Goal: Task Accomplishment & Management: Use online tool/utility

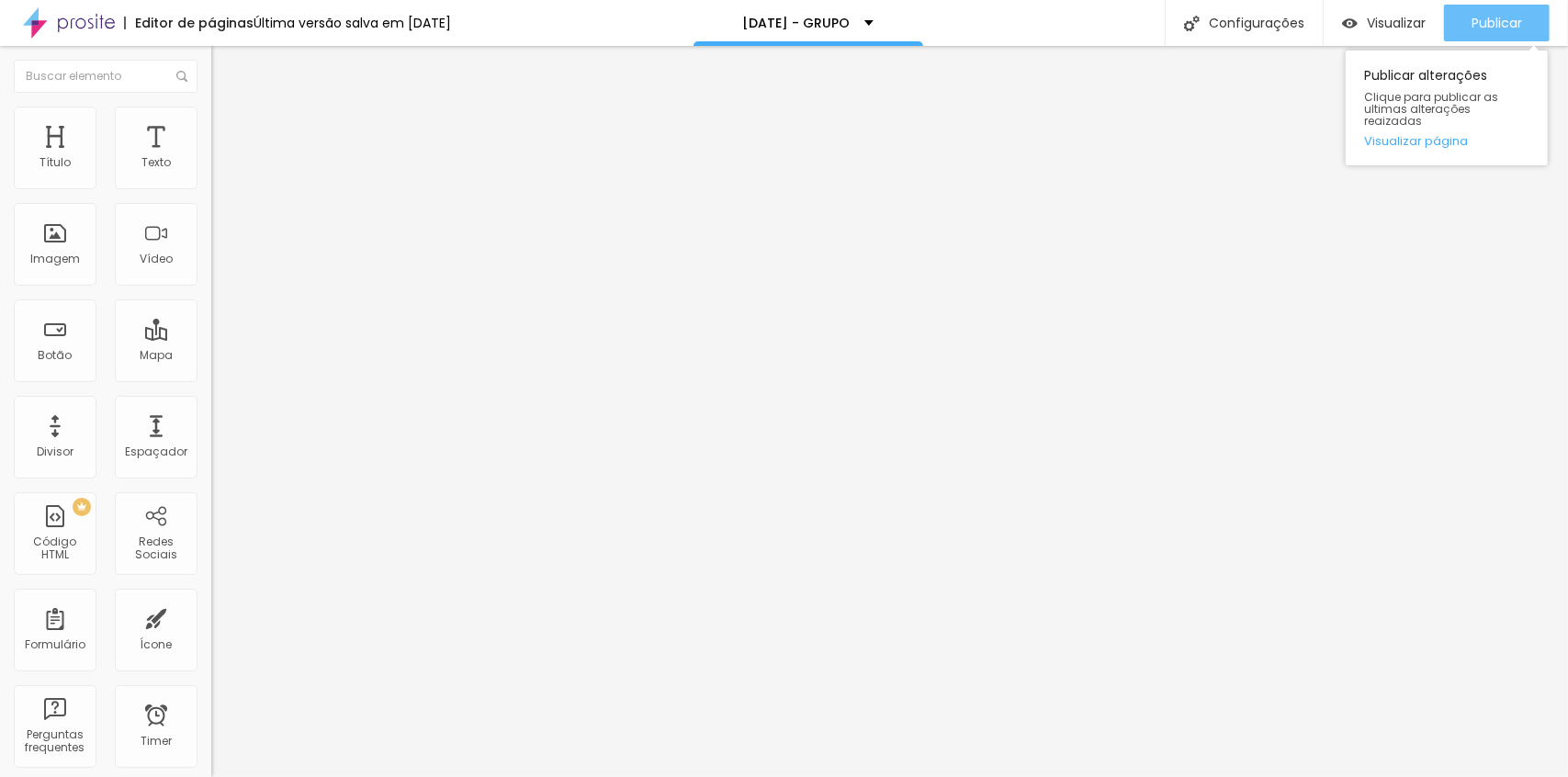
click at [1483, 16] on span "Publicar" at bounding box center [1497, 23] width 50 height 15
drag, startPoint x: 1060, startPoint y: 27, endPoint x: 1043, endPoint y: 20, distance: 18.4
click at [1060, 27] on div "Editor de páginas Última versão salva em [DATE] [DATE] - GRUPO Configurações Co…" at bounding box center [784, 22] width 1568 height 45
click at [1484, 12] on div "Publicar" at bounding box center [1497, 23] width 50 height 37
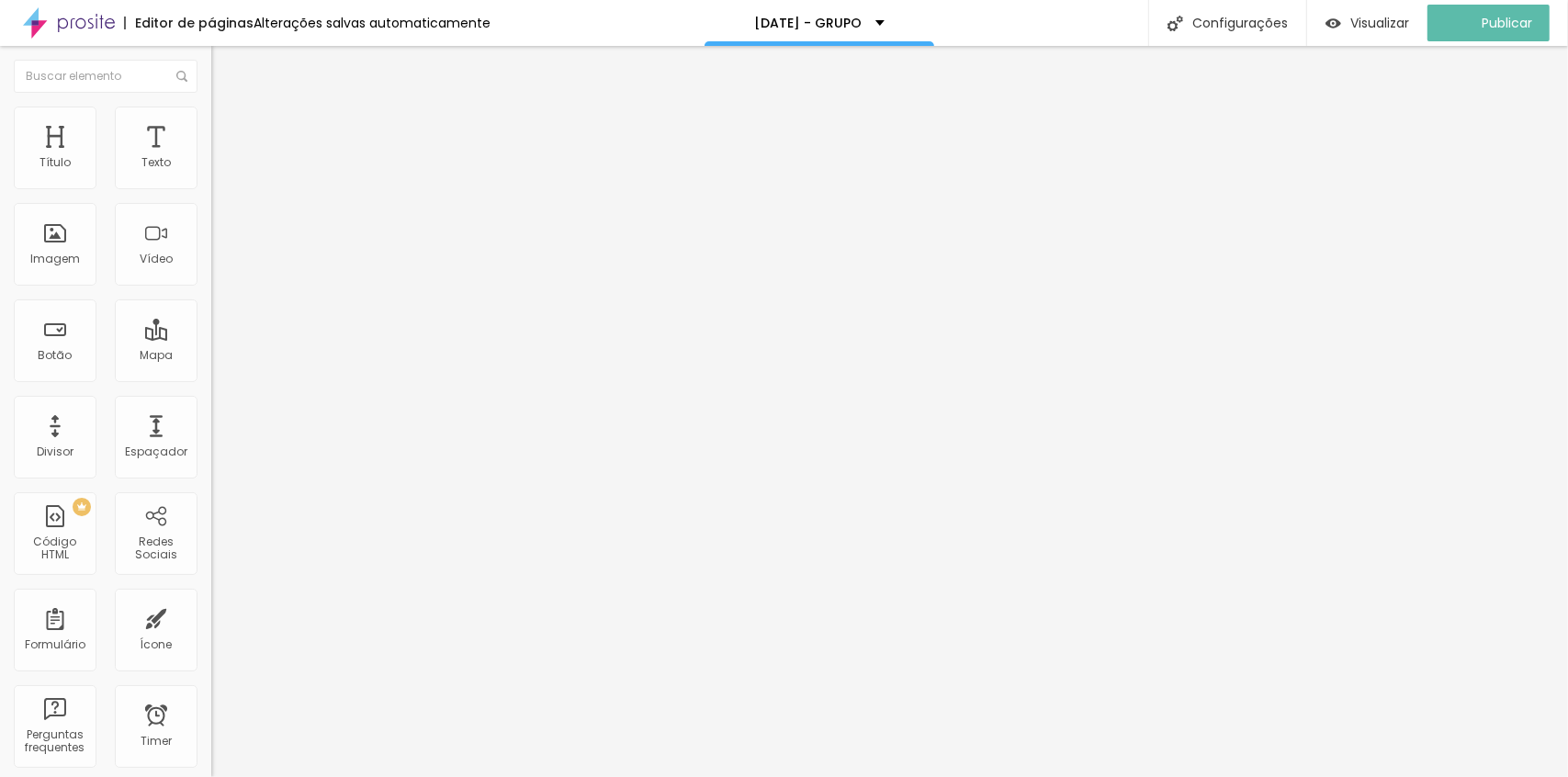
click at [212, 125] on li "Estilo" at bounding box center [317, 116] width 212 height 19
type input "210"
type input "220"
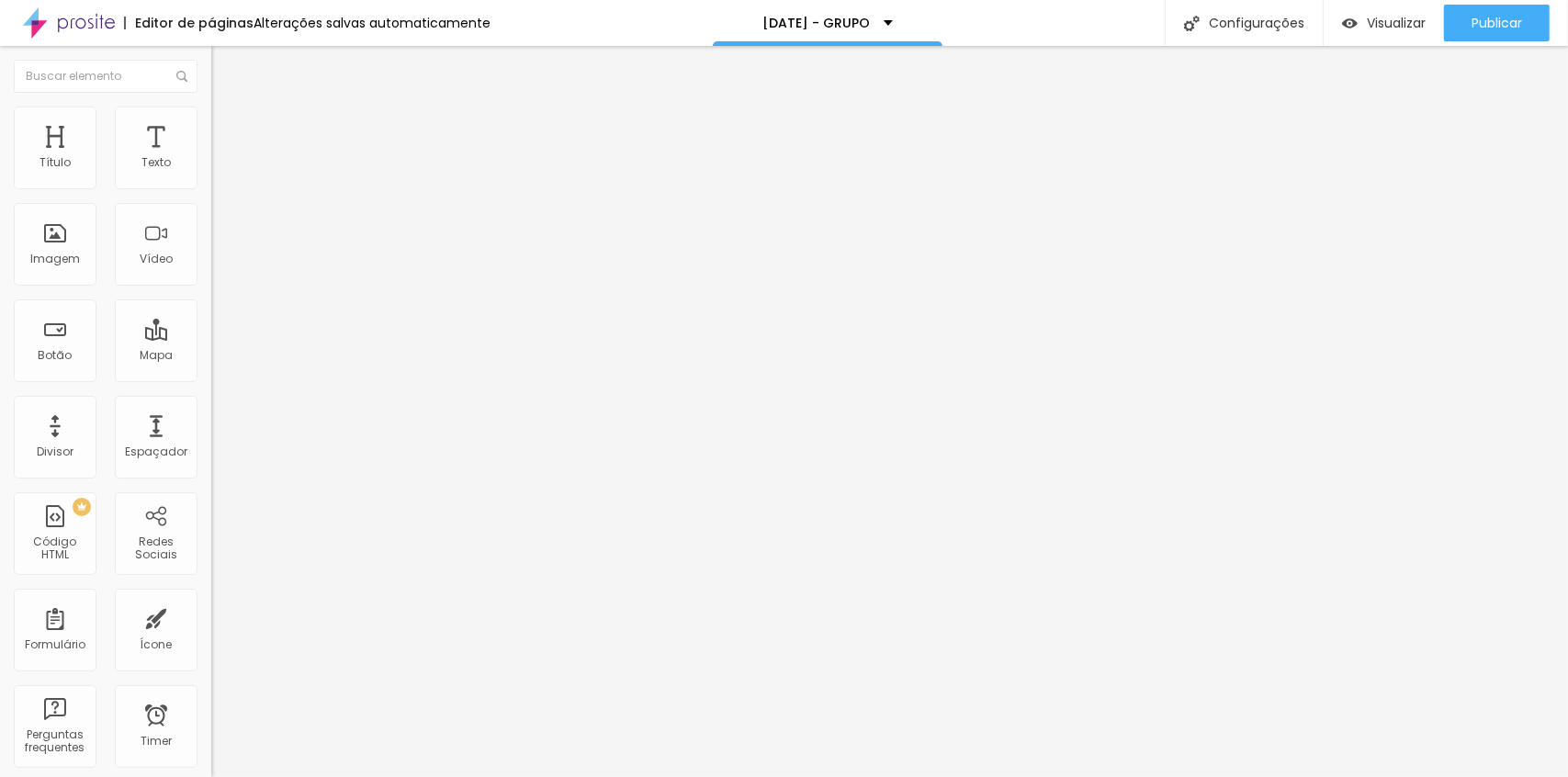
type input "230"
type input "240"
click at [212, 188] on input "range" at bounding box center [271, 181] width 119 height 15
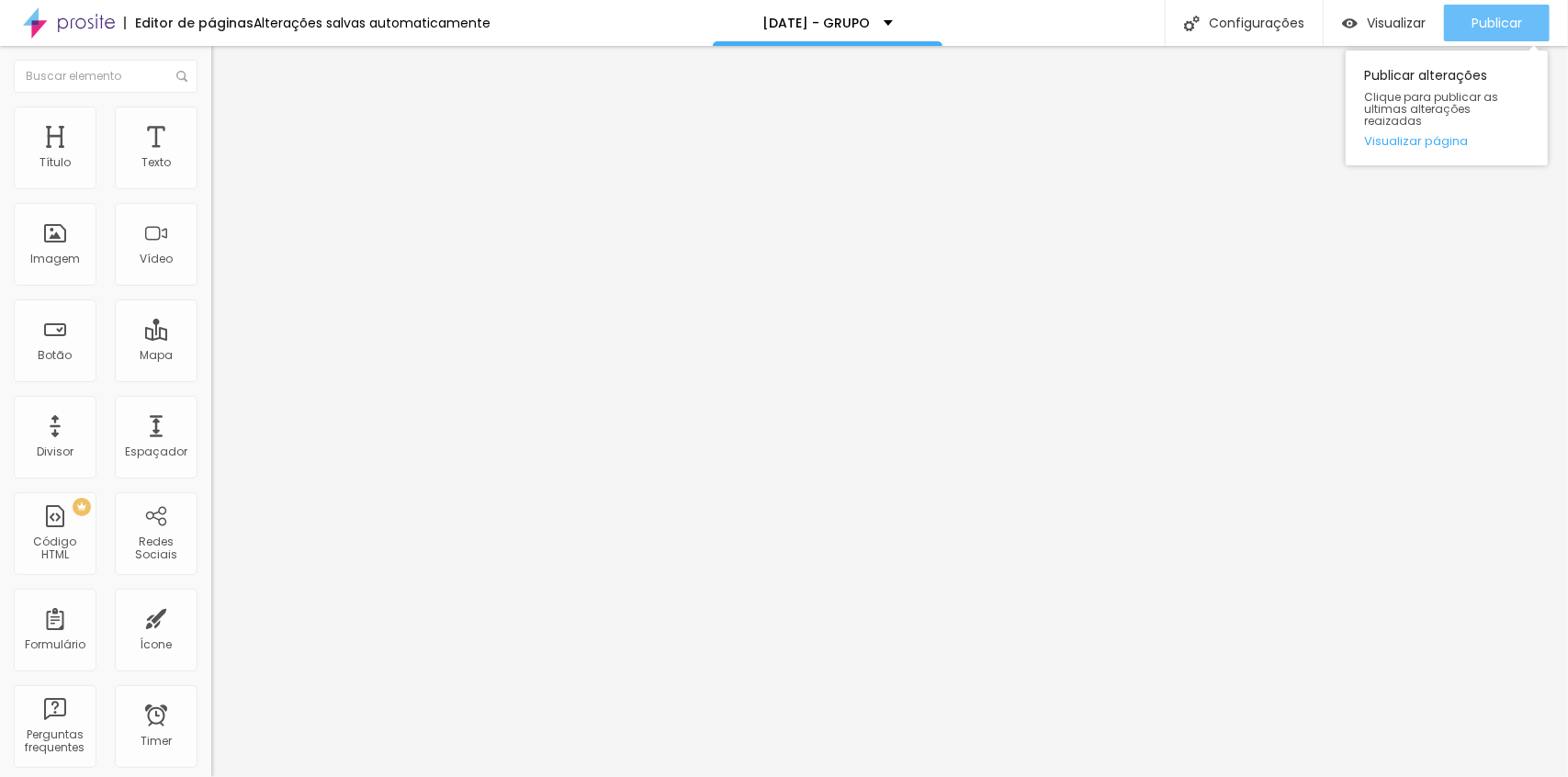
click at [1484, 11] on div "Publicar" at bounding box center [1497, 23] width 50 height 37
click at [1422, 135] on link "Visualizar página" at bounding box center [1446, 140] width 165 height 12
click at [218, 266] on icon "button" at bounding box center [224, 261] width 11 height 11
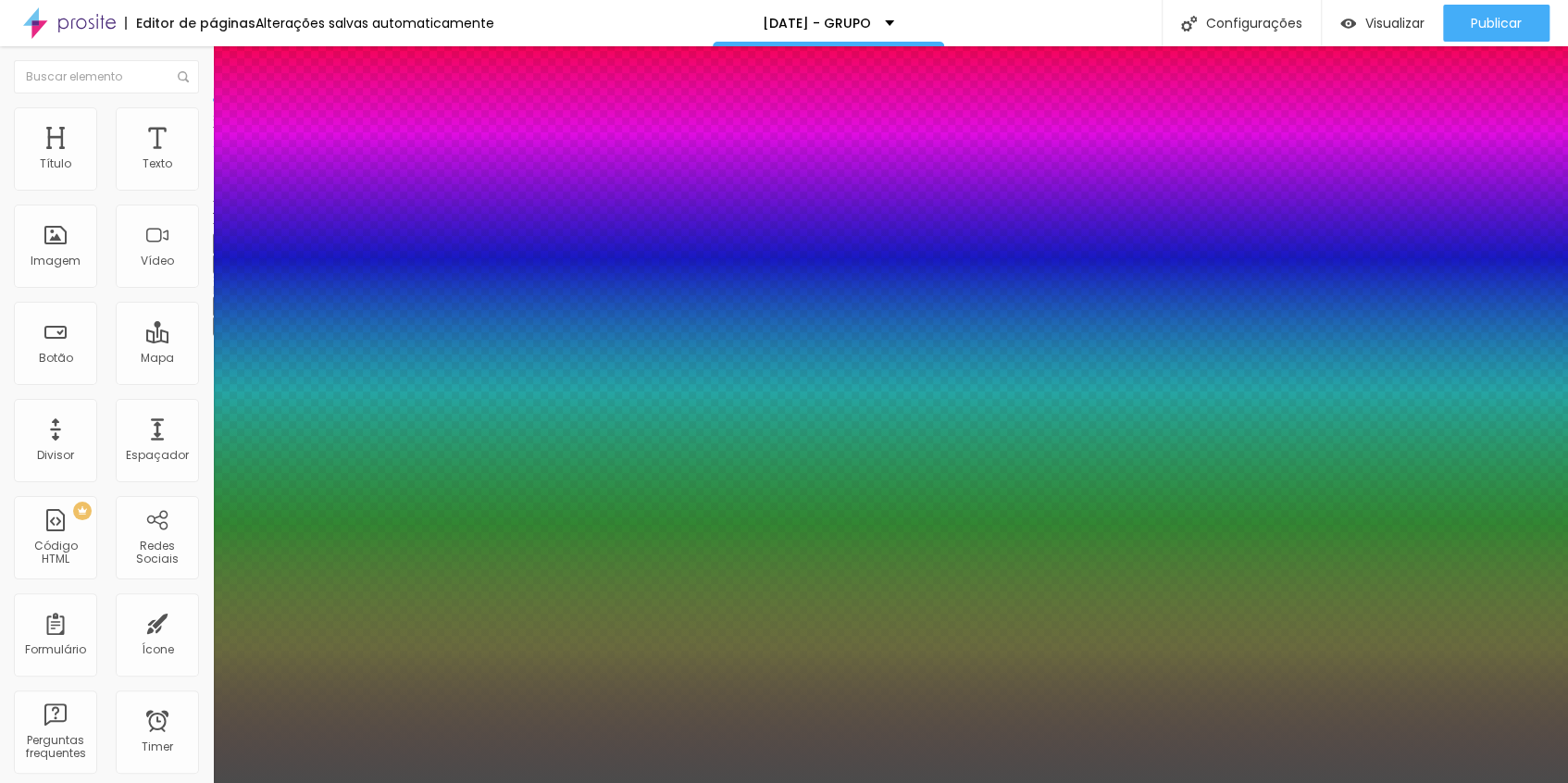
type input "28"
type input "27"
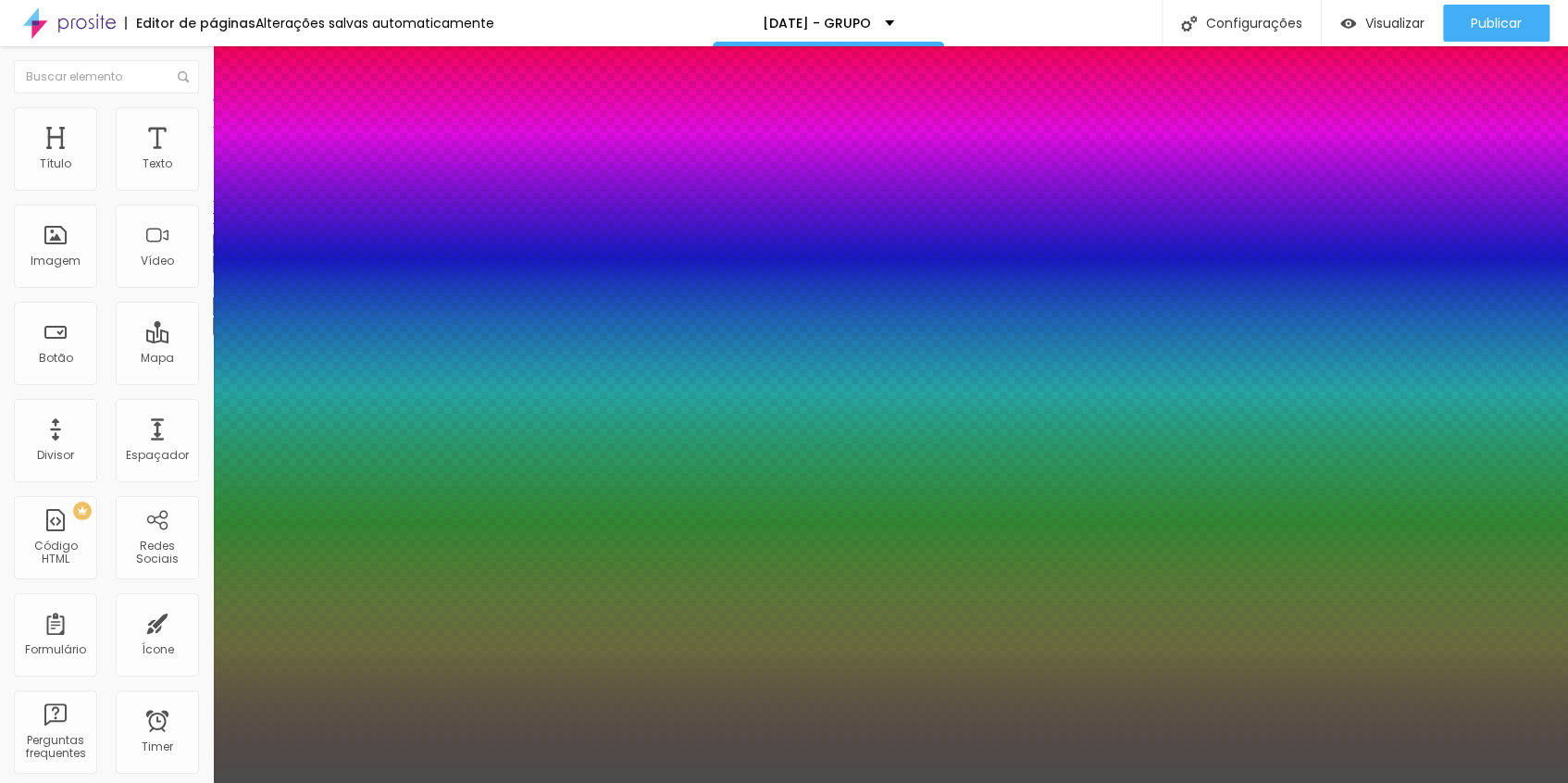
click at [801, 782] on div at bounding box center [784, 783] width 1568 height 0
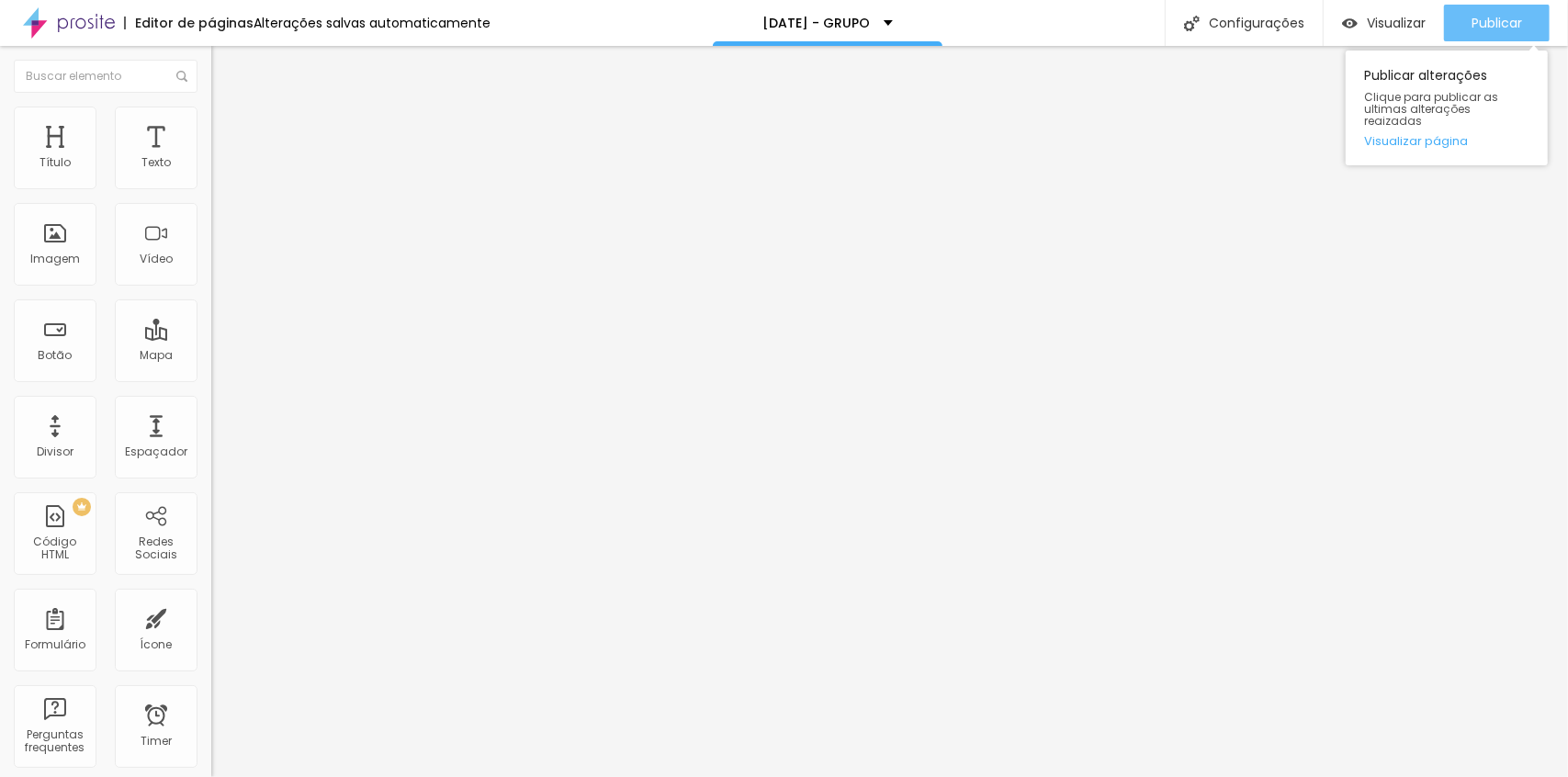
click at [1481, 11] on div "Publicar" at bounding box center [1497, 23] width 50 height 37
click at [212, 172] on span "Titulo 2" at bounding box center [241, 163] width 59 height 16
click at [212, 158] on span "Titulo 1" at bounding box center [241, 145] width 59 height 26
click at [227, 158] on span "Titulo 1" at bounding box center [256, 145] width 59 height 26
click at [212, 174] on span "Titulo 2" at bounding box center [241, 162] width 59 height 23
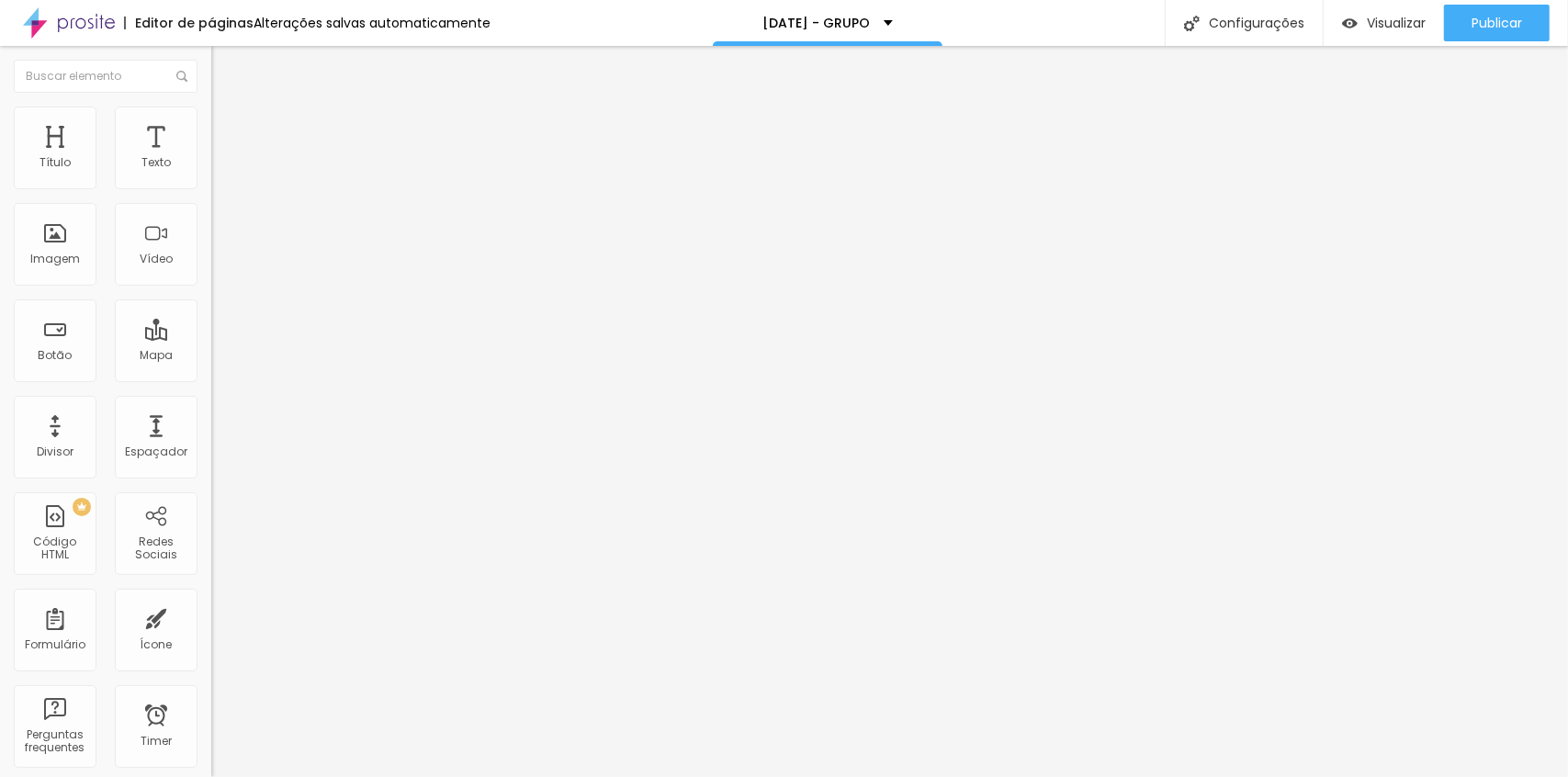
click at [212, 173] on div "Titulo 2 H2" at bounding box center [317, 163] width 212 height 19
click at [212, 171] on div "Titulo 2 H2" at bounding box center [317, 162] width 212 height 17
click at [212, 158] on span "Titulo 1" at bounding box center [241, 145] width 59 height 26
click at [212, 51] on button "Editar Título" at bounding box center [317, 67] width 212 height 43
click at [212, 110] on li "Avançado" at bounding box center [317, 116] width 212 height 19
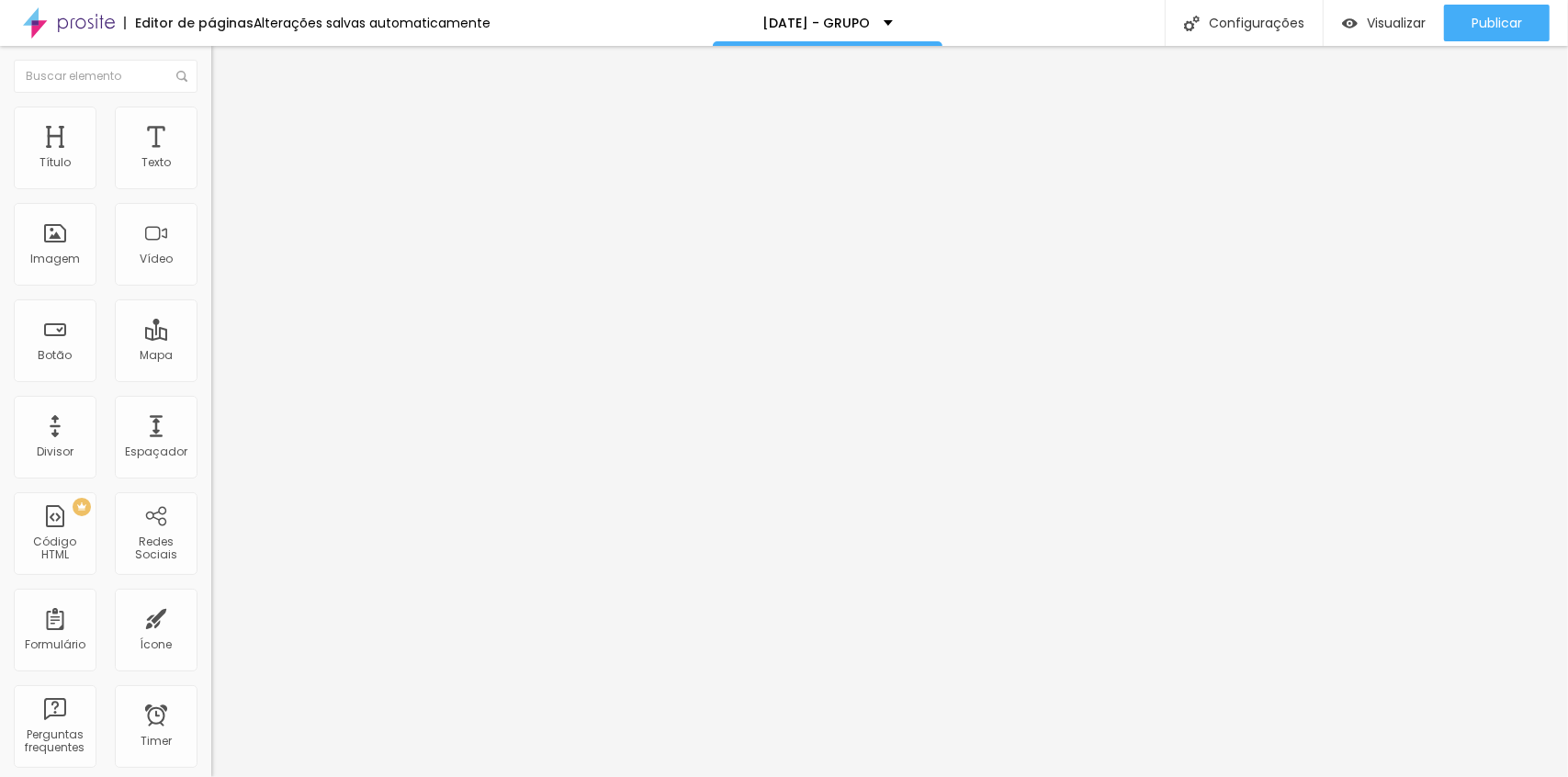
type input "21"
type input "20"
type input "19"
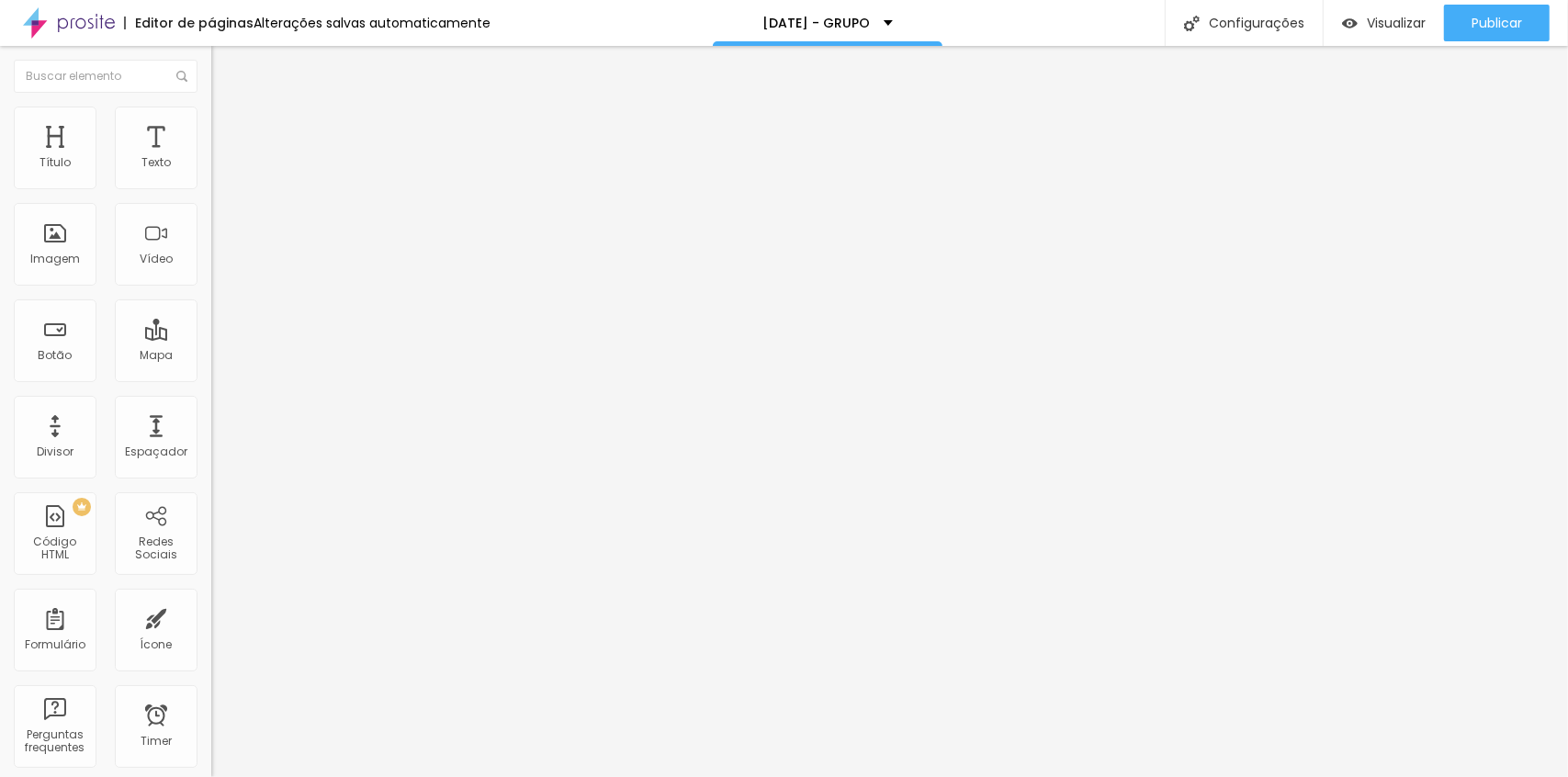
type input "19"
type input "18"
type input "17"
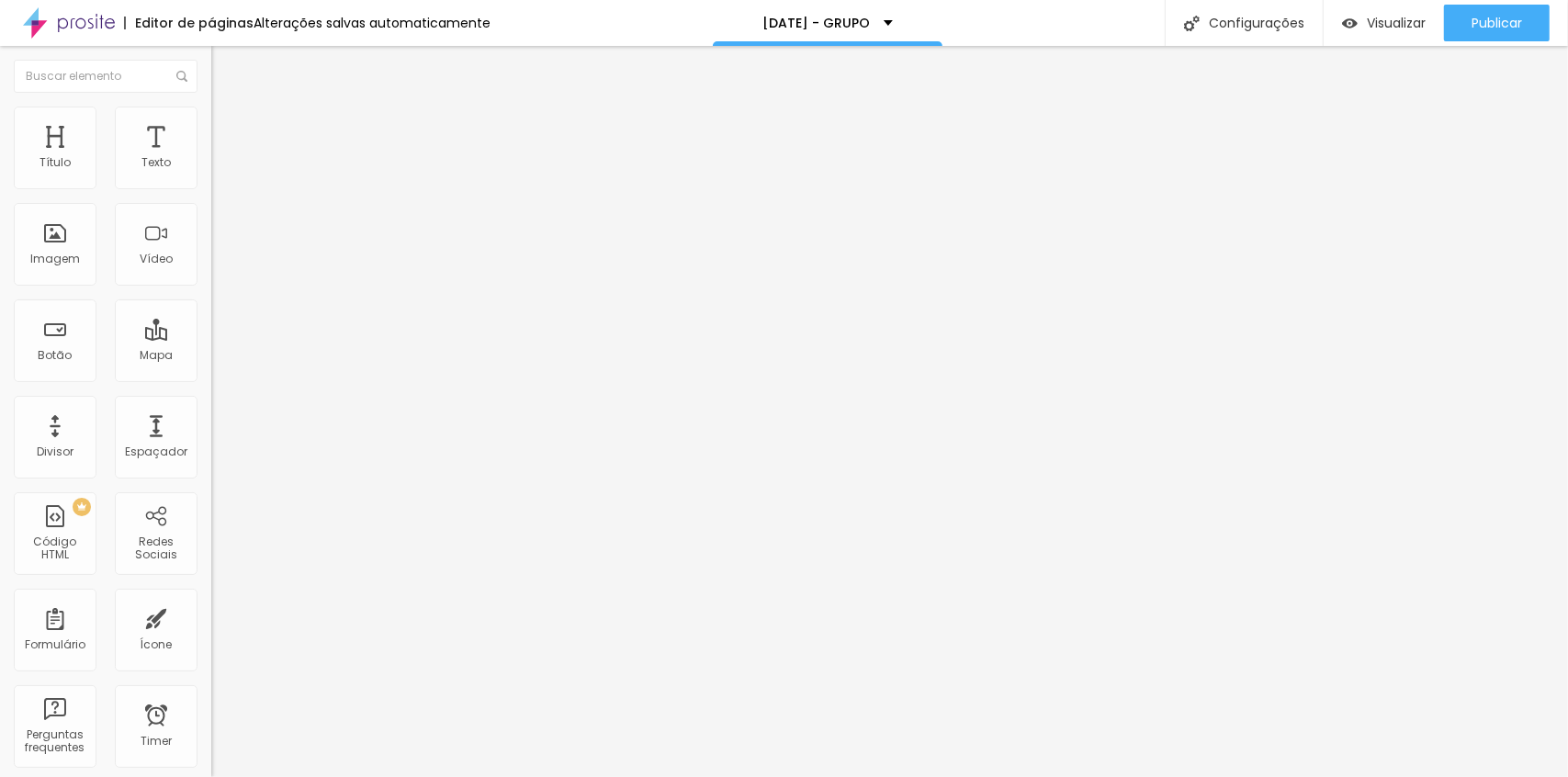
type input "16"
type input "15"
type input "14"
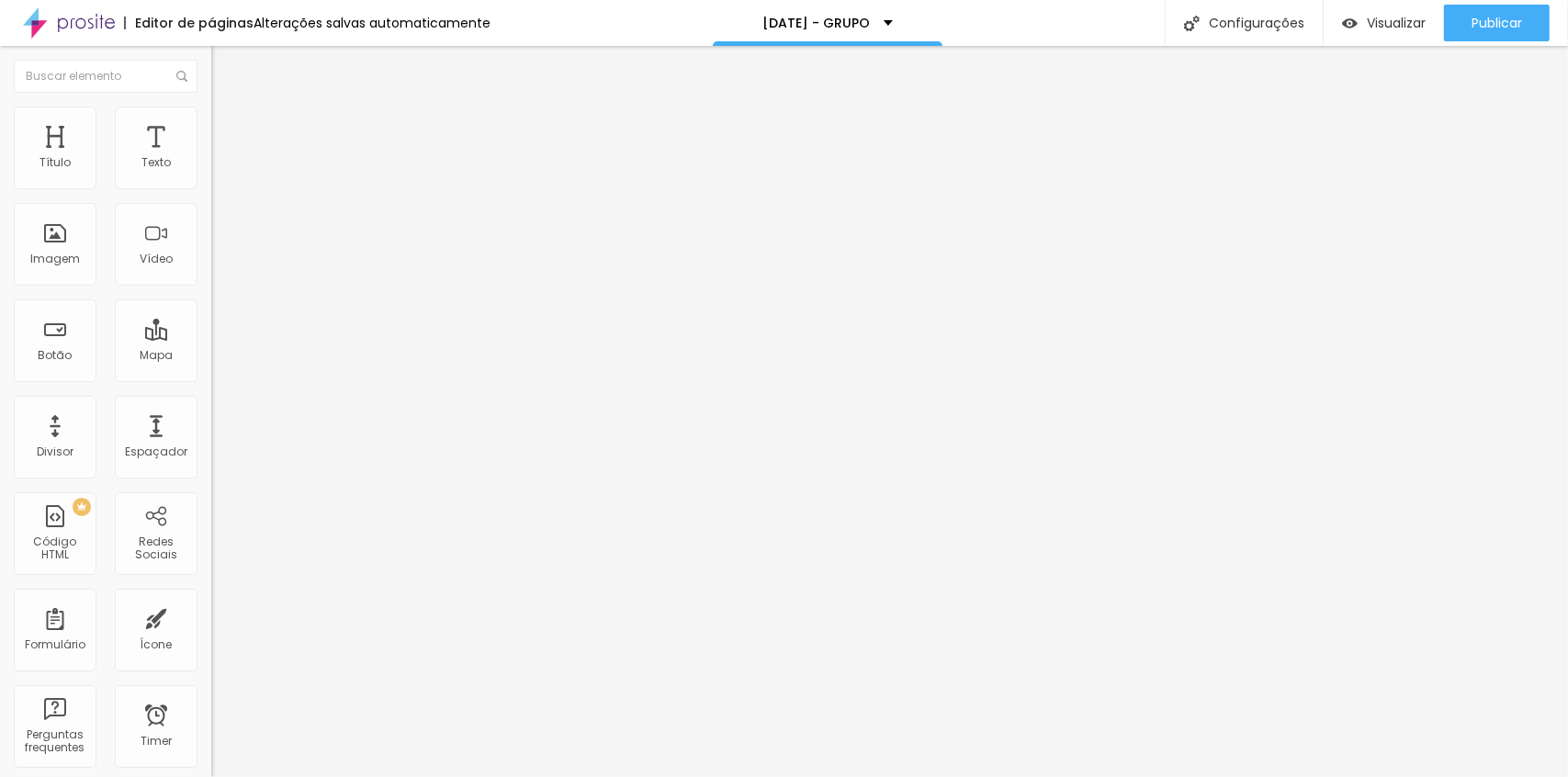
type input "14"
type input "13"
type input "12"
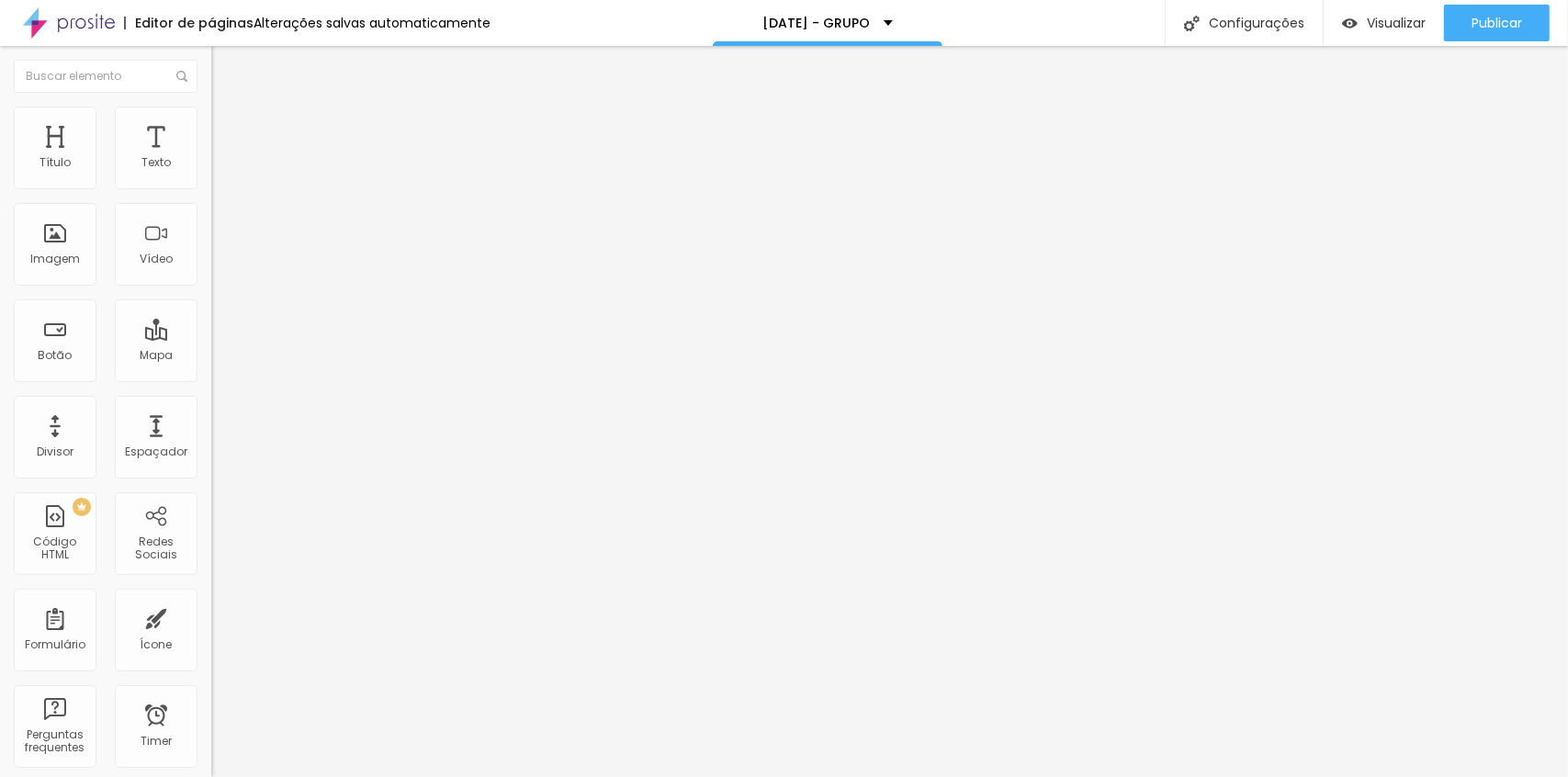
type input "11"
type input "10"
type input "9"
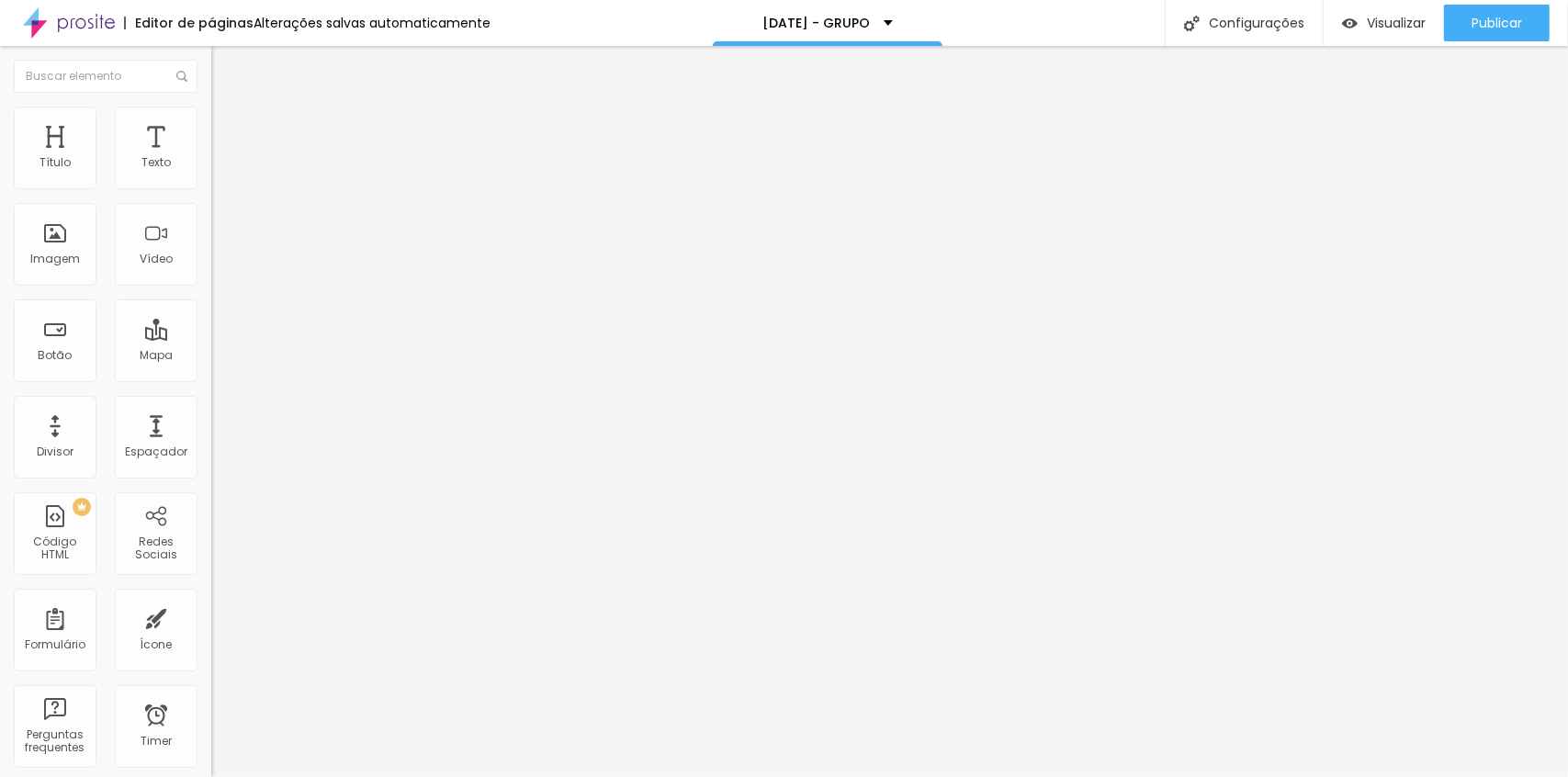
type input "9"
type input "10"
drag, startPoint x: 67, startPoint y: 218, endPoint x: 54, endPoint y: 217, distance: 13.0
type input "10"
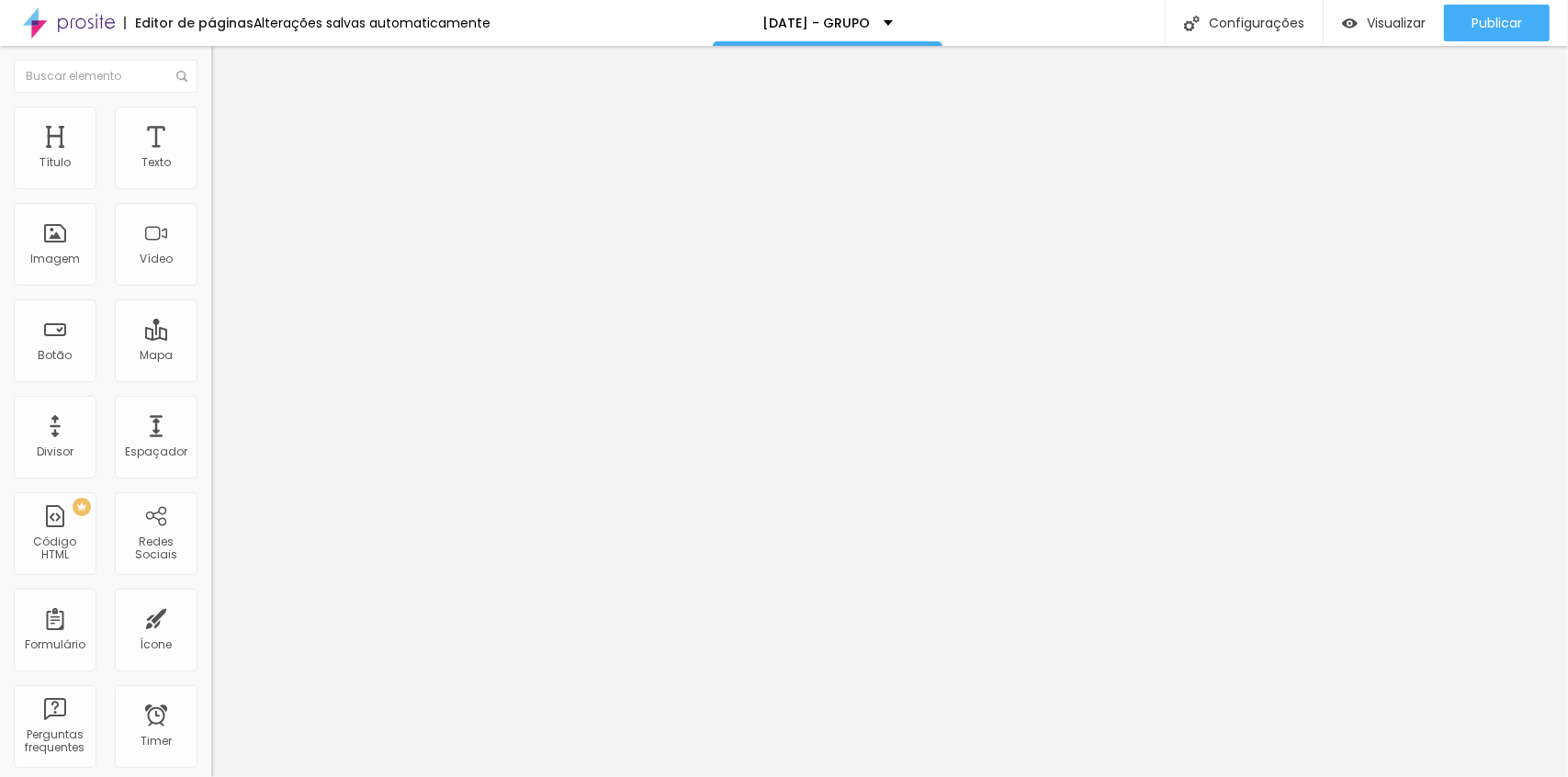
click at [212, 598] on input "range" at bounding box center [271, 605] width 119 height 15
click at [225, 70] on img "button" at bounding box center [232, 67] width 15 height 15
click at [1473, 27] on span "Publicar" at bounding box center [1497, 23] width 50 height 15
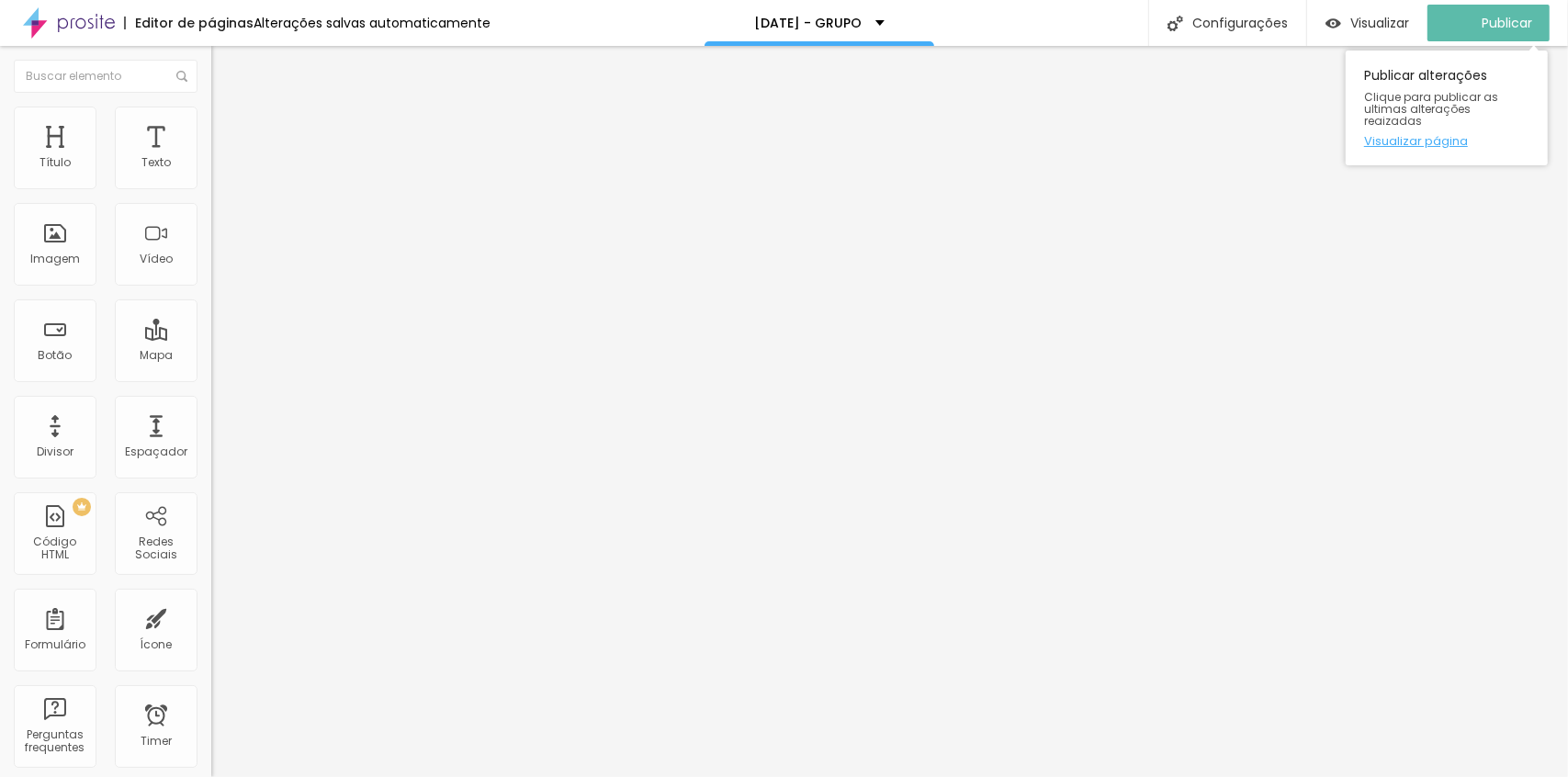
click at [1447, 135] on link "Visualizar página" at bounding box center [1446, 140] width 165 height 12
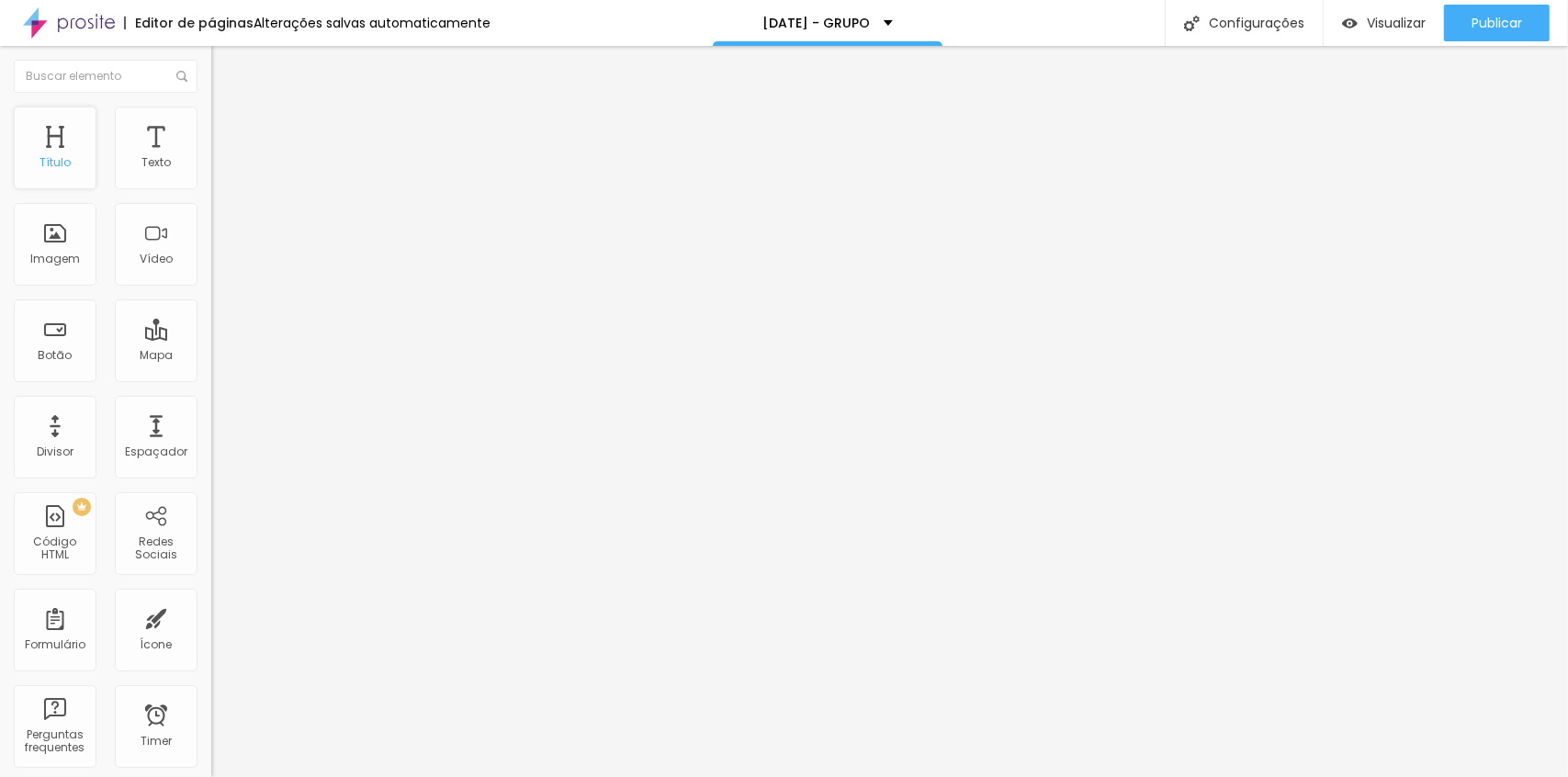
click at [66, 158] on div "Título" at bounding box center [56, 162] width 32 height 13
click at [218, 266] on icon "button" at bounding box center [224, 261] width 11 height 11
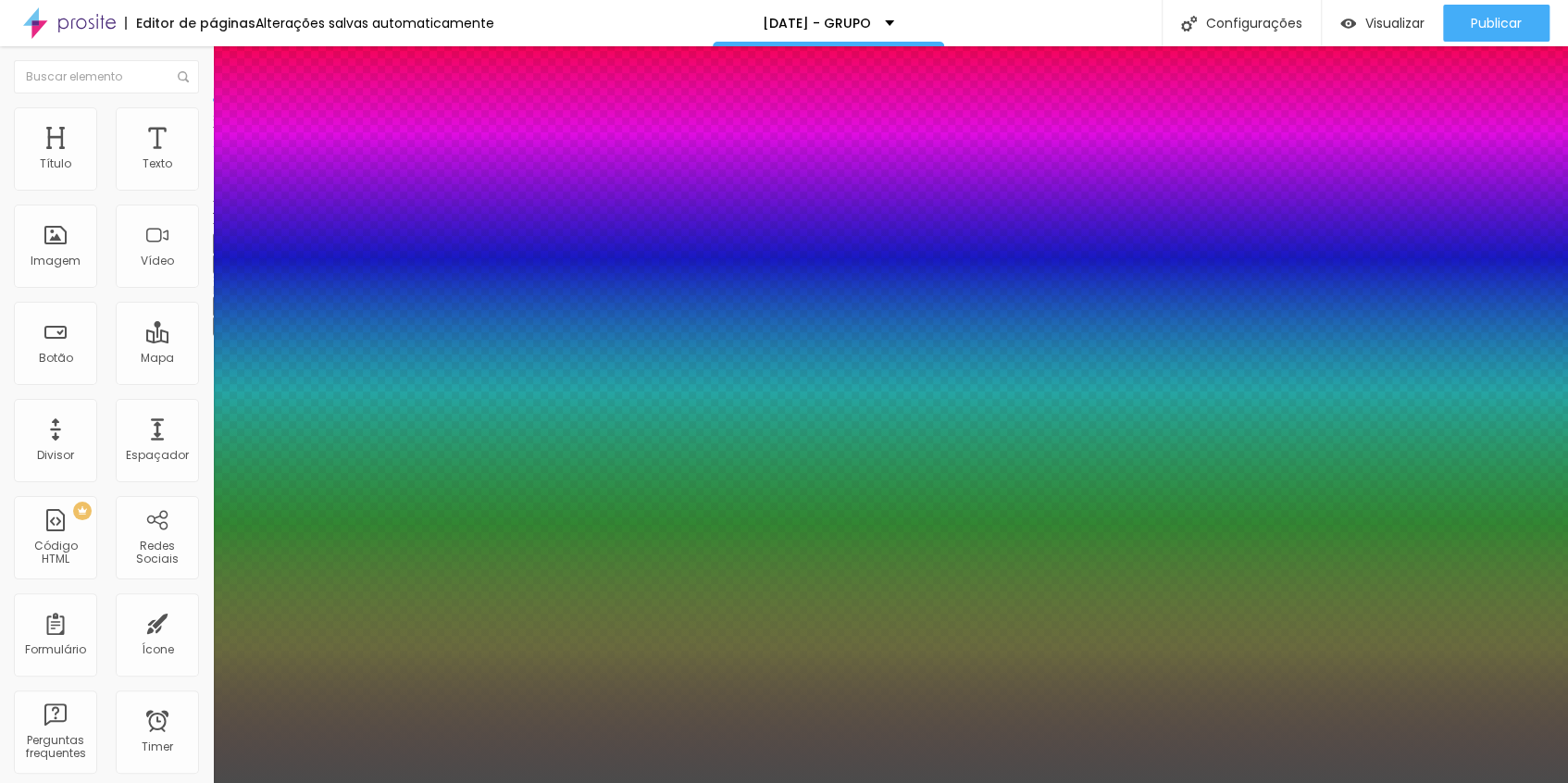
click at [546, 782] on div at bounding box center [784, 783] width 1568 height 0
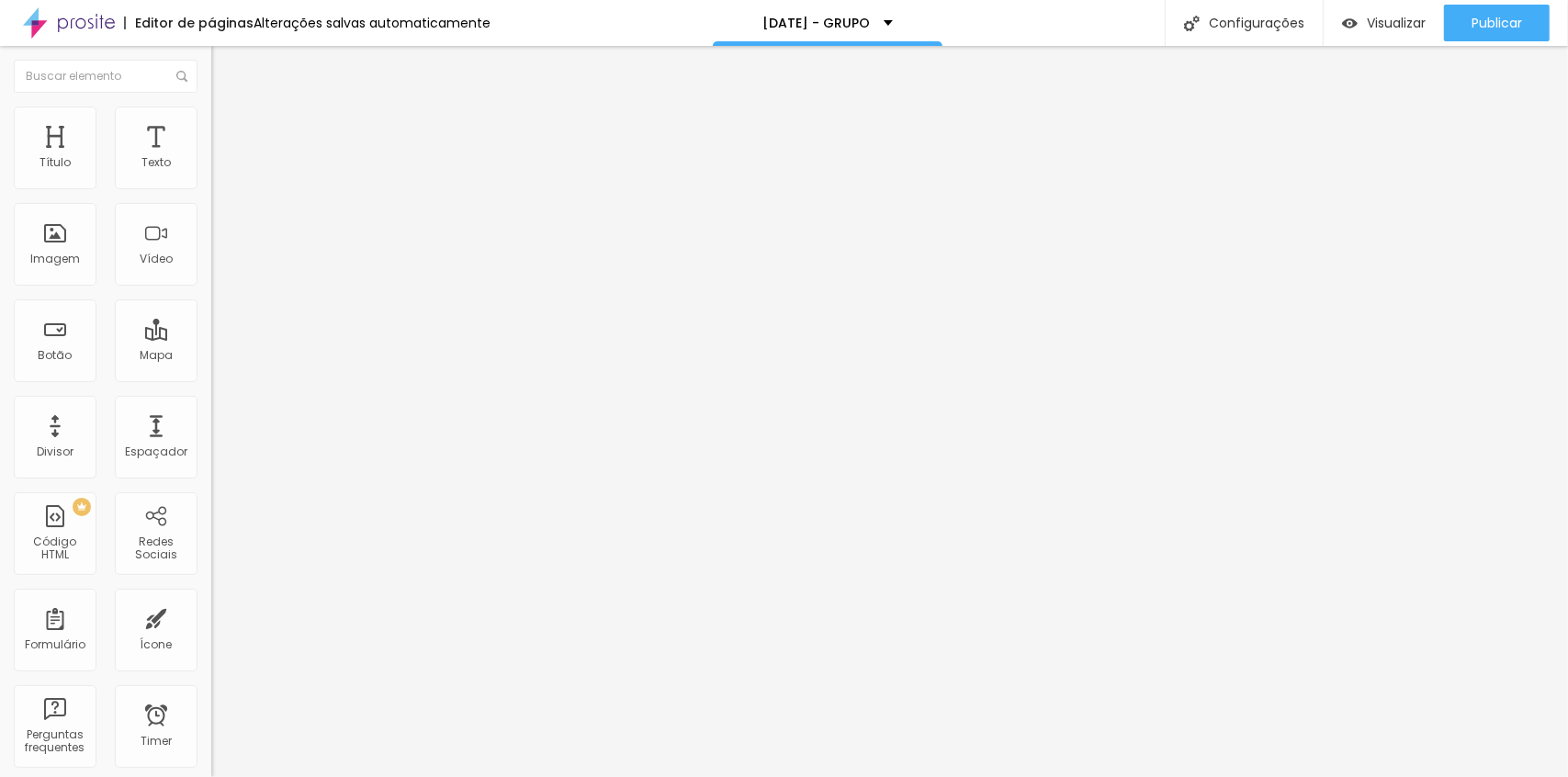
click at [218, 266] on icon "button" at bounding box center [224, 261] width 11 height 11
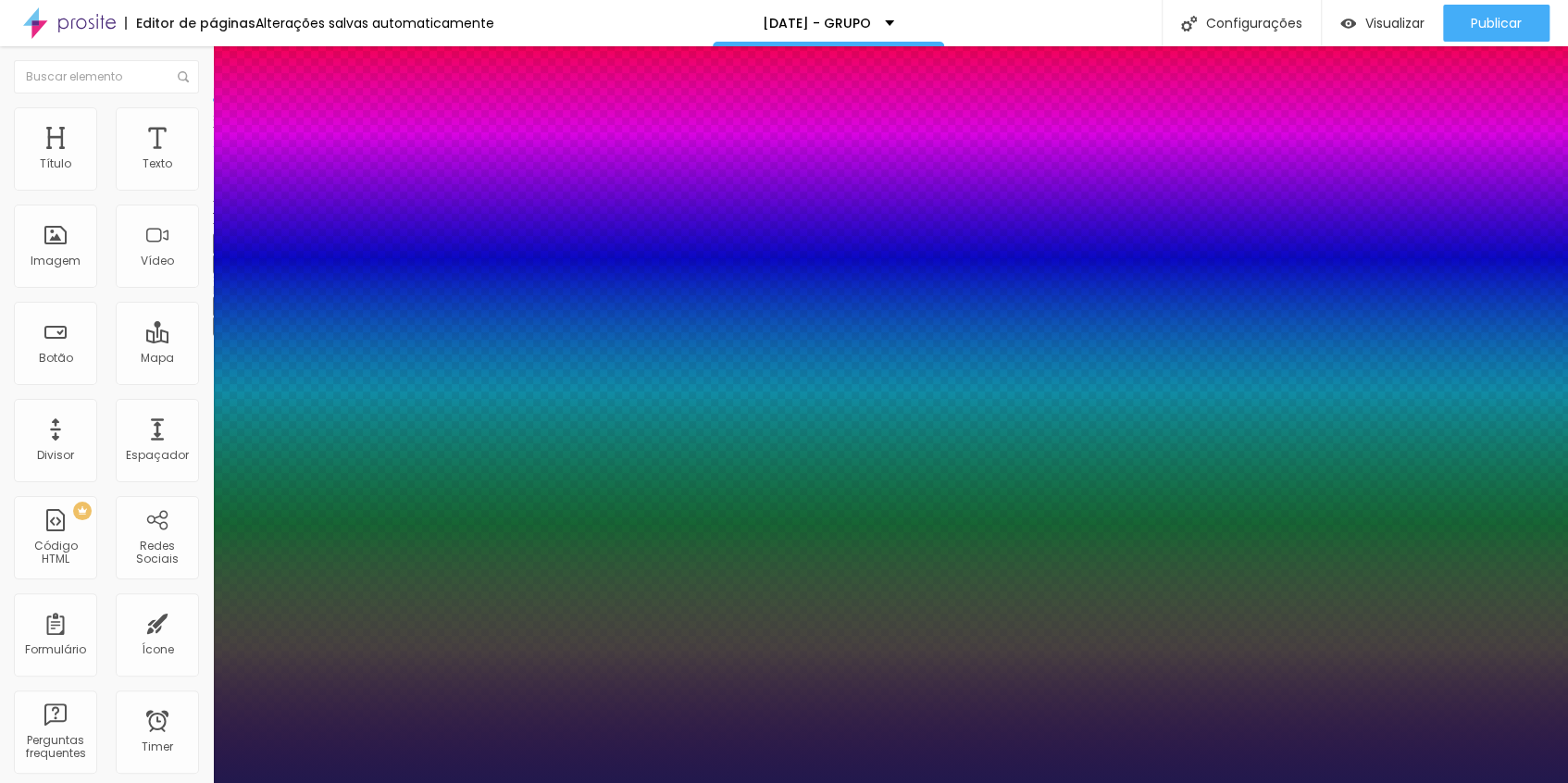
type input "1"
click at [537, 782] on div at bounding box center [784, 783] width 1568 height 0
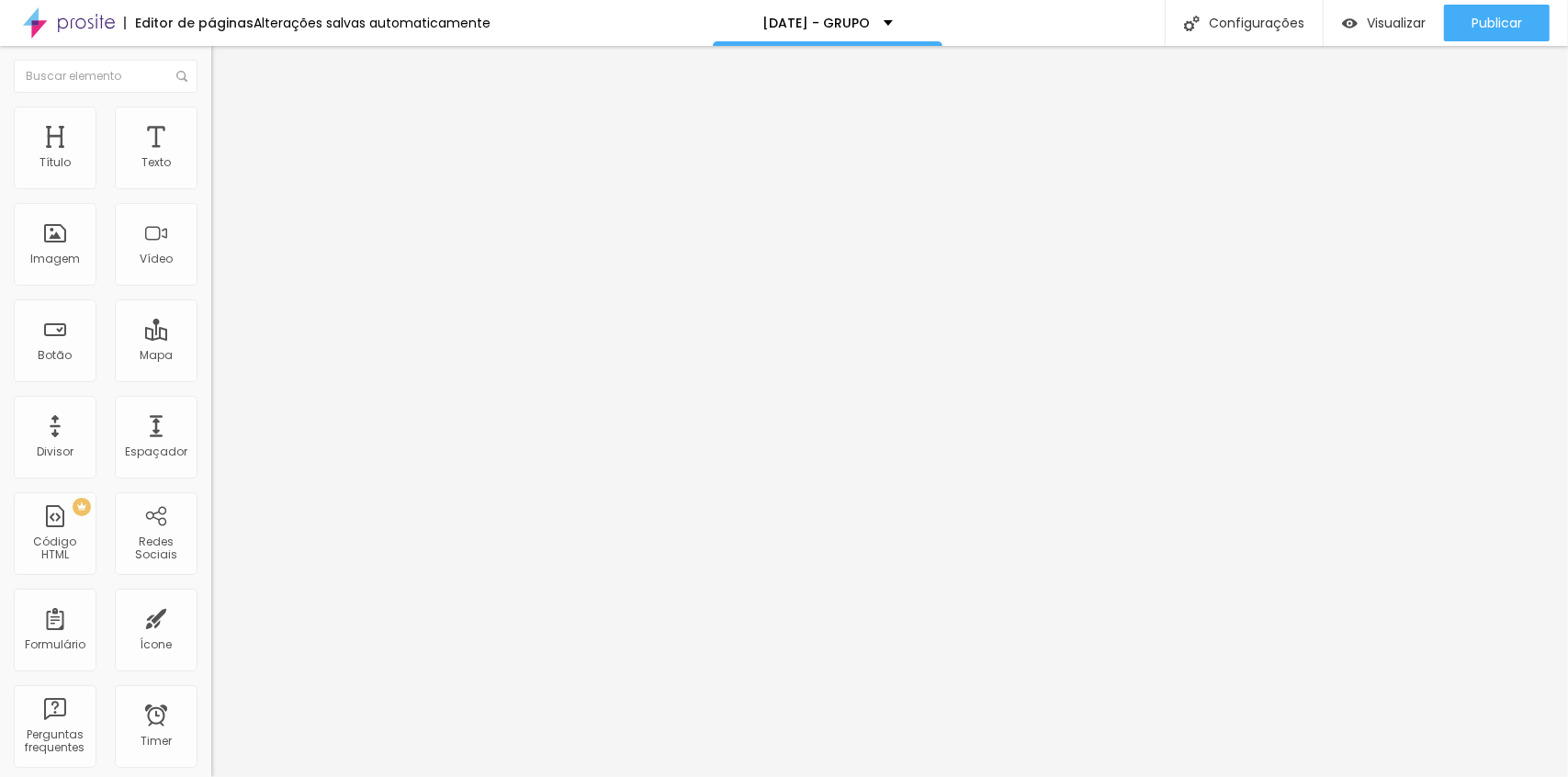
click at [212, 272] on button "button" at bounding box center [225, 262] width 26 height 19
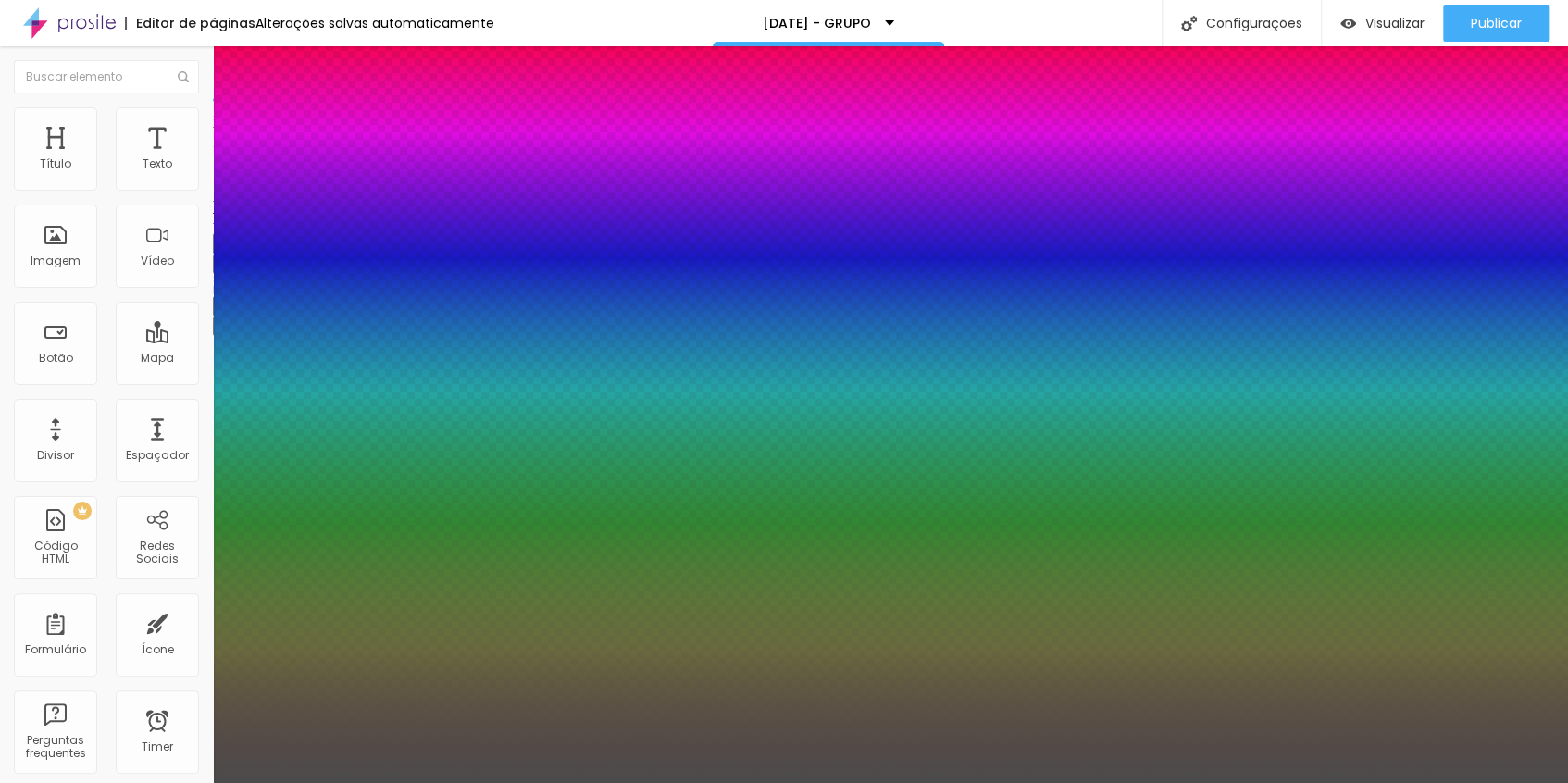
click at [492, 782] on div at bounding box center [784, 783] width 1568 height 0
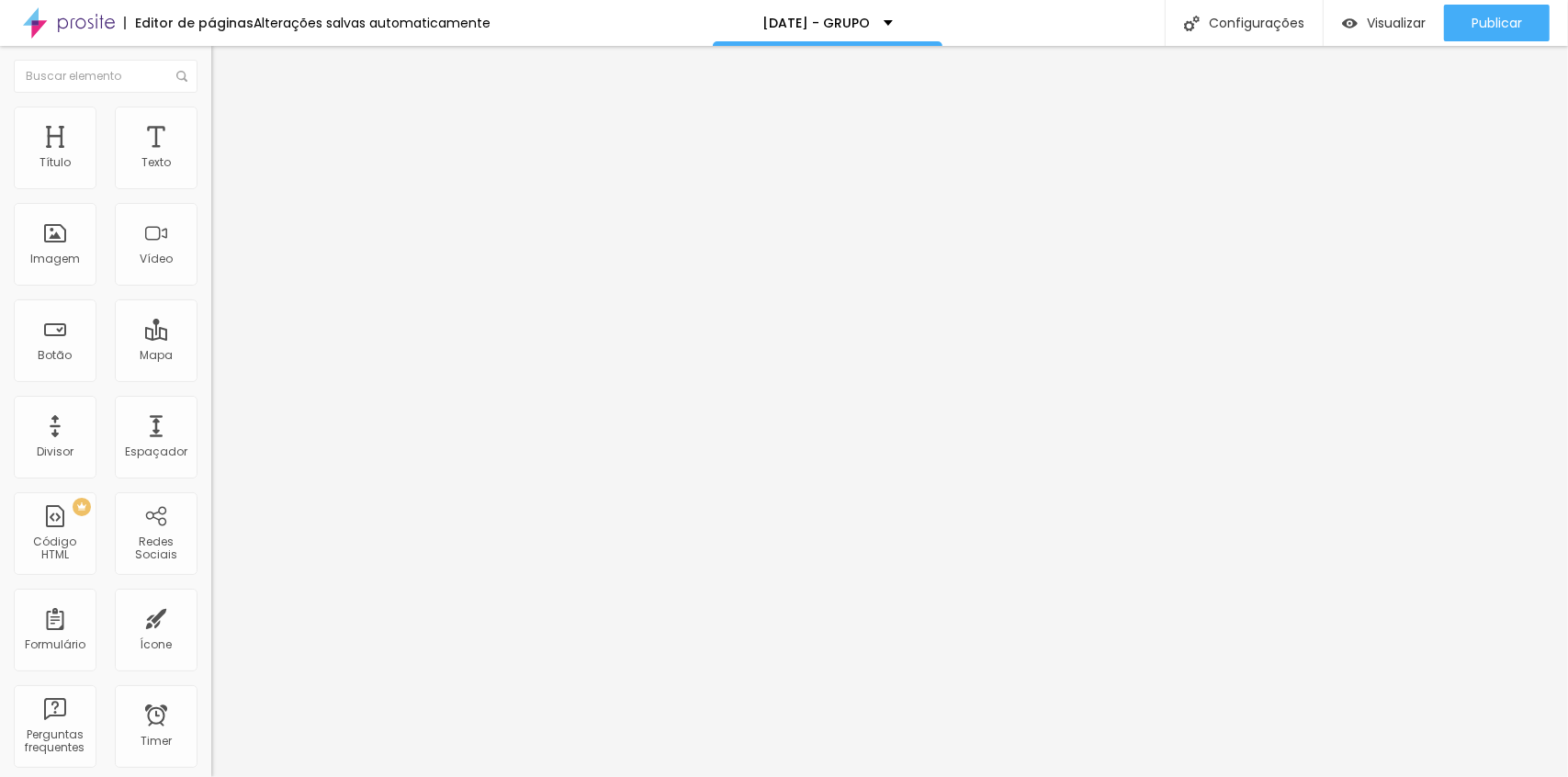
click at [212, 272] on button "button" at bounding box center [225, 262] width 26 height 19
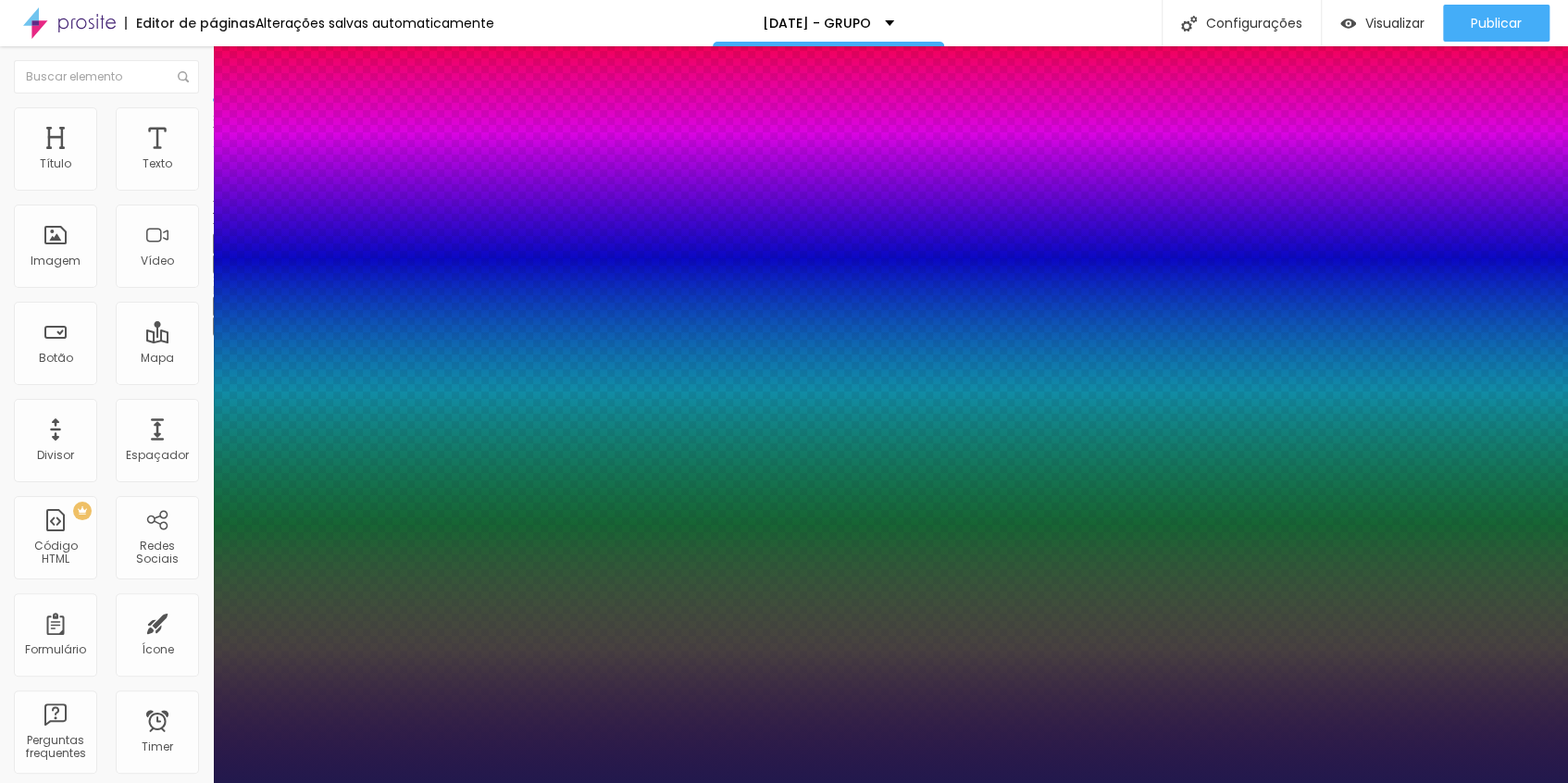
type input "1"
select select "Actor-Regular"
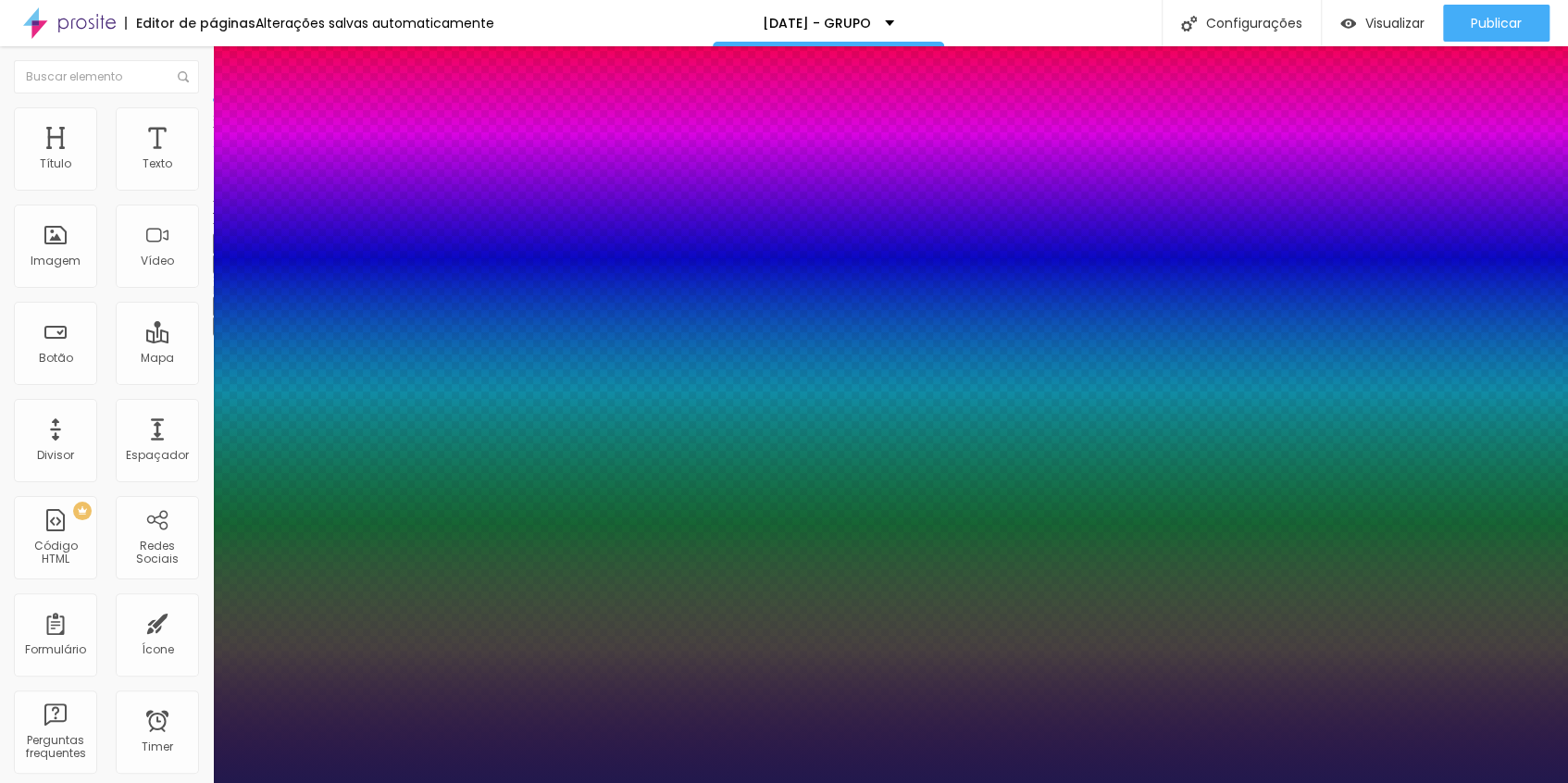
type input "1"
drag, startPoint x: 352, startPoint y: 476, endPoint x: 347, endPoint y: 463, distance: 13.9
select select "AbrilFatface-Regular"
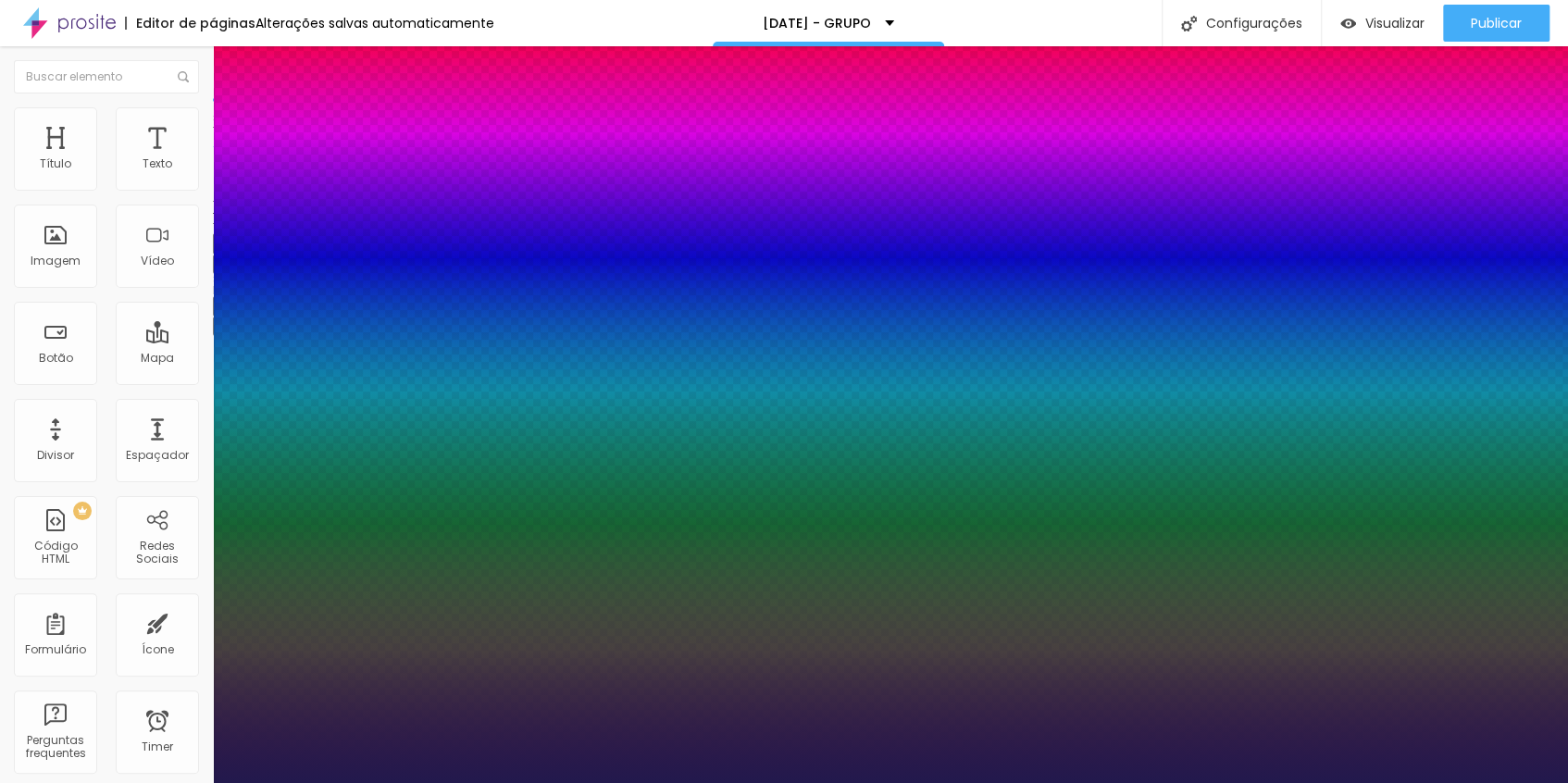
type input "1"
type input "12"
type input "1"
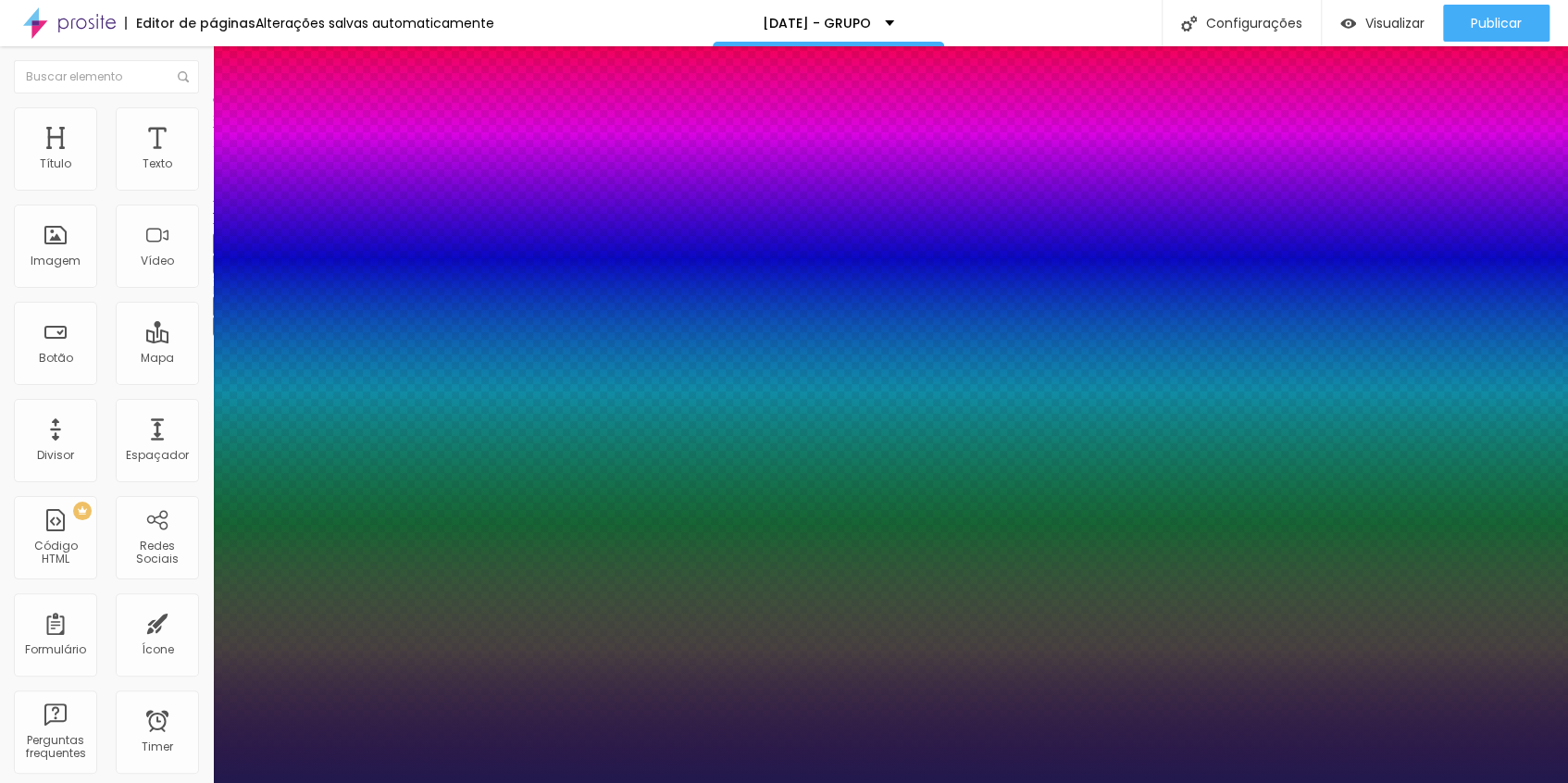
type input "13"
type input "1"
type input "14"
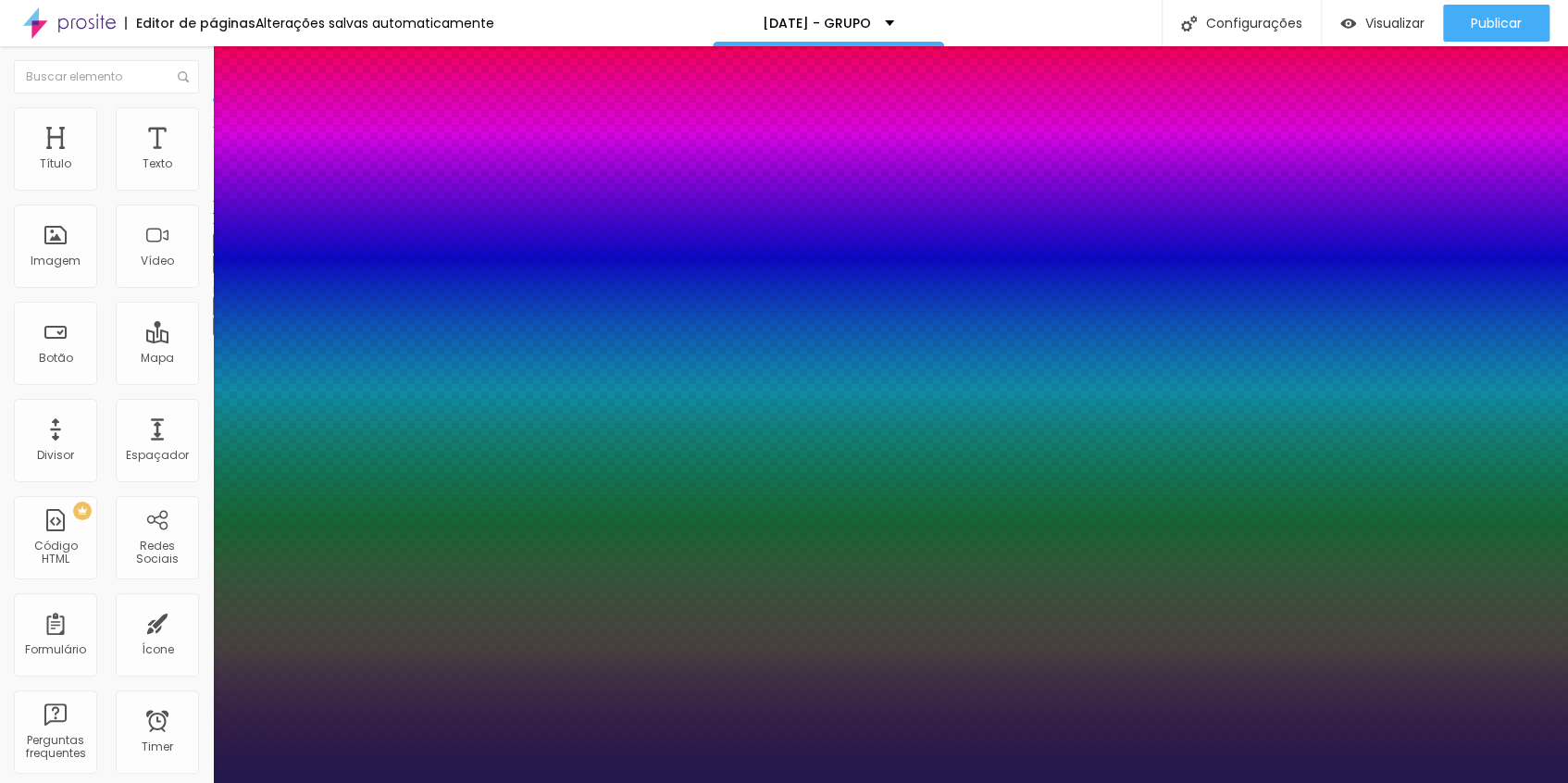
type input "1"
type input "15"
type input "1"
type input "16"
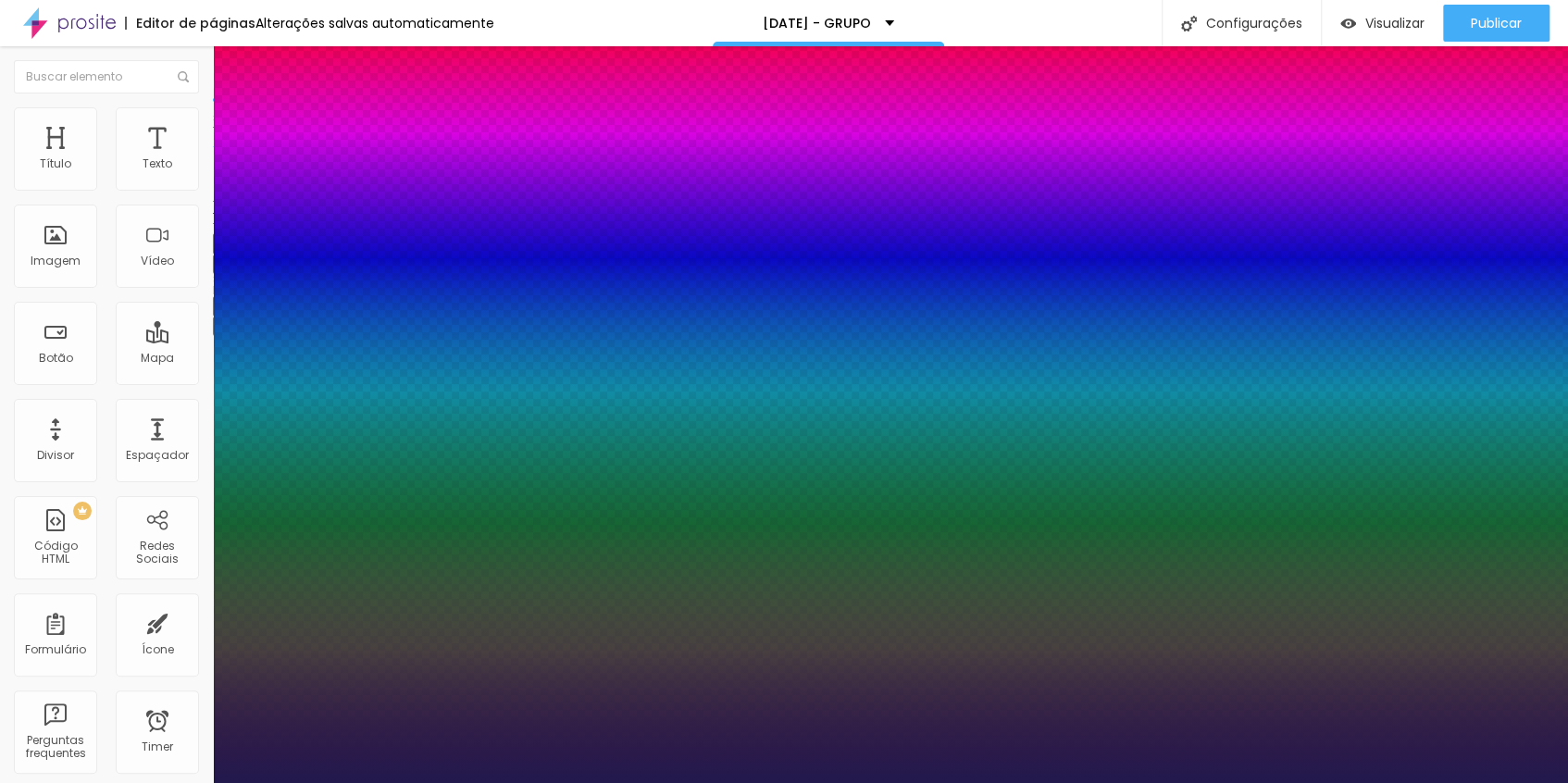
type input "16"
type input "1"
type input "17"
type input "1"
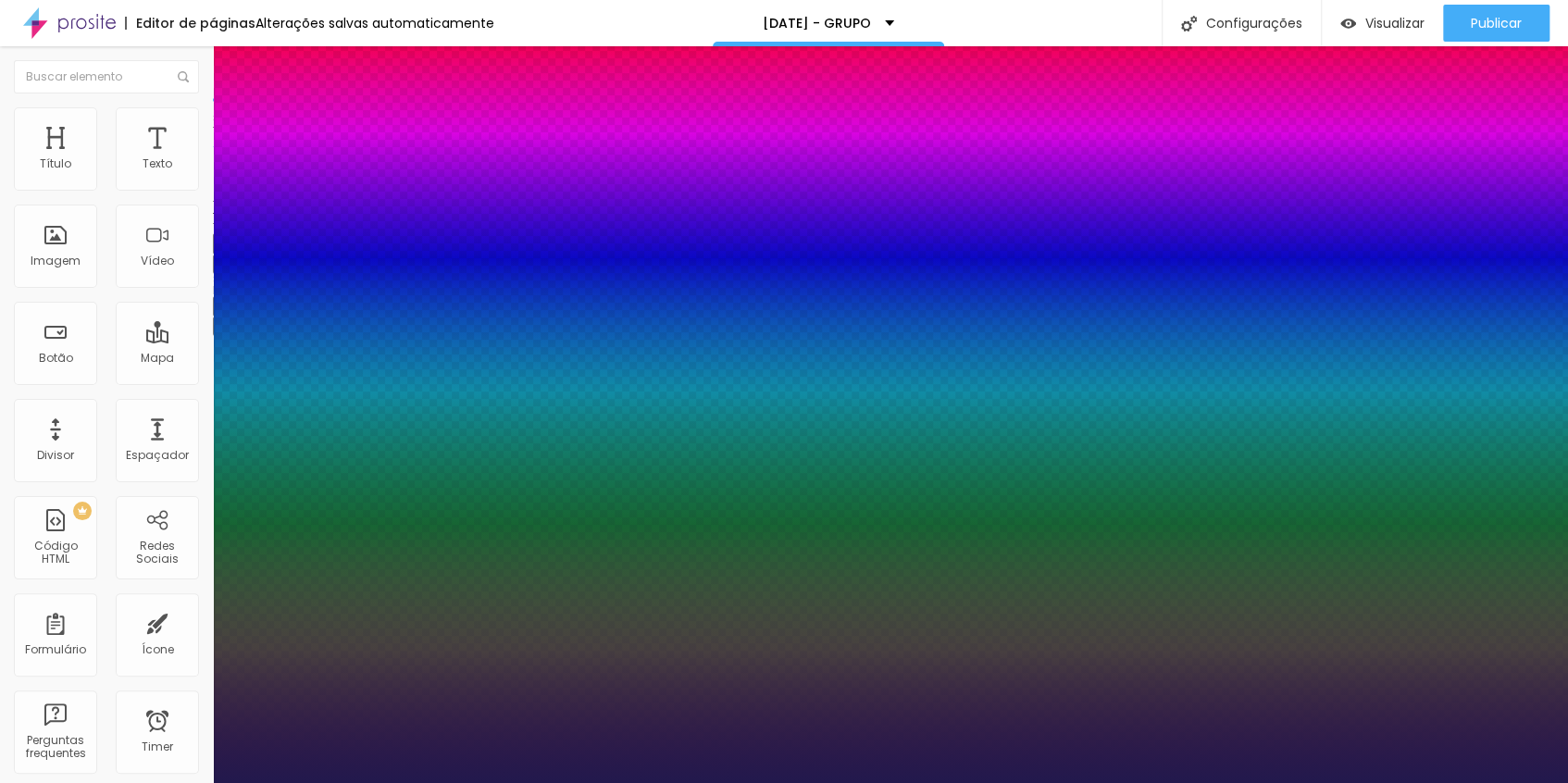
type input "18"
type input "1"
type input "19"
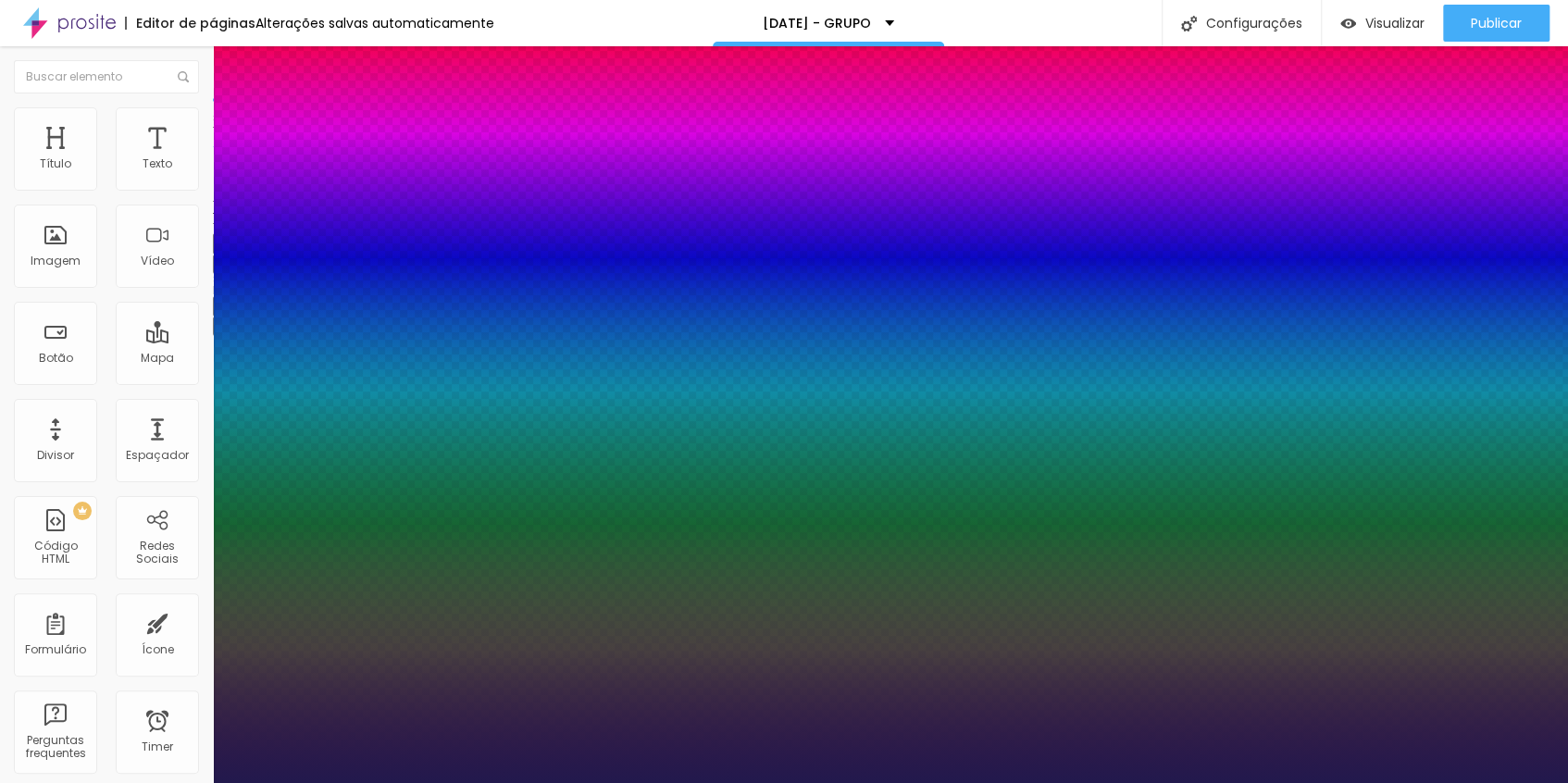
type input "1"
type input "20"
type input "1"
type input "21"
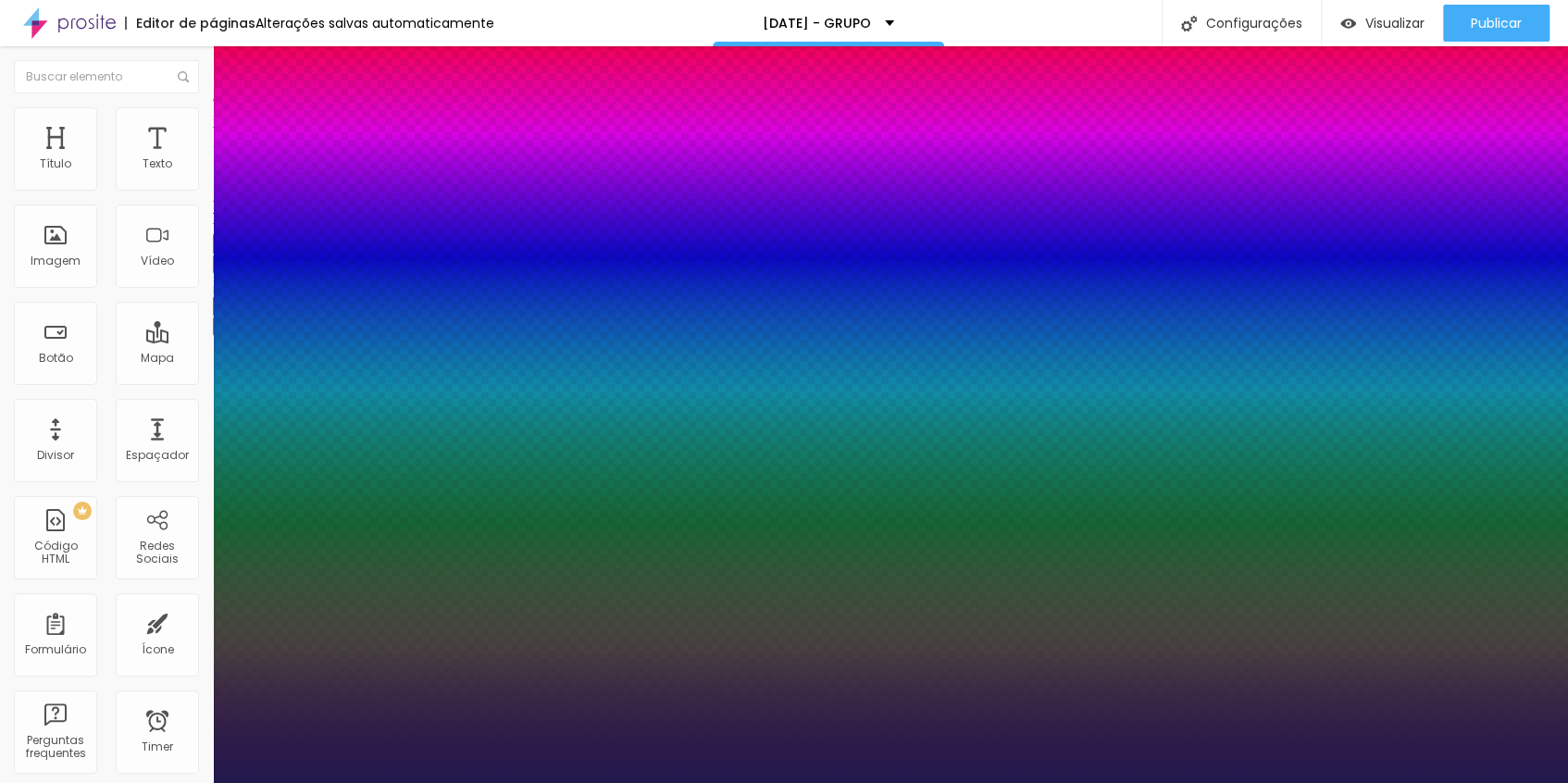
type input "21"
type input "1"
type input "22"
type input "1"
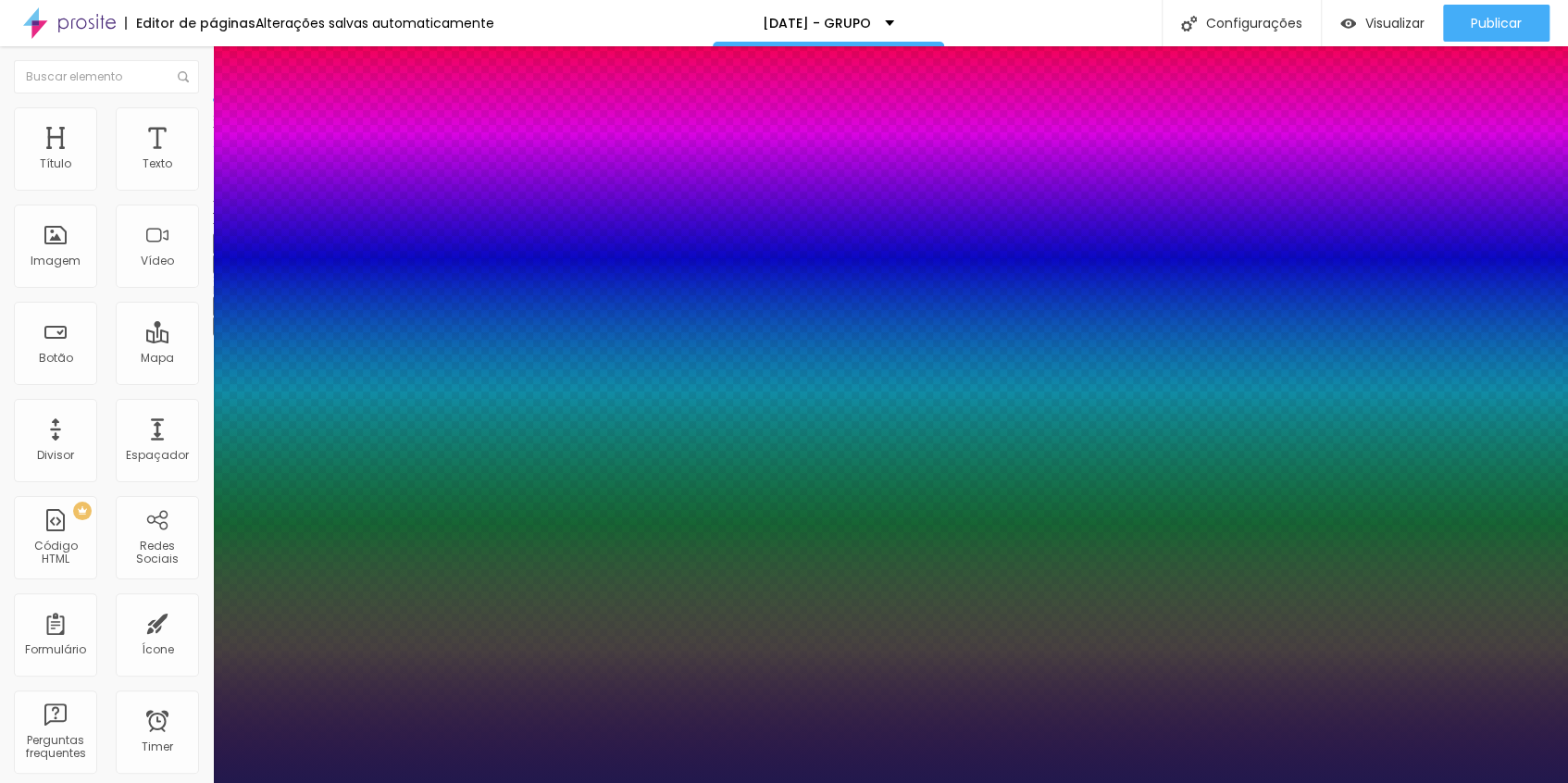
type input "23"
type input "1"
type input "24"
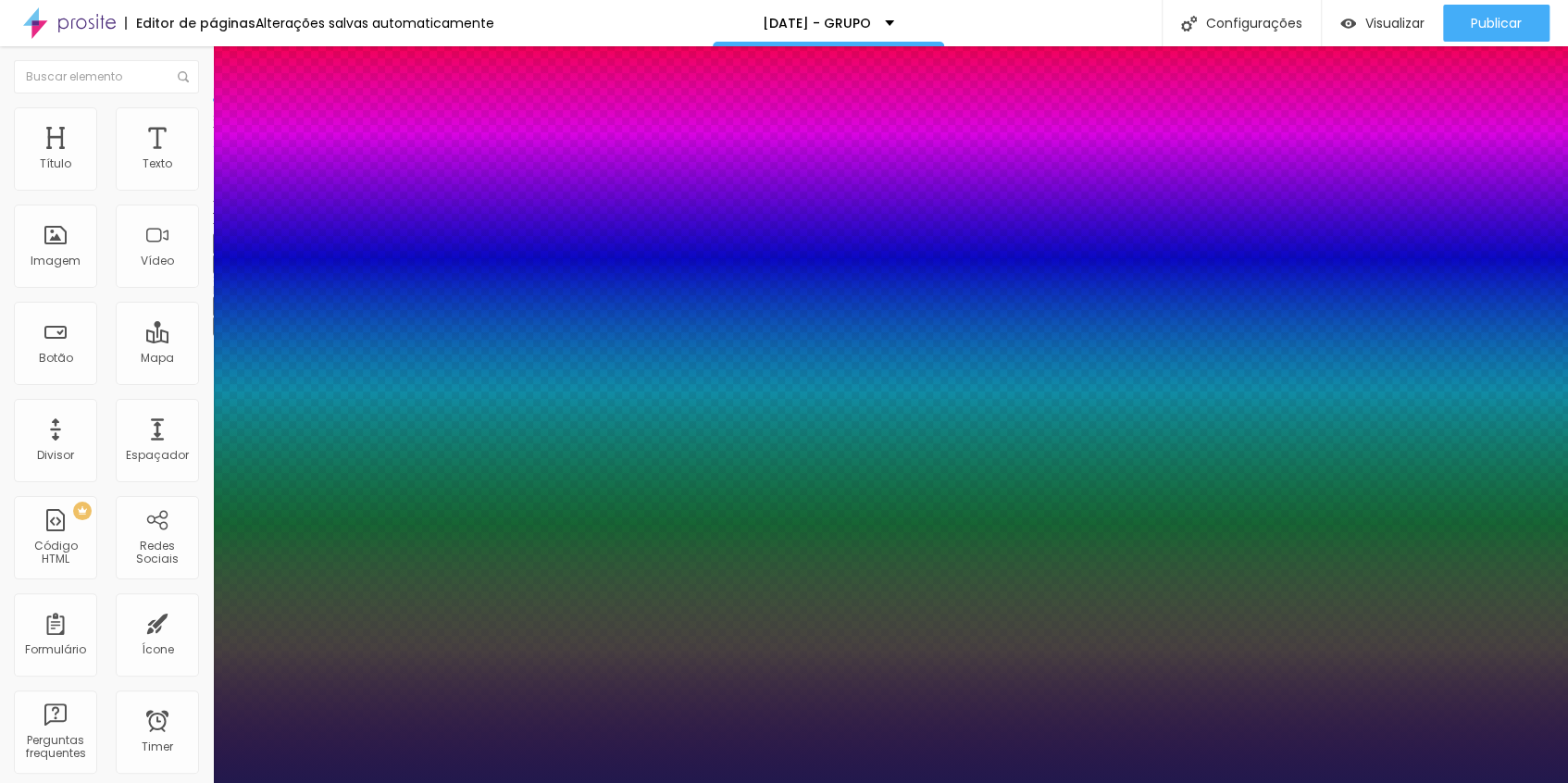
type input "1"
type input "26"
type input "1"
type input "27"
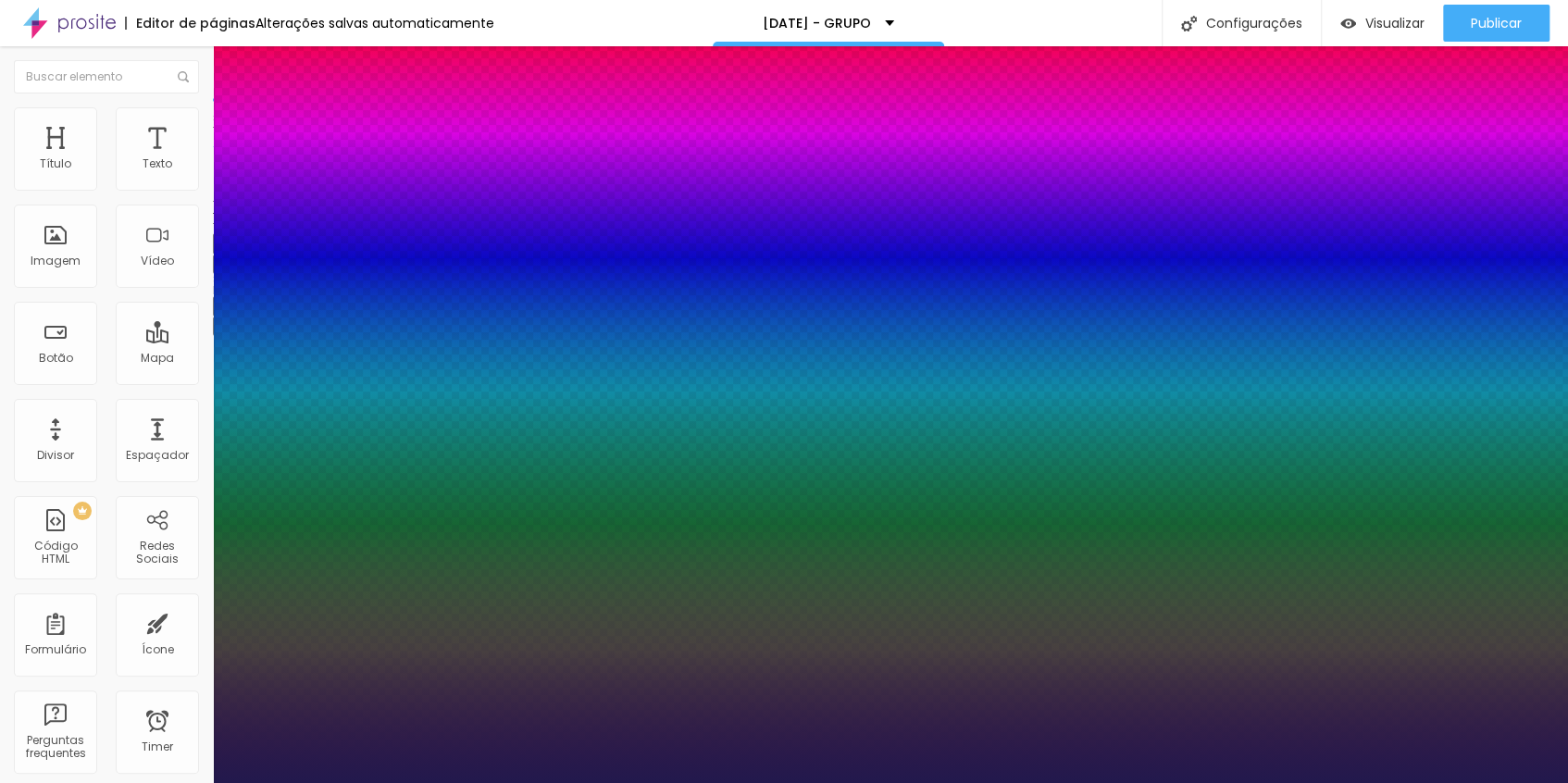
type input "27"
type input "1"
type input "28"
type input "1"
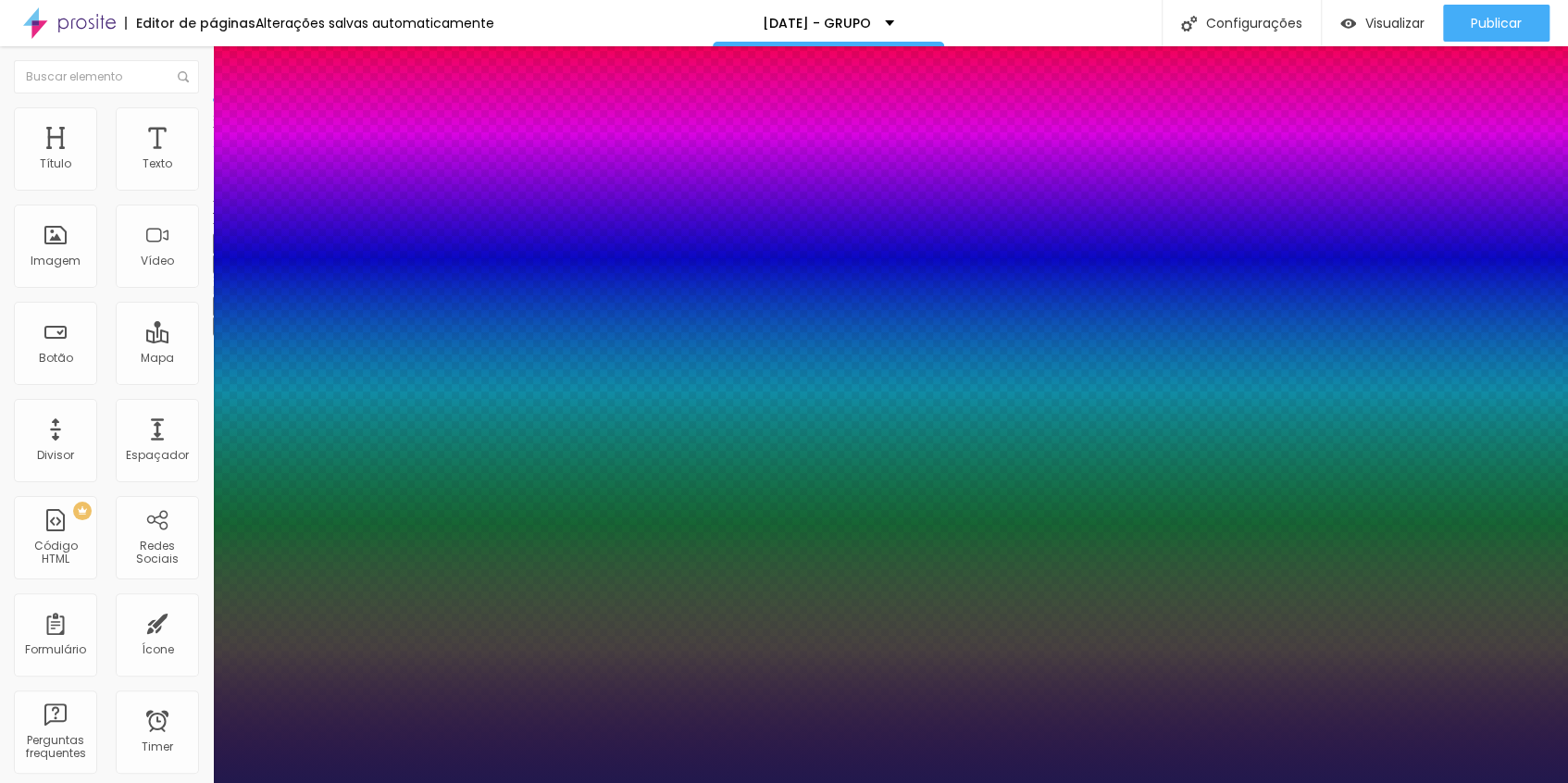
type input "27"
type input "1"
type input "26"
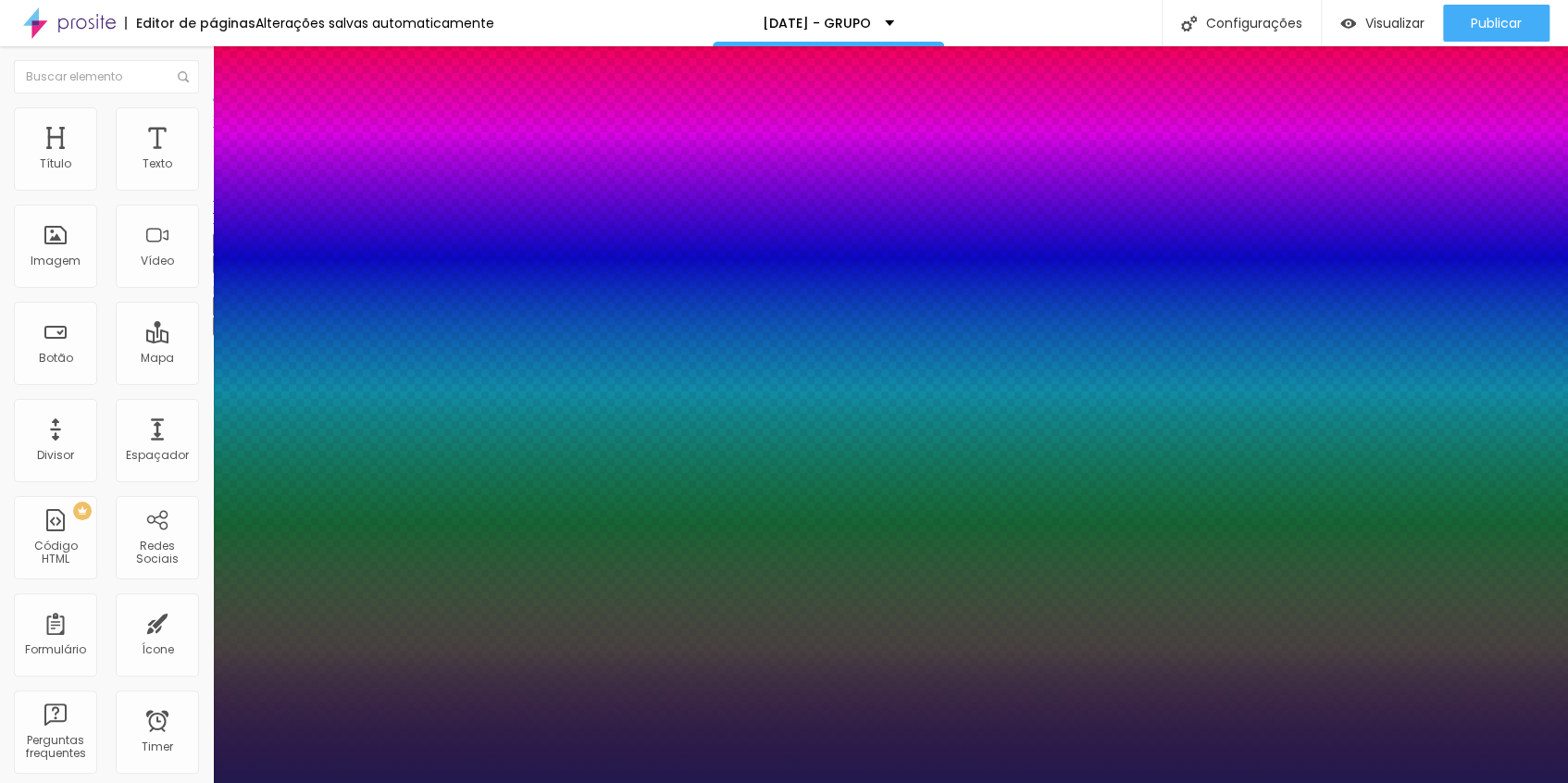
type input "1"
type input "25"
type input "1"
type input "24"
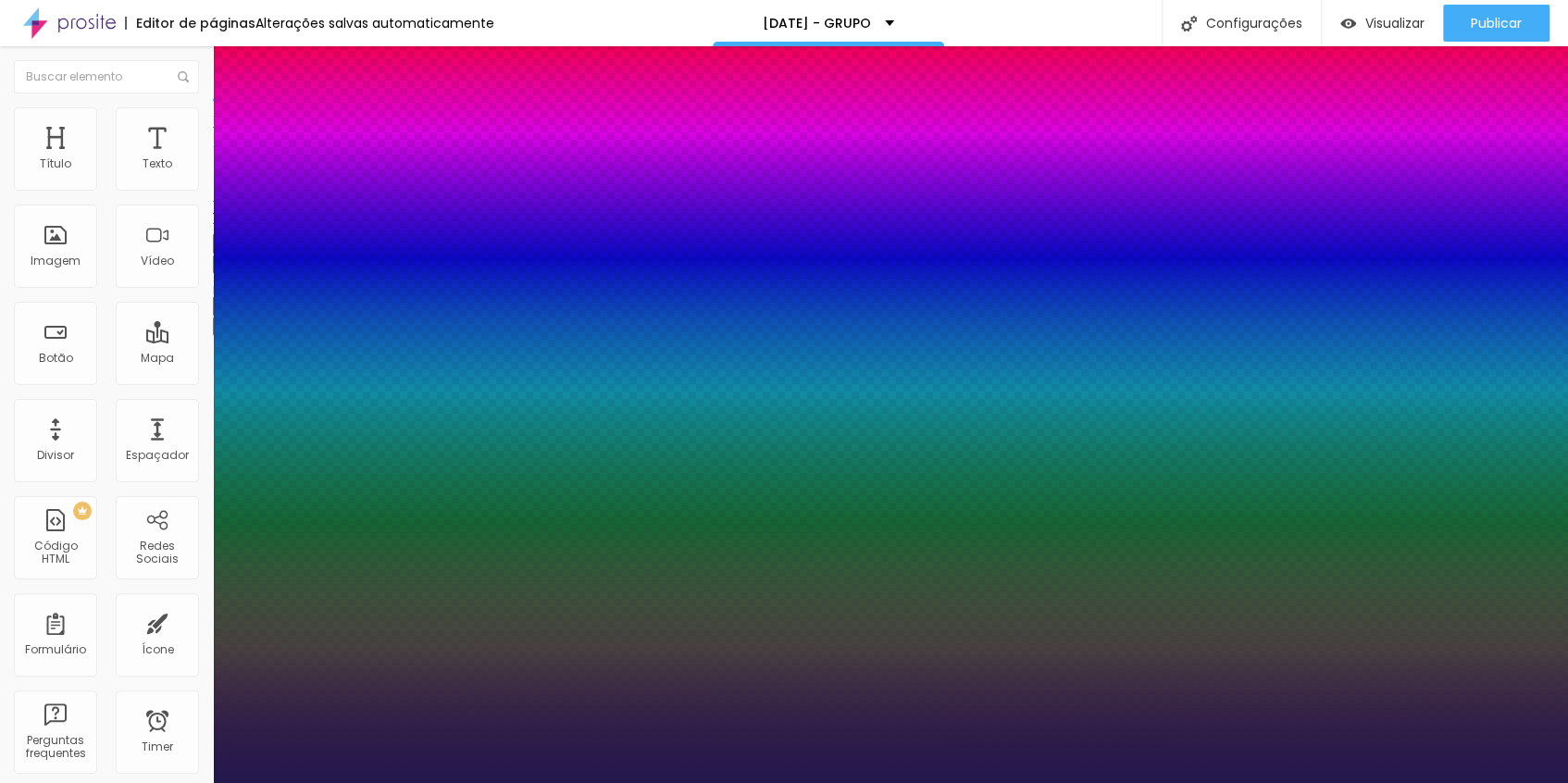
type input "24"
type input "1"
drag, startPoint x: 244, startPoint y: 518, endPoint x: 262, endPoint y: 519, distance: 18.0
type input "24"
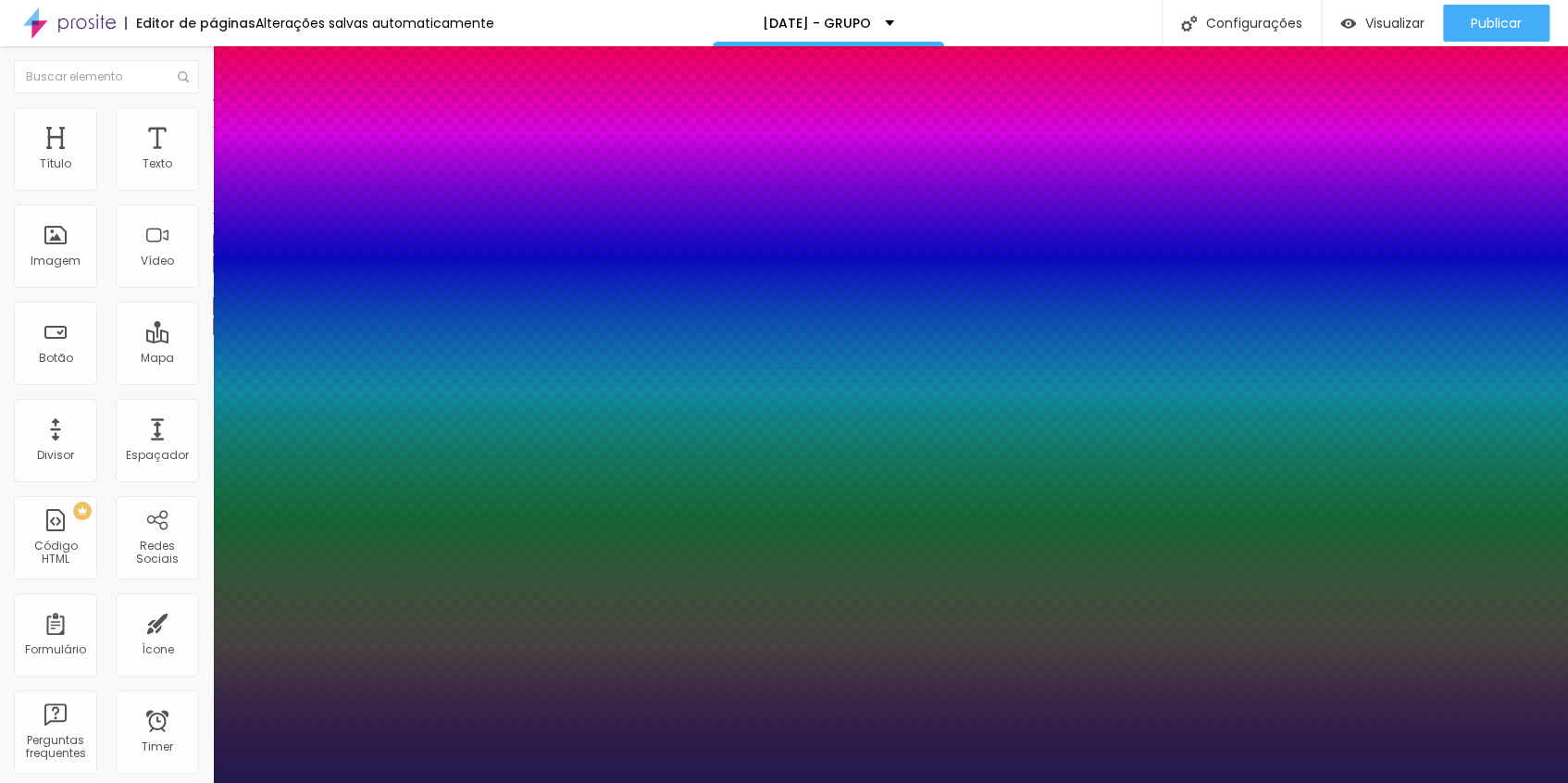
click at [714, 782] on div at bounding box center [784, 783] width 1568 height 0
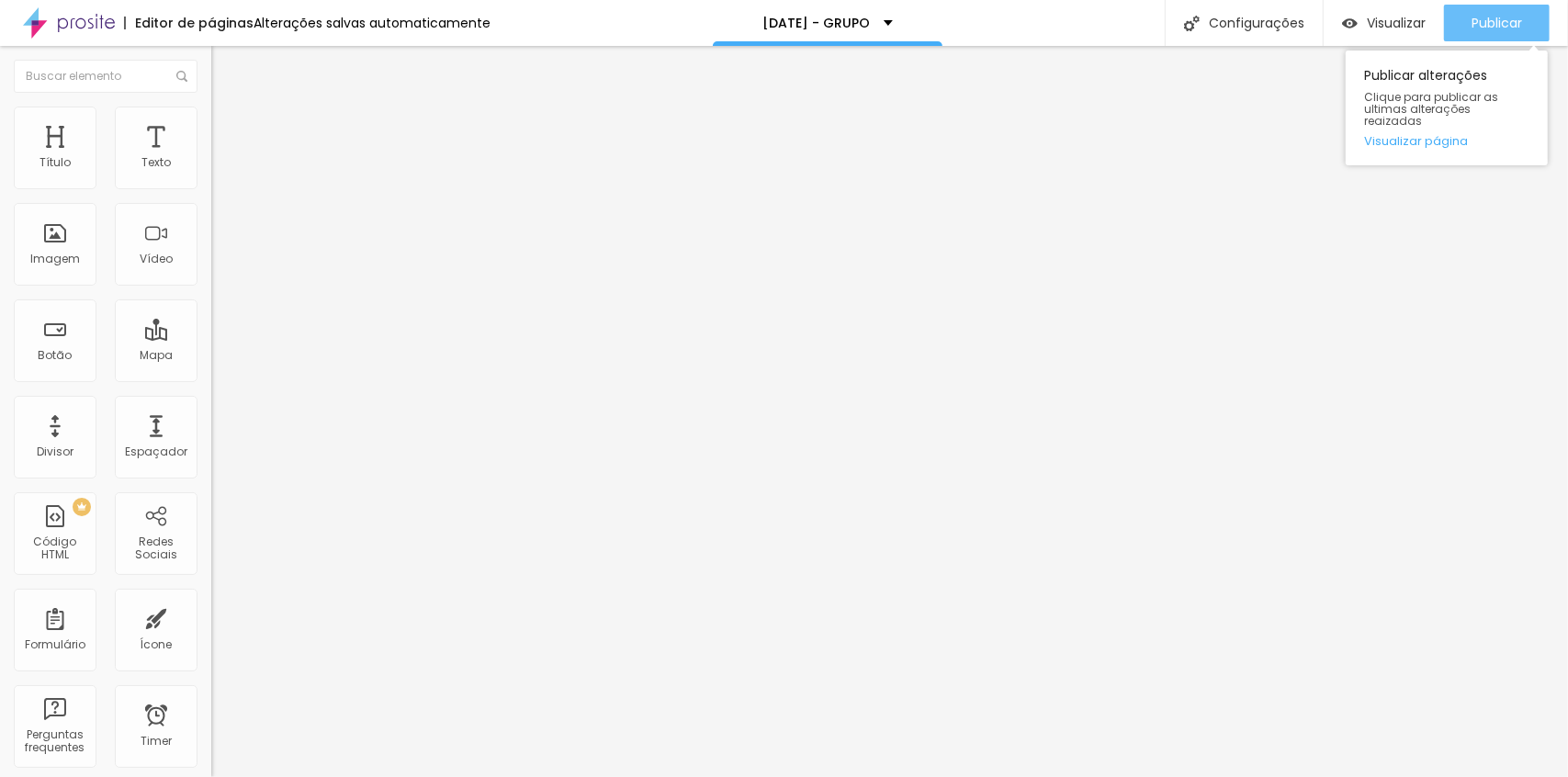
click at [1471, 28] on span "Publicar" at bounding box center [1497, 23] width 50 height 15
click at [1469, 26] on button "Publicar" at bounding box center [1497, 23] width 106 height 37
click at [1450, 135] on link "Visualizar página" at bounding box center [1446, 140] width 165 height 12
type input "10"
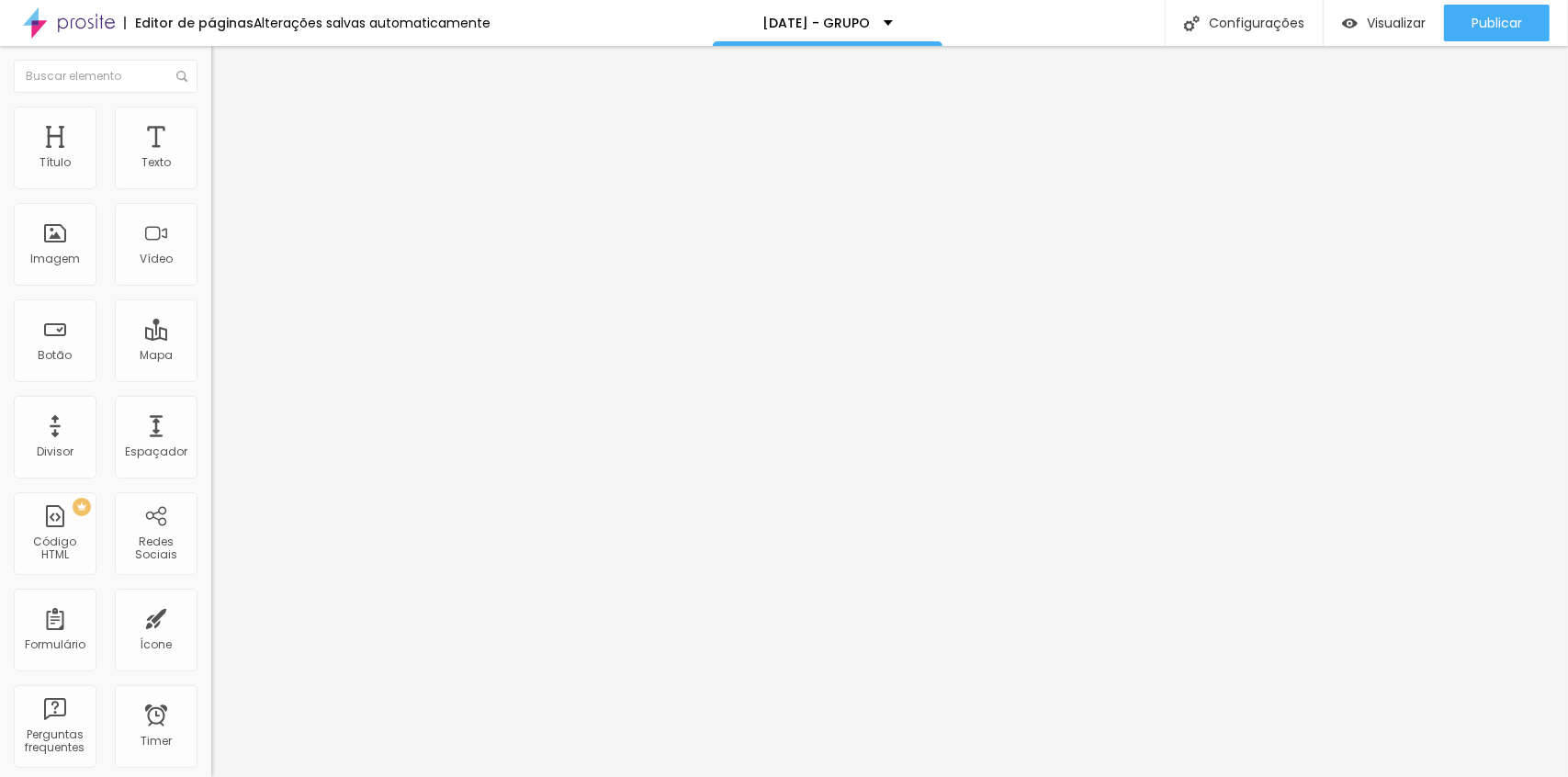
type input "10"
click at [212, 338] on input "range" at bounding box center [271, 345] width 119 height 15
click at [1506, 32] on div "Publicar" at bounding box center [1497, 23] width 50 height 37
click at [218, 266] on icon "button" at bounding box center [224, 261] width 11 height 11
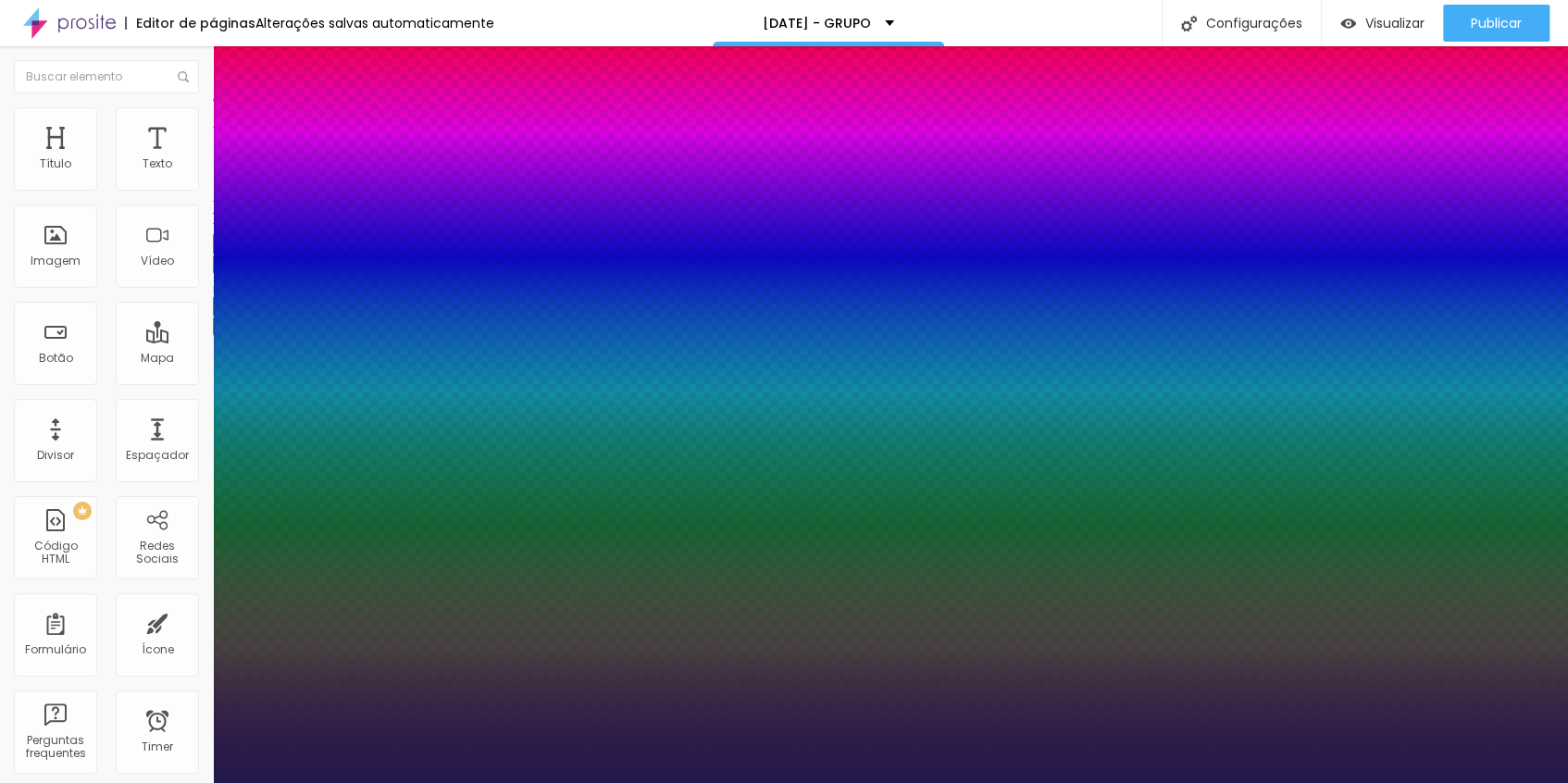
type input "1"
type input "26"
type input "1"
type input "25"
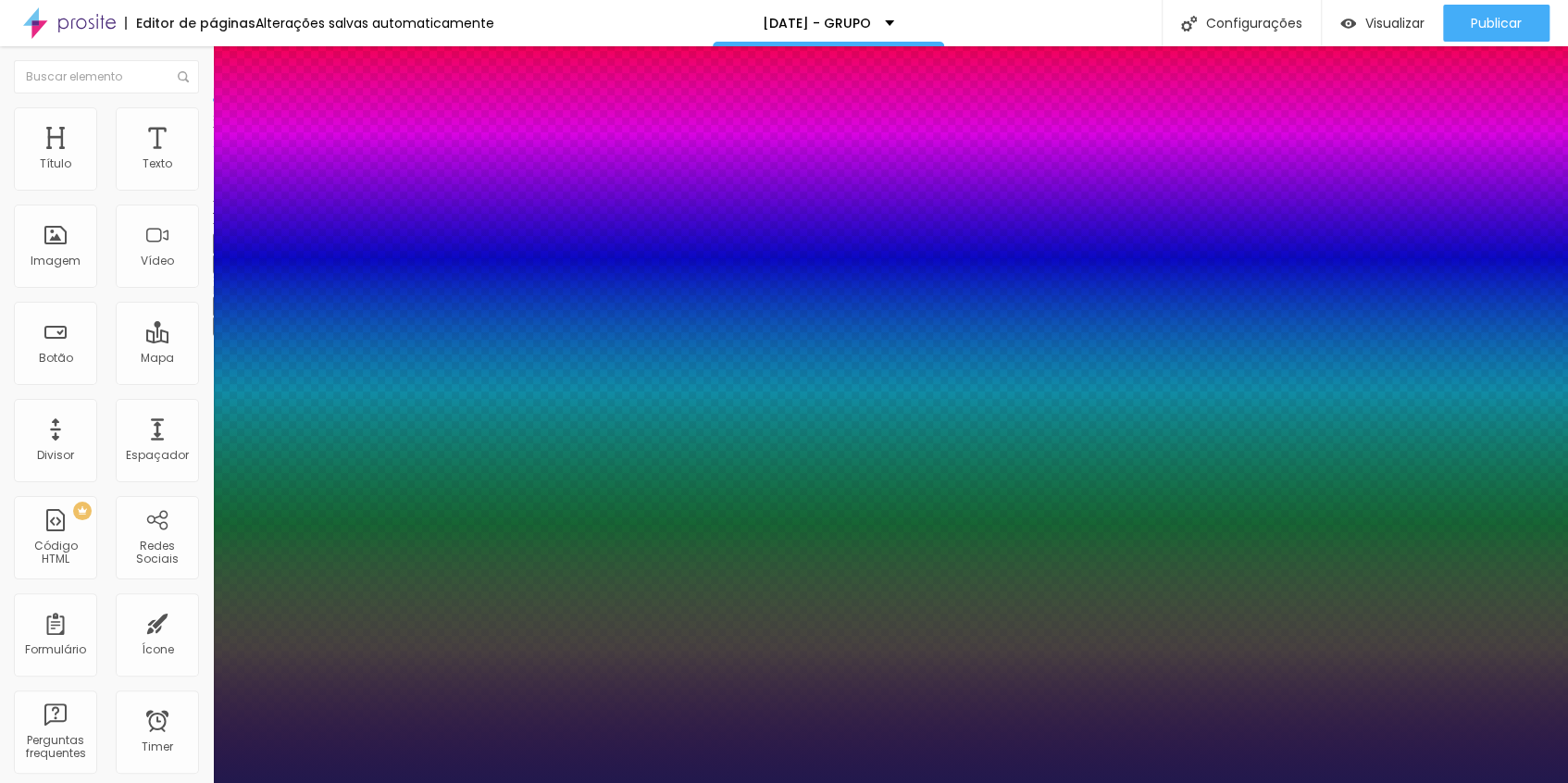
type input "25"
type input "1"
type input "25"
type input "1"
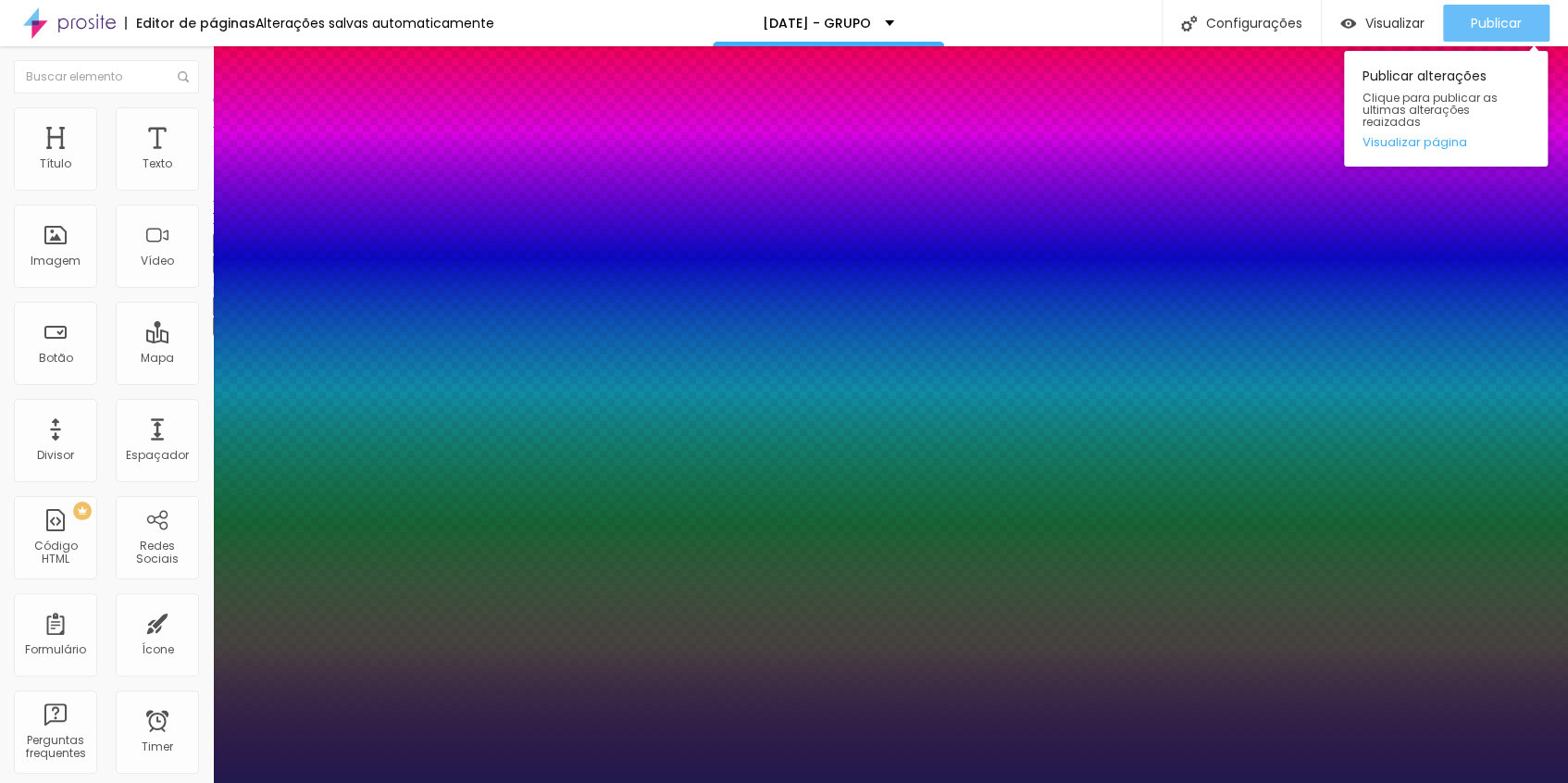
click at [1486, 782] on div at bounding box center [784, 783] width 1568 height 0
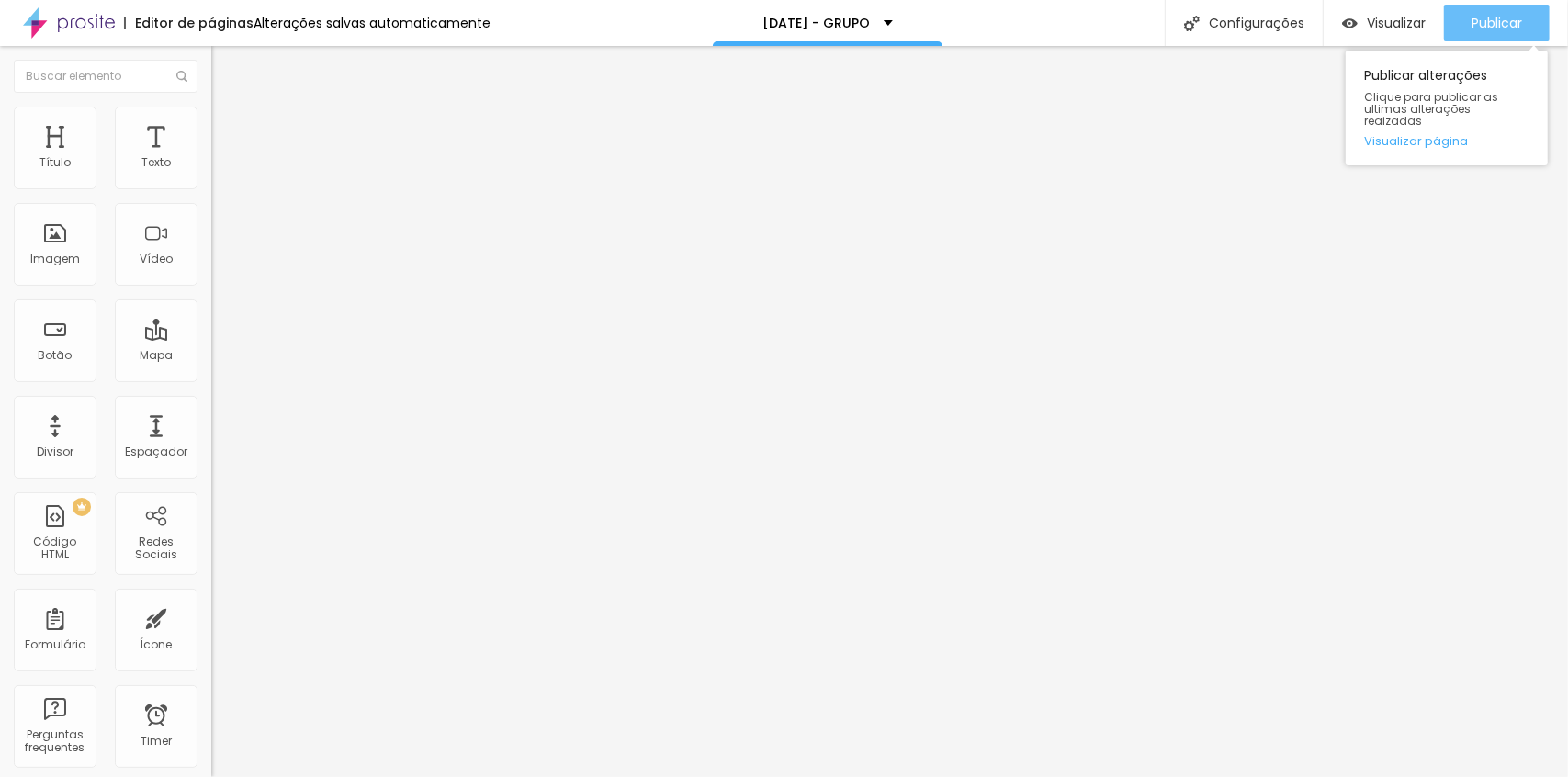
click at [1474, 28] on span "Publicar" at bounding box center [1497, 23] width 50 height 15
click at [212, 176] on button "button" at bounding box center [225, 166] width 26 height 19
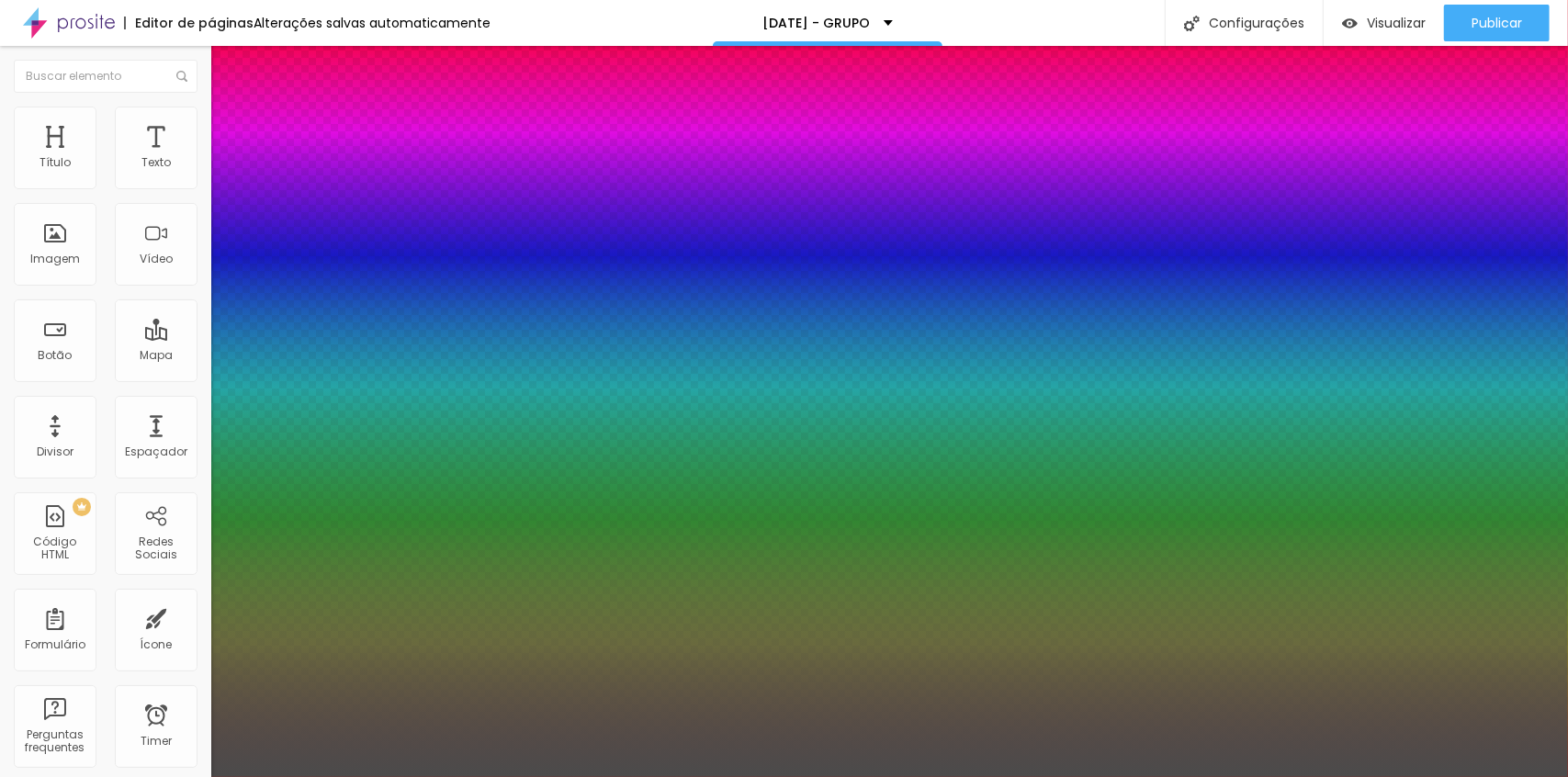
type input "1"
type input "15"
type input "1"
type input "14"
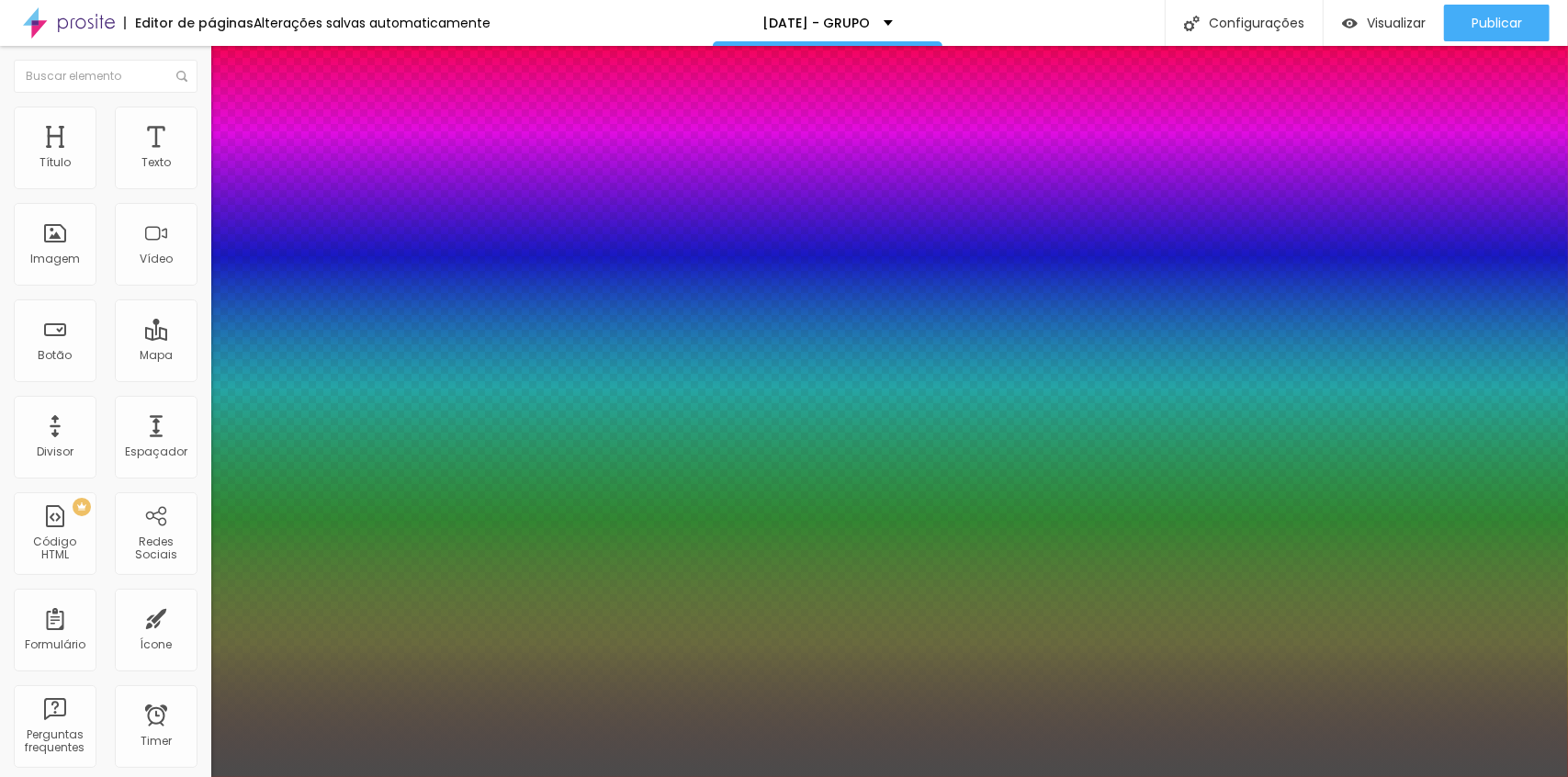
type input "14"
type input "1"
type input "15"
type input "1"
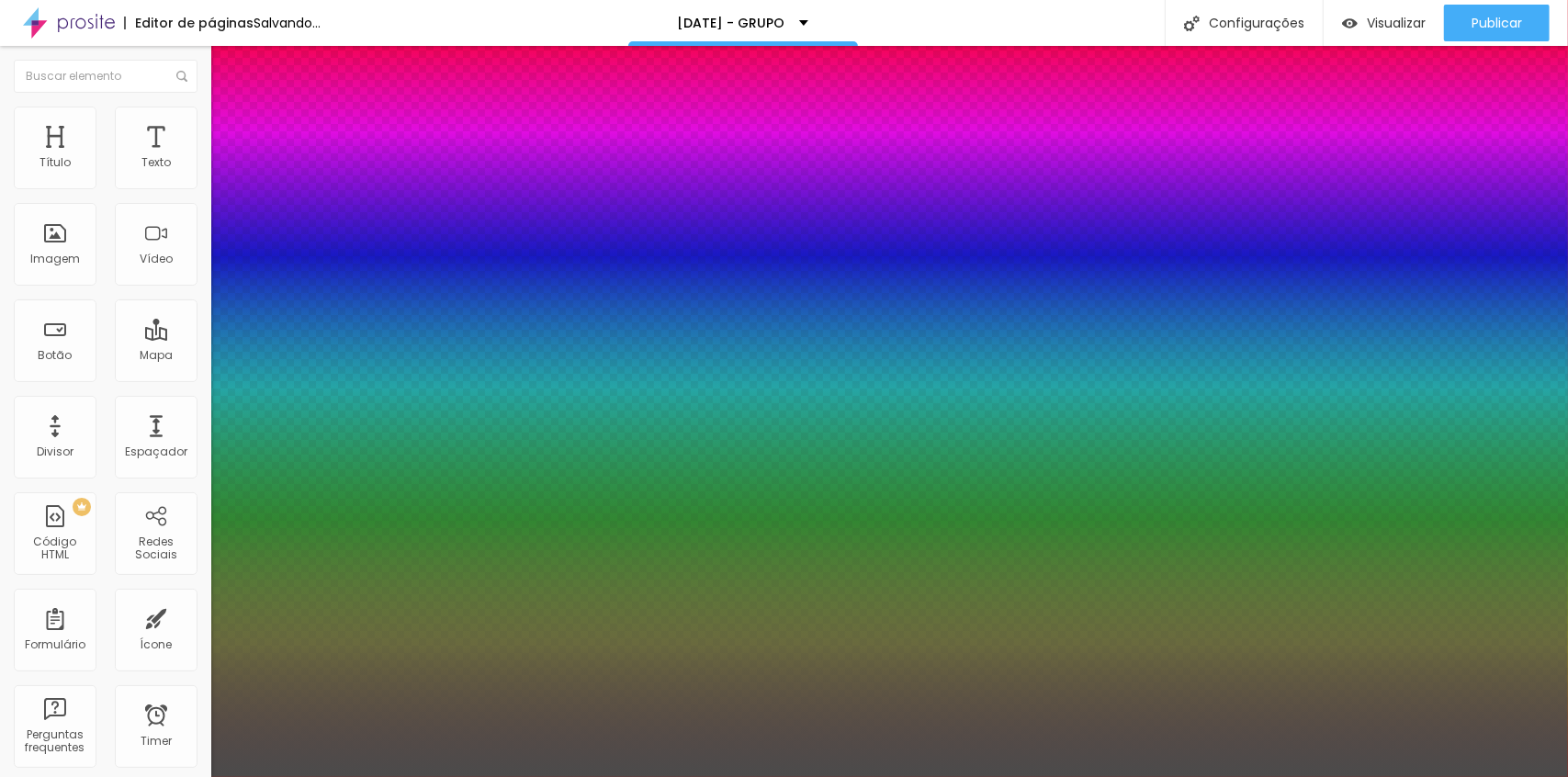
type input "16"
type input "1"
type input "15"
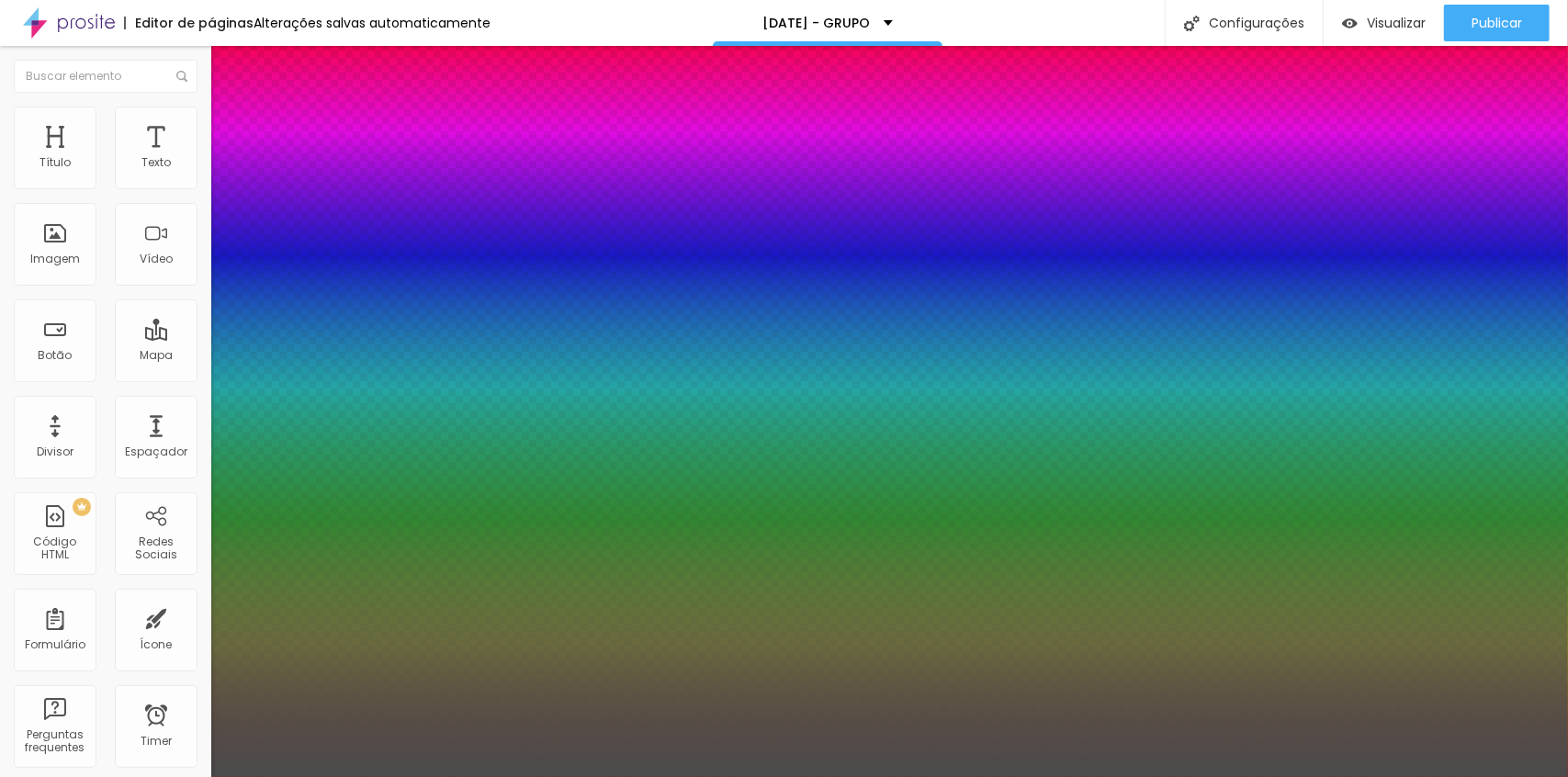
type input "1"
type input "15"
click at [715, 776] on div at bounding box center [784, 777] width 1568 height 0
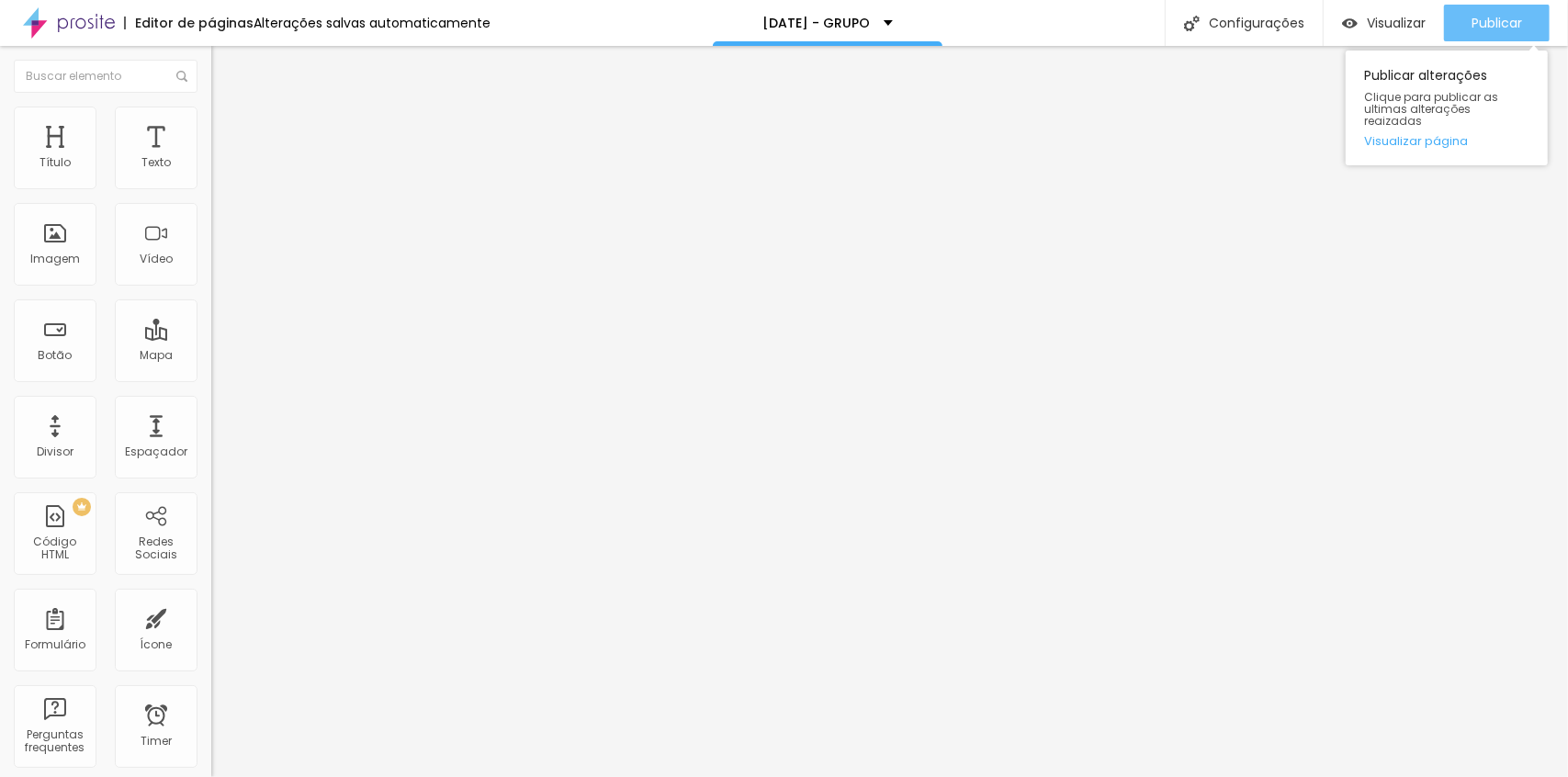
click at [1492, 16] on span "Publicar" at bounding box center [1497, 23] width 50 height 15
click at [218, 171] on icon "button" at bounding box center [224, 165] width 11 height 11
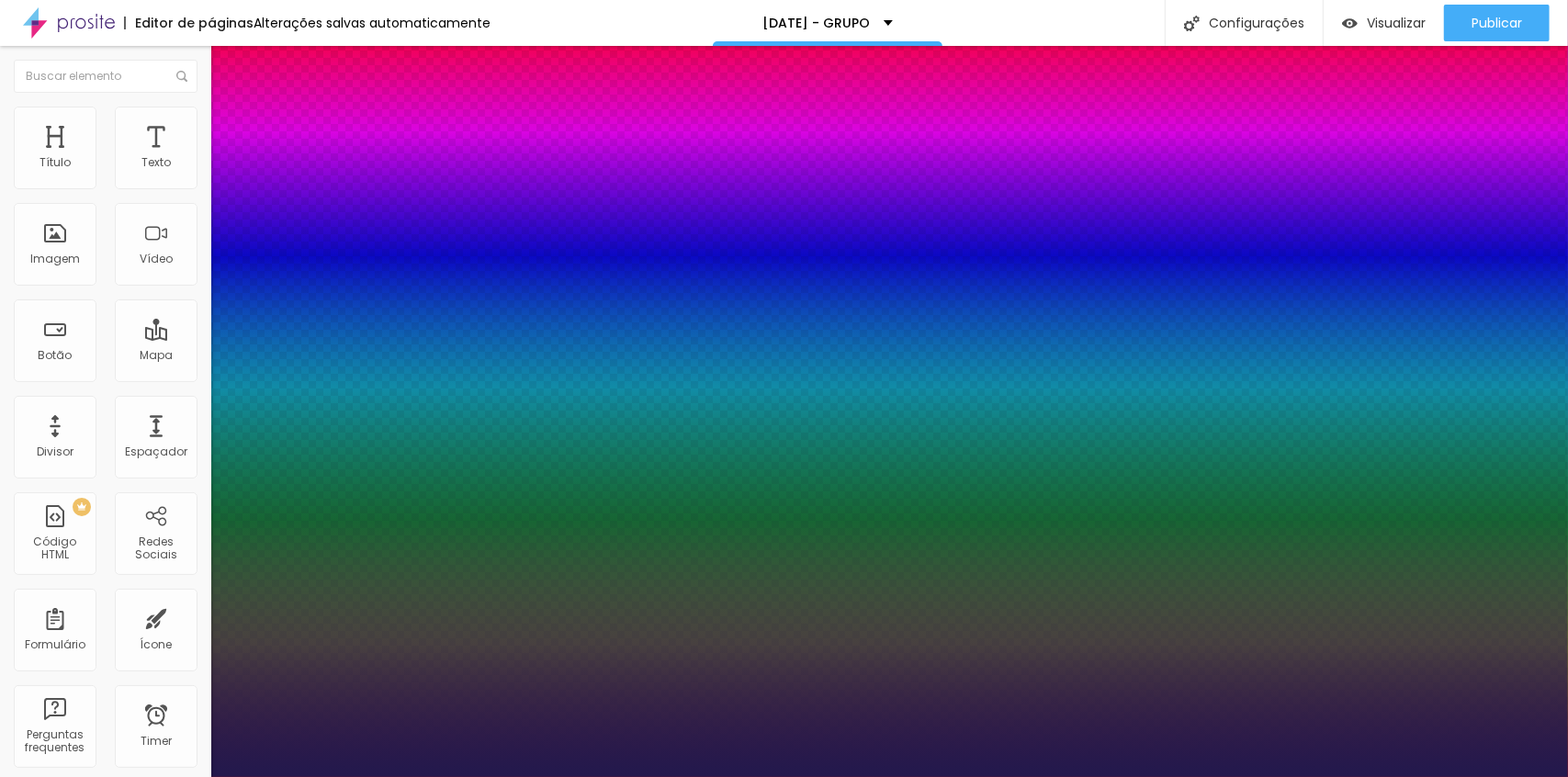
click at [649, 776] on div at bounding box center [784, 777] width 1568 height 0
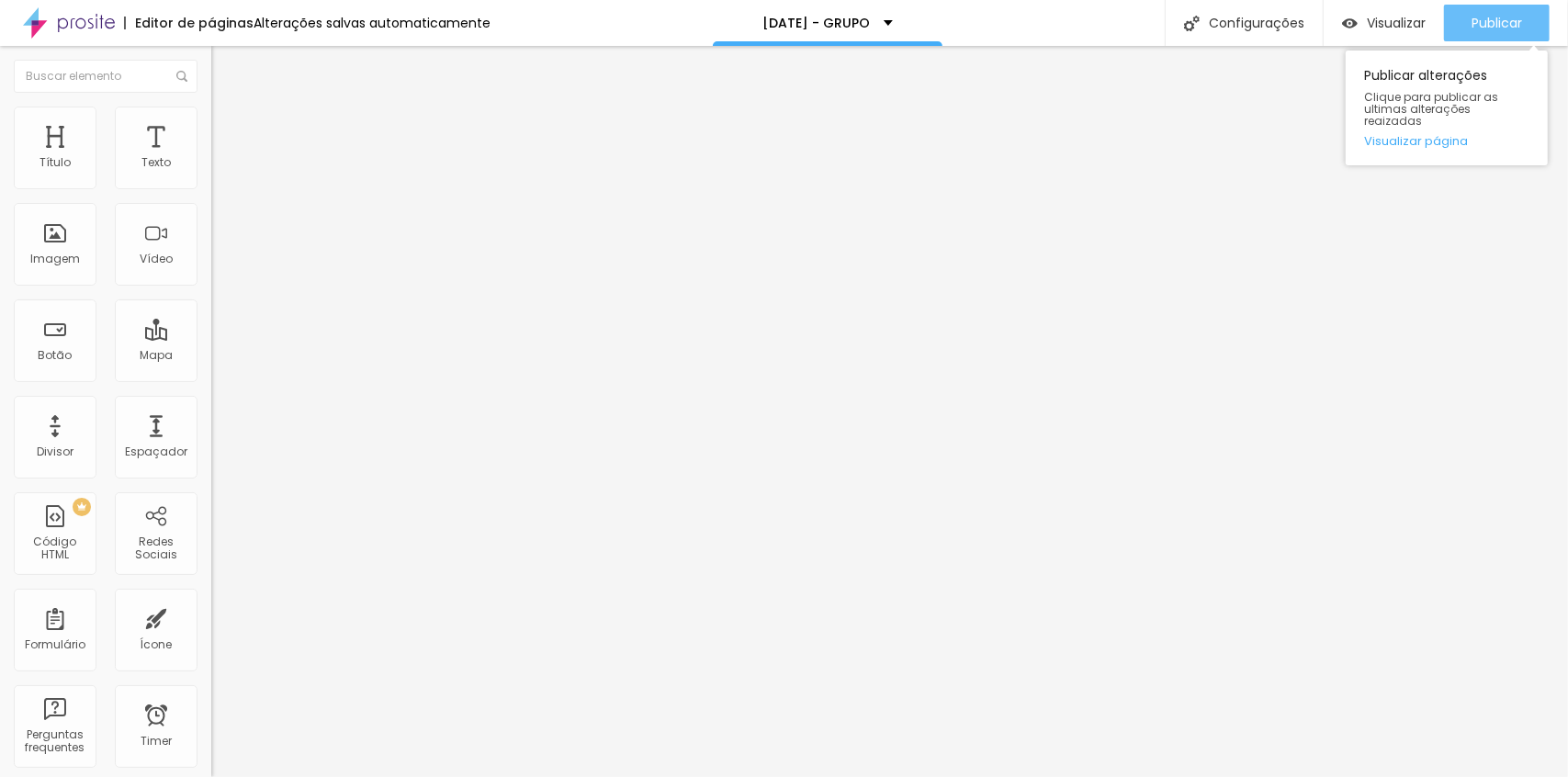
click at [1481, 29] on span "Publicar" at bounding box center [1497, 23] width 50 height 15
click at [212, 176] on button "button" at bounding box center [225, 166] width 26 height 19
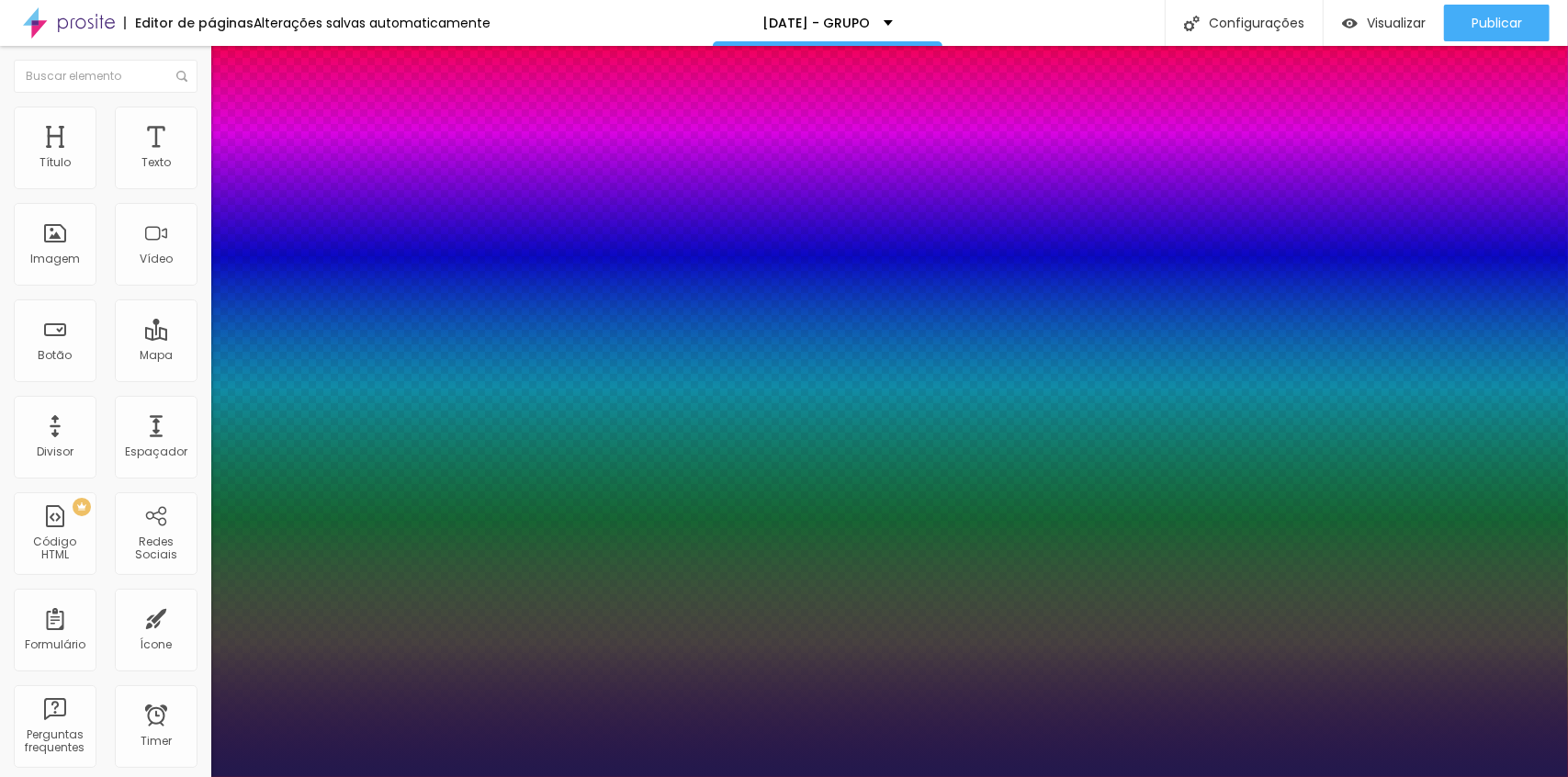
type input "19"
type input "18"
type input "19"
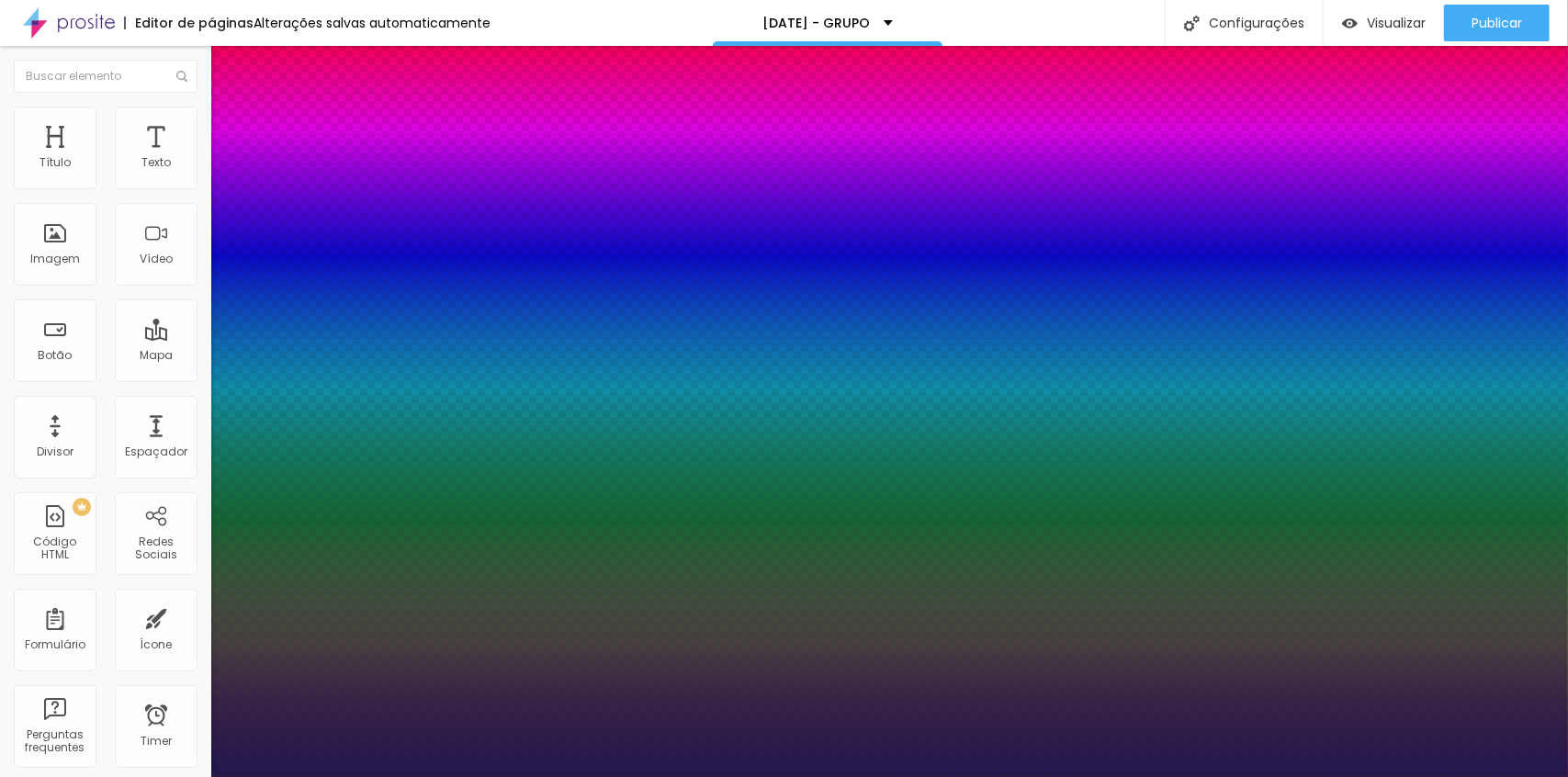
type input "19"
type input "20"
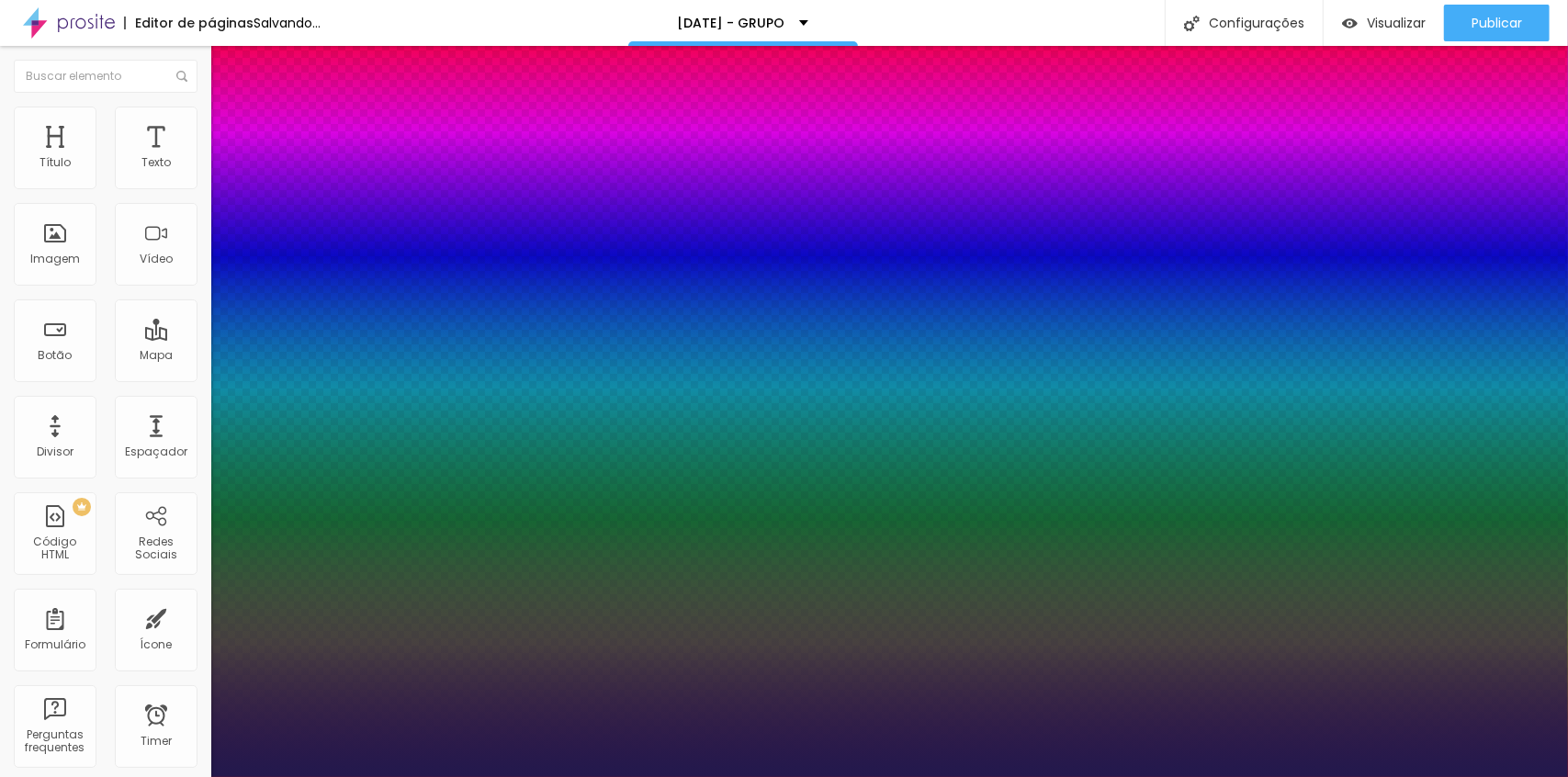
click at [774, 776] on div at bounding box center [784, 777] width 1568 height 0
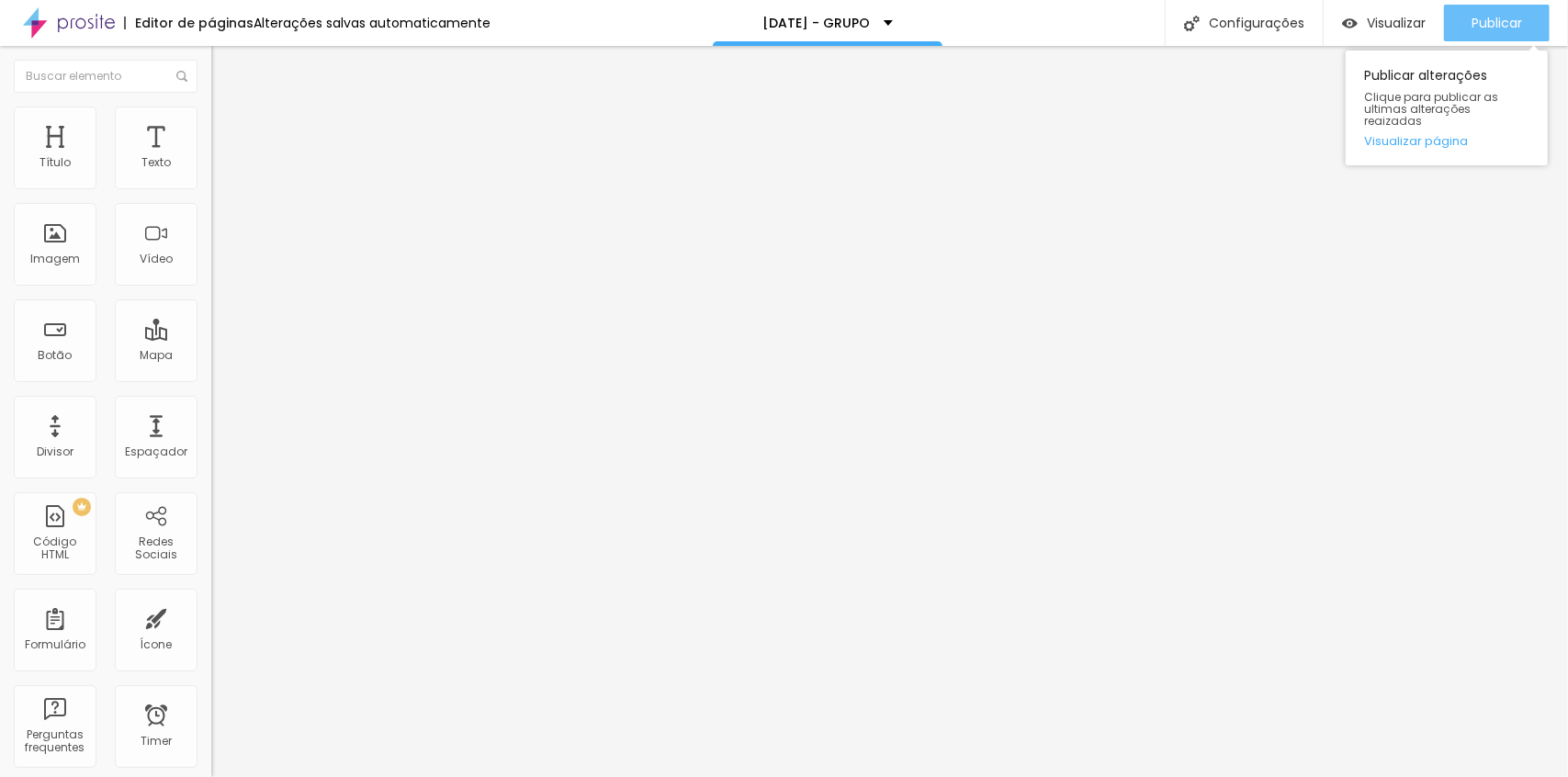
click at [1489, 11] on div "Publicar" at bounding box center [1497, 23] width 50 height 37
type input "10"
click at [212, 338] on input "range" at bounding box center [271, 345] width 119 height 15
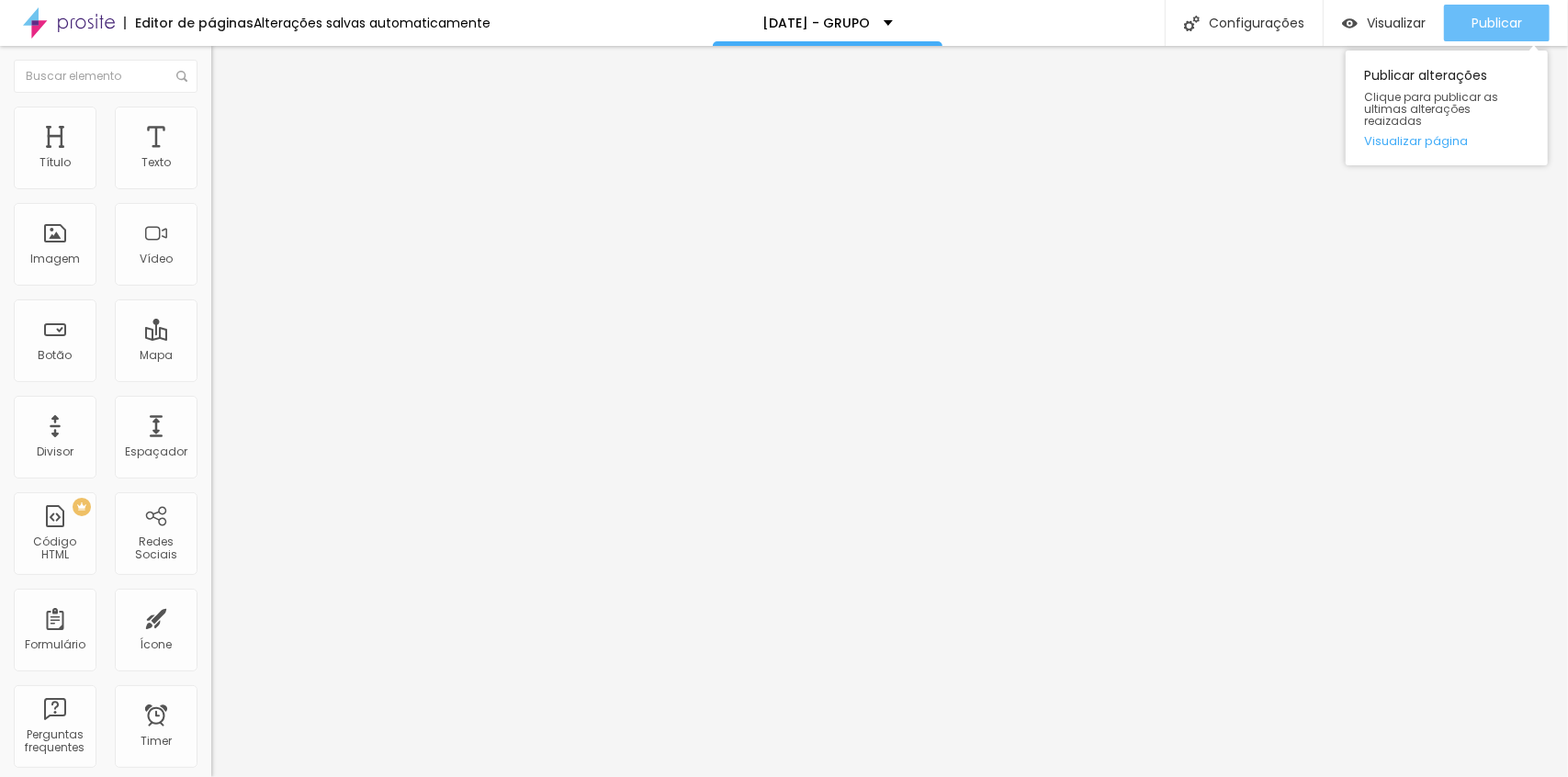
click at [1483, 32] on div "Publicar" at bounding box center [1497, 23] width 50 height 37
click at [218, 171] on icon "button" at bounding box center [224, 165] width 11 height 11
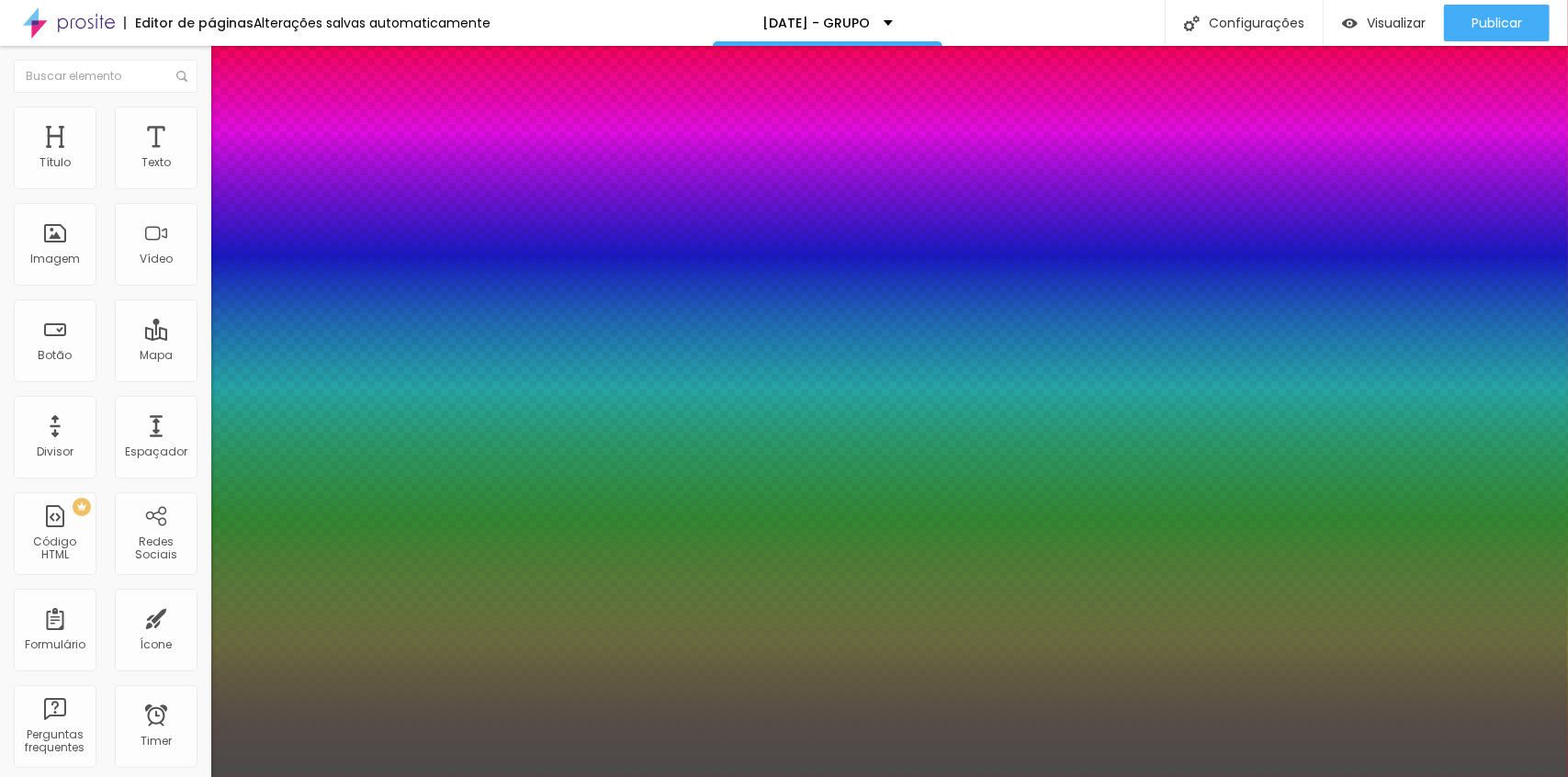
type input "1"
drag, startPoint x: 120, startPoint y: 402, endPoint x: 166, endPoint y: 362, distance: 61.0
click at [120, 776] on div at bounding box center [784, 777] width 1568 height 0
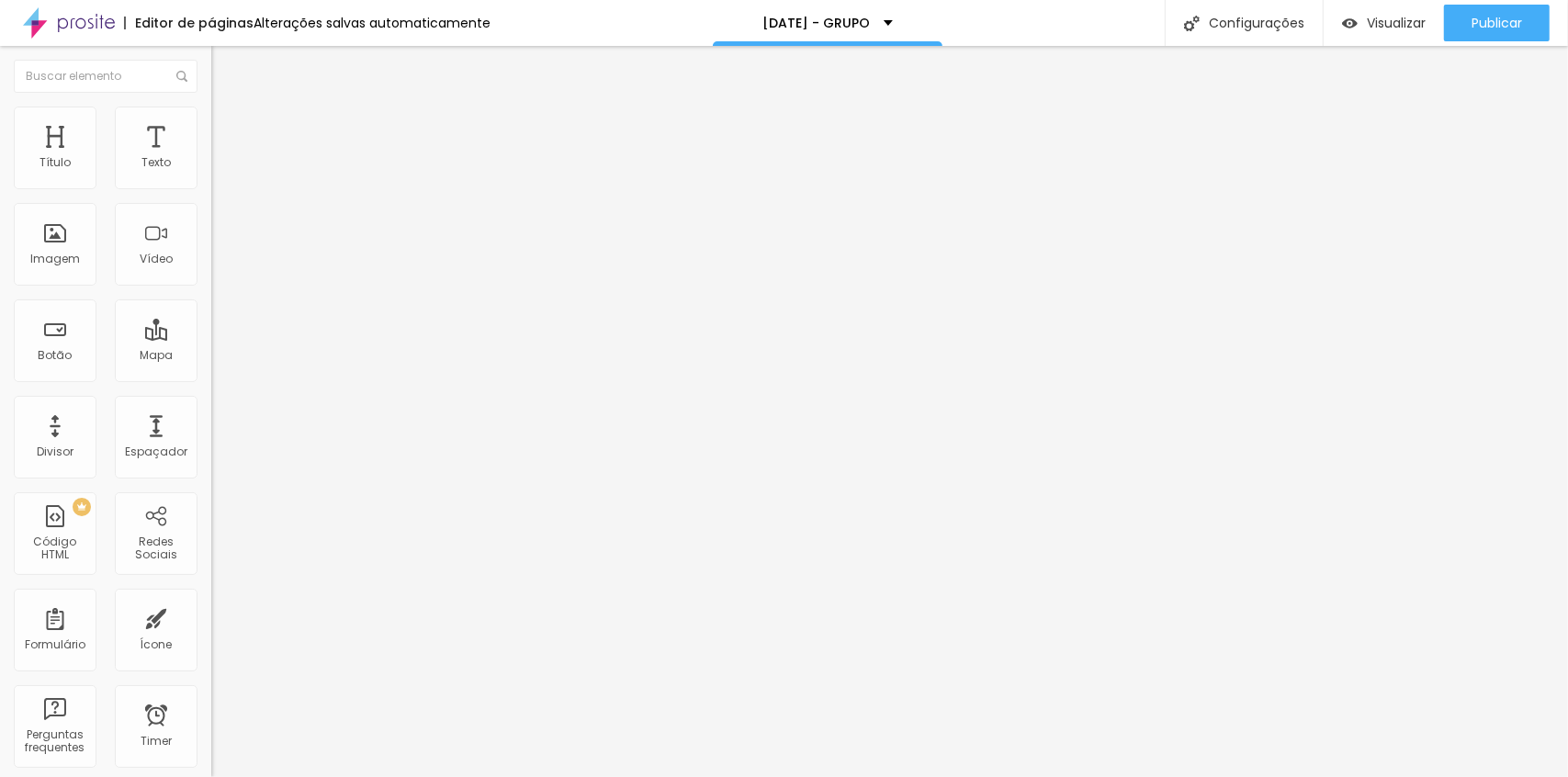
click at [212, 176] on button "button" at bounding box center [225, 166] width 26 height 19
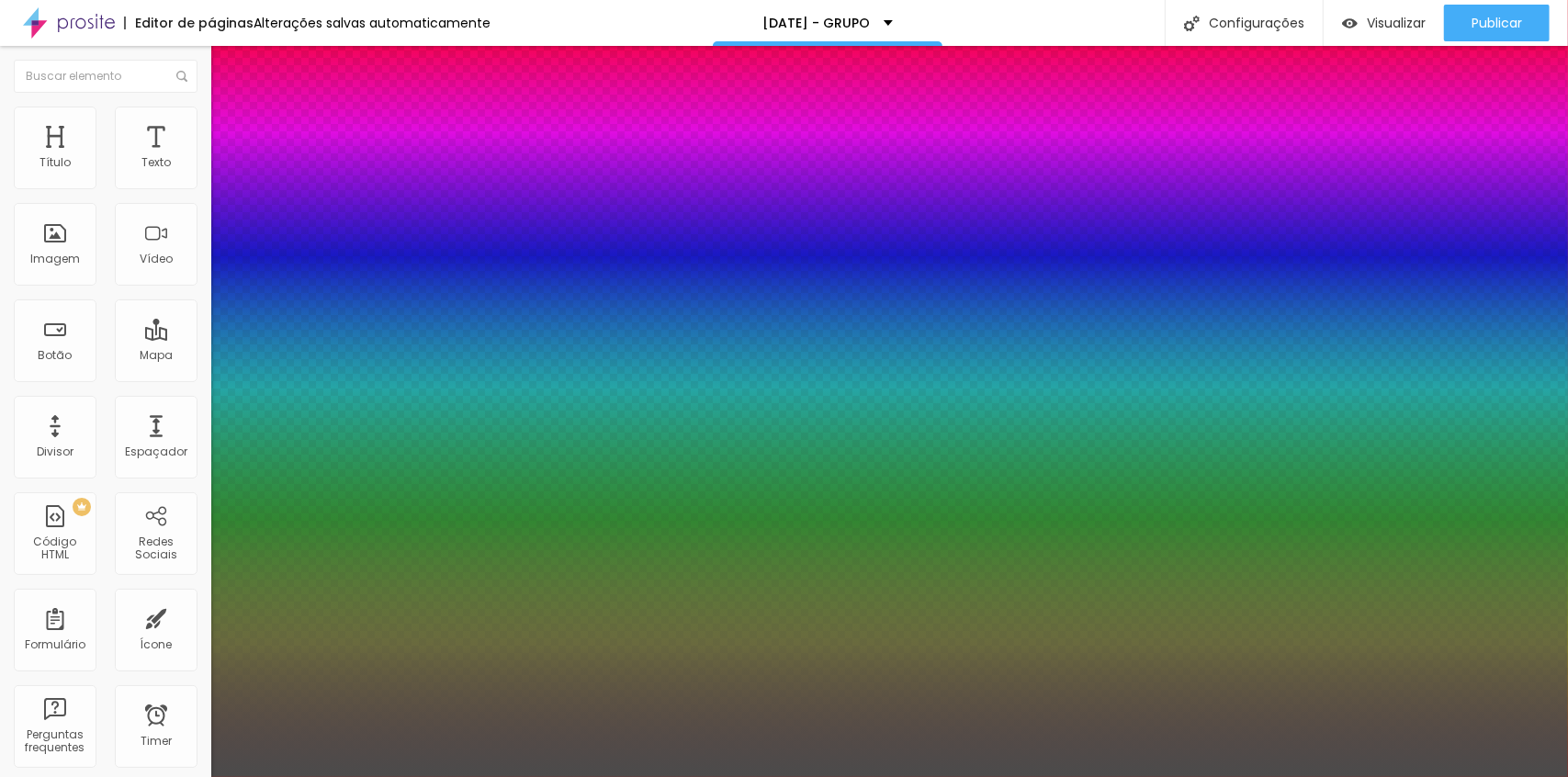
type input "1"
type input "17"
type input "1"
type input "18"
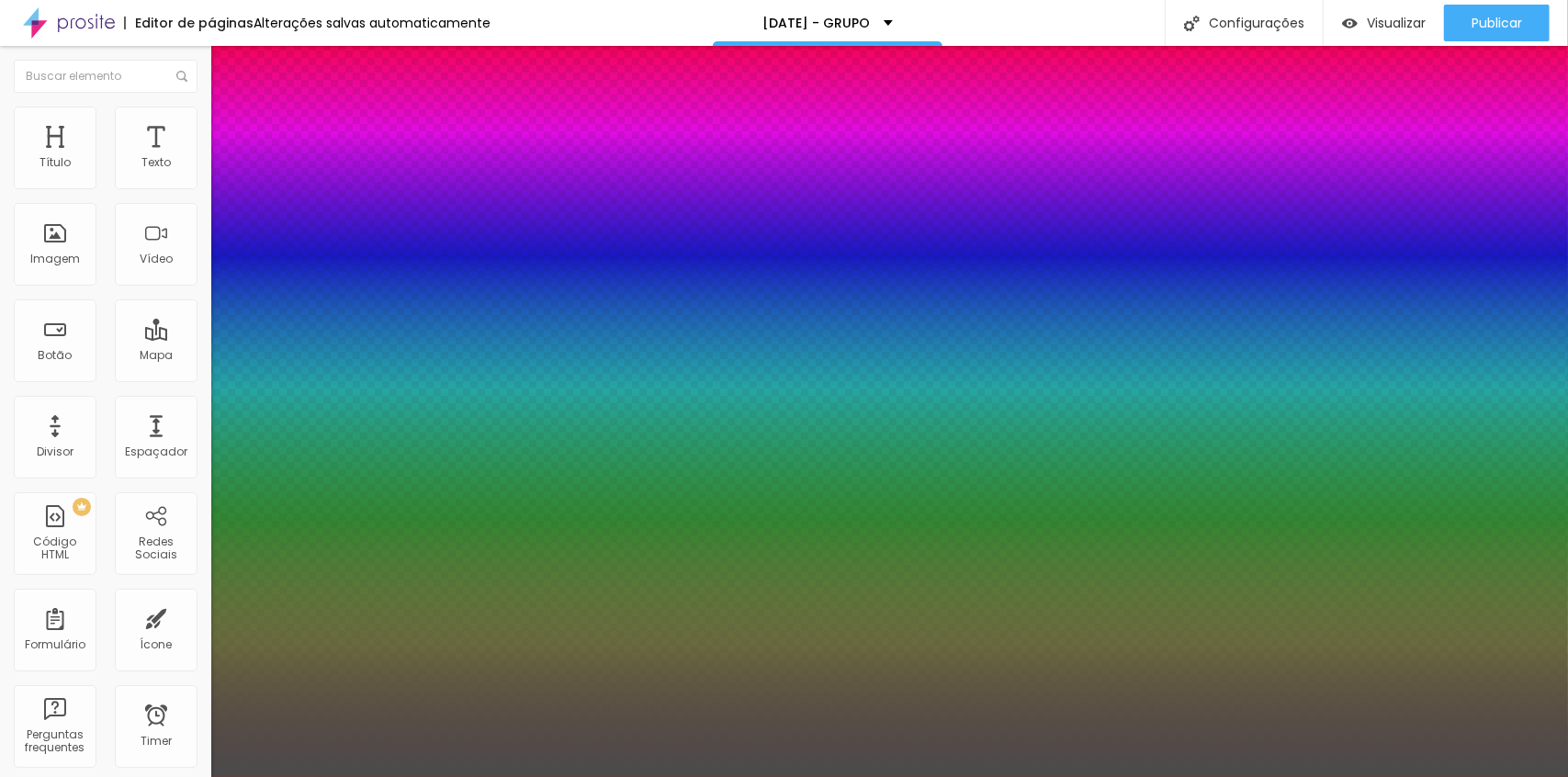
type input "18"
type input "1"
type input "18"
type input "1"
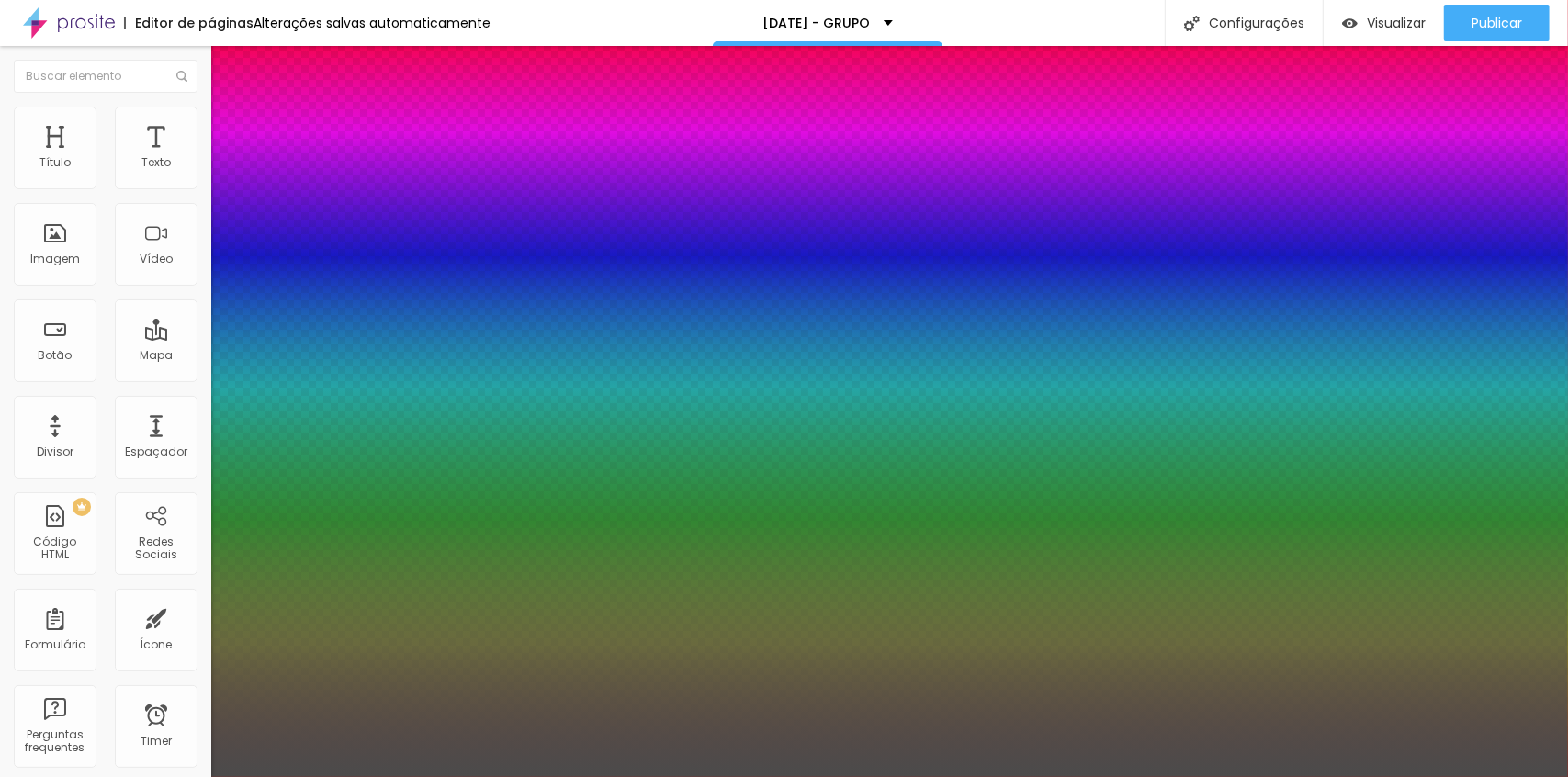
click at [1486, 776] on div at bounding box center [784, 777] width 1568 height 0
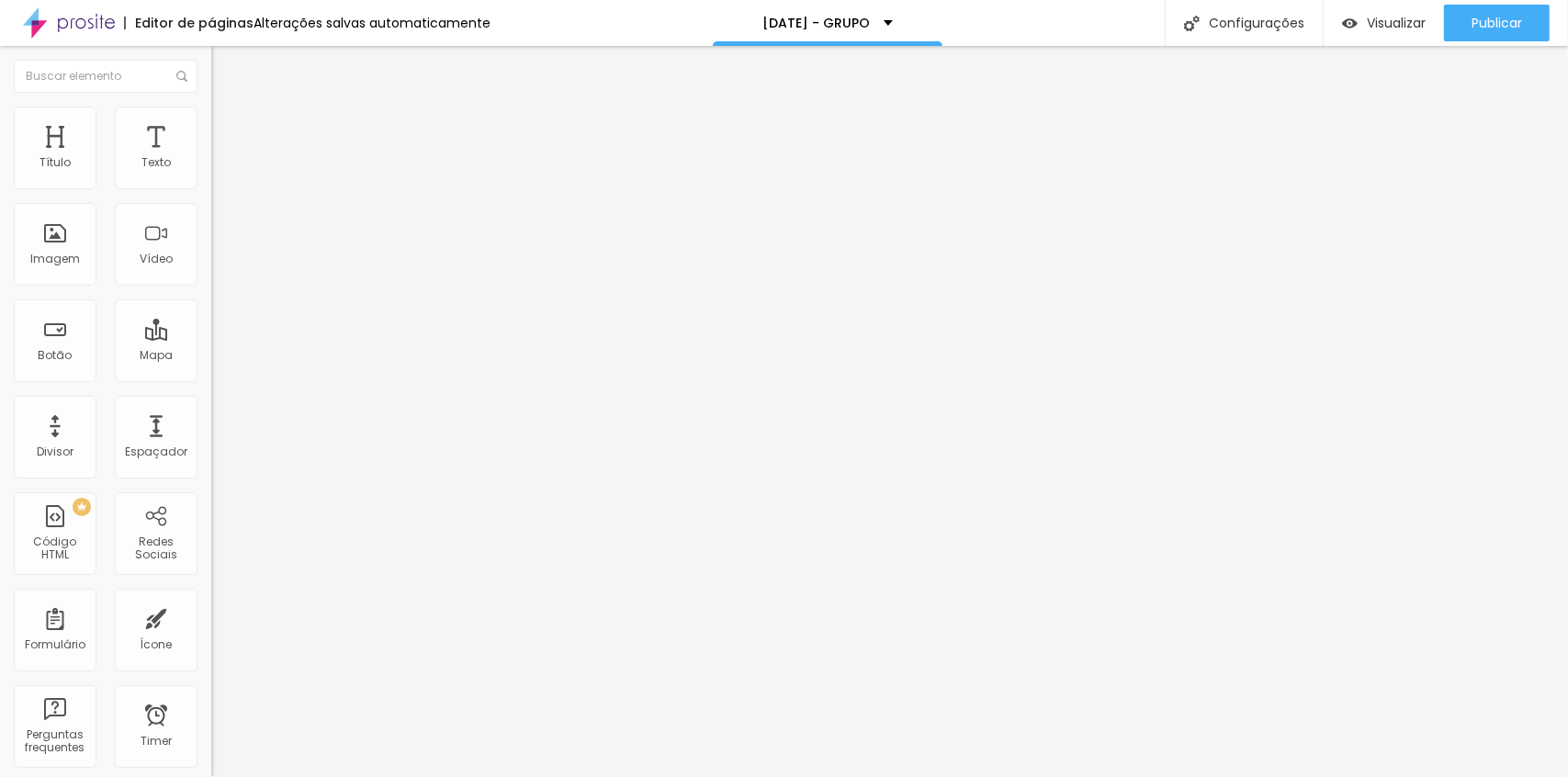
click at [1486, 19] on span "Publicar" at bounding box center [1497, 23] width 50 height 15
click at [212, 401] on div at bounding box center [317, 401] width 212 height 0
click at [1525, 25] on button "Publicar" at bounding box center [1497, 23] width 106 height 37
click at [212, 401] on div at bounding box center [317, 401] width 212 height 0
click at [1510, 19] on span "Publicar" at bounding box center [1497, 23] width 50 height 15
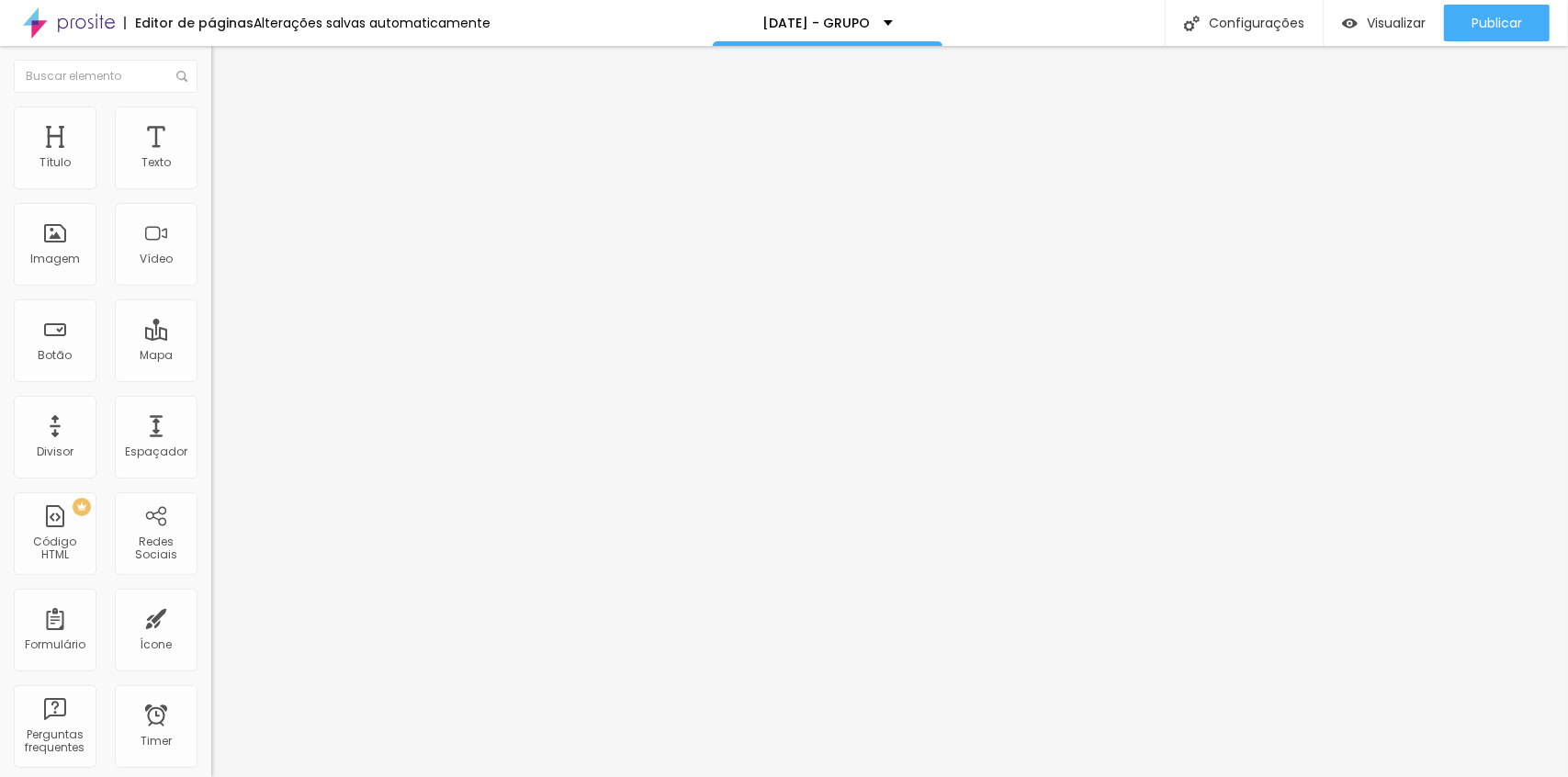
click at [212, 167] on span "Encaixotado" at bounding box center [247, 159] width 71 height 16
click at [227, 130] on span "Avançado" at bounding box center [257, 137] width 60 height 16
click at [212, 124] on li "Estilo" at bounding box center [317, 116] width 212 height 19
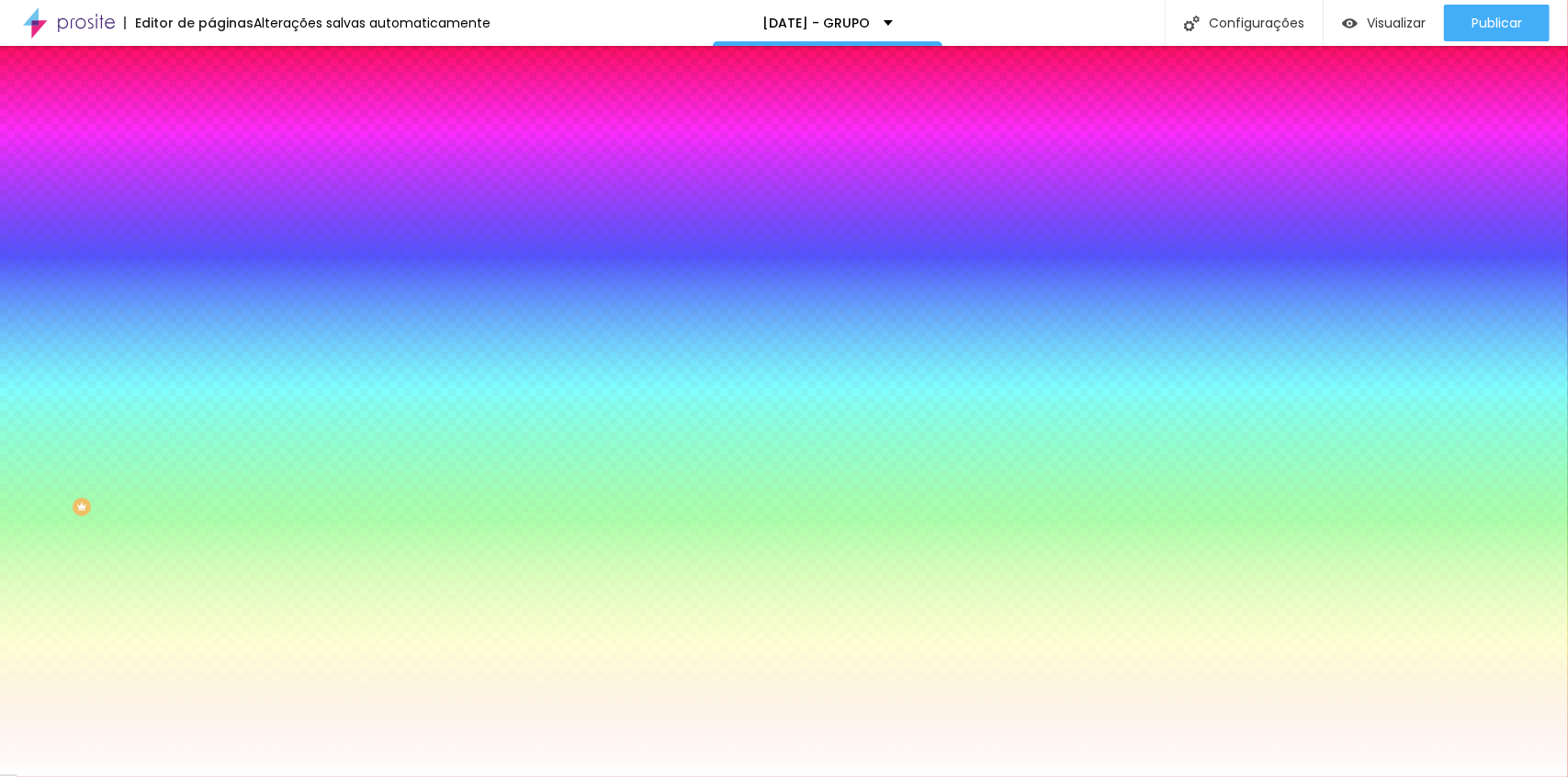
click at [212, 591] on div "Editar Seção Conteúdo Estilo Avançado Imagem de fundo Trocar imagem Efeito da I…" at bounding box center [317, 411] width 212 height 732
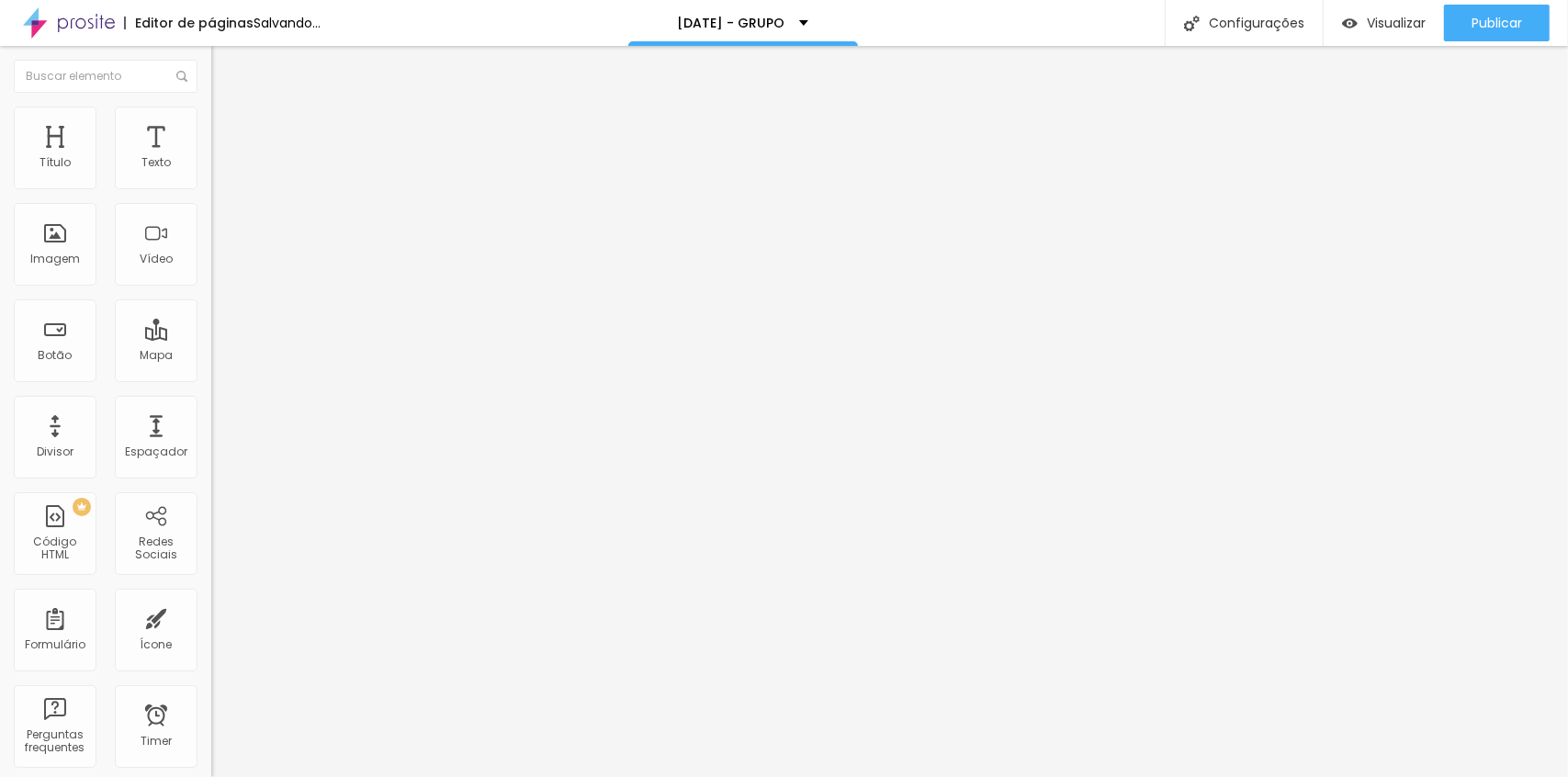
click at [225, 67] on img "button" at bounding box center [232, 67] width 15 height 15
click at [212, 158] on span "Adicionar imagem" at bounding box center [271, 149] width 119 height 16
click at [212, 288] on span "Original" at bounding box center [233, 279] width 44 height 16
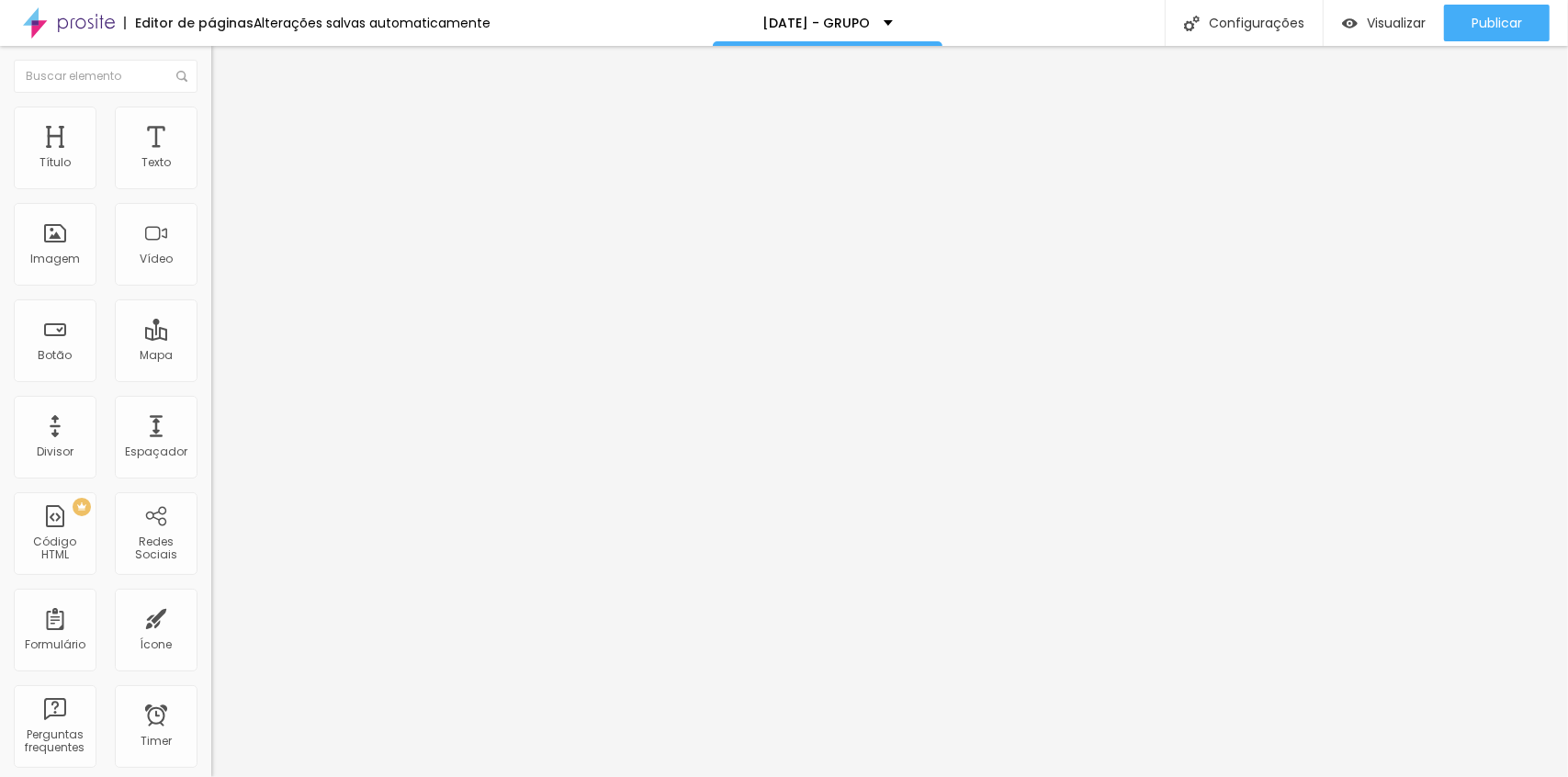
click at [212, 320] on span "Quadrado" at bounding box center [241, 312] width 59 height 16
click at [212, 309] on span "Padrão" at bounding box center [232, 302] width 42 height 16
click at [212, 336] on div "Original" at bounding box center [317, 330] width 212 height 11
click at [51, 257] on div "Imagem" at bounding box center [55, 259] width 49 height 13
click at [212, 158] on span "Adicionar imagem" at bounding box center [271, 149] width 119 height 16
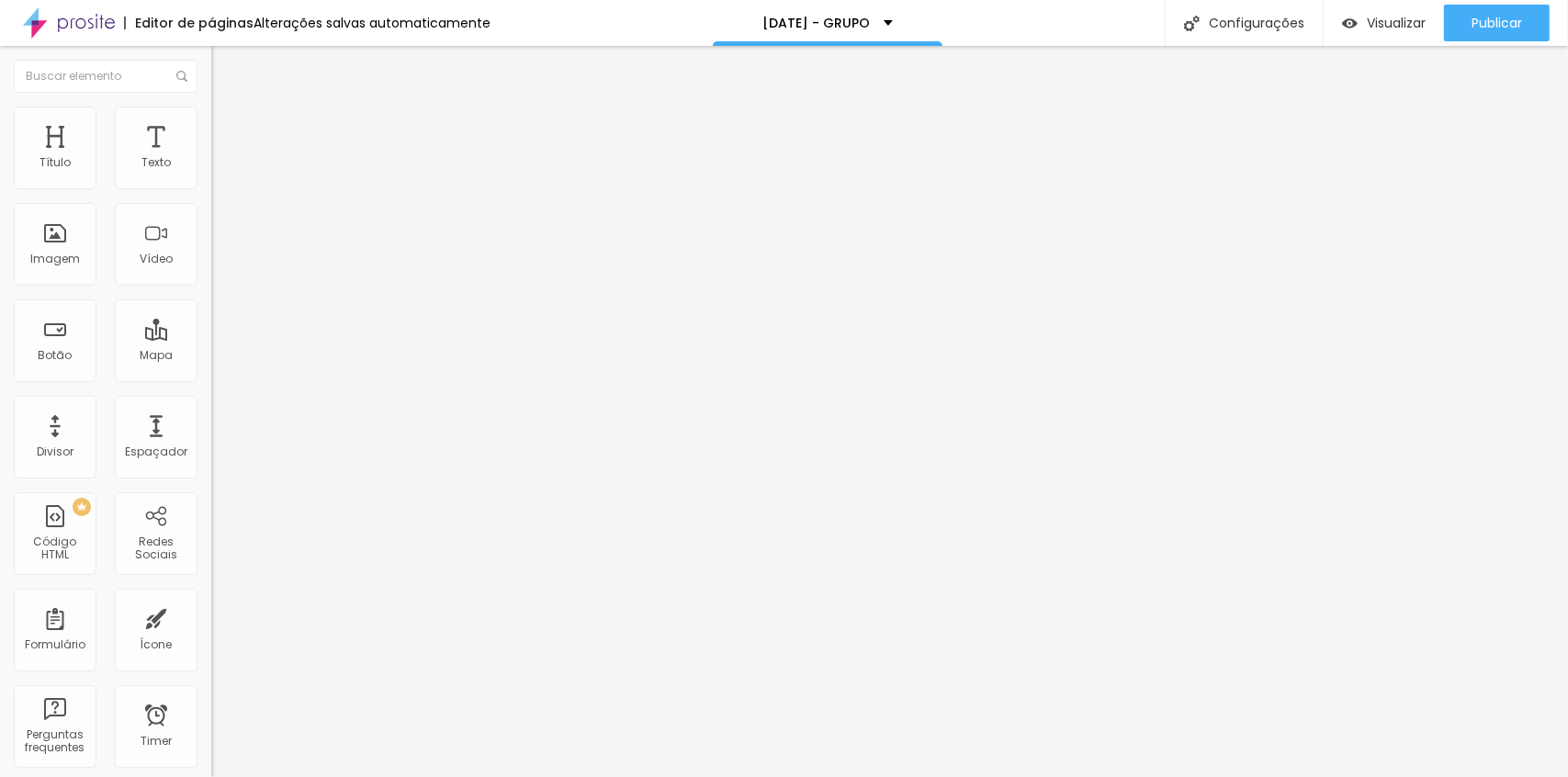
click at [212, 158] on span "Adicionar imagem" at bounding box center [271, 149] width 119 height 16
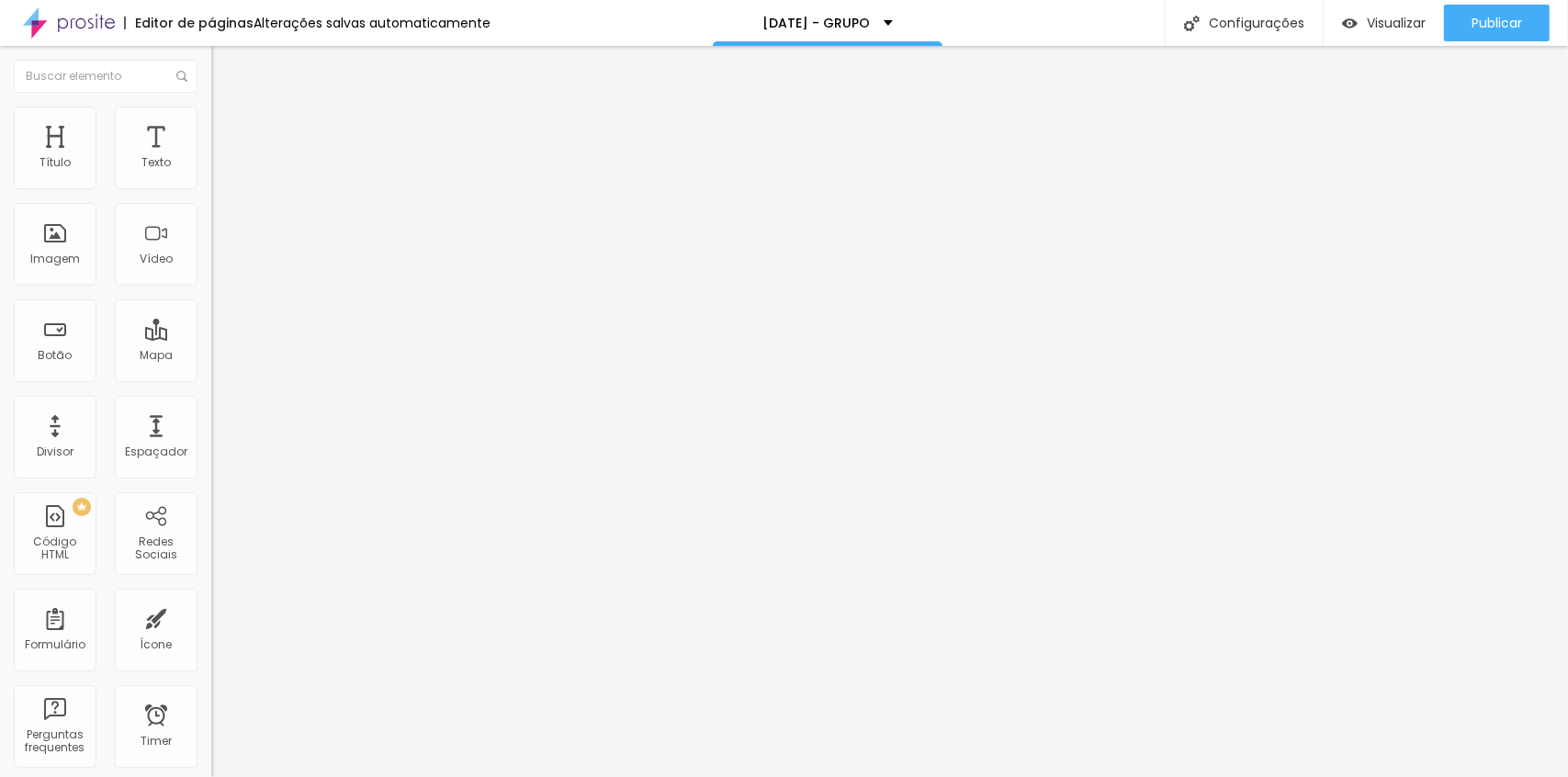
click at [212, 125] on li "Avançado" at bounding box center [317, 135] width 212 height 19
click at [227, 125] on span "Estilo" at bounding box center [241, 119] width 29 height 16
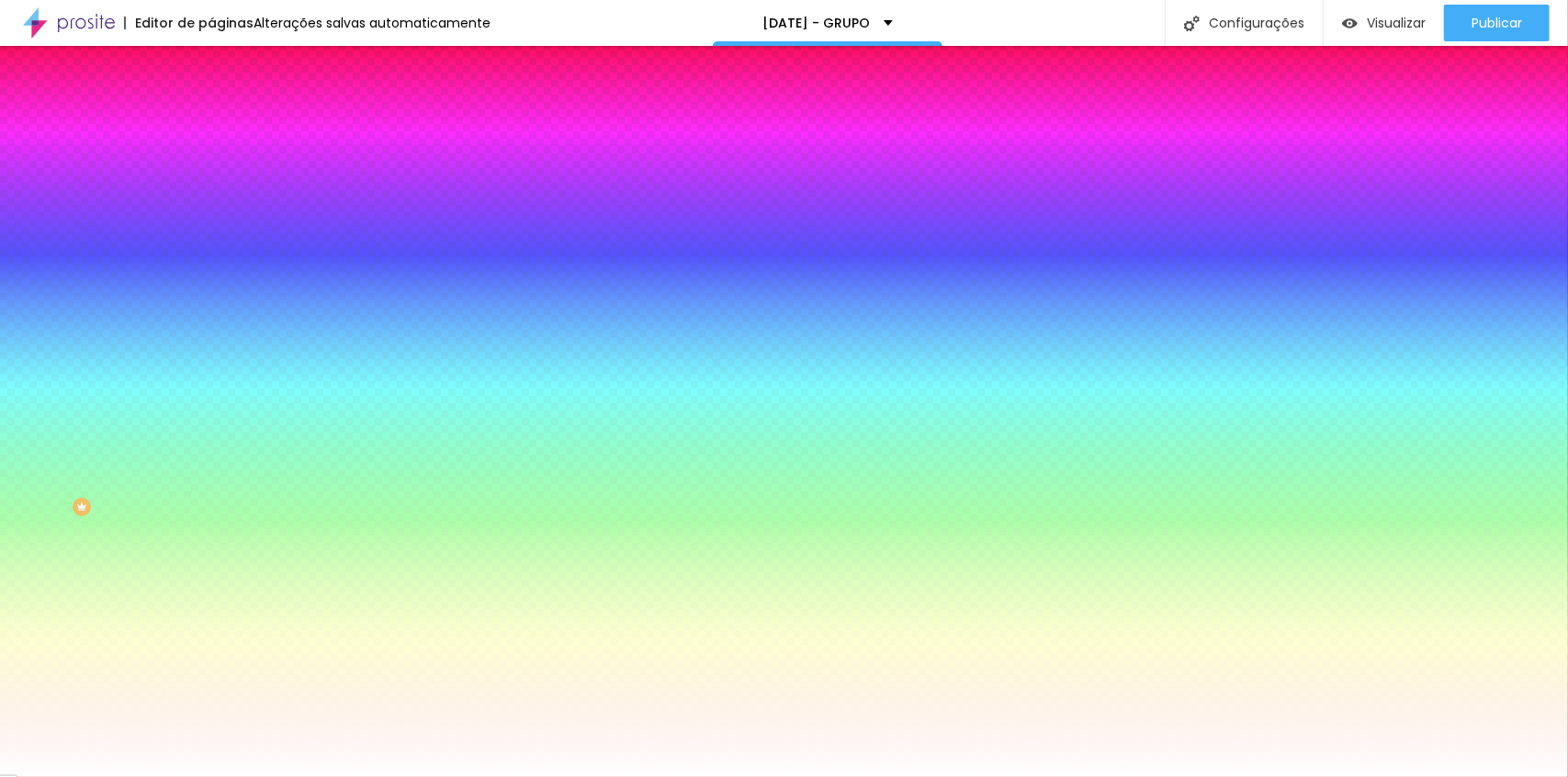
click at [212, 250] on div at bounding box center [317, 250] width 212 height 0
drag, startPoint x: 183, startPoint y: 371, endPoint x: 183, endPoint y: 340, distance: 31.0
click at [212, 268] on div "Cor de fundo Voltar ao padrão #FFFFFF" at bounding box center [317, 242] width 212 height 50
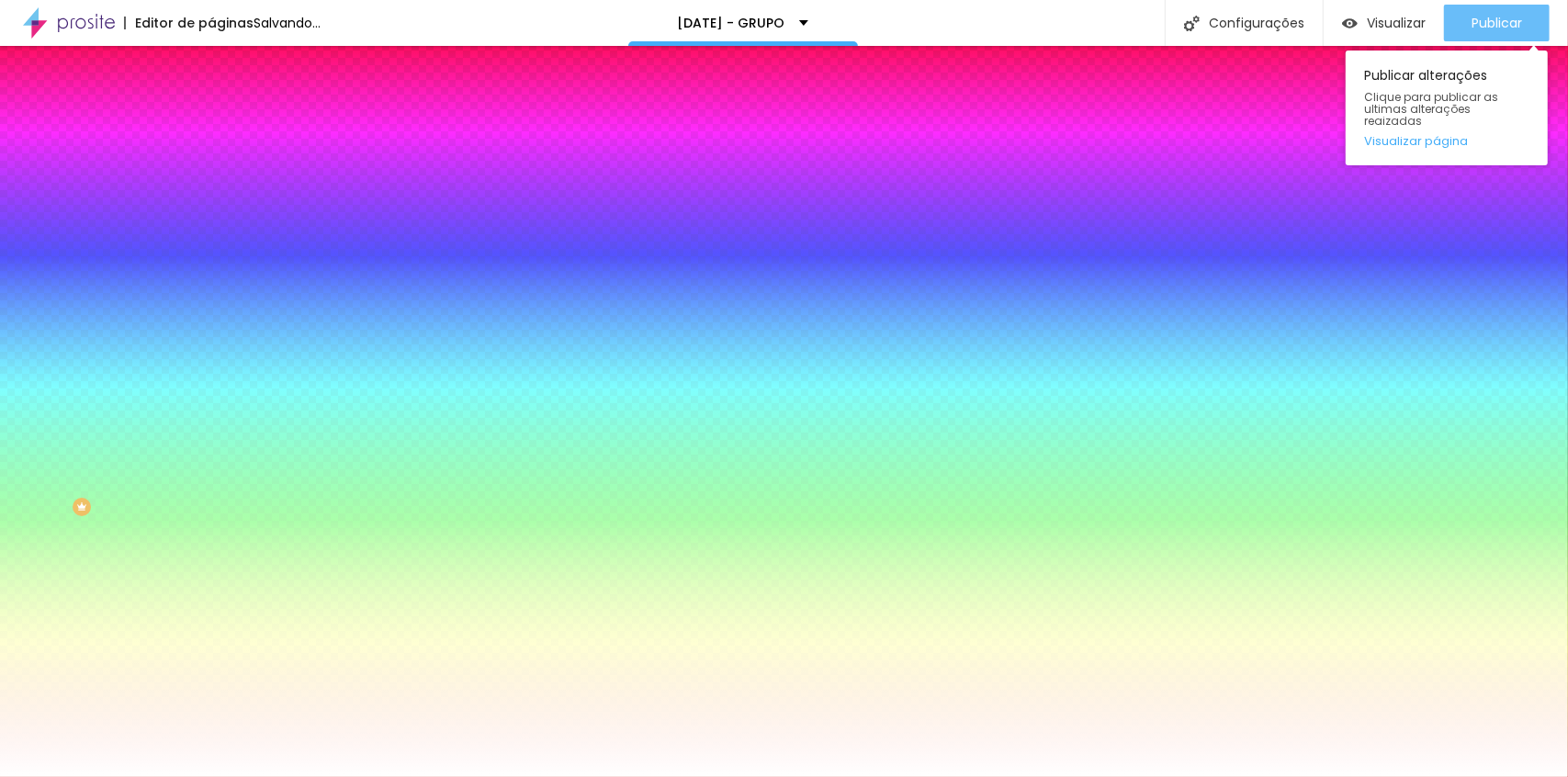
click at [1472, 16] on span "Publicar" at bounding box center [1497, 23] width 50 height 15
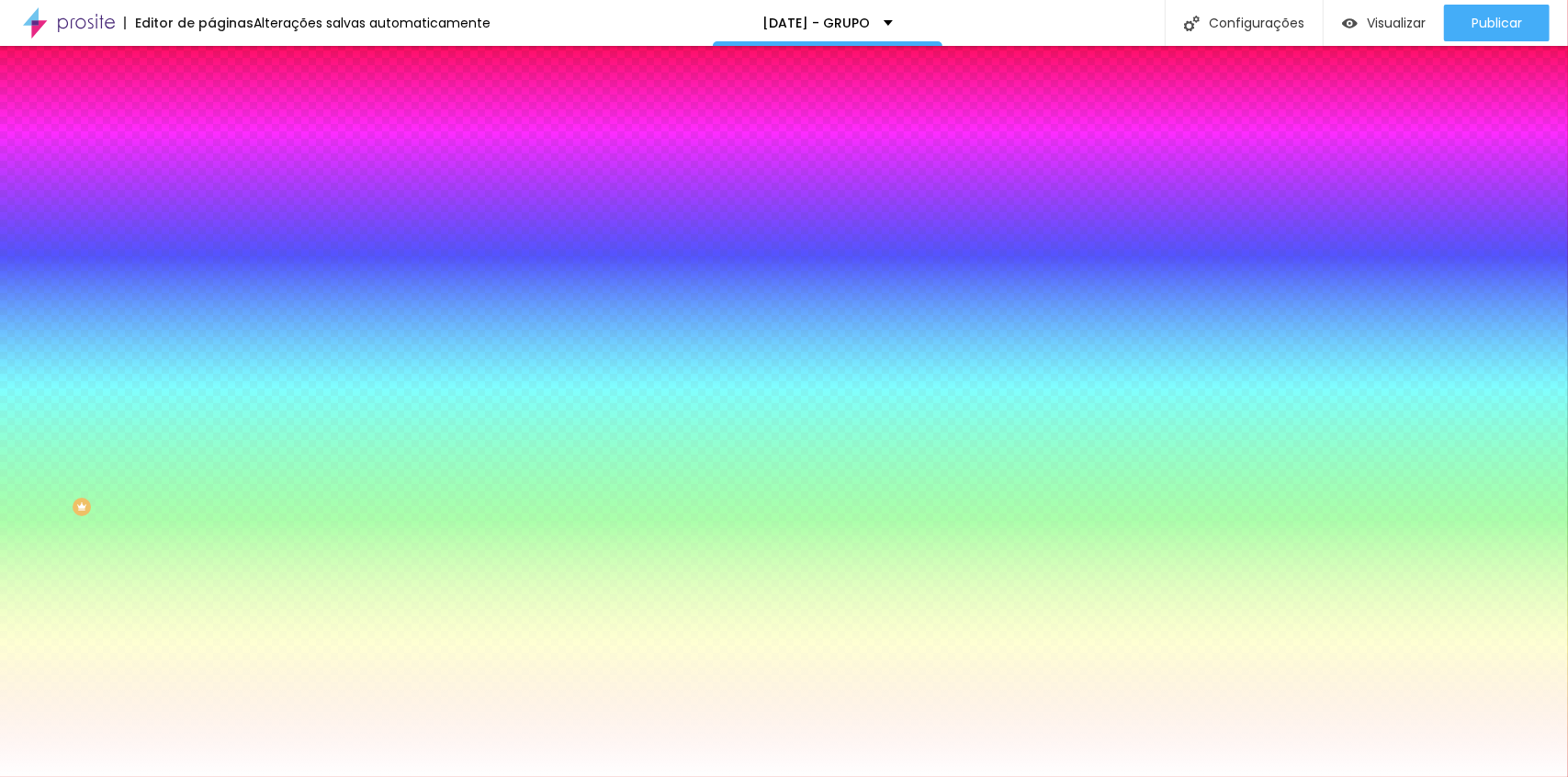
click at [212, 140] on li "Avançado" at bounding box center [317, 135] width 212 height 19
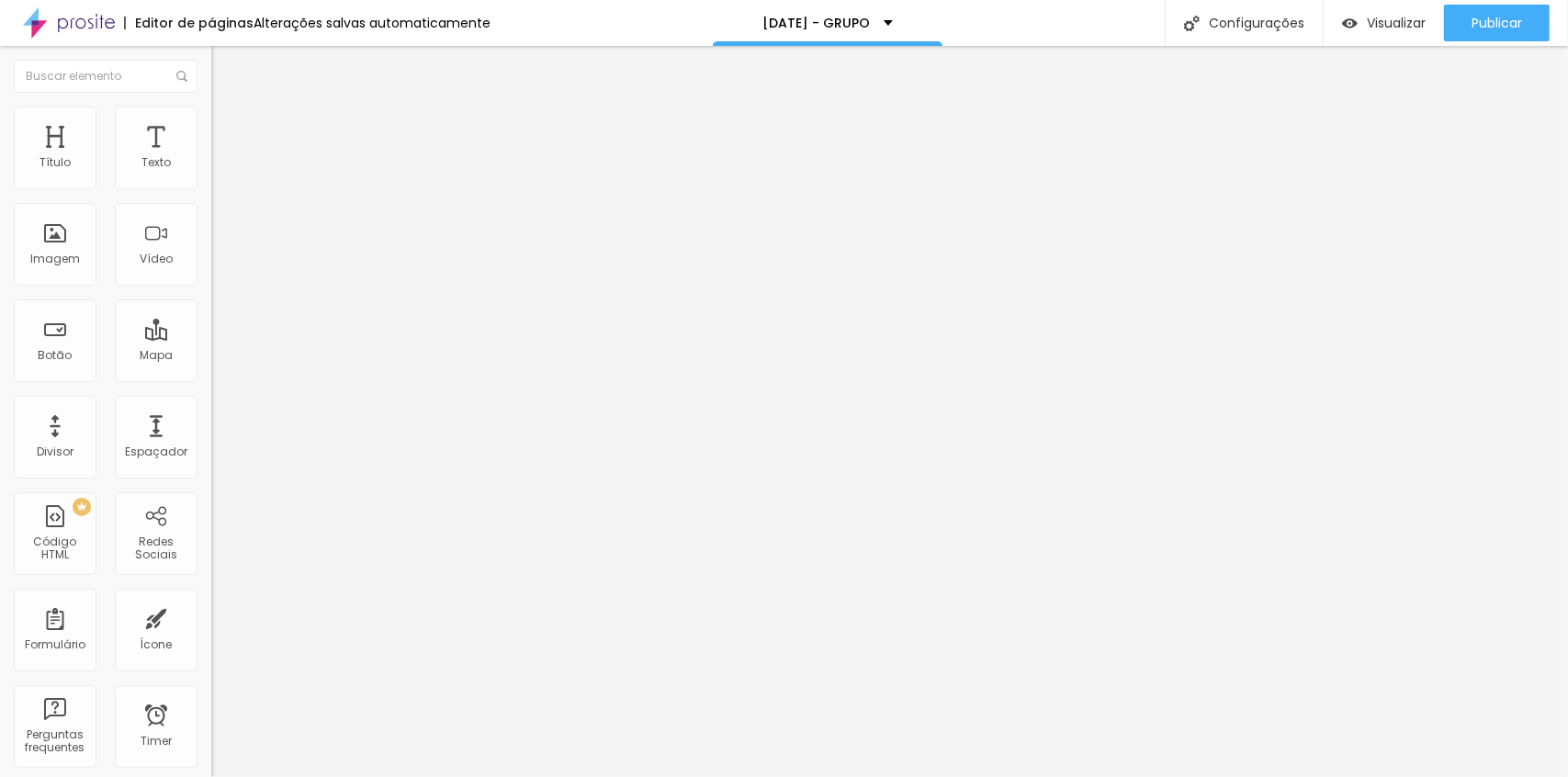
click at [1487, 10] on div "Publicar" at bounding box center [1497, 23] width 50 height 37
type input "15"
type input "10"
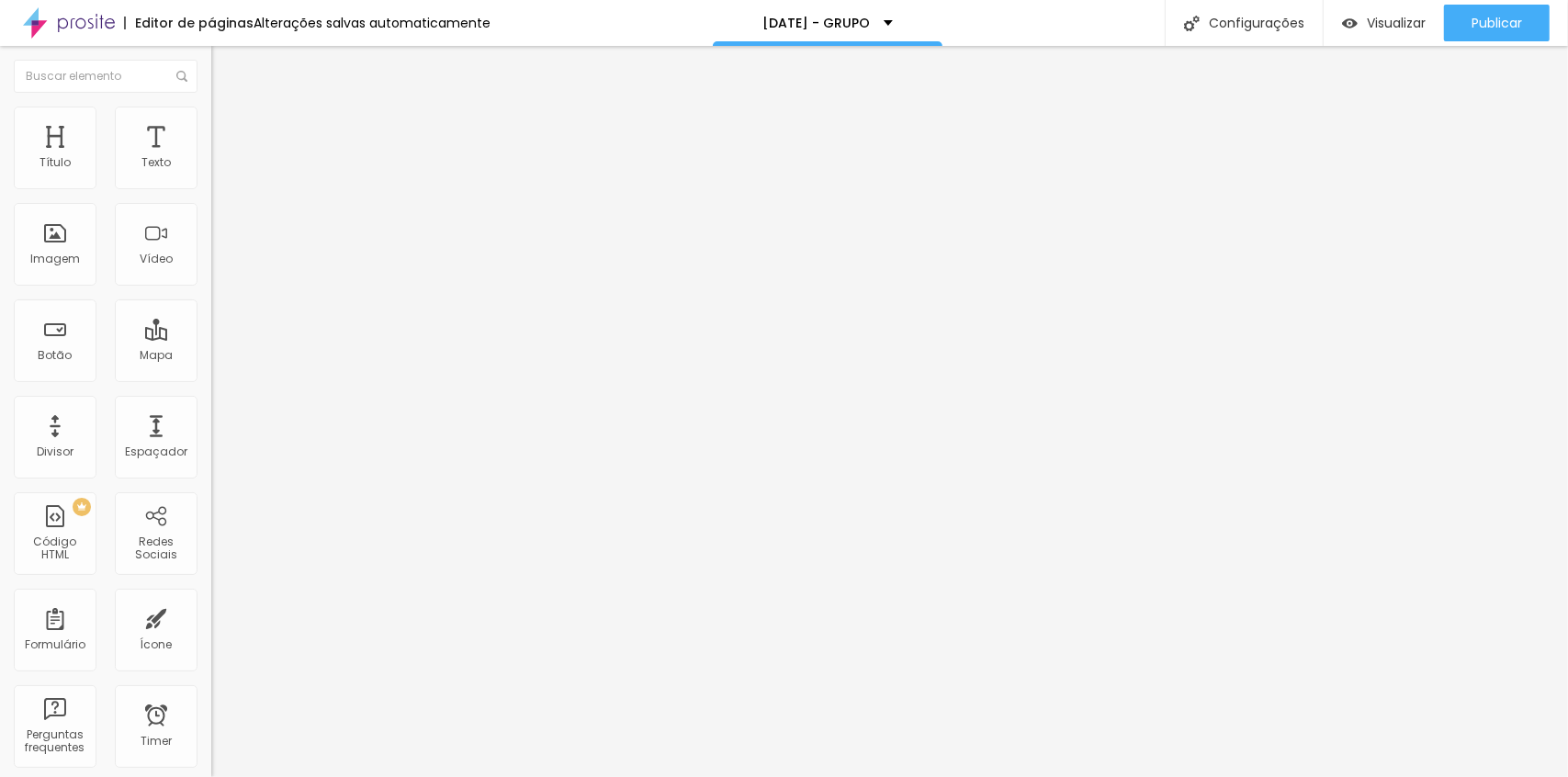
type input "10"
type input "5"
type input "0"
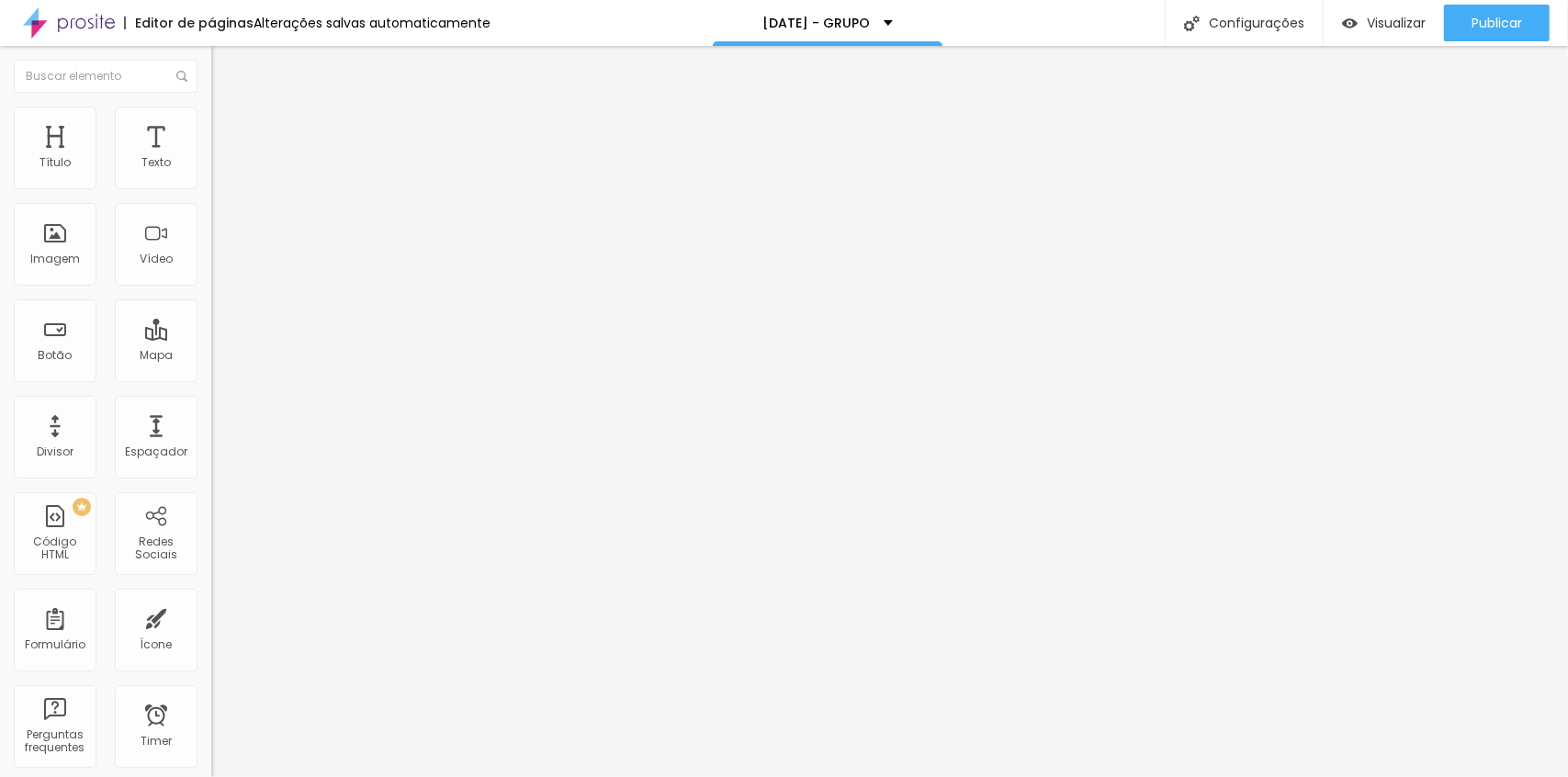
type input "5"
type input "10"
drag, startPoint x: 110, startPoint y: 176, endPoint x: 72, endPoint y: 181, distance: 38.3
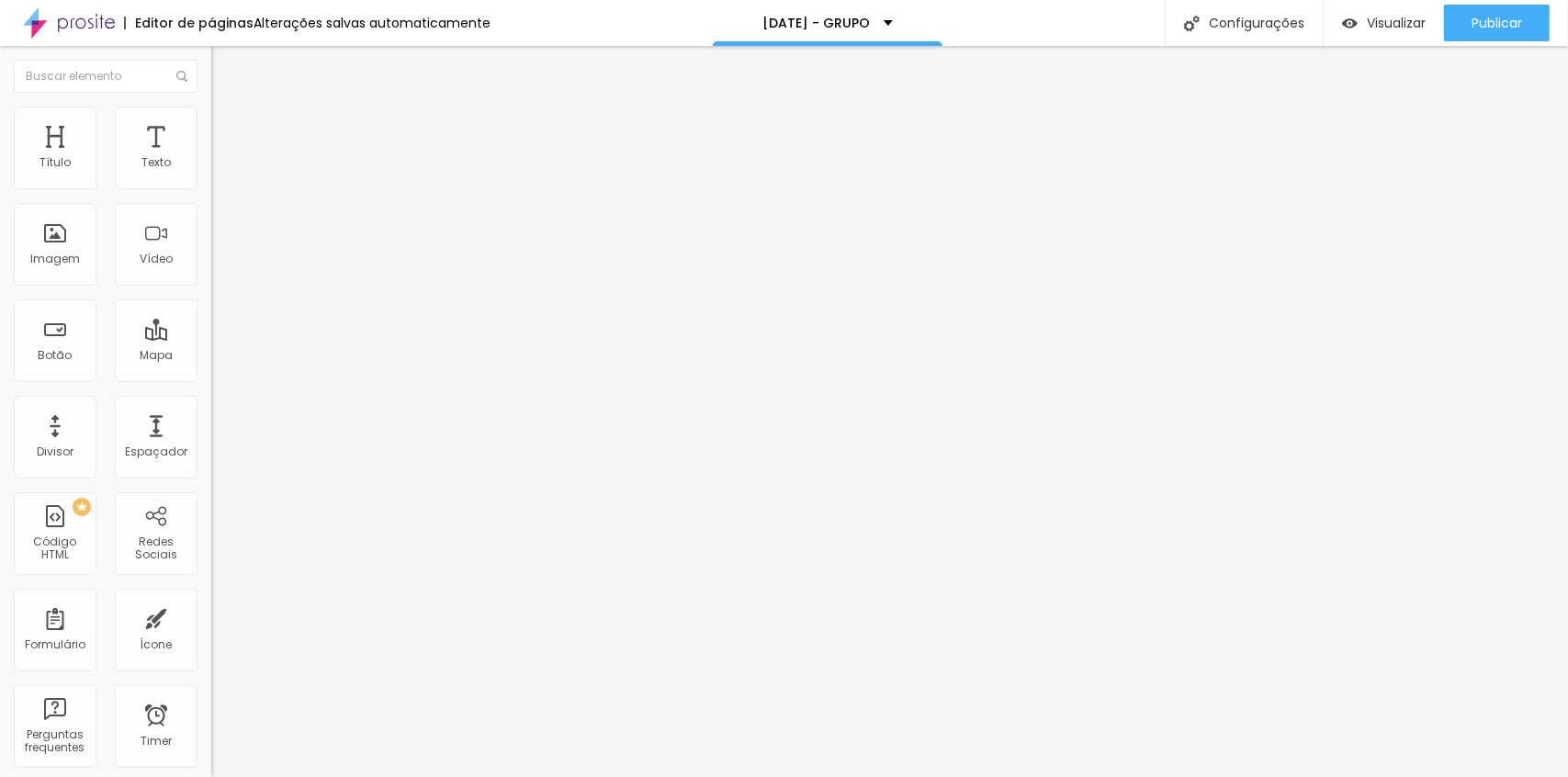
type input "10"
click at [212, 356] on input "range" at bounding box center [271, 364] width 119 height 15
type input "16"
type input "9"
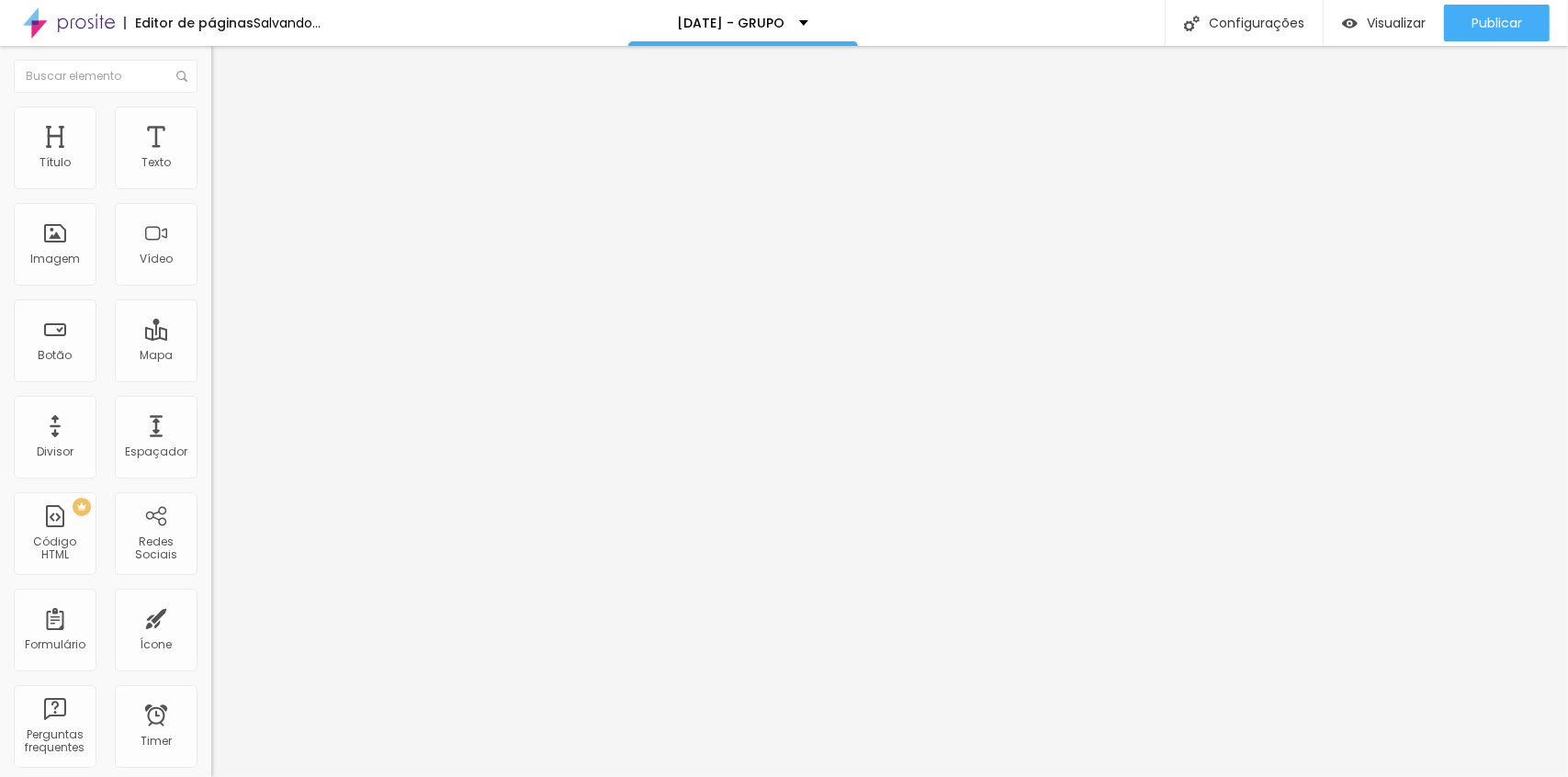
type input "9"
type input "0"
drag, startPoint x: 44, startPoint y: 214, endPoint x: 122, endPoint y: 219, distance: 78.2
type input "0"
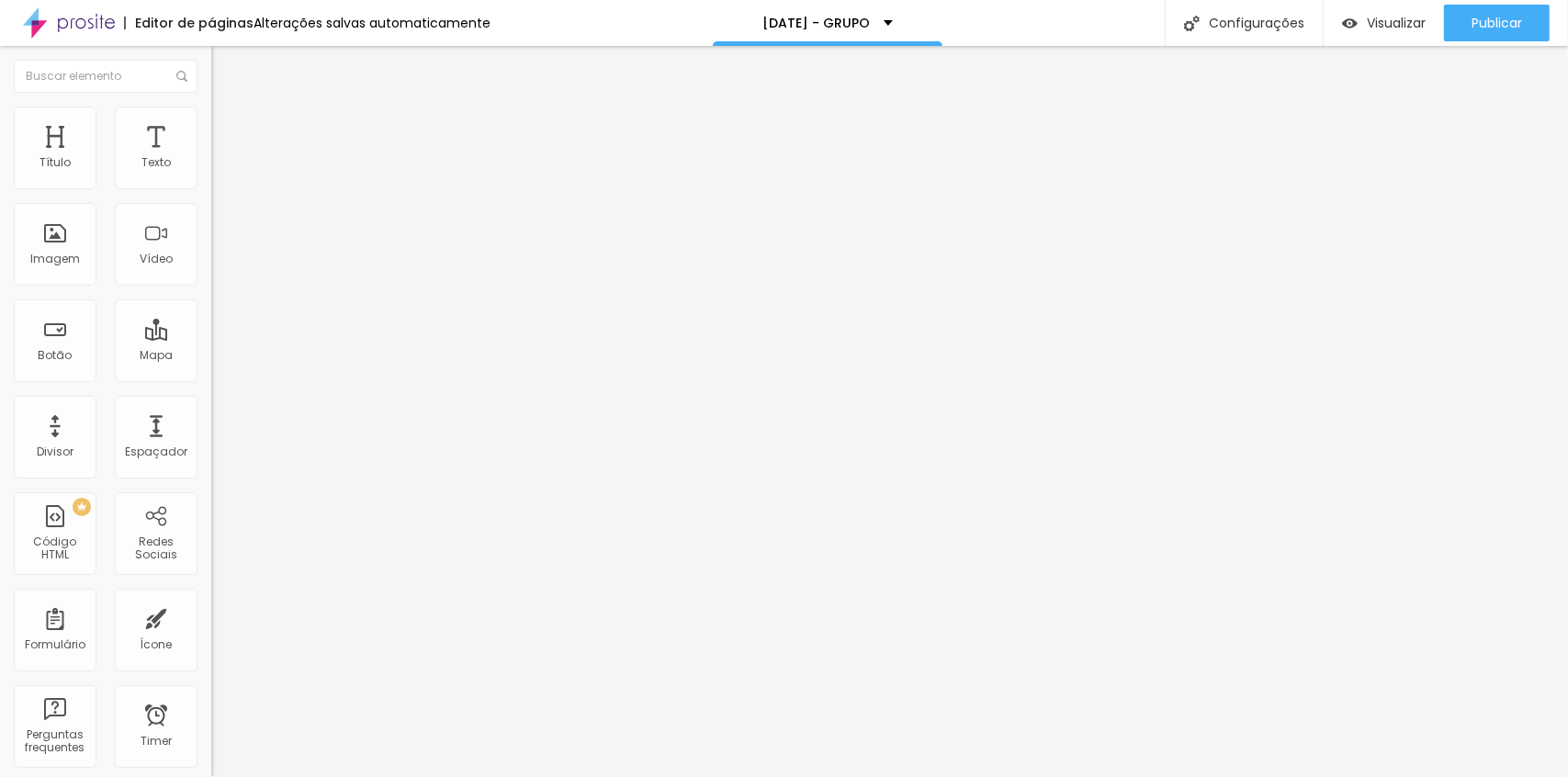
click at [212, 616] on input "range" at bounding box center [271, 624] width 119 height 15
click at [1474, 20] on span "Publicar" at bounding box center [1497, 23] width 50 height 15
click at [1499, 30] on span "Publicar" at bounding box center [1497, 23] width 50 height 15
click at [212, 116] on ul "Conteúdo Estilo Avançado" at bounding box center [317, 115] width 212 height 55
click at [212, 122] on li "Estilo" at bounding box center [317, 116] width 212 height 19
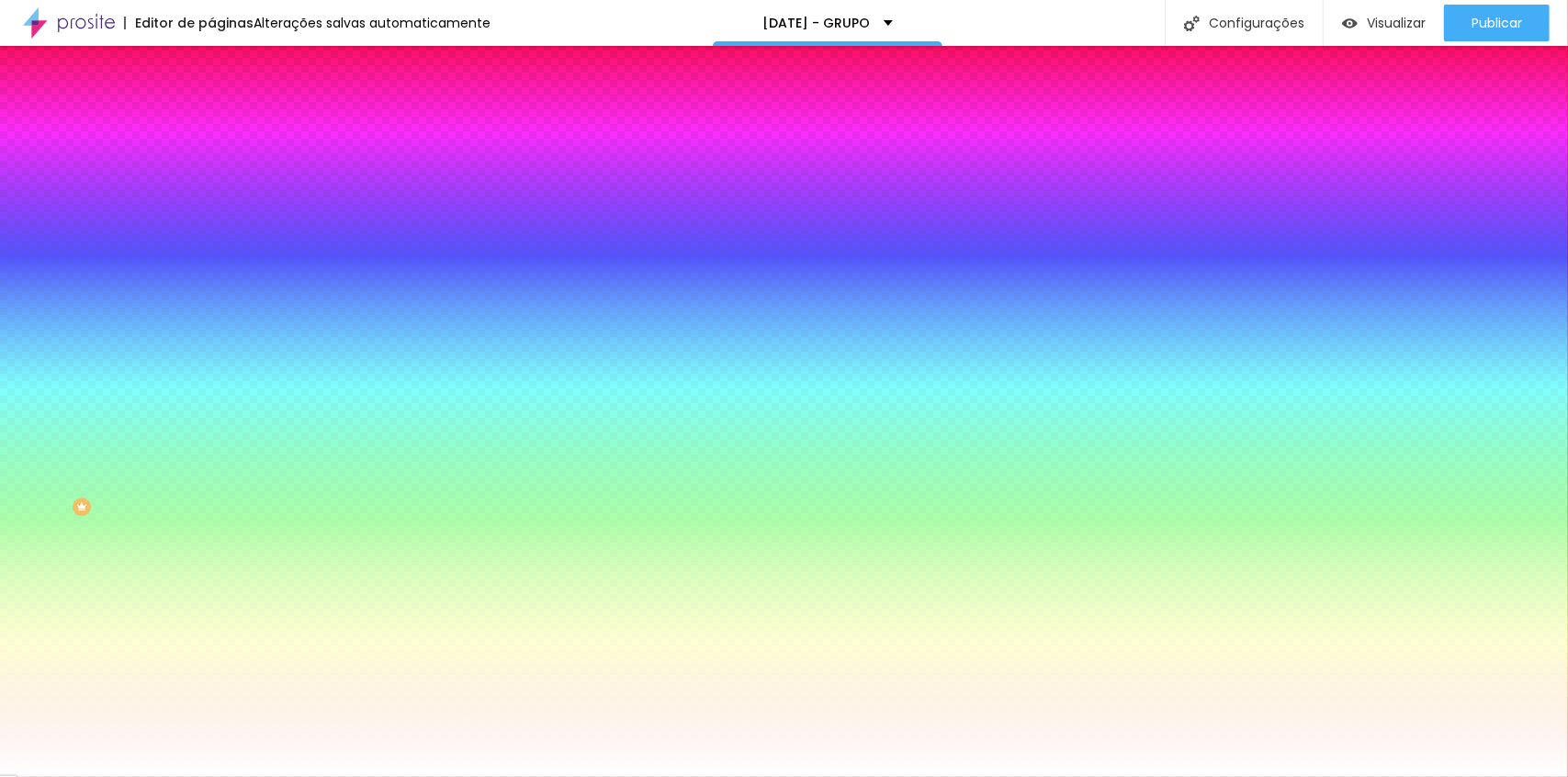
click at [212, 125] on img at bounding box center [220, 134] width 17 height 17
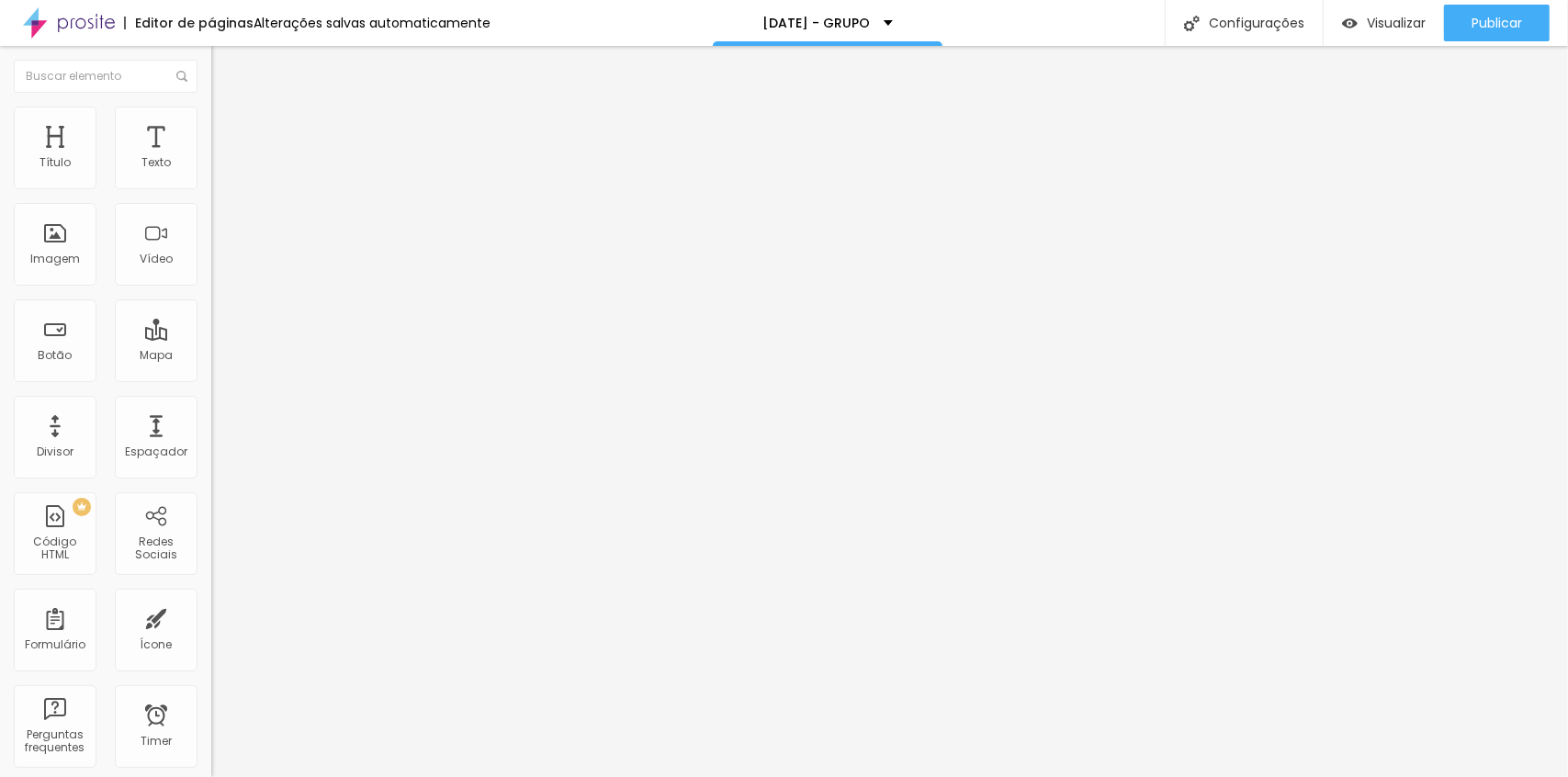
click at [212, 120] on li "Estilo" at bounding box center [317, 116] width 212 height 19
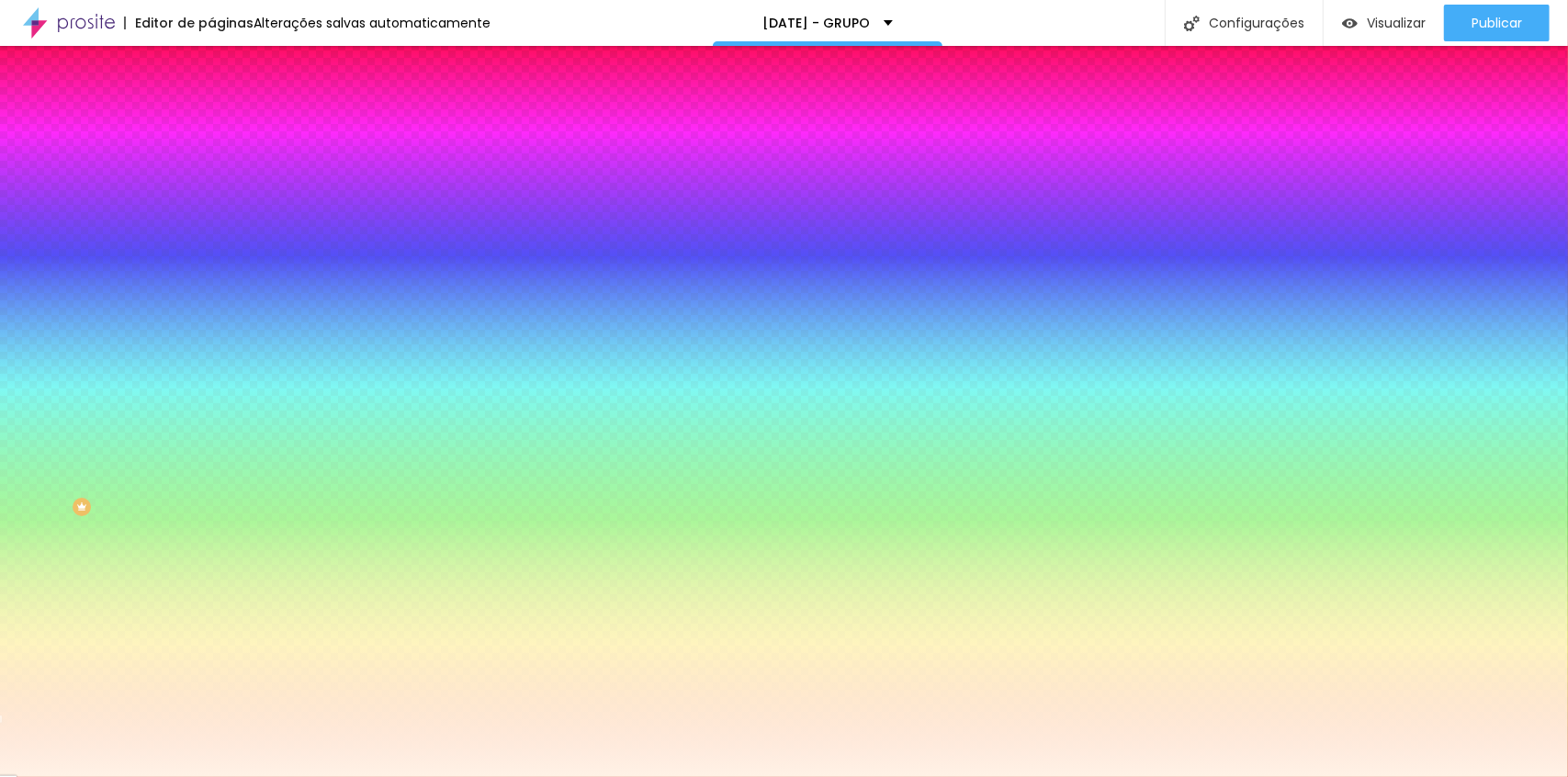
click at [212, 188] on input "#FFF2E6" at bounding box center [321, 185] width 220 height 19
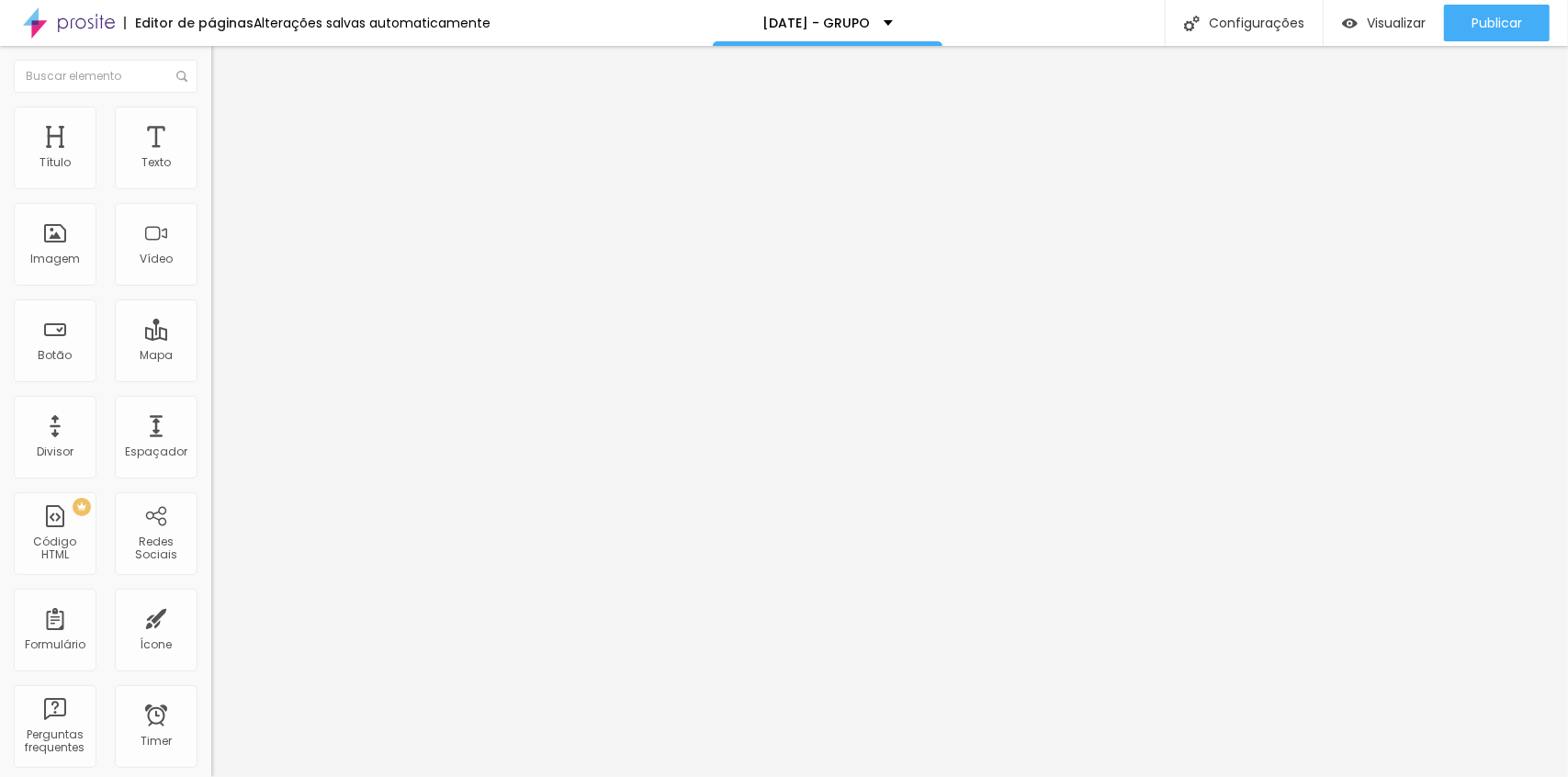
click at [227, 127] on span "Estilo" at bounding box center [241, 119] width 29 height 16
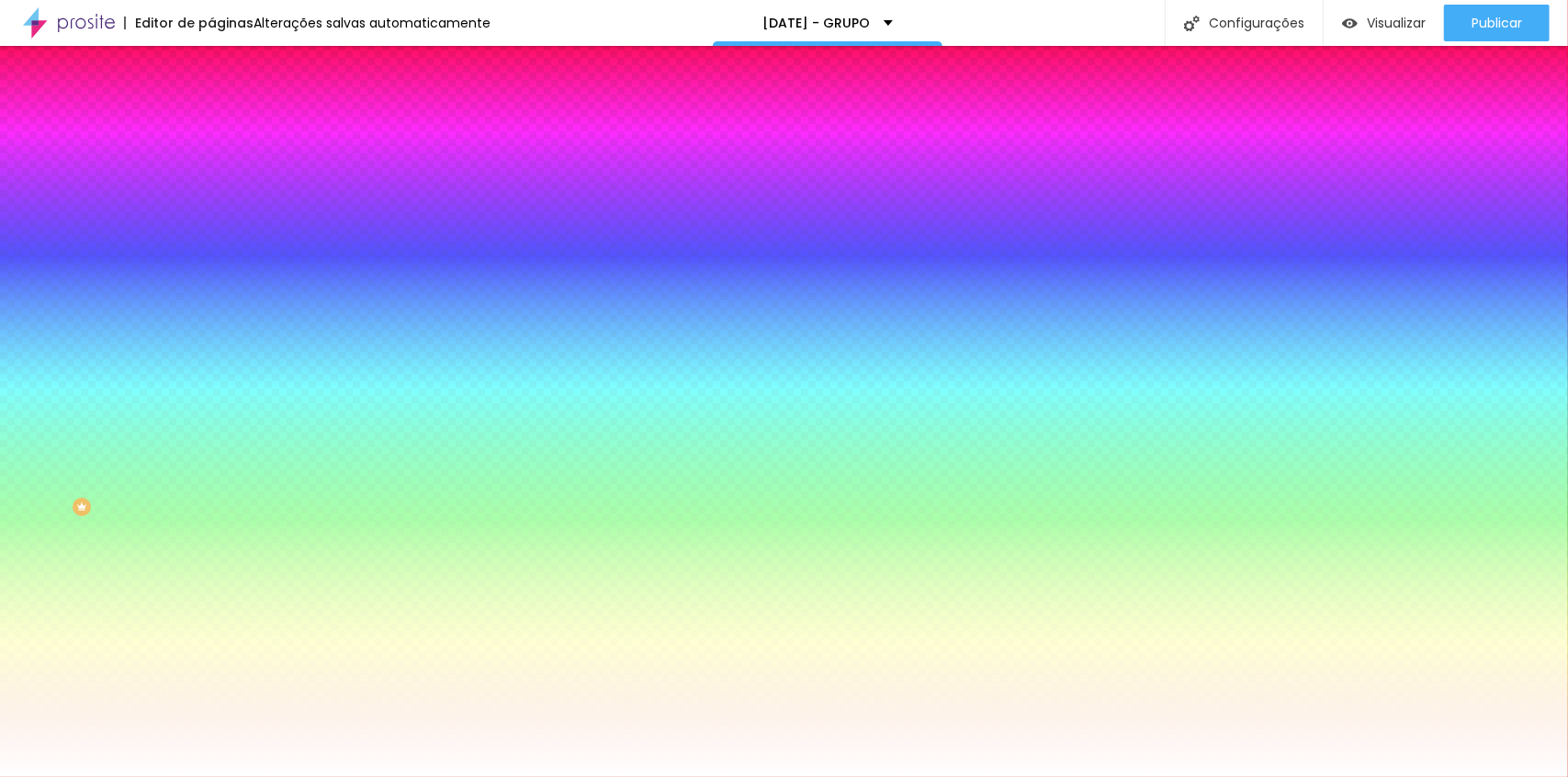
click at [212, 268] on input "#FFFFFF" at bounding box center [321, 259] width 220 height 19
paste input "2E6"
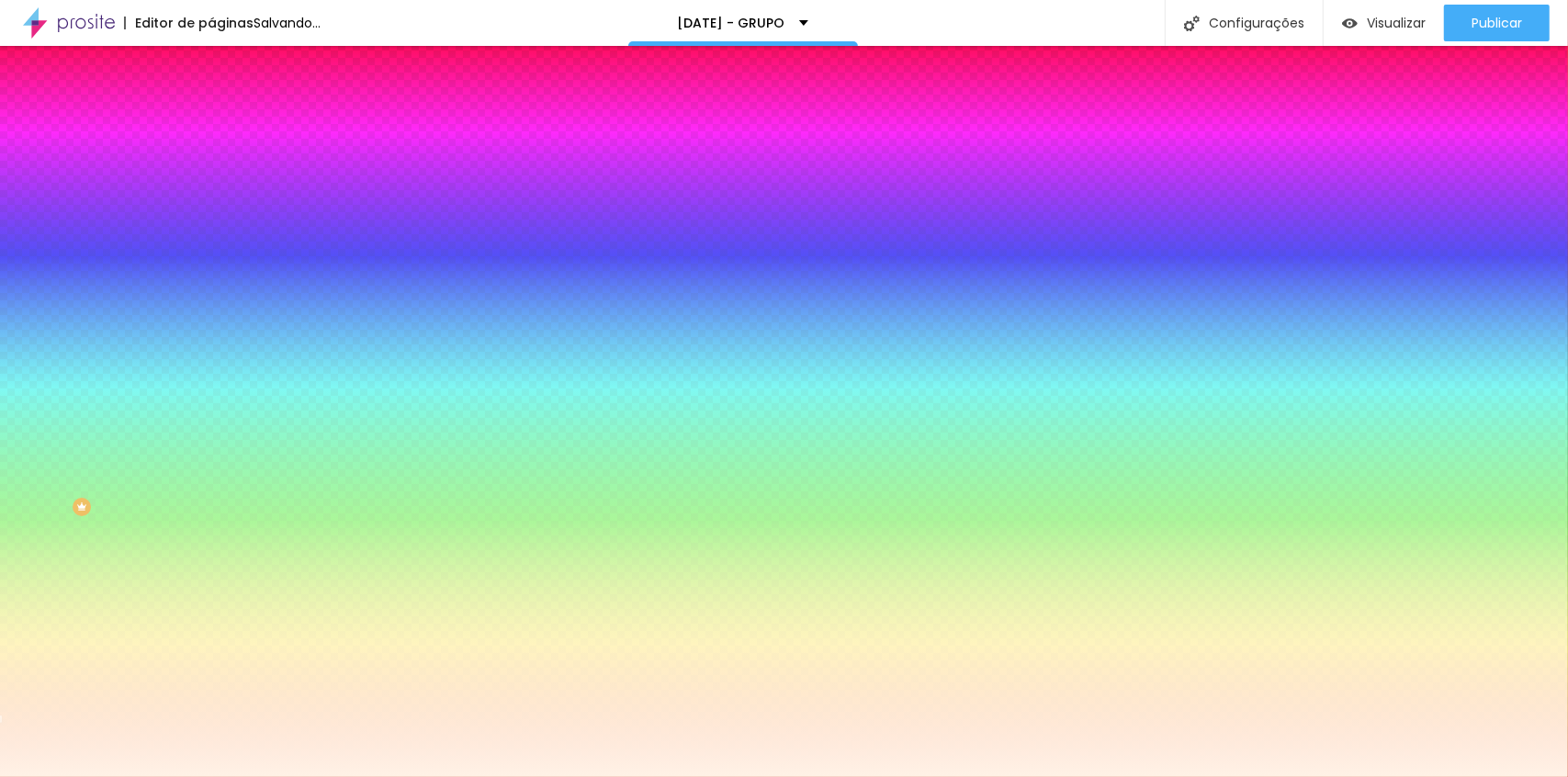
type input "#FFF2E6"
click at [212, 250] on div at bounding box center [317, 250] width 212 height 0
drag, startPoint x: 187, startPoint y: 358, endPoint x: 168, endPoint y: 563, distance: 205.9
click at [212, 563] on div "Editar Seção Conteúdo Estilo Avançado Imagem de fundo Adicionar imagem Efeito d…" at bounding box center [317, 411] width 212 height 732
click at [212, 609] on div "Editar Seção Conteúdo Estilo Avançado Imagem de fundo Adicionar imagem Efeito d…" at bounding box center [317, 411] width 212 height 732
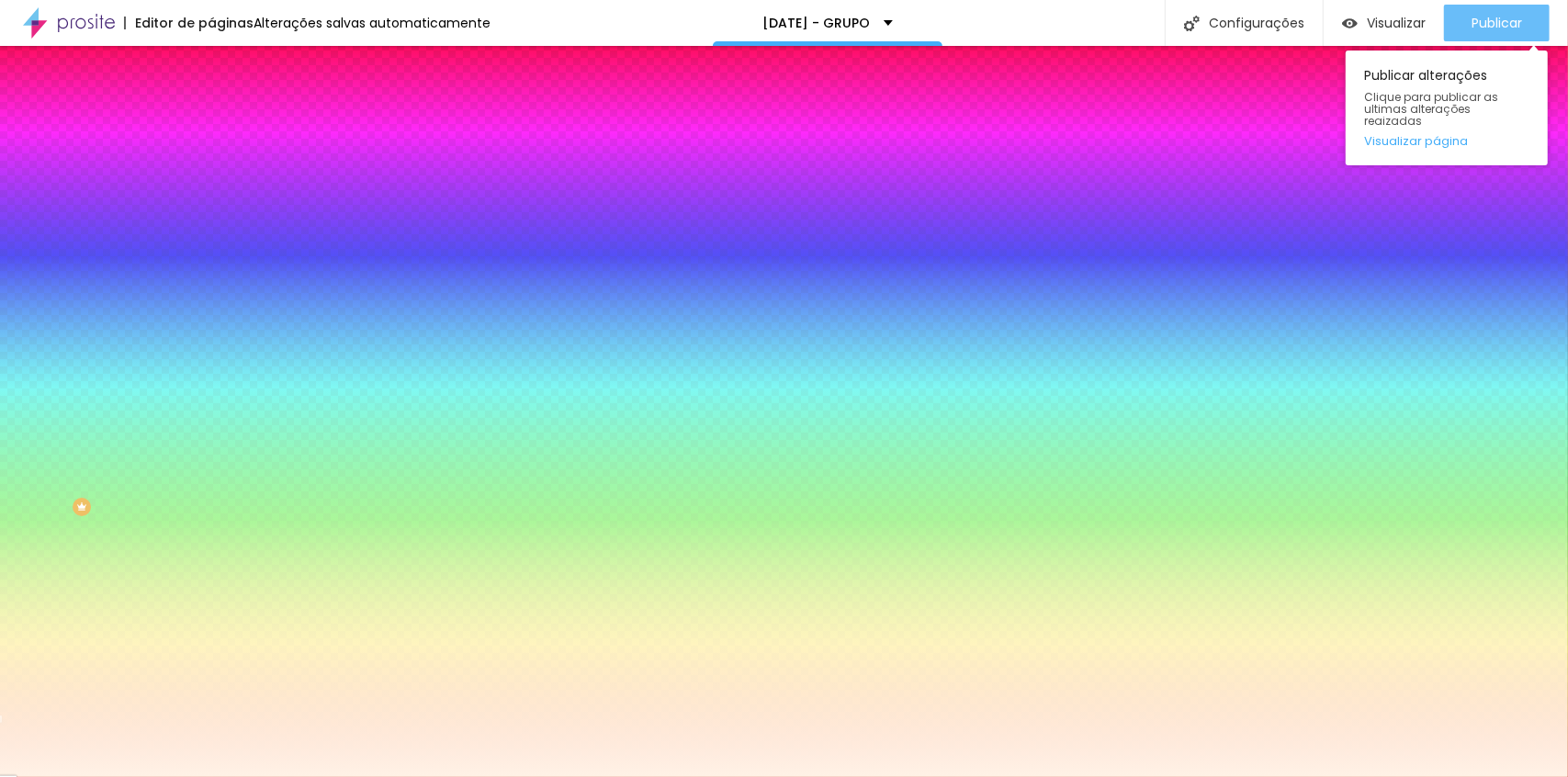
click at [1499, 35] on div "Publicar" at bounding box center [1497, 23] width 50 height 37
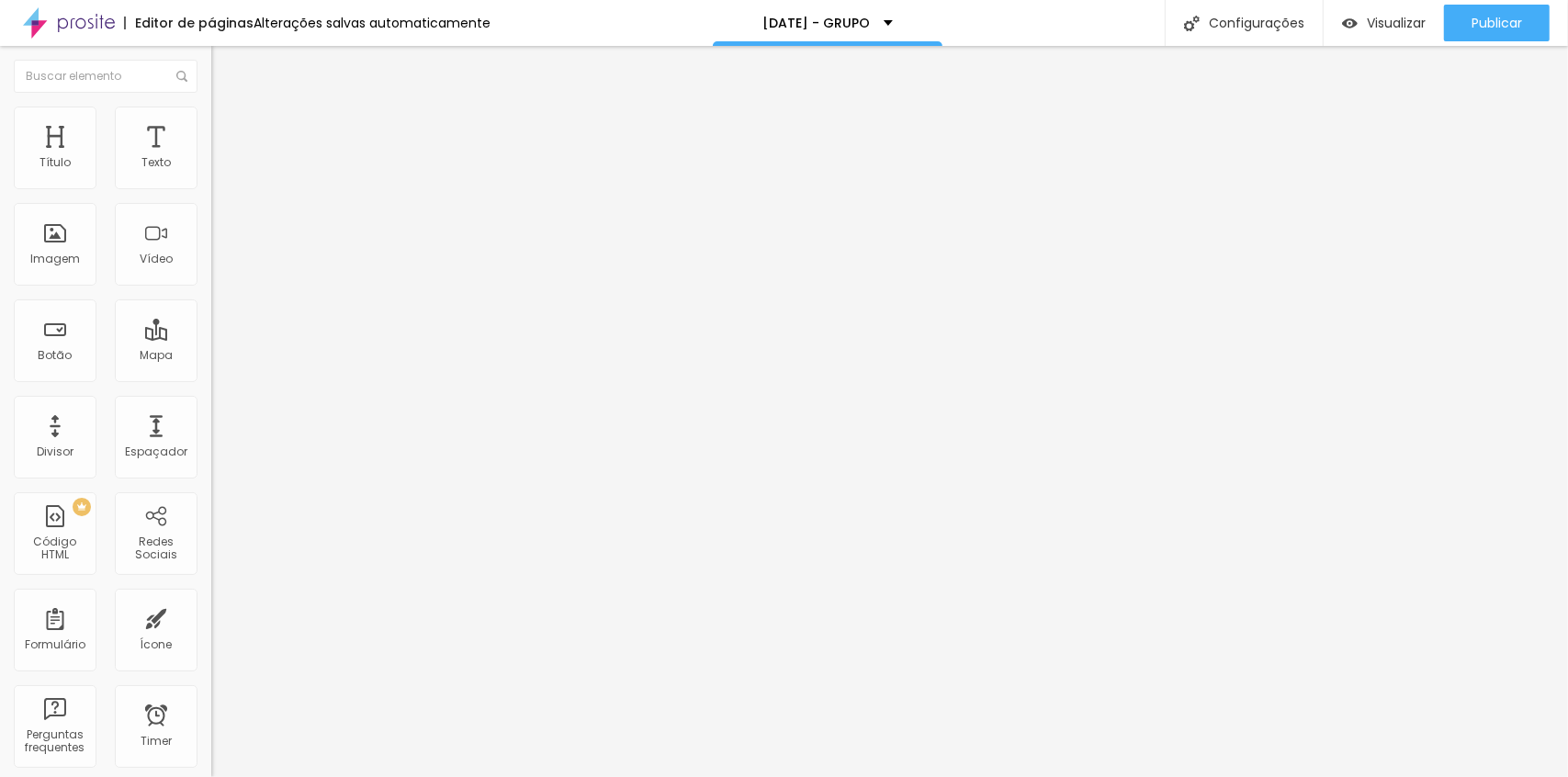
type input "90"
type input "80"
type input "71"
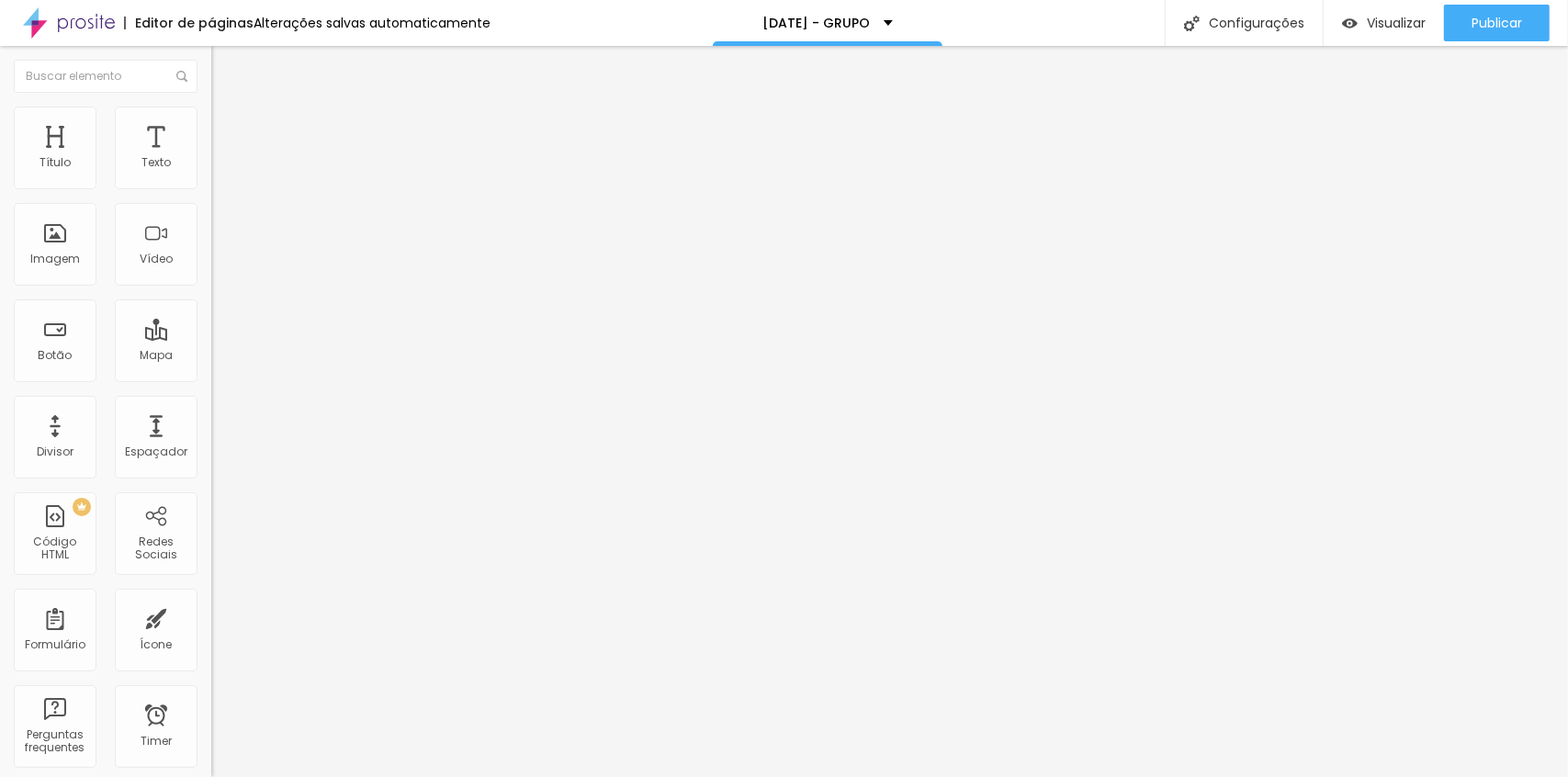
type input "71"
type input "66"
type input "61"
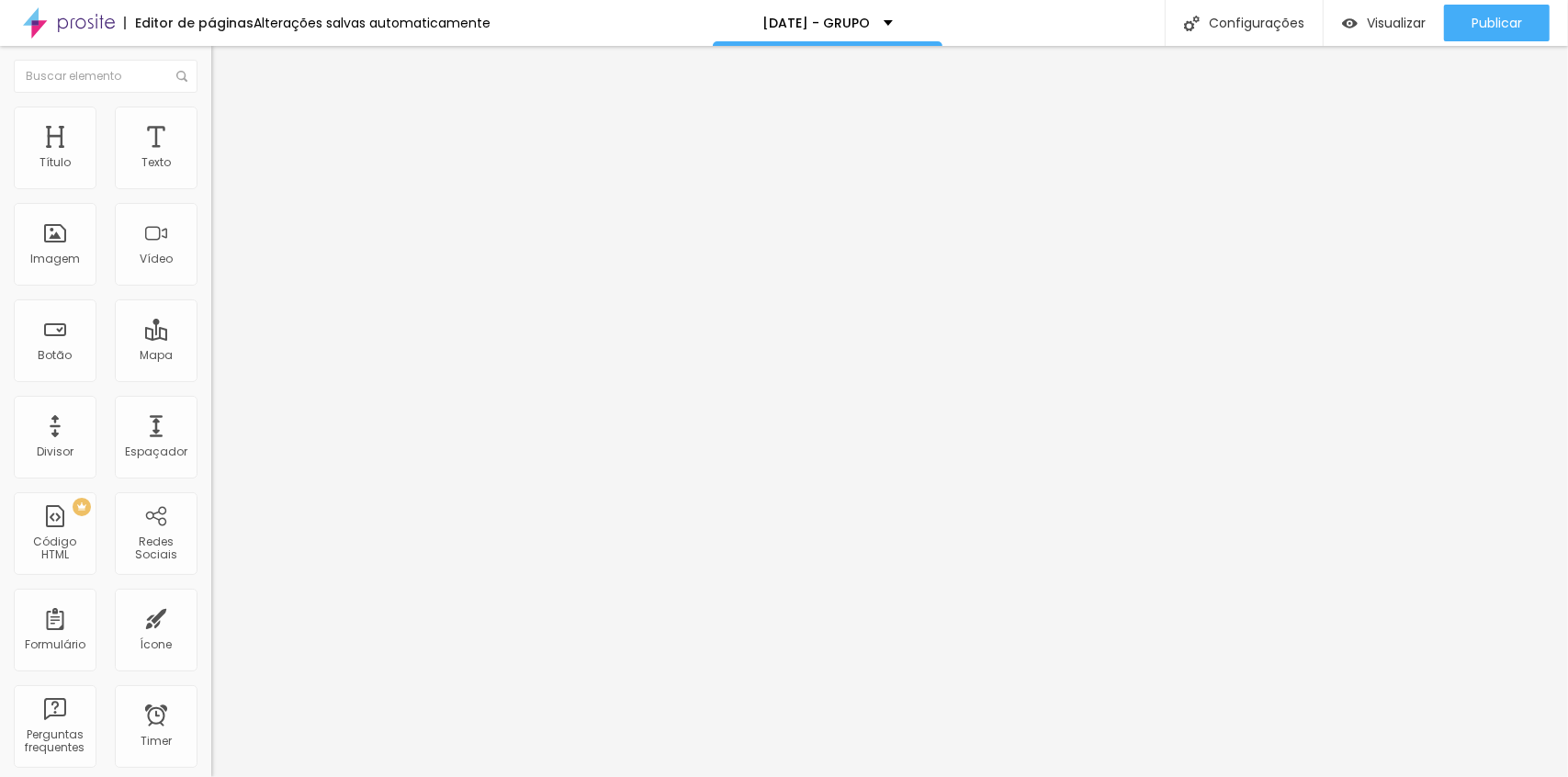
type input "52"
type input "47"
type input "43"
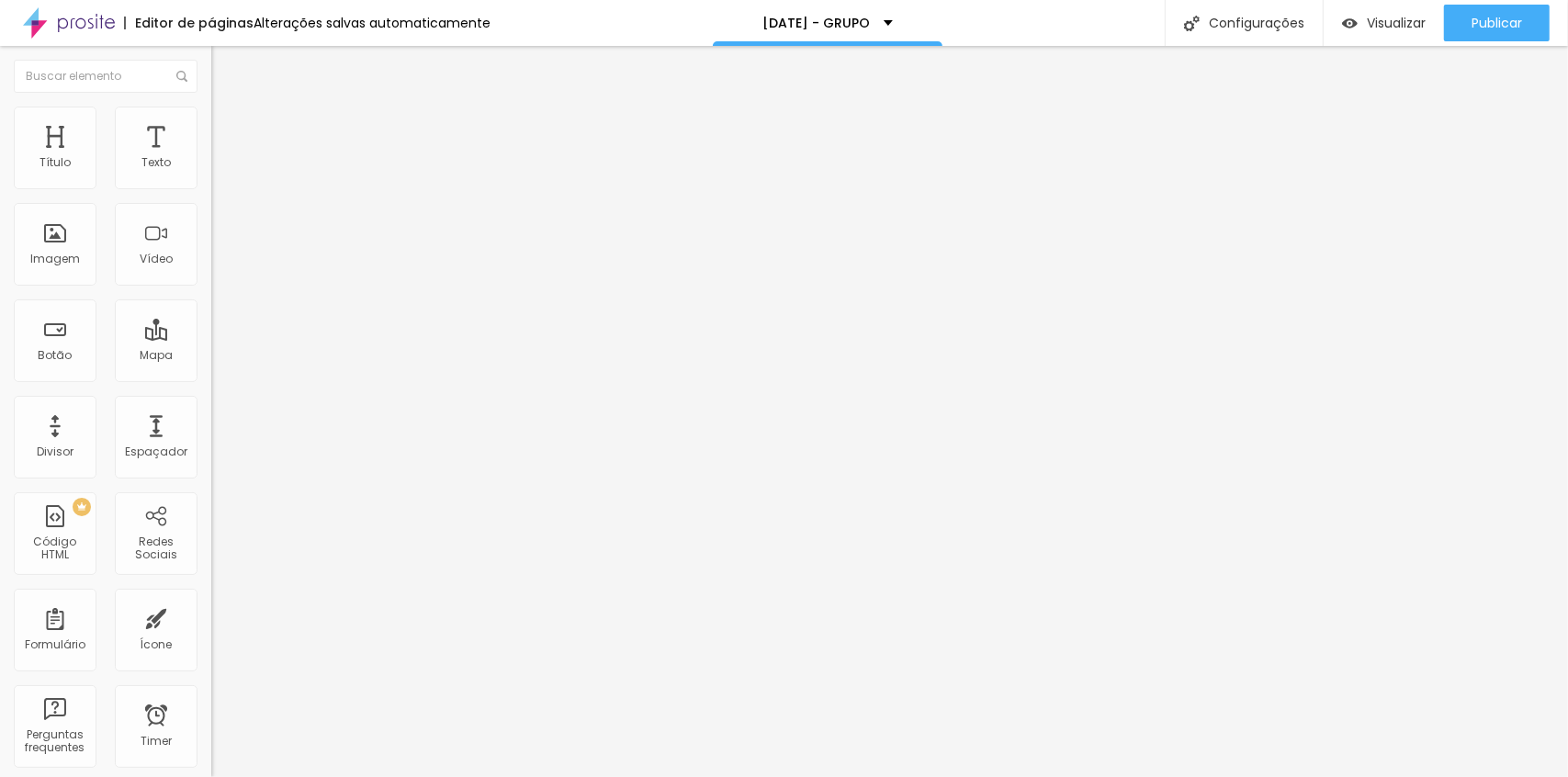
type input "43"
type input "38"
type input "33"
drag, startPoint x: 54, startPoint y: 182, endPoint x: 44, endPoint y: 184, distance: 10.2
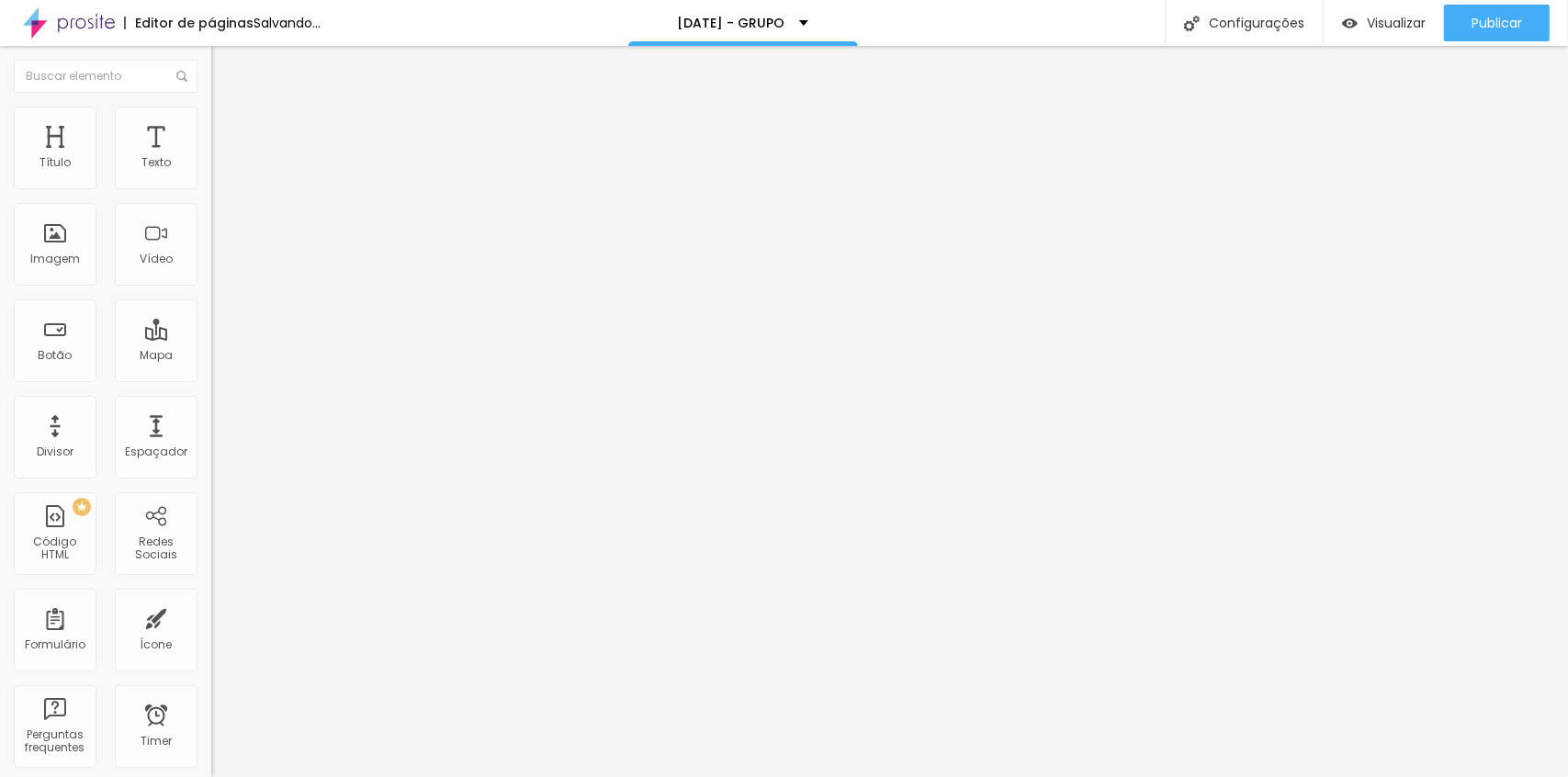
click at [212, 338] on input "range" at bounding box center [271, 345] width 119 height 15
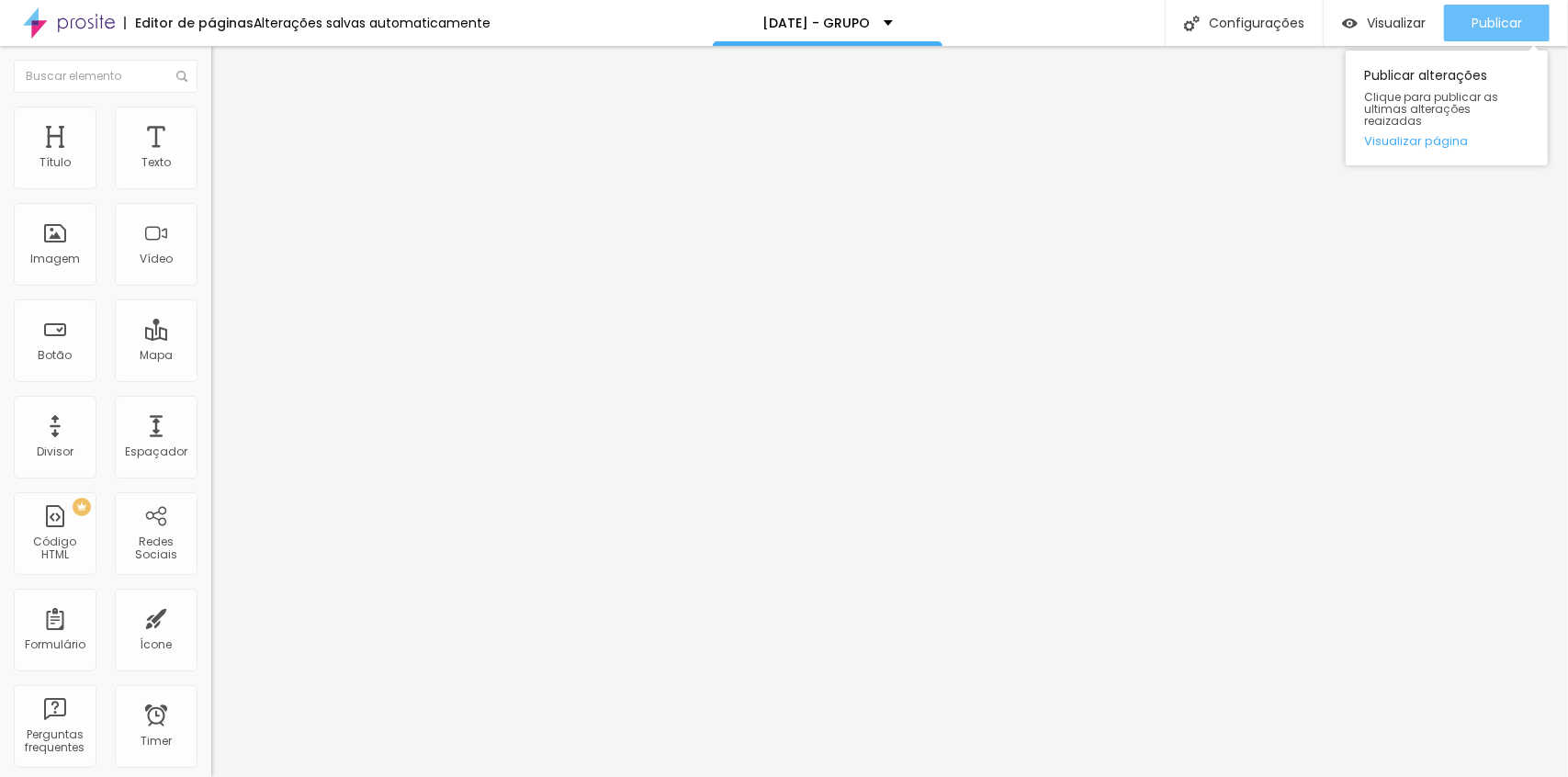
click at [1488, 19] on span "Publicar" at bounding box center [1497, 23] width 50 height 15
click at [212, 341] on div "Editar Espaçador Conteúdo Avançado 29 px Tamanho" at bounding box center [317, 411] width 212 height 732
click at [225, 62] on img "button" at bounding box center [232, 67] width 15 height 15
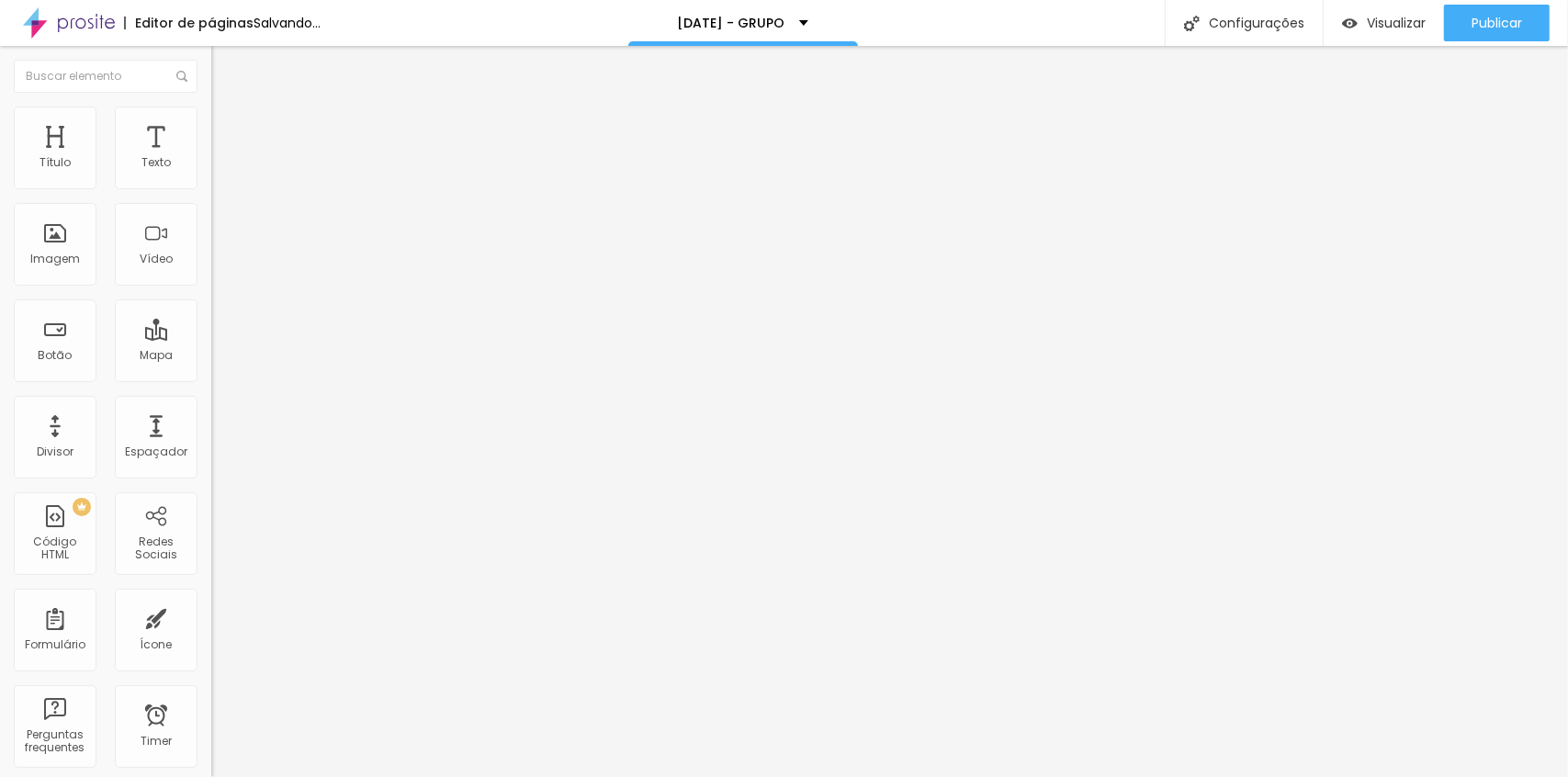
drag, startPoint x: 41, startPoint y: 180, endPoint x: 50, endPoint y: 184, distance: 9.8
click at [212, 338] on input "range" at bounding box center [271, 345] width 119 height 15
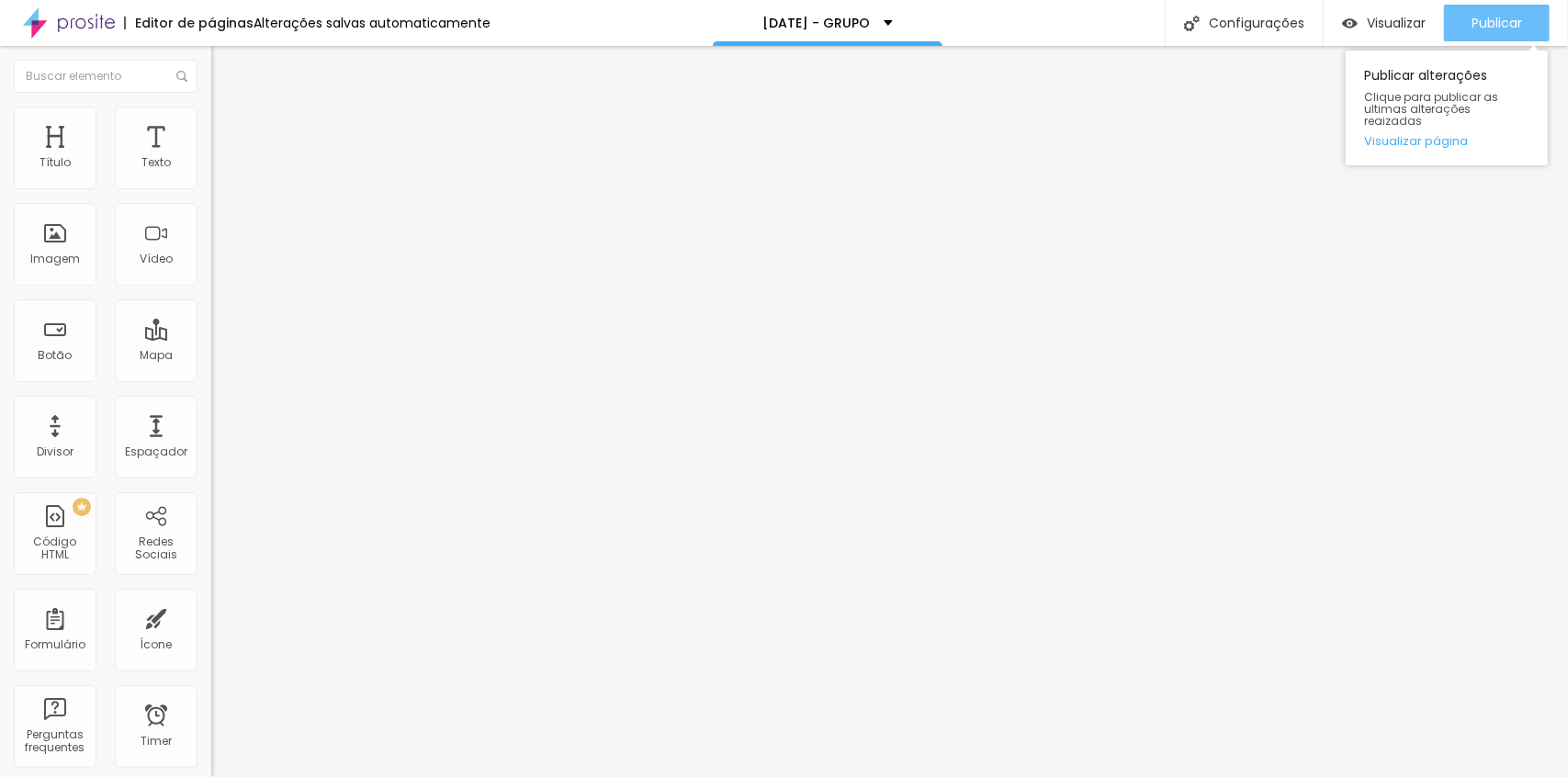
click at [1482, 29] on span "Publicar" at bounding box center [1497, 23] width 50 height 15
click at [1519, 16] on span "Publicar" at bounding box center [1497, 23] width 50 height 15
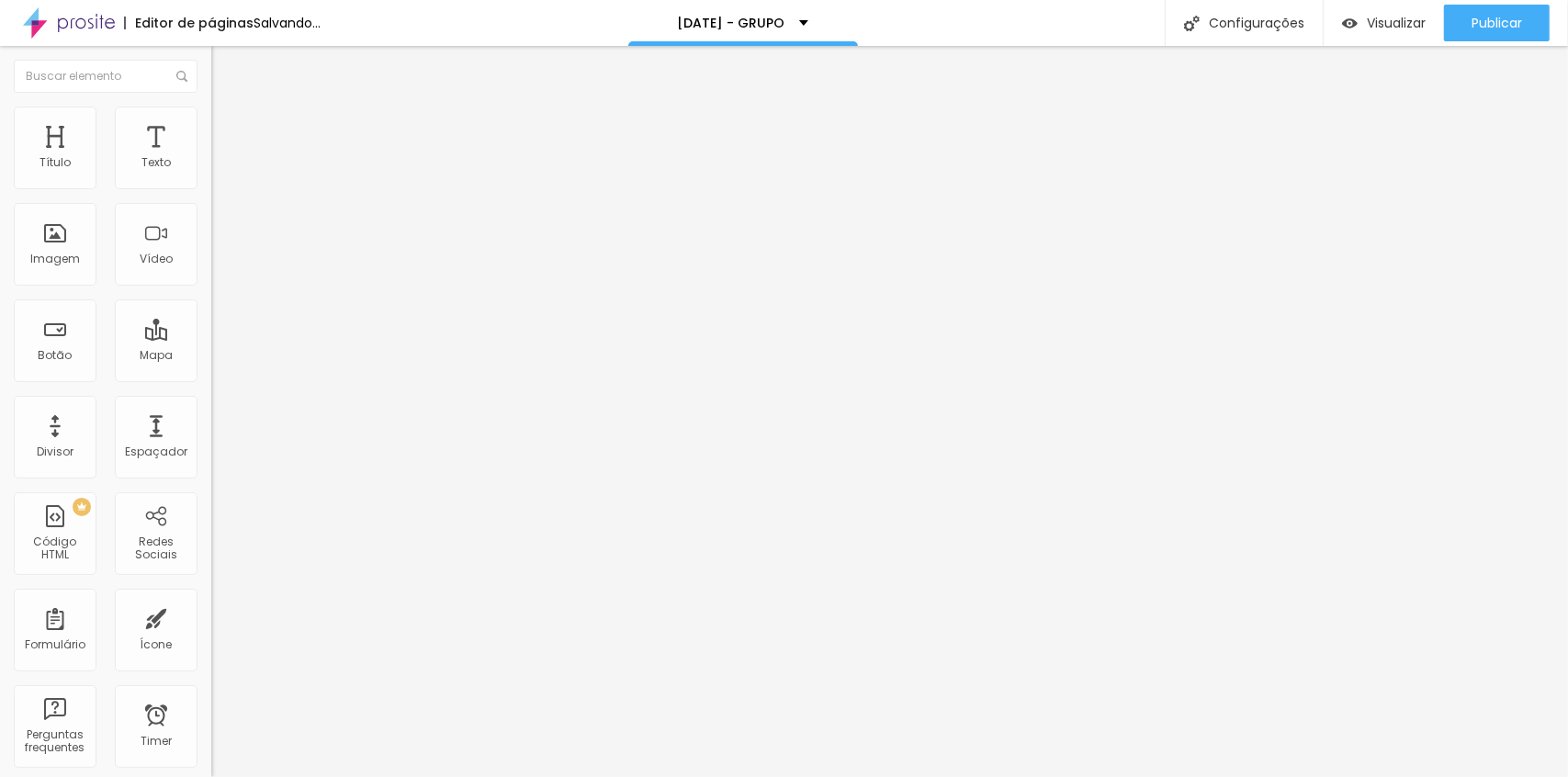
drag, startPoint x: 50, startPoint y: 184, endPoint x: 60, endPoint y: 184, distance: 10.0
click at [212, 338] on input "range" at bounding box center [271, 345] width 119 height 15
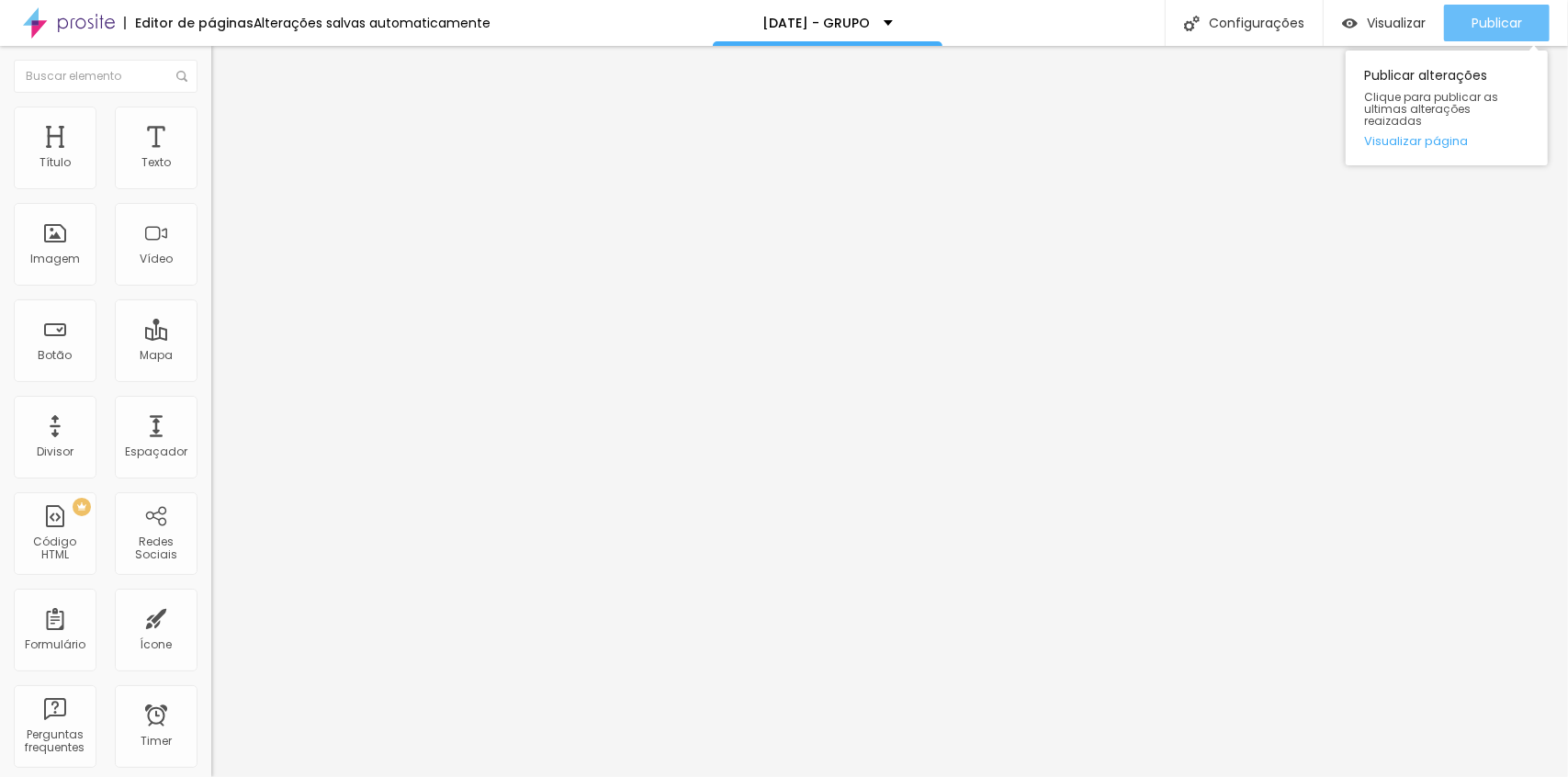
click at [1479, 31] on span "Publicar" at bounding box center [1497, 23] width 50 height 15
drag, startPoint x: 58, startPoint y: 181, endPoint x: 109, endPoint y: 184, distance: 51.1
click at [212, 338] on input "range" at bounding box center [271, 345] width 119 height 15
click at [1476, 27] on span "Publicar" at bounding box center [1497, 23] width 50 height 15
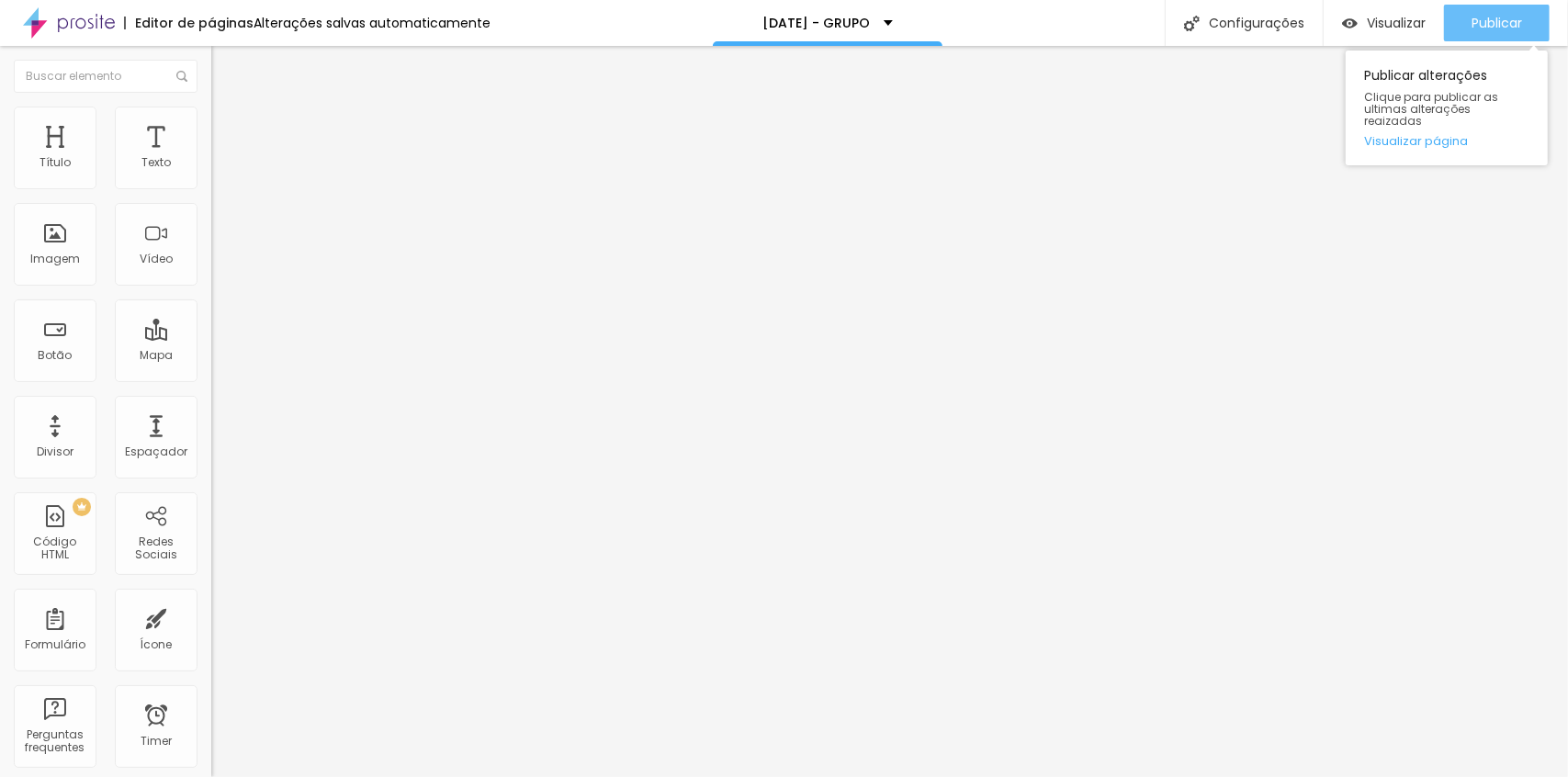
click at [1491, 31] on span "Publicar" at bounding box center [1497, 23] width 50 height 15
click at [1476, 35] on div "Publicar" at bounding box center [1497, 23] width 50 height 37
click at [212, 125] on li "Avançado" at bounding box center [317, 135] width 212 height 19
click at [212, 776] on div at bounding box center [317, 790] width 212 height 0
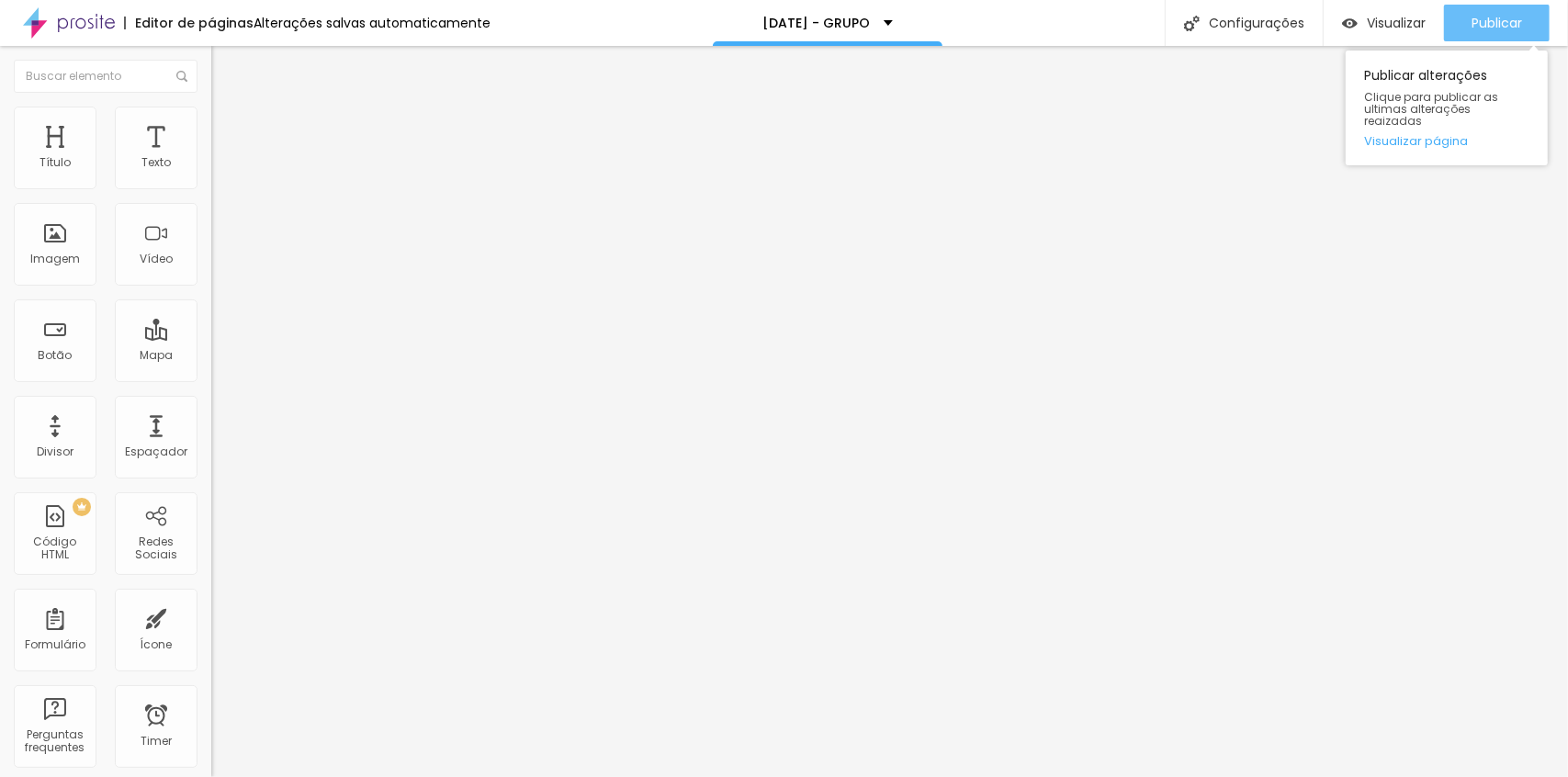
click at [1498, 19] on span "Publicar" at bounding box center [1497, 23] width 50 height 15
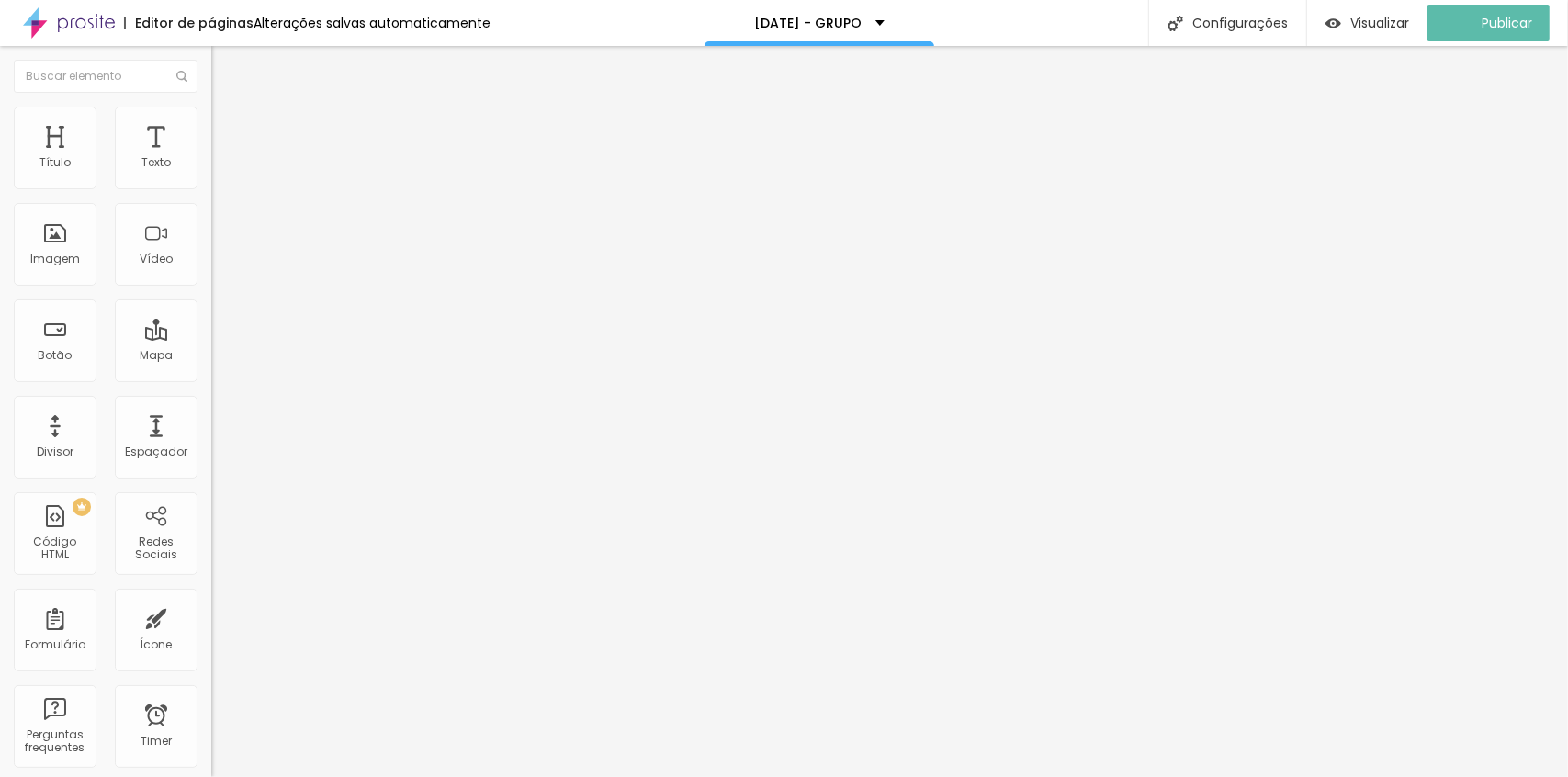
click at [227, 127] on span "Estilo" at bounding box center [241, 119] width 29 height 16
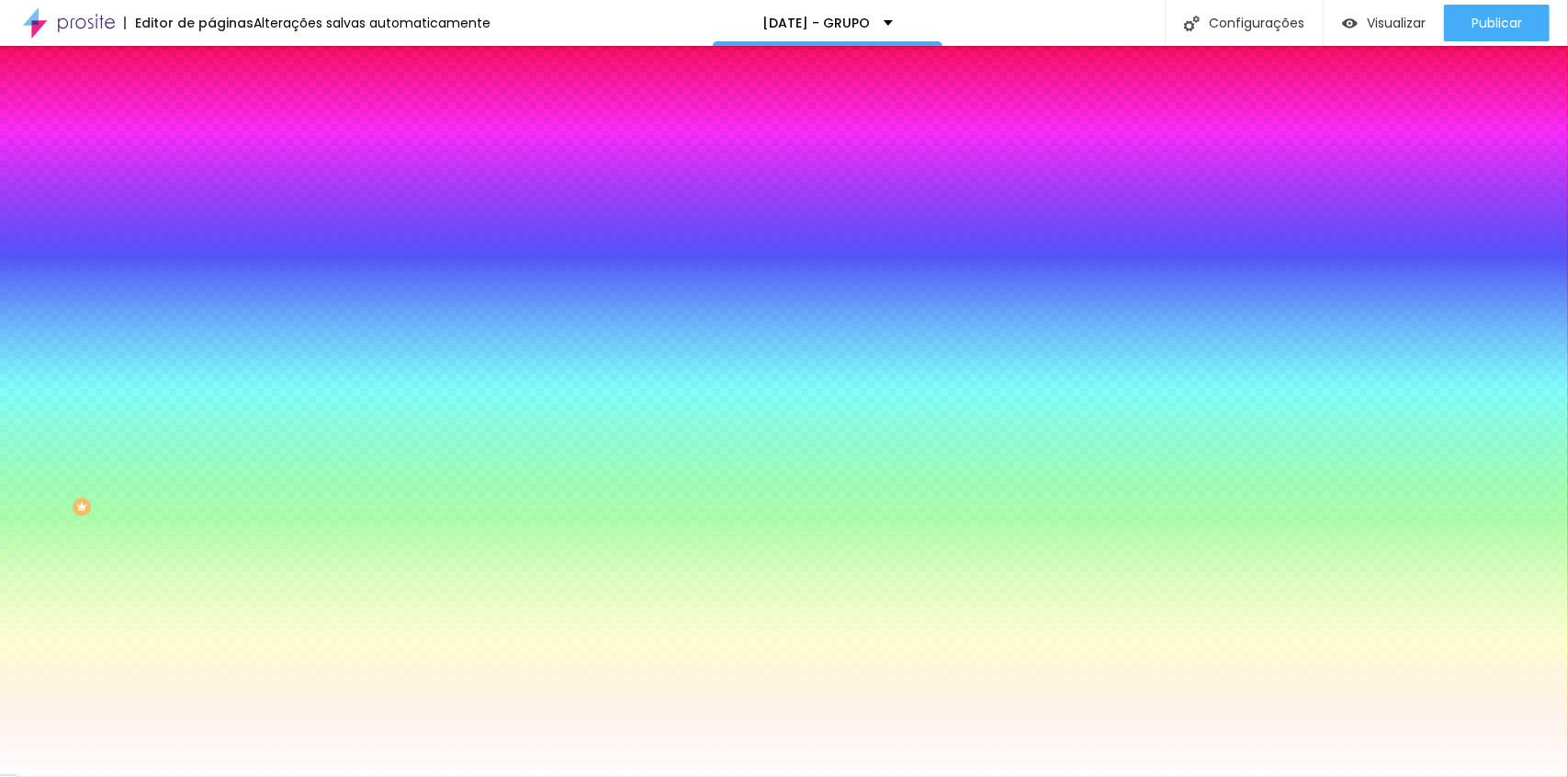
click at [227, 135] on span "Avançado" at bounding box center [257, 137] width 60 height 16
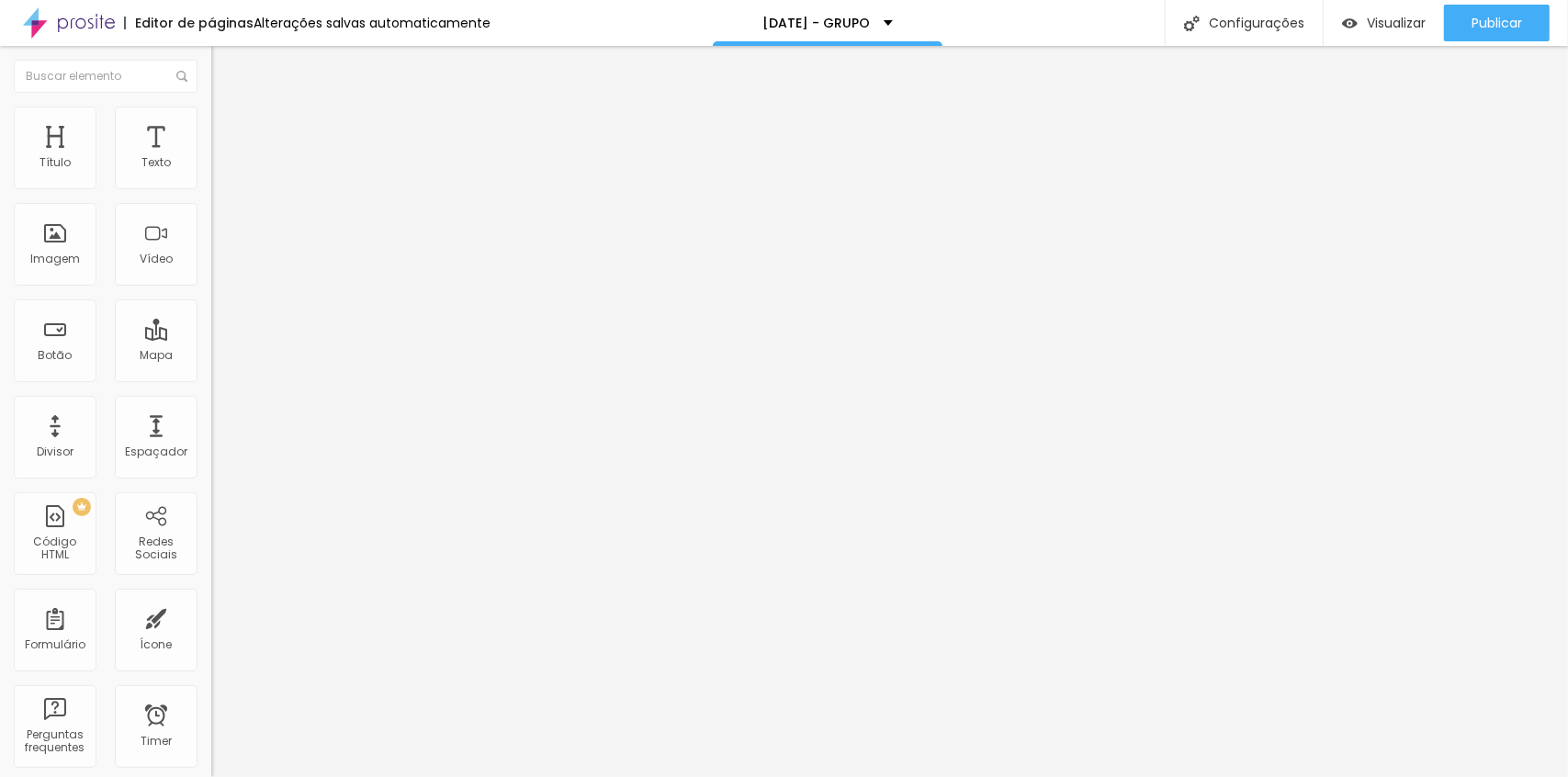
drag, startPoint x: 186, startPoint y: 486, endPoint x: 196, endPoint y: 486, distance: 10.0
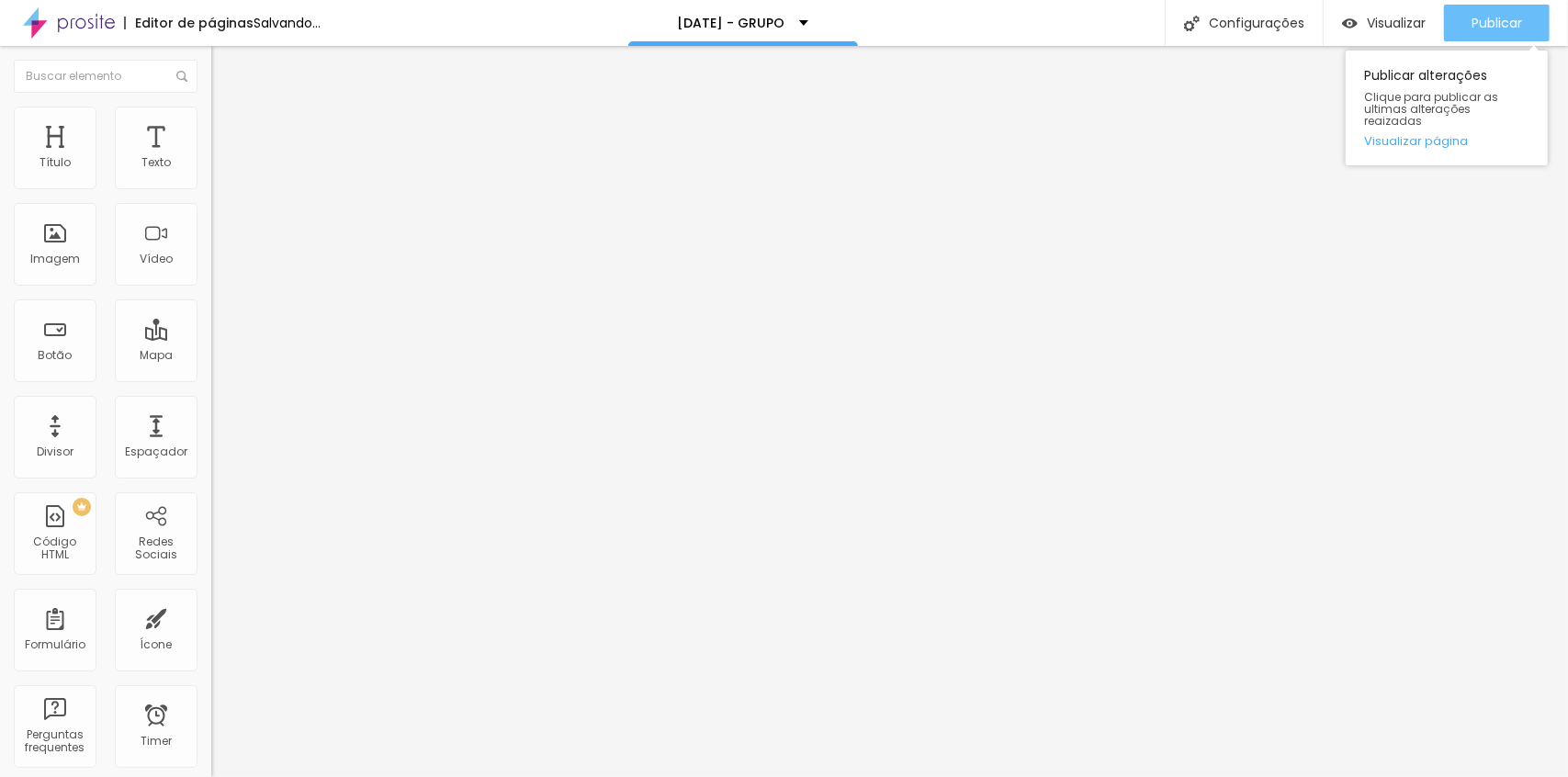
click at [1488, 24] on span "Publicar" at bounding box center [1497, 23] width 50 height 15
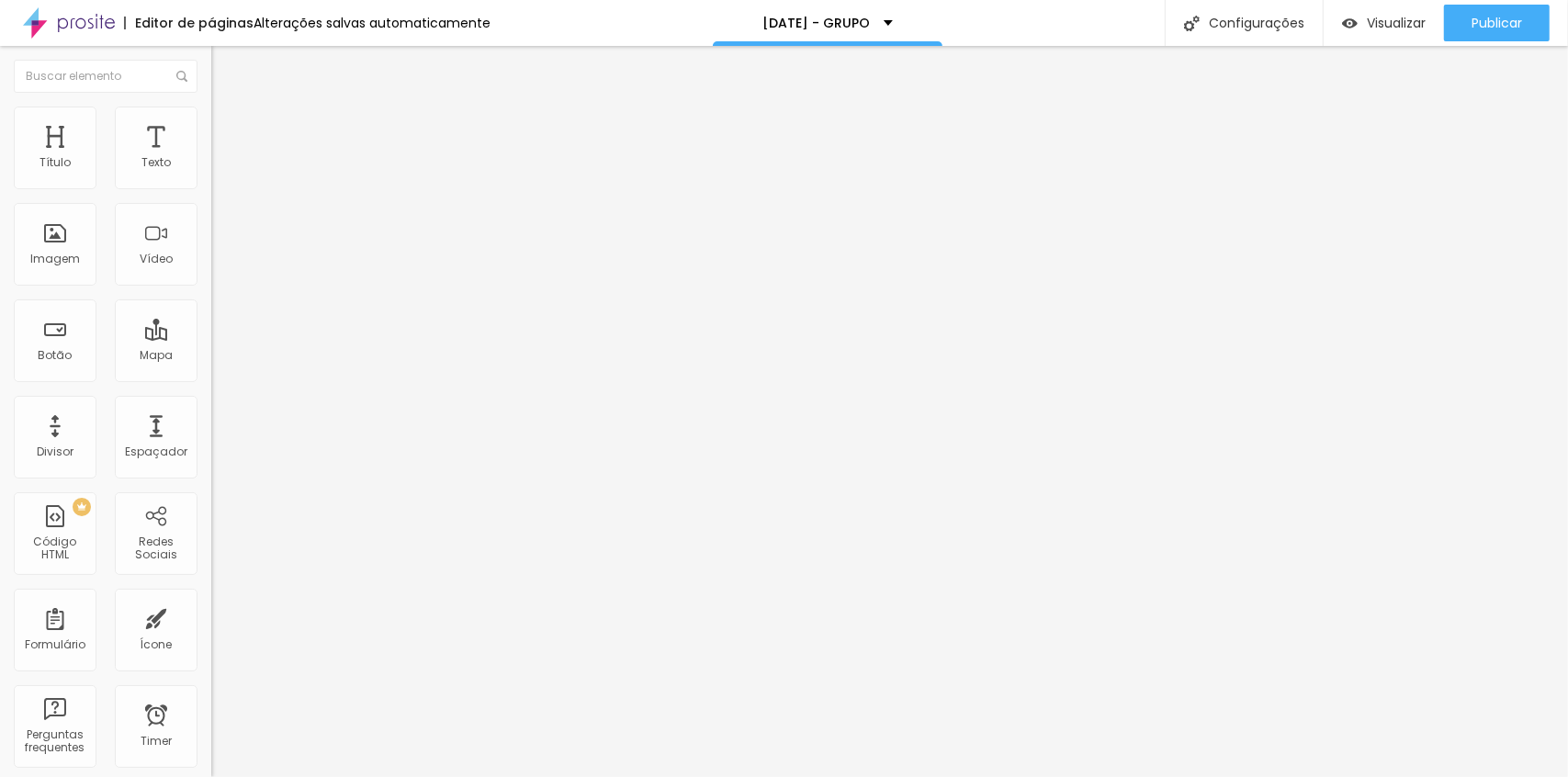
drag, startPoint x: 97, startPoint y: 177, endPoint x: 53, endPoint y: 177, distance: 44.0
click at [212, 338] on input "range" at bounding box center [271, 345] width 119 height 15
click at [1480, 19] on span "Publicar" at bounding box center [1497, 23] width 50 height 15
click at [1505, 27] on span "Publicar" at bounding box center [1497, 23] width 50 height 15
click at [212, 182] on img at bounding box center [218, 175] width 13 height 13
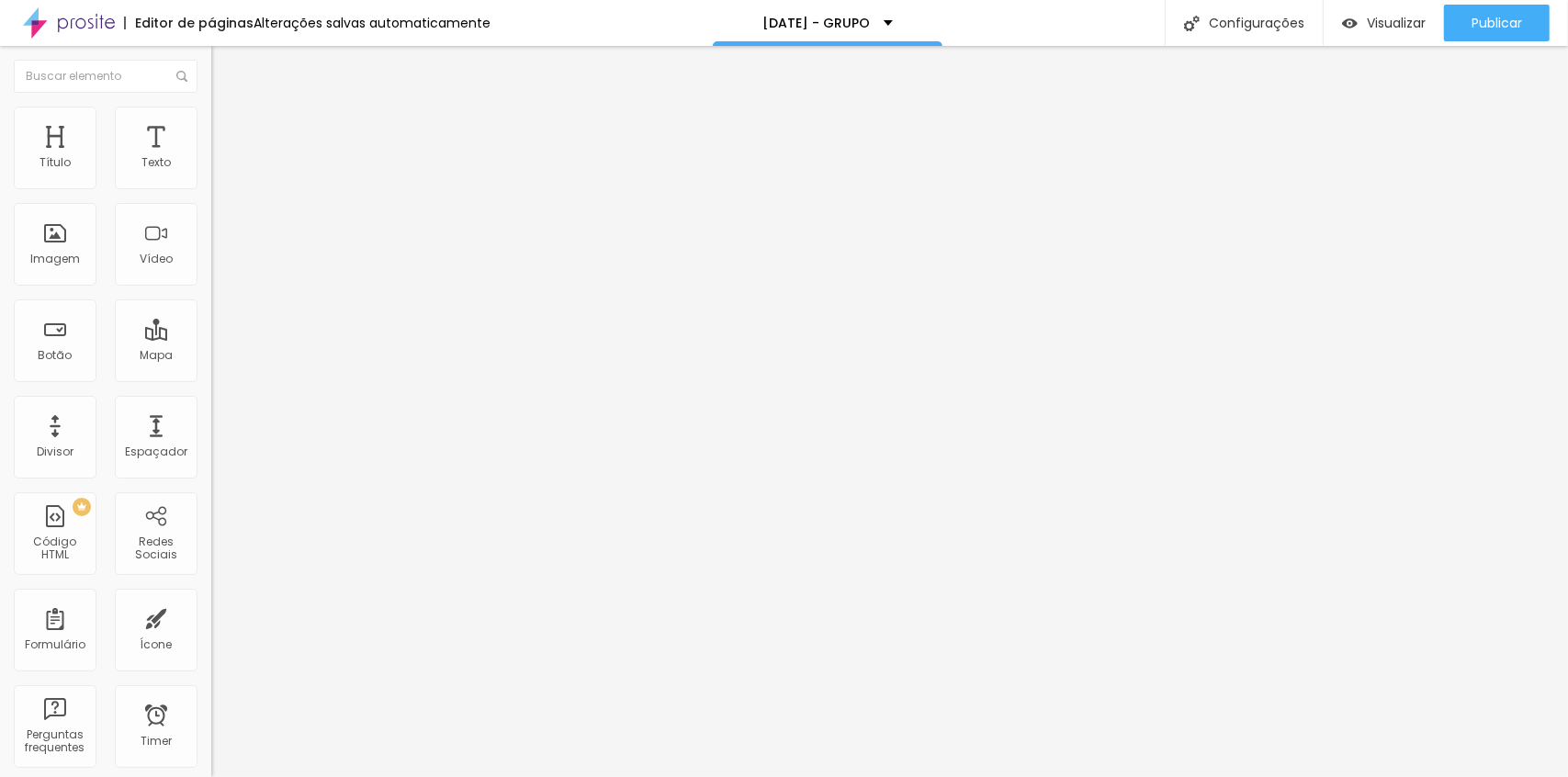
click at [227, 130] on span "Avançado" at bounding box center [257, 137] width 60 height 16
drag, startPoint x: 71, startPoint y: 181, endPoint x: 47, endPoint y: 175, distance: 24.7
click at [212, 356] on input "range" at bounding box center [271, 364] width 119 height 15
click at [1496, 11] on div "Publicar" at bounding box center [1497, 23] width 50 height 37
drag, startPoint x: 45, startPoint y: 180, endPoint x: 75, endPoint y: 184, distance: 30.3
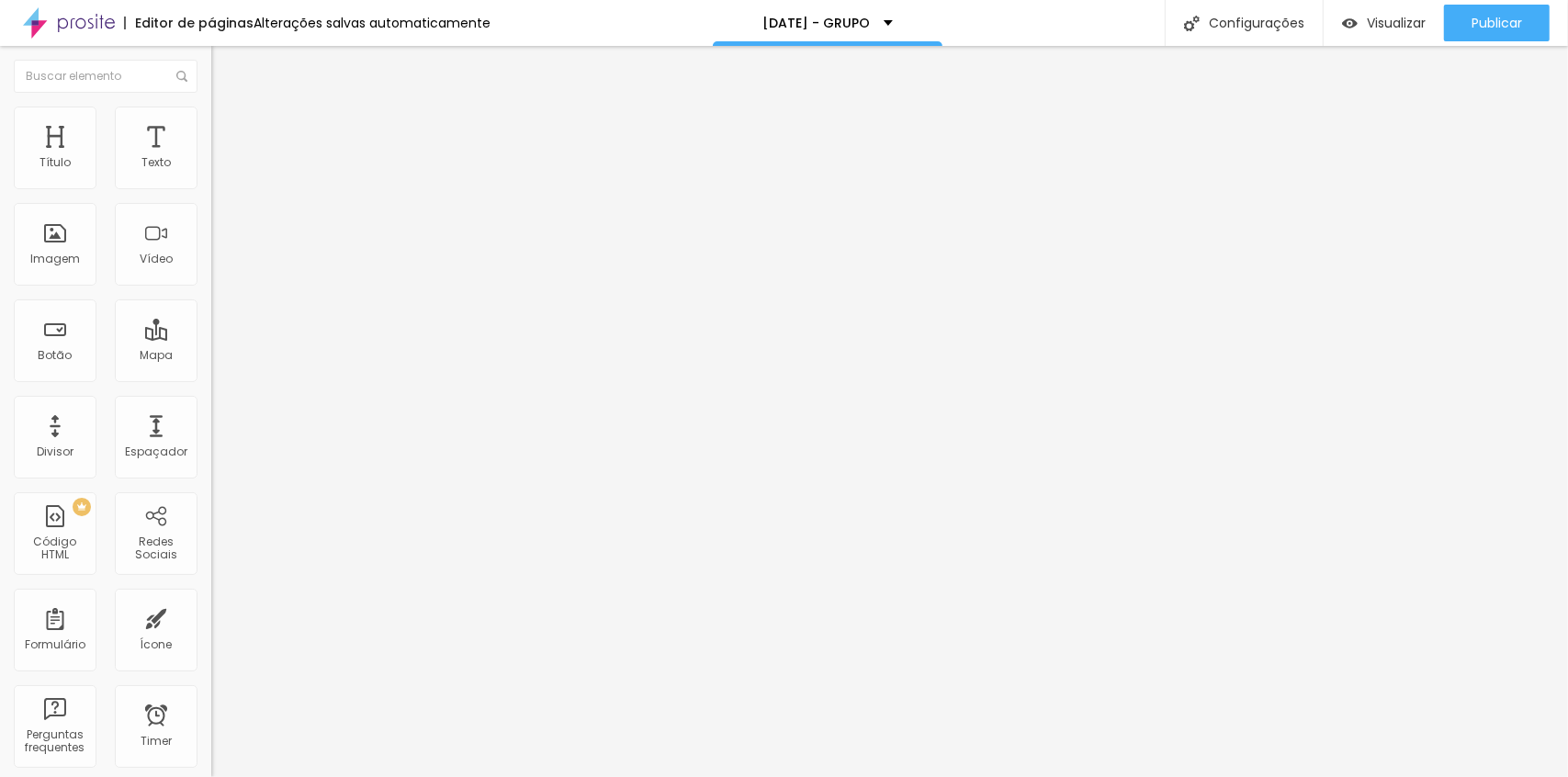
click at [212, 356] on input "range" at bounding box center [271, 364] width 119 height 15
click at [1524, 28] on button "Publicar" at bounding box center [1497, 23] width 106 height 37
click at [227, 127] on span "Estilo" at bounding box center [241, 119] width 29 height 16
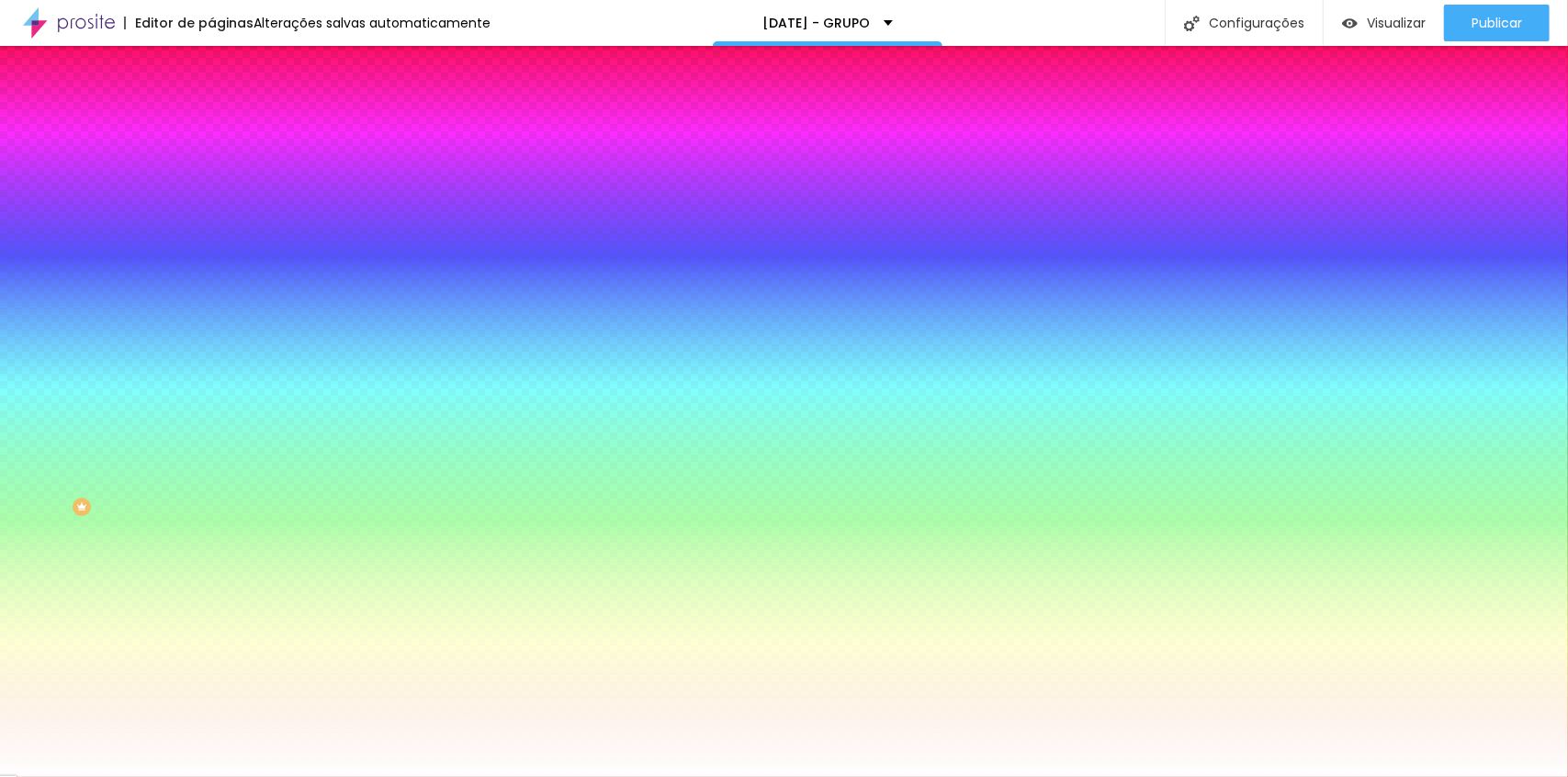
click at [227, 130] on span "Avançado" at bounding box center [257, 137] width 60 height 16
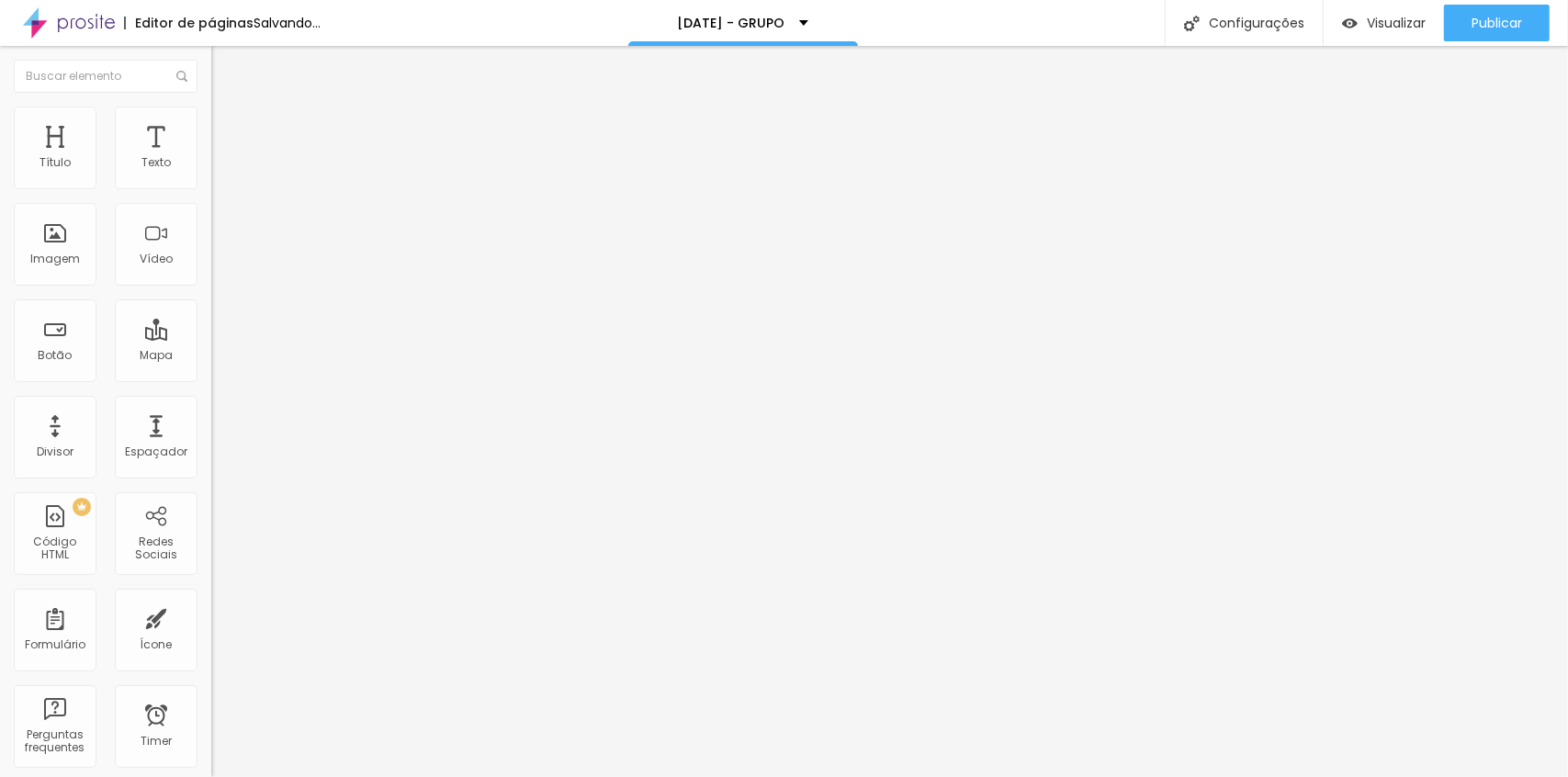
drag, startPoint x: 73, startPoint y: 175, endPoint x: 0, endPoint y: 180, distance: 73.2
click at [212, 356] on input "range" at bounding box center [271, 364] width 119 height 15
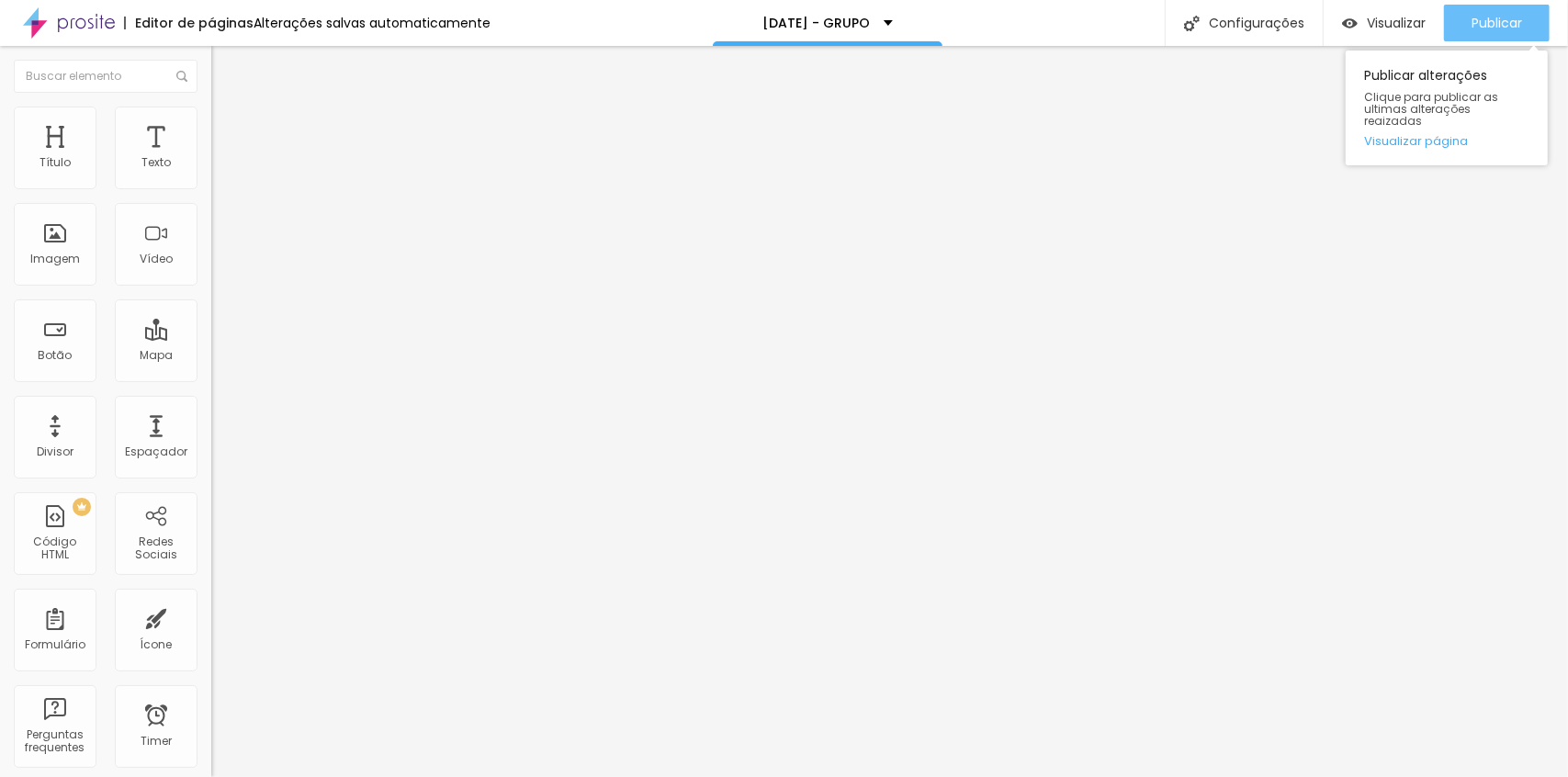
click at [1507, 19] on span "Publicar" at bounding box center [1497, 23] width 50 height 15
click at [212, 127] on ul "Conteúdo Estilo Avançado" at bounding box center [317, 115] width 212 height 55
click at [227, 127] on span "Estilo" at bounding box center [241, 119] width 29 height 16
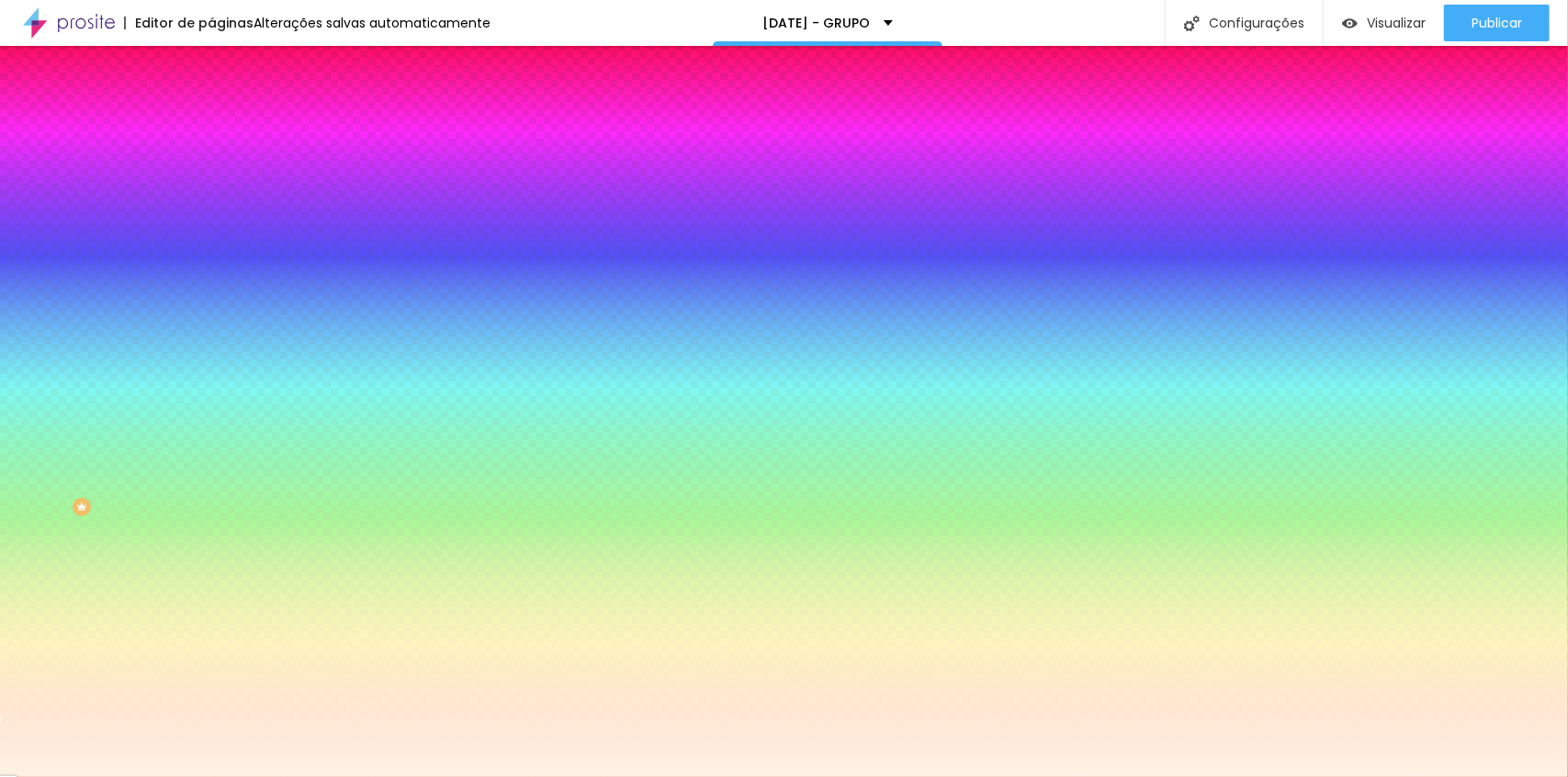
click at [227, 130] on span "Avançado" at bounding box center [257, 137] width 60 height 16
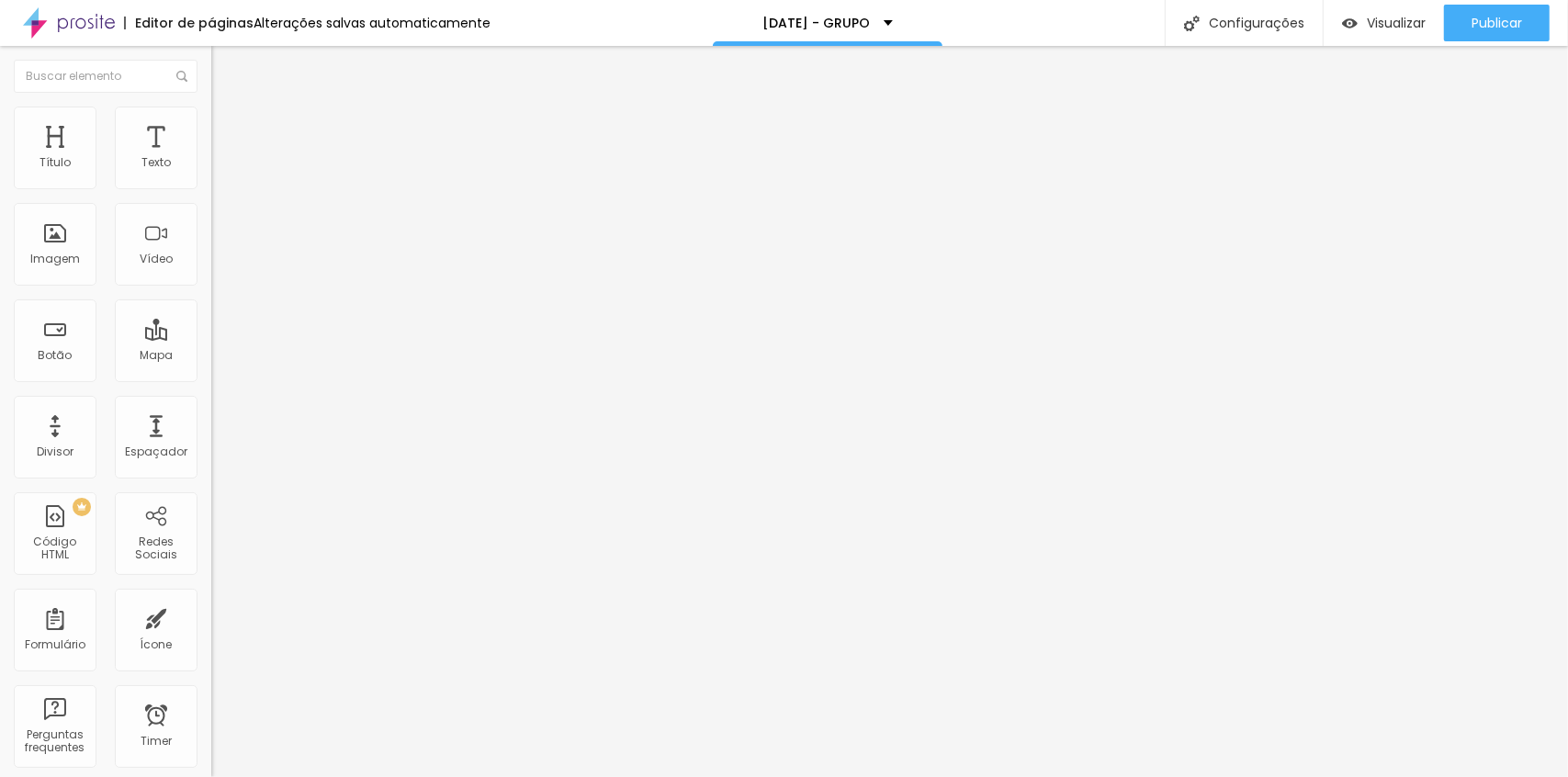
click at [212, 356] on input "range" at bounding box center [271, 364] width 119 height 15
click at [227, 127] on span "Estilo" at bounding box center [241, 119] width 29 height 16
click at [212, 125] on li "Avançado" at bounding box center [317, 135] width 212 height 19
drag, startPoint x: 49, startPoint y: 177, endPoint x: -36, endPoint y: 192, distance: 86.3
click at [212, 356] on input "range" at bounding box center [271, 364] width 119 height 15
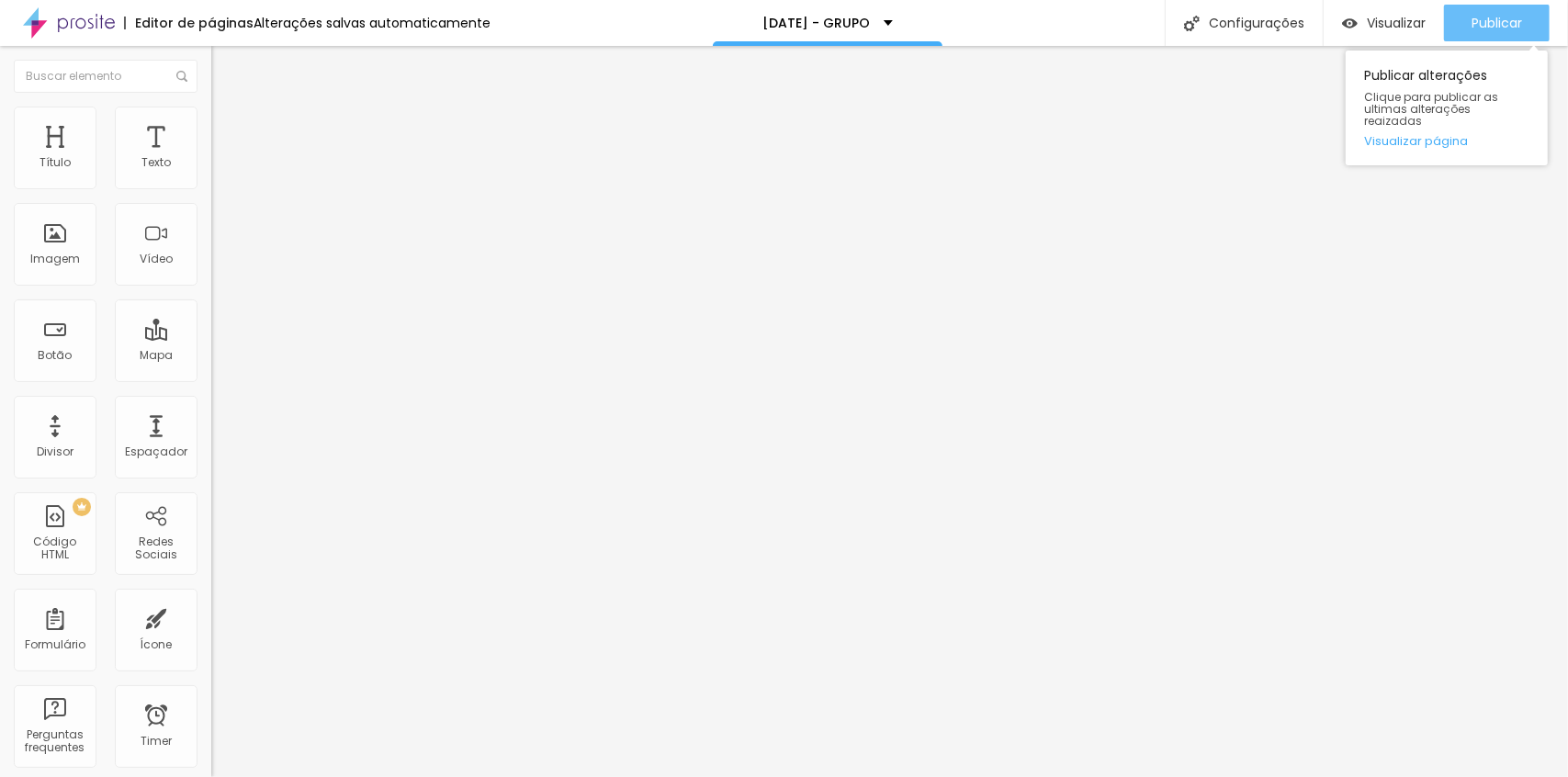
click at [1521, 23] on span "Publicar" at bounding box center [1497, 23] width 50 height 15
click at [227, 134] on span "Avançado" at bounding box center [257, 137] width 60 height 16
click at [212, 776] on div at bounding box center [317, 790] width 212 height 0
click at [1507, 26] on span "Publicar" at bounding box center [1497, 23] width 50 height 15
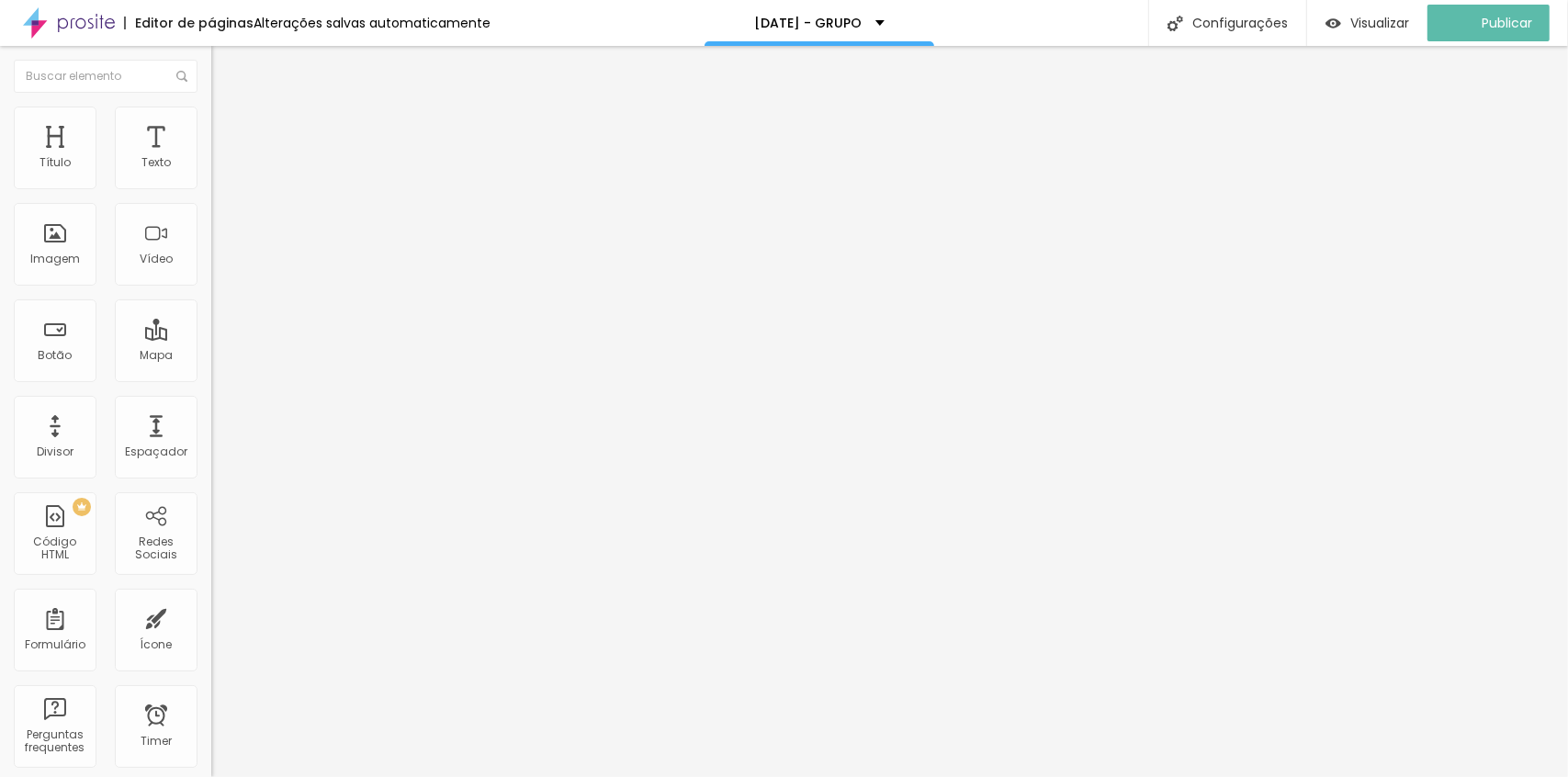
click at [227, 130] on span "Avançado" at bounding box center [257, 137] width 60 height 16
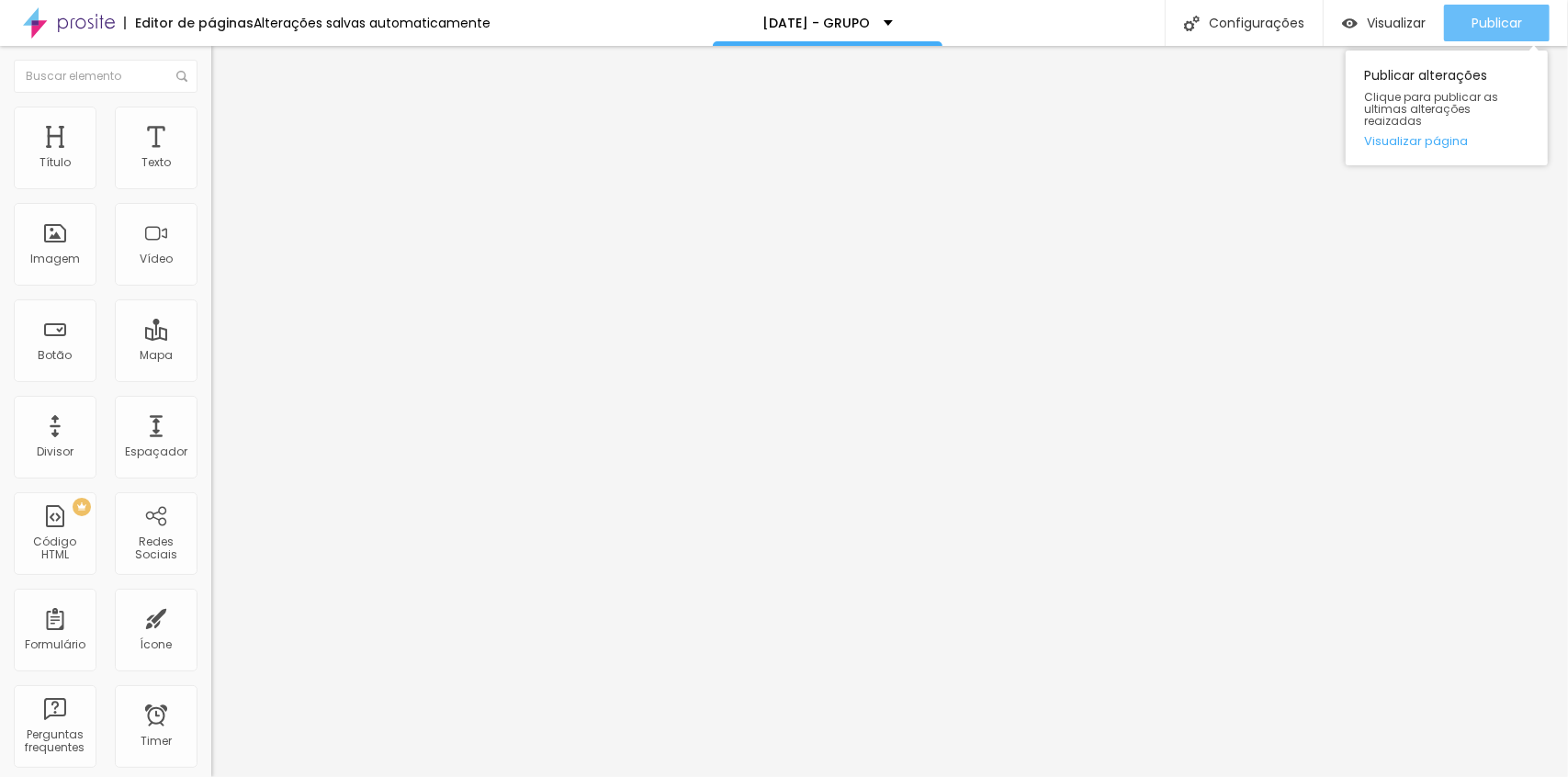
click at [1504, 12] on div "Publicar" at bounding box center [1497, 23] width 50 height 37
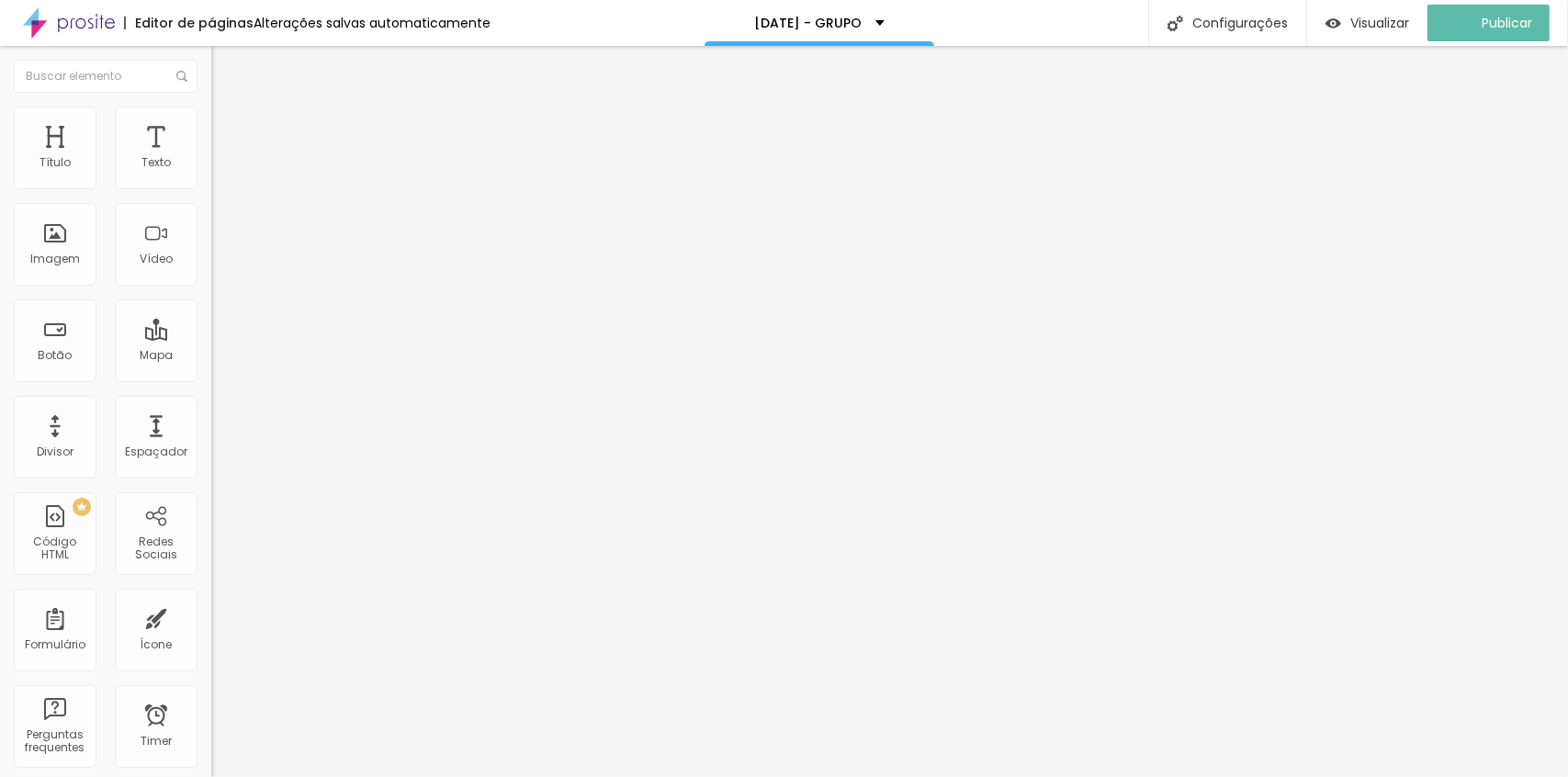
click at [218, 266] on icon "button" at bounding box center [224, 261] width 11 height 11
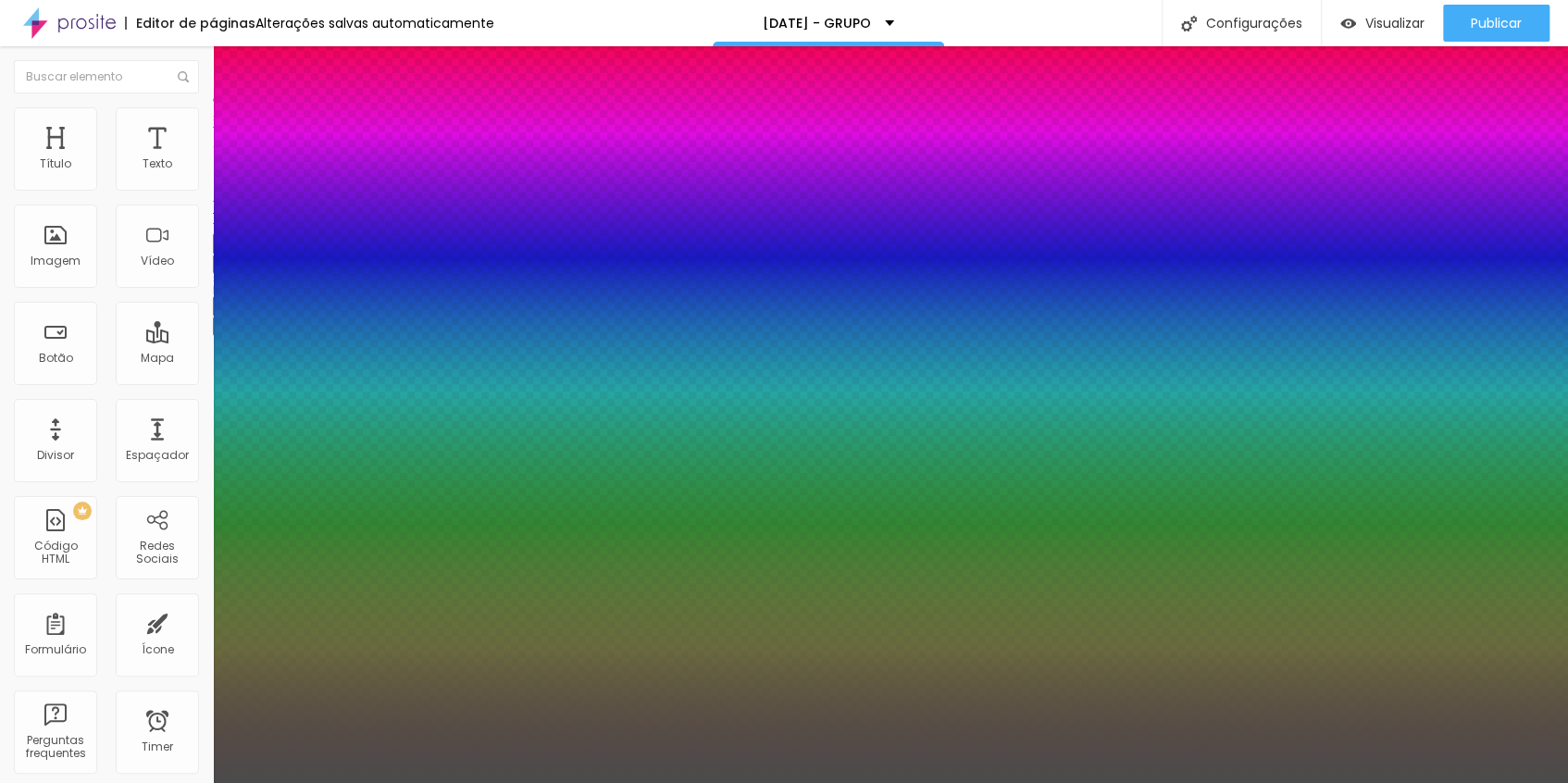
drag, startPoint x: 281, startPoint y: 522, endPoint x: 270, endPoint y: 520, distance: 11.2
click at [1483, 782] on div at bounding box center [784, 783] width 1568 height 0
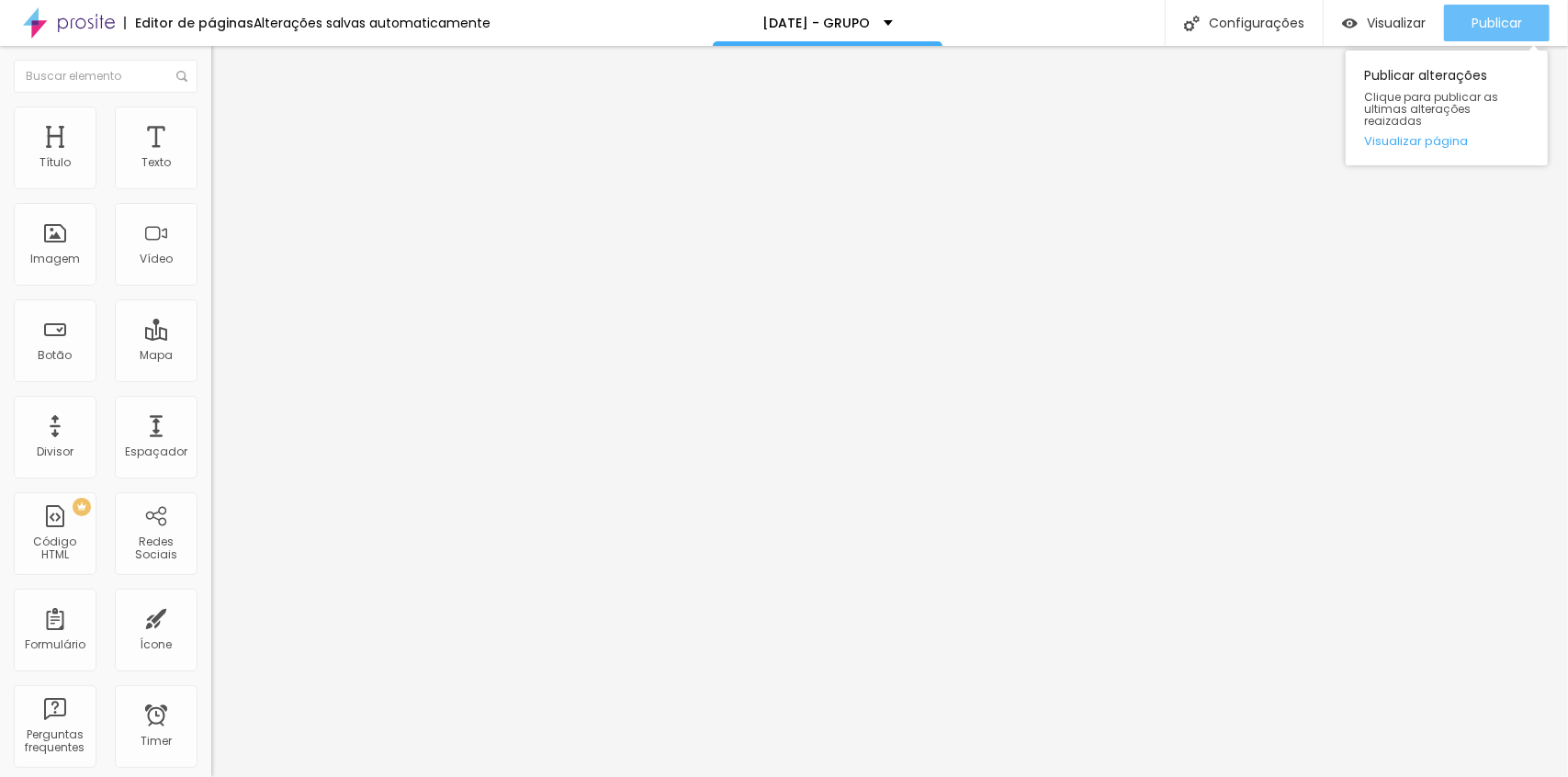
click at [1472, 24] on span "Publicar" at bounding box center [1497, 23] width 50 height 15
click at [227, 127] on span "Estilo" at bounding box center [241, 119] width 29 height 16
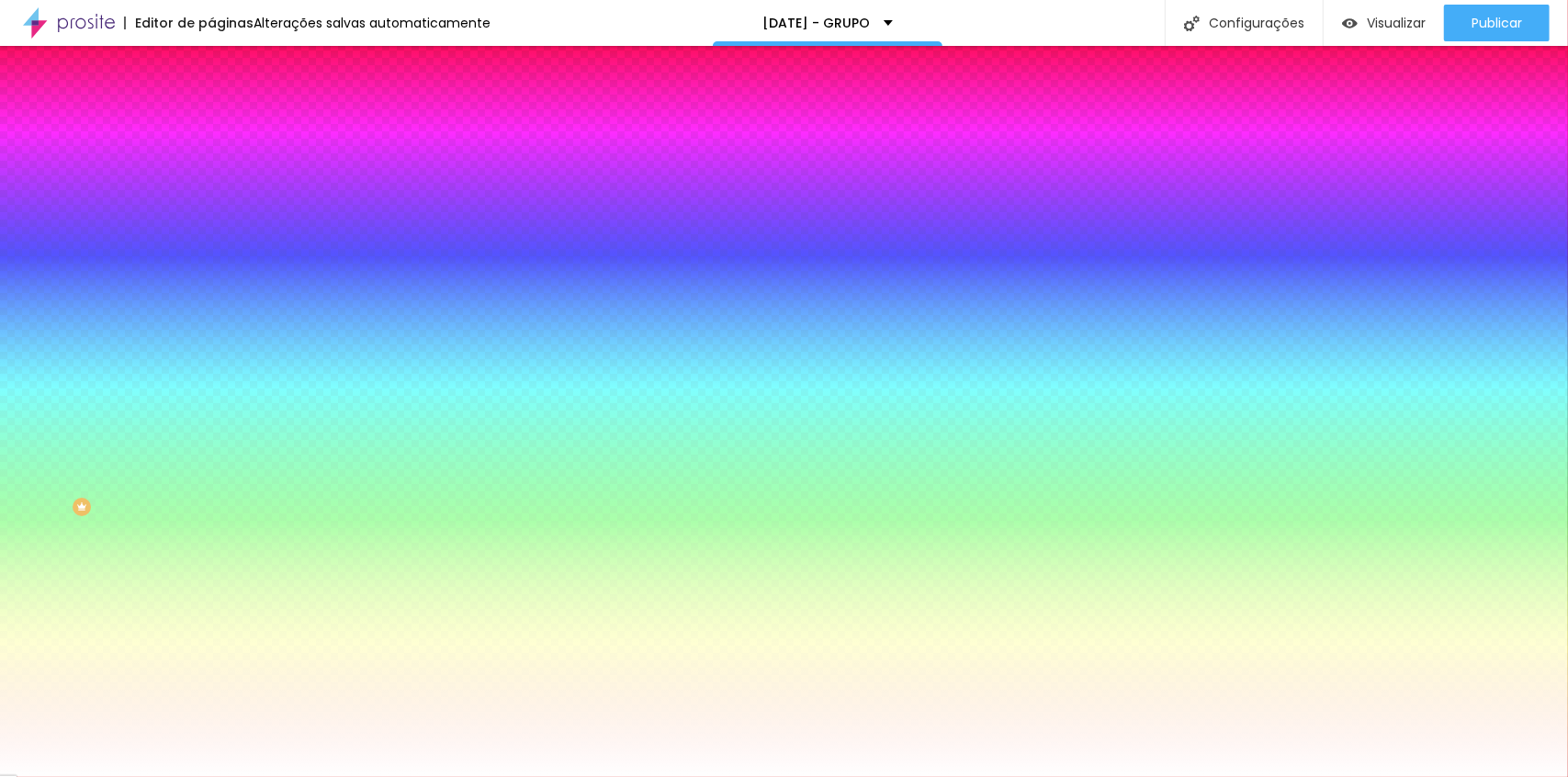
click at [212, 125] on li "Avançado" at bounding box center [317, 135] width 212 height 19
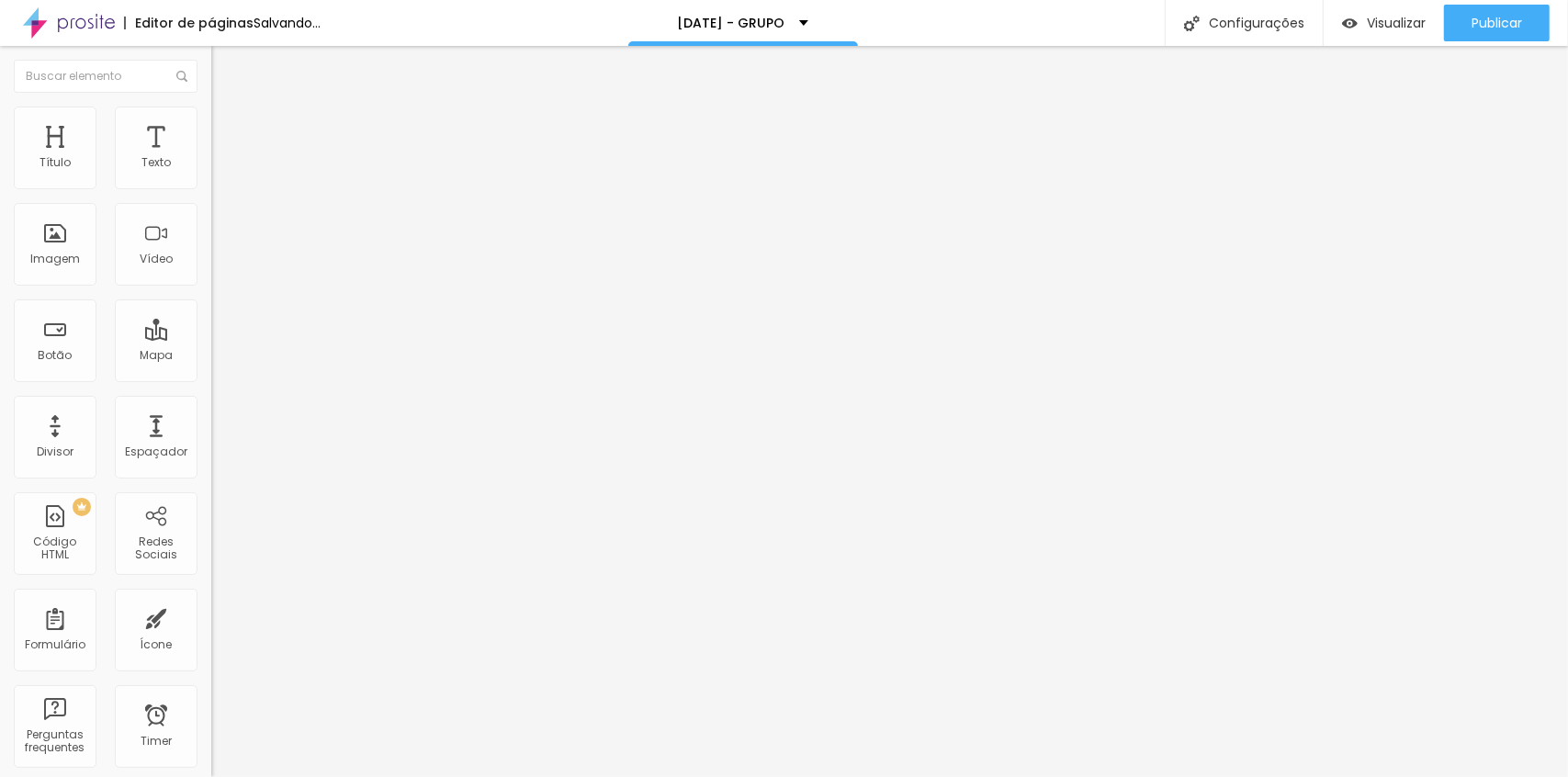
drag, startPoint x: 48, startPoint y: 180, endPoint x: 73, endPoint y: 186, distance: 25.7
click at [212, 356] on input "range" at bounding box center [271, 364] width 119 height 15
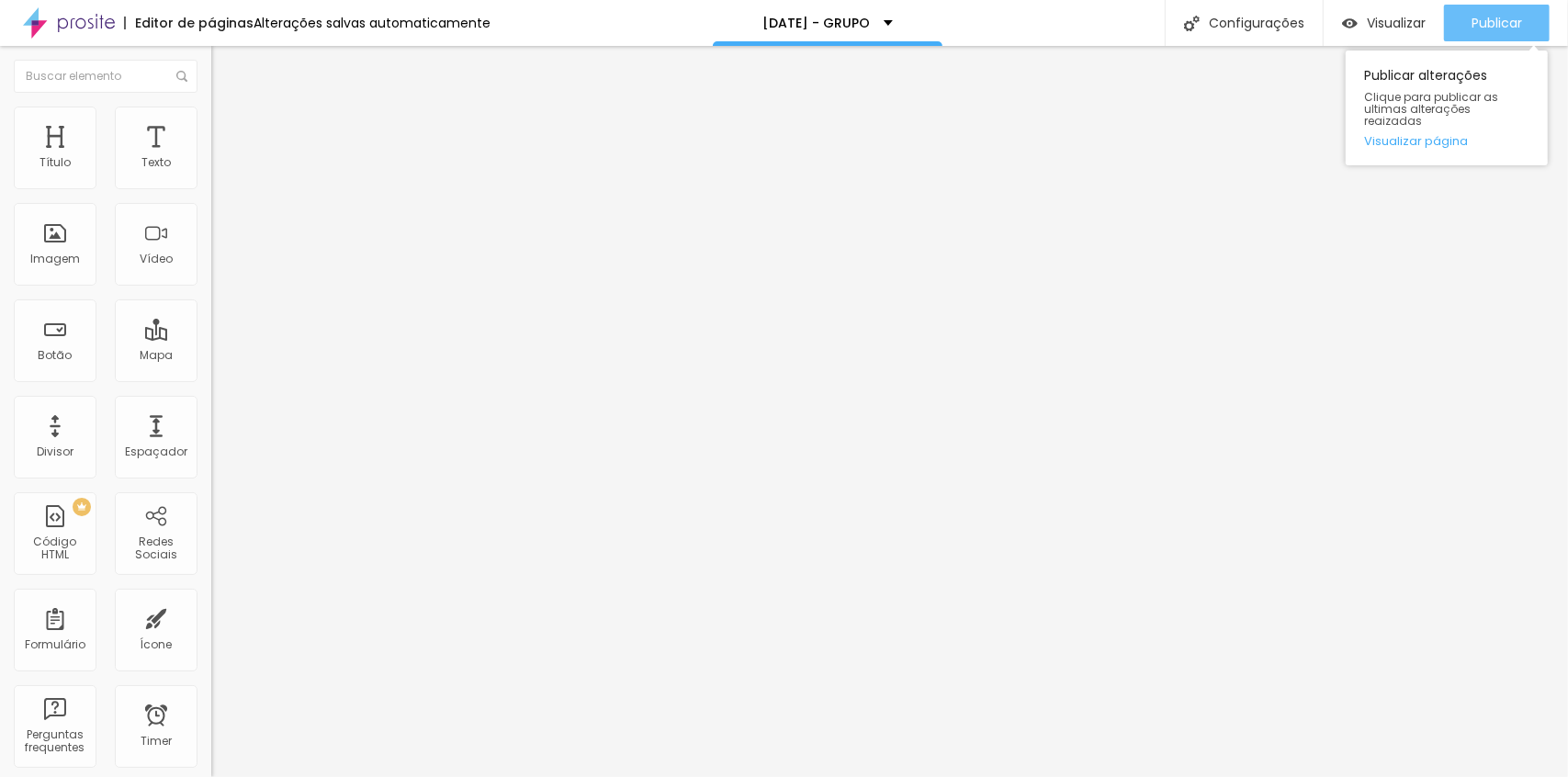
click at [1494, 16] on span "Publicar" at bounding box center [1497, 23] width 50 height 15
click at [212, 114] on li "Avançado" at bounding box center [317, 116] width 212 height 19
drag, startPoint x: 50, startPoint y: 176, endPoint x: -2, endPoint y: 189, distance: 53.6
click at [212, 338] on input "range" at bounding box center [271, 345] width 119 height 15
click at [1501, 11] on div "Publicar" at bounding box center [1497, 23] width 50 height 37
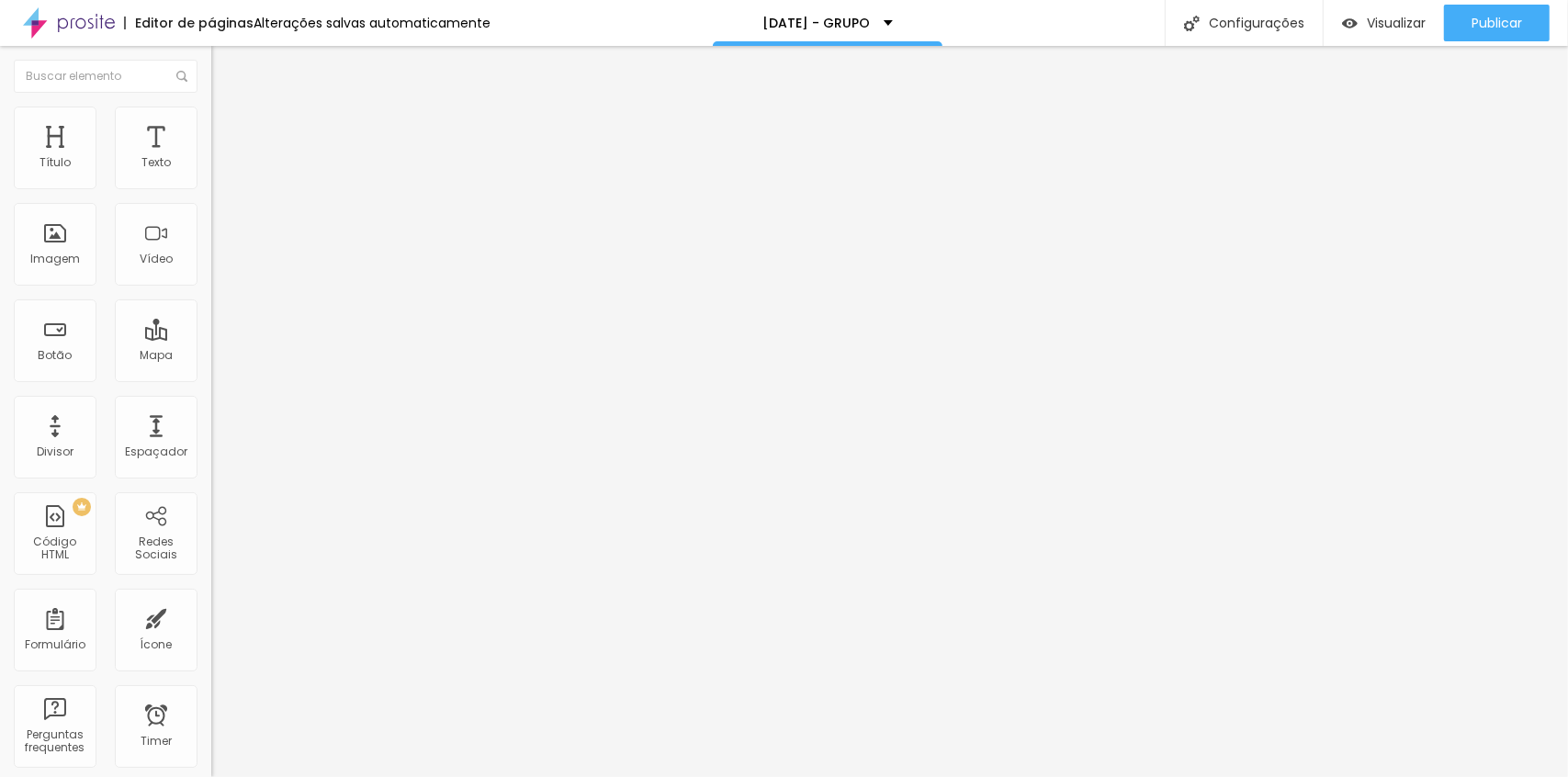
click at [212, 180] on img at bounding box center [218, 175] width 13 height 13
click at [212, 120] on li "Estilo" at bounding box center [317, 116] width 212 height 19
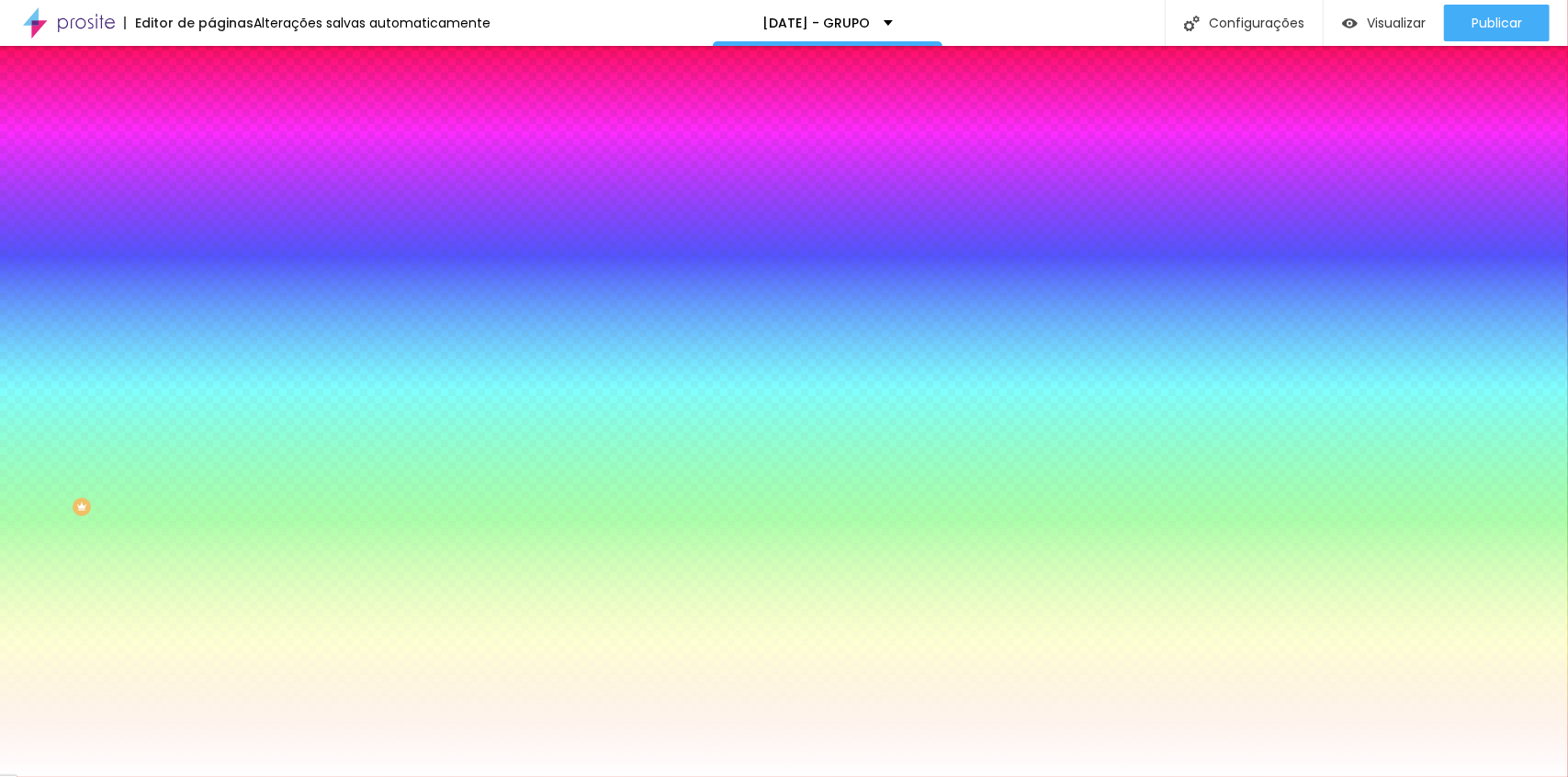
click at [227, 130] on span "Avançado" at bounding box center [257, 137] width 60 height 16
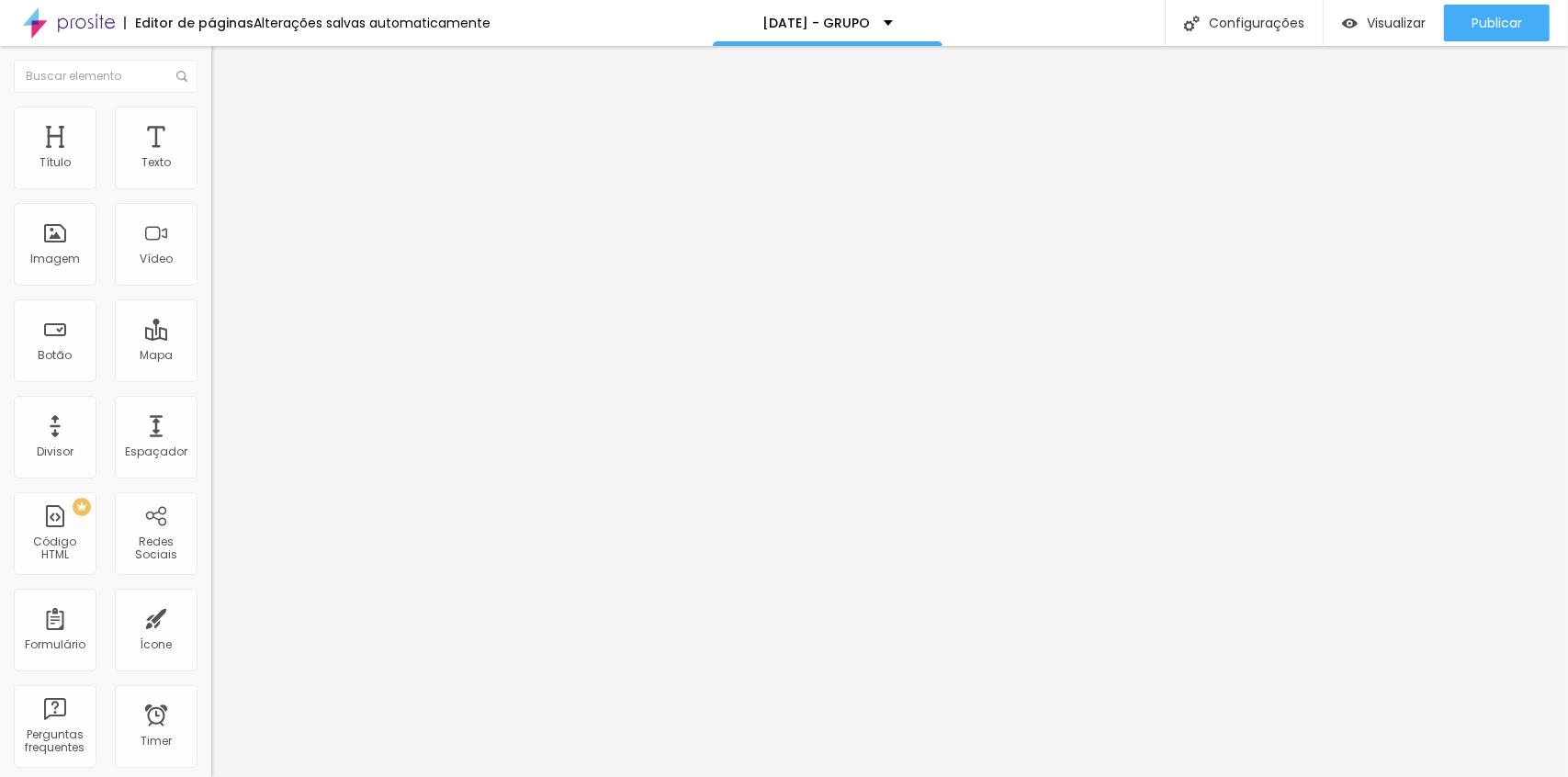
click at [212, 356] on input "range" at bounding box center [271, 364] width 119 height 15
click at [227, 127] on span "Avançado" at bounding box center [257, 119] width 60 height 16
drag, startPoint x: 46, startPoint y: 181, endPoint x: -9, endPoint y: 182, distance: 55.0
click at [212, 338] on input "range" at bounding box center [271, 345] width 119 height 15
drag, startPoint x: 53, startPoint y: 217, endPoint x: -36, endPoint y: 226, distance: 89.5
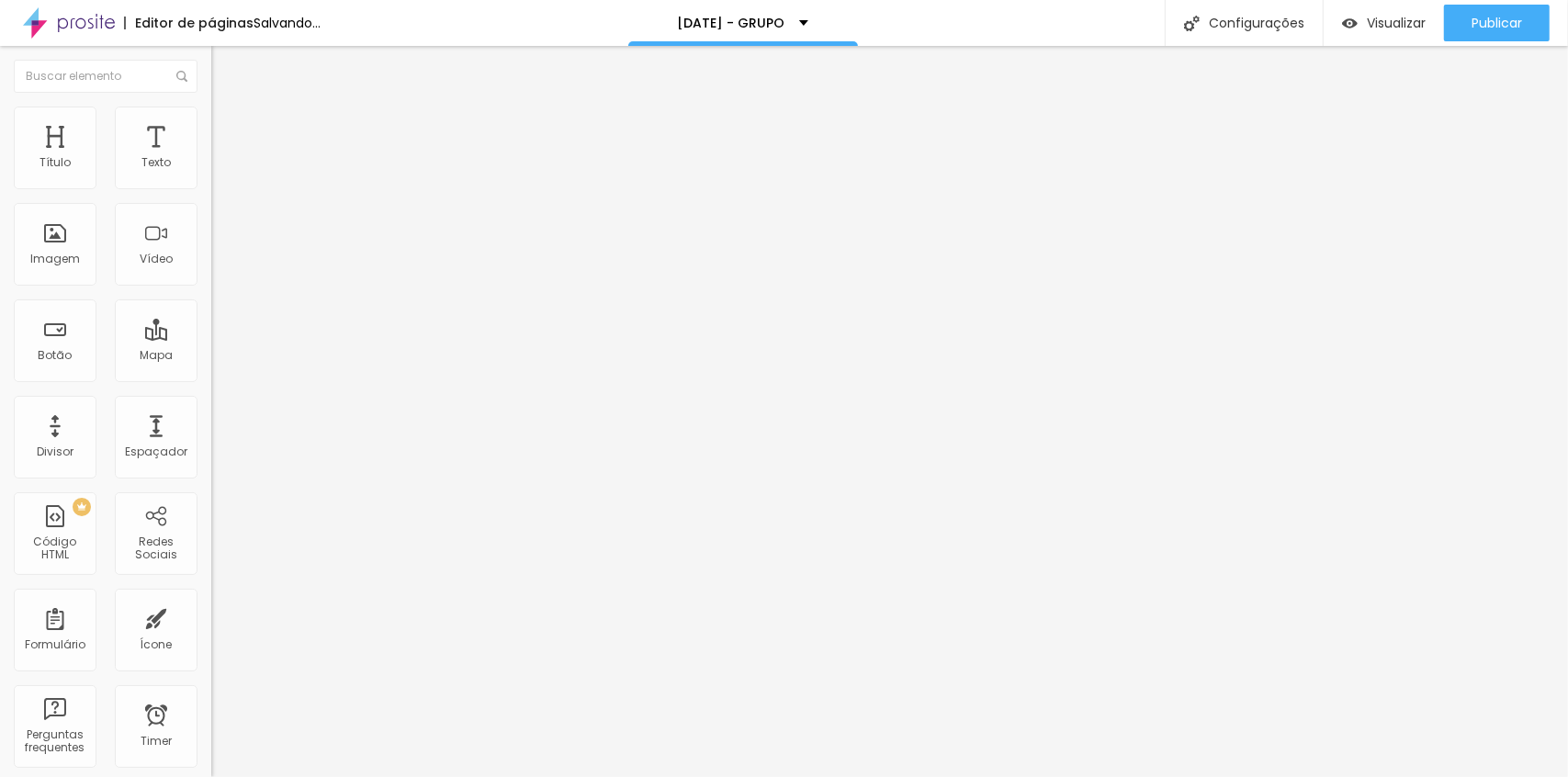
click at [212, 598] on input "range" at bounding box center [271, 605] width 119 height 15
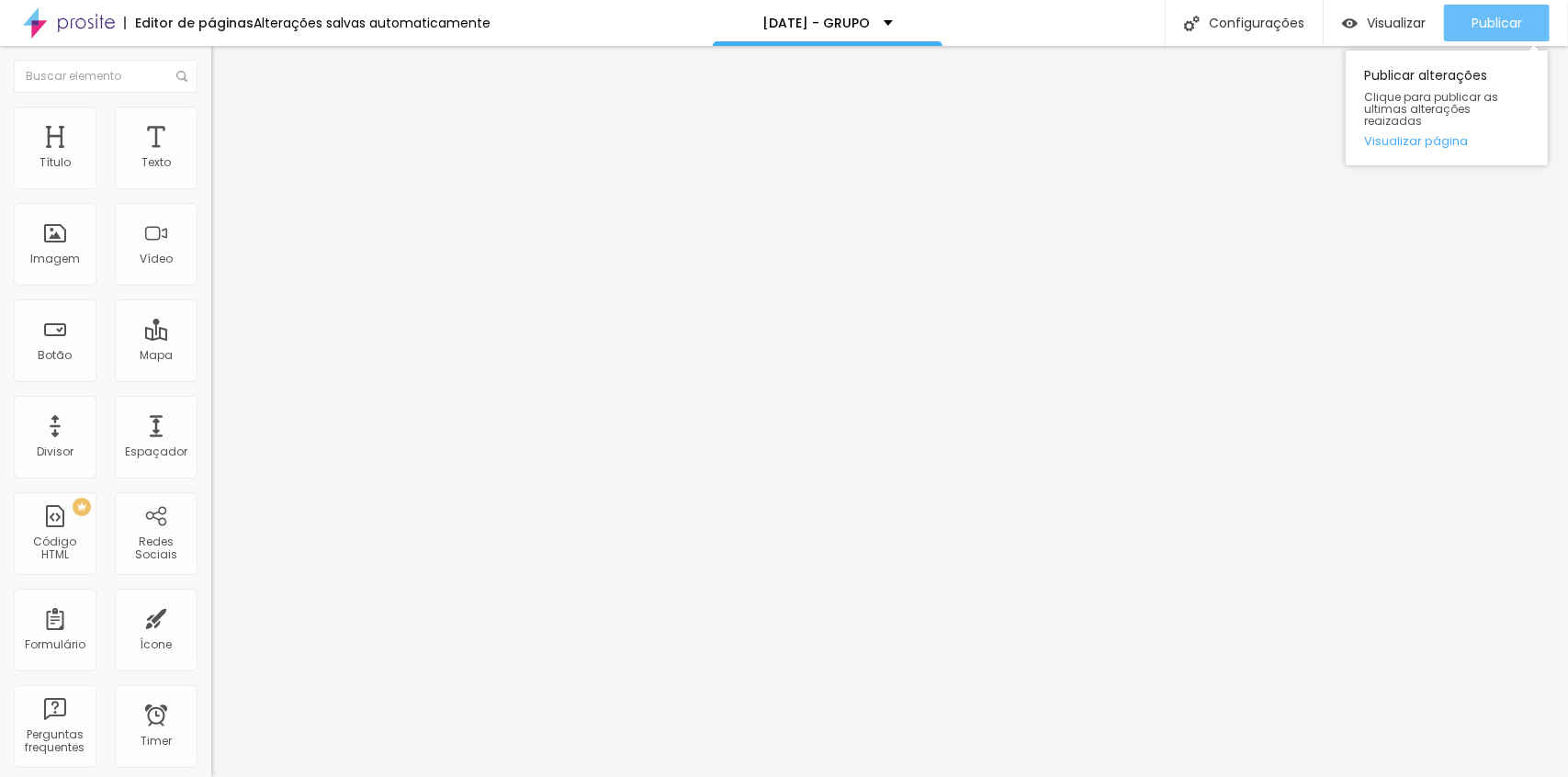
click at [1490, 30] on span "Publicar" at bounding box center [1497, 23] width 50 height 15
click at [227, 124] on span "Avançado" at bounding box center [257, 119] width 60 height 16
click at [227, 127] on span "Estilo" at bounding box center [241, 119] width 29 height 16
click at [212, 188] on input "range" at bounding box center [271, 181] width 119 height 15
click at [1496, 36] on div "Publicar" at bounding box center [1497, 23] width 50 height 37
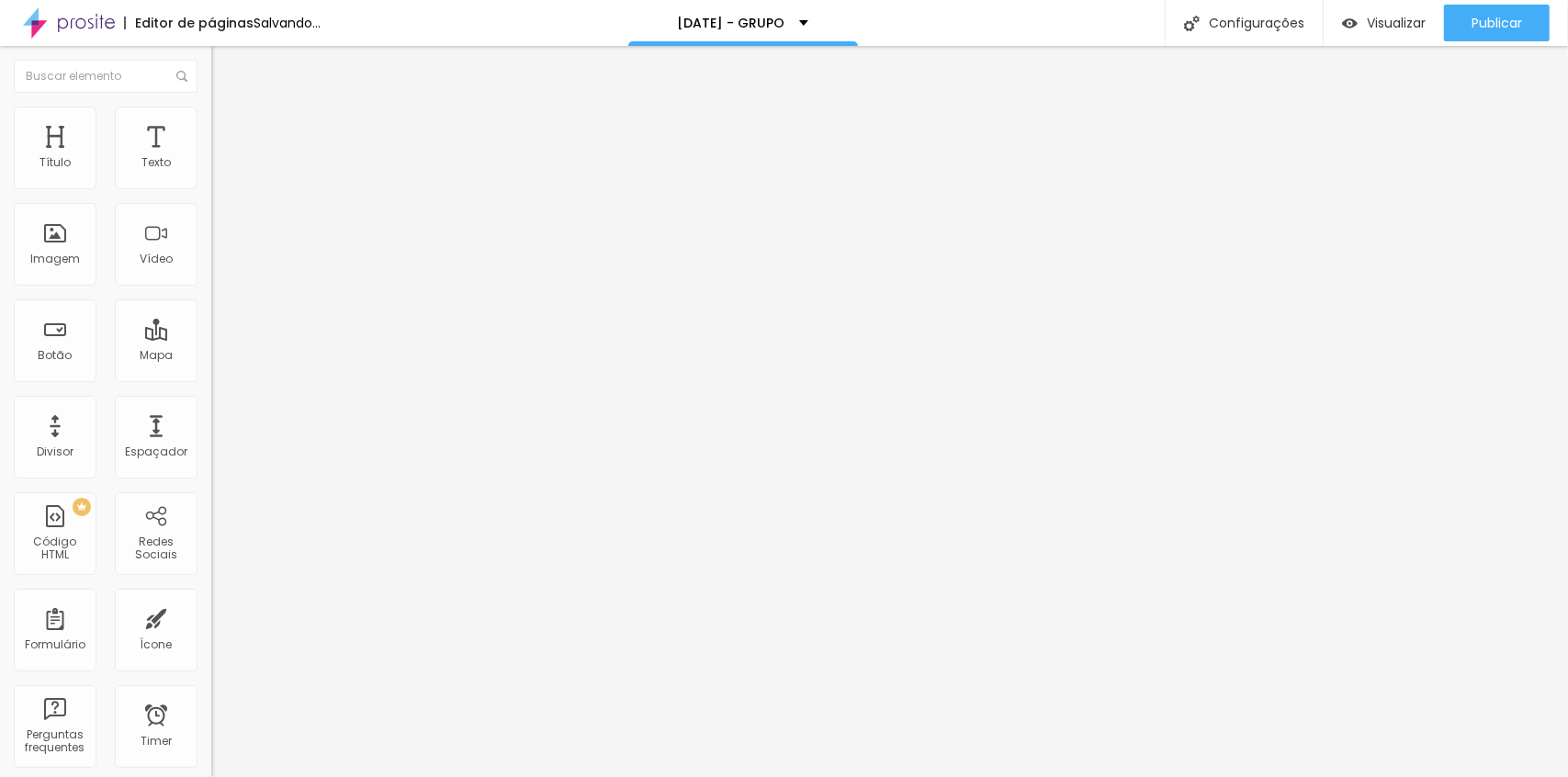
click at [227, 127] on span "Estilo" at bounding box center [241, 119] width 29 height 16
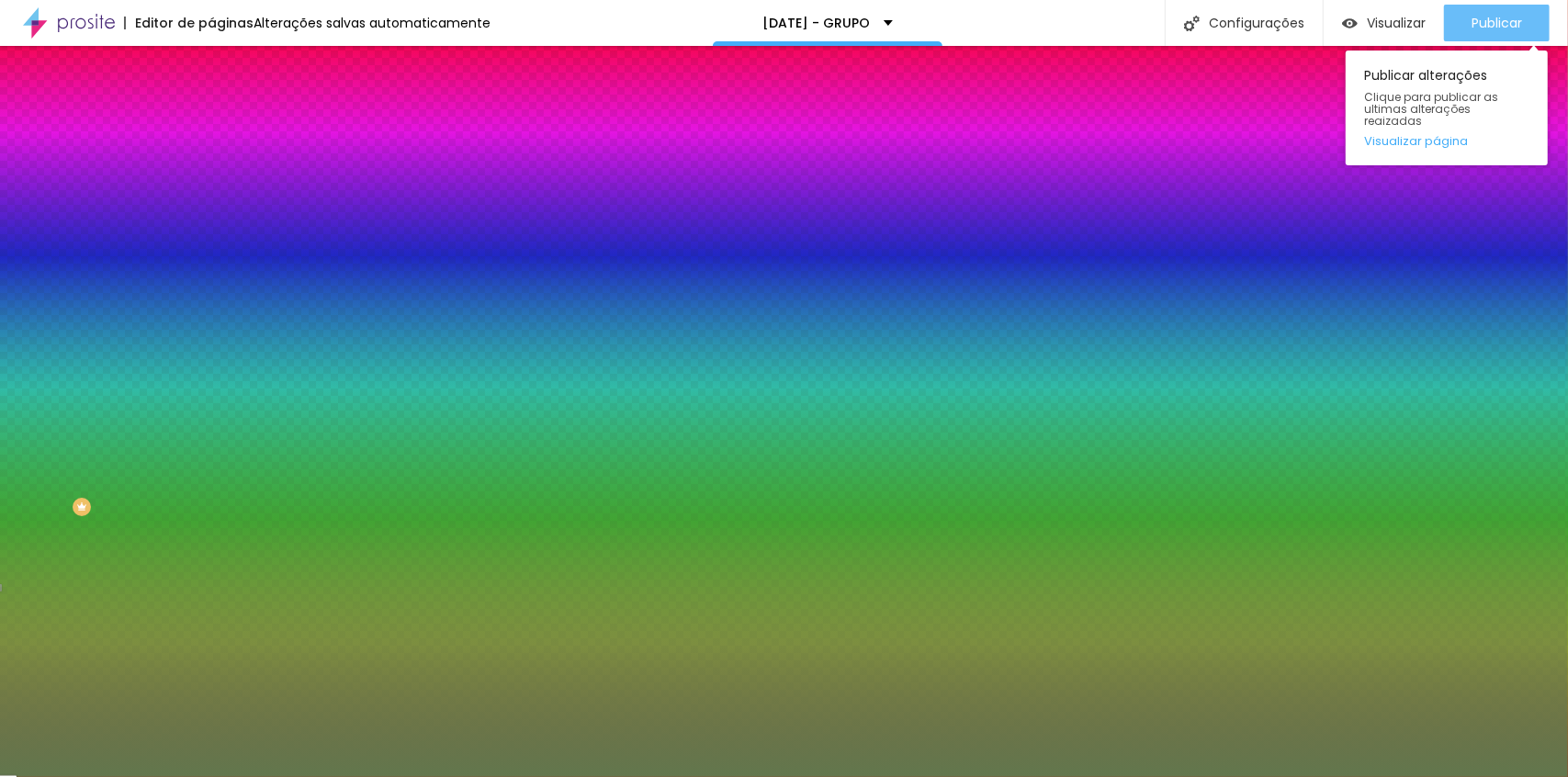
click at [1482, 21] on span "Publicar" at bounding box center [1497, 23] width 50 height 15
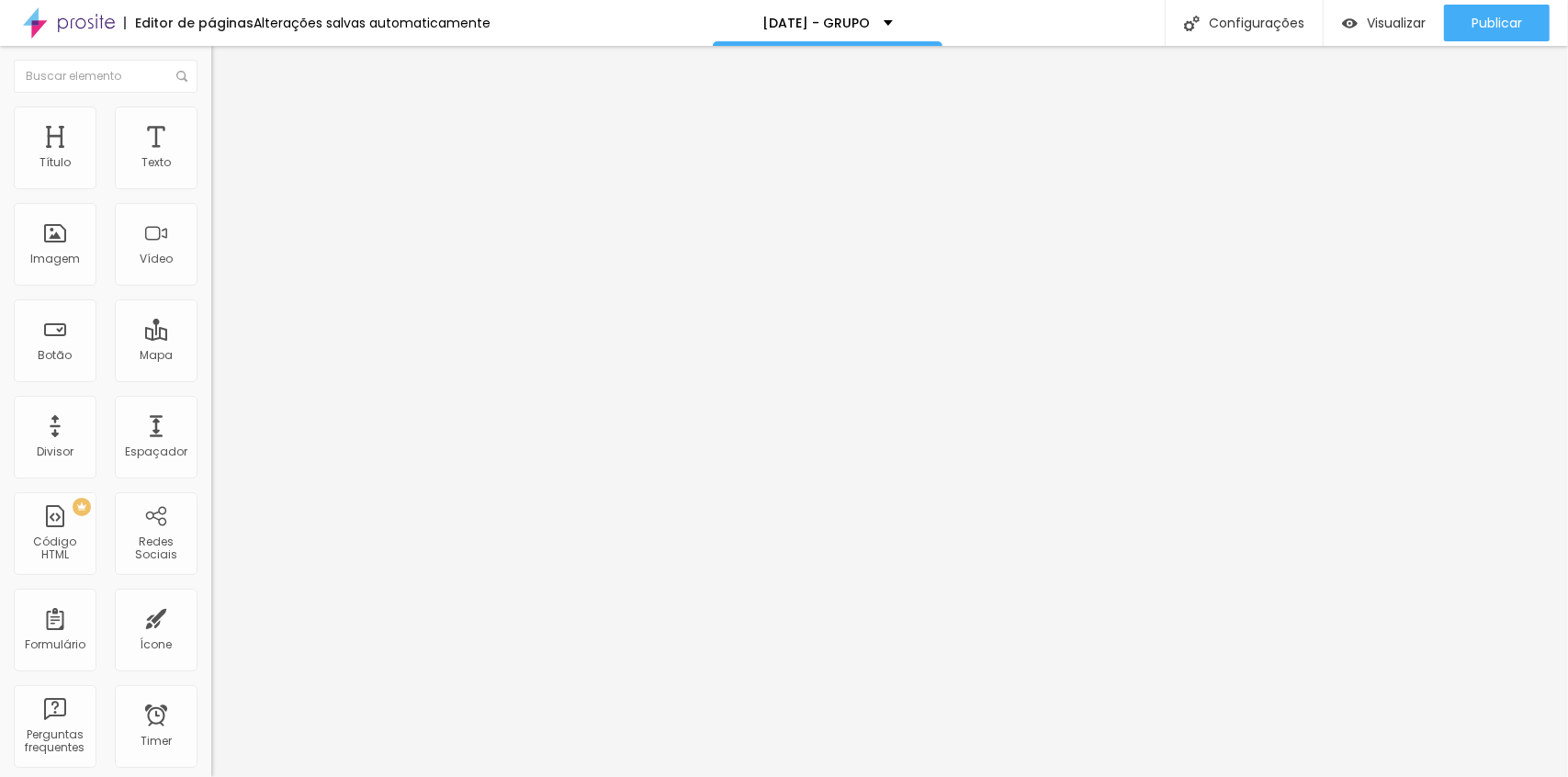
drag, startPoint x: 40, startPoint y: 182, endPoint x: 113, endPoint y: 184, distance: 73.0
click at [212, 338] on input "range" at bounding box center [271, 345] width 119 height 15
click at [1479, 26] on span "Publicar" at bounding box center [1497, 23] width 50 height 15
click at [212, 108] on img at bounding box center [220, 115] width 17 height 17
click at [212, 125] on img at bounding box center [220, 134] width 17 height 17
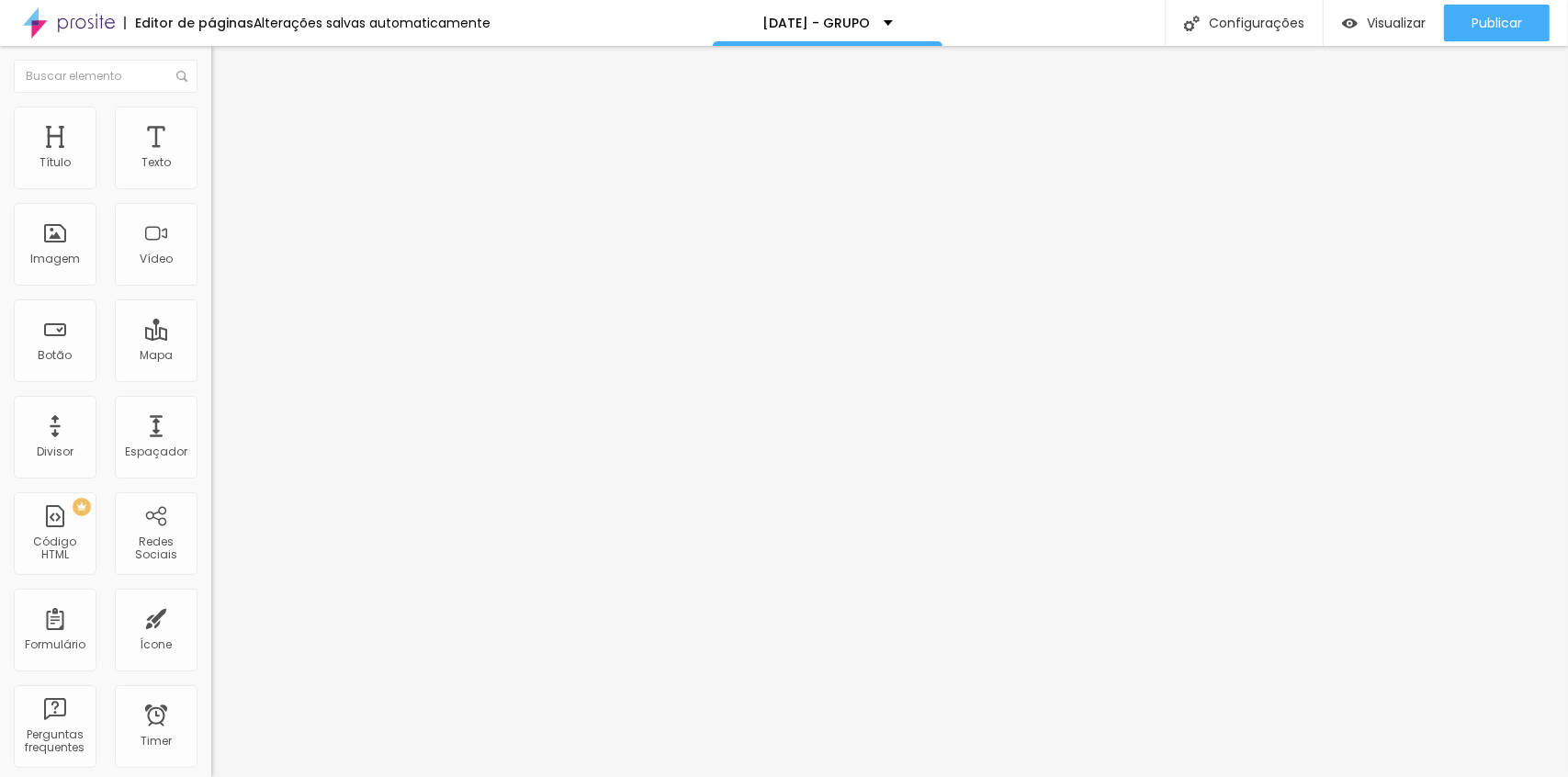
click at [212, 182] on img at bounding box center [218, 175] width 13 height 13
click at [1507, 3] on div "Publicar Publicar alterações Clique para publicar as ultimas alterações reaizad…" at bounding box center [1497, 22] width 106 height 45
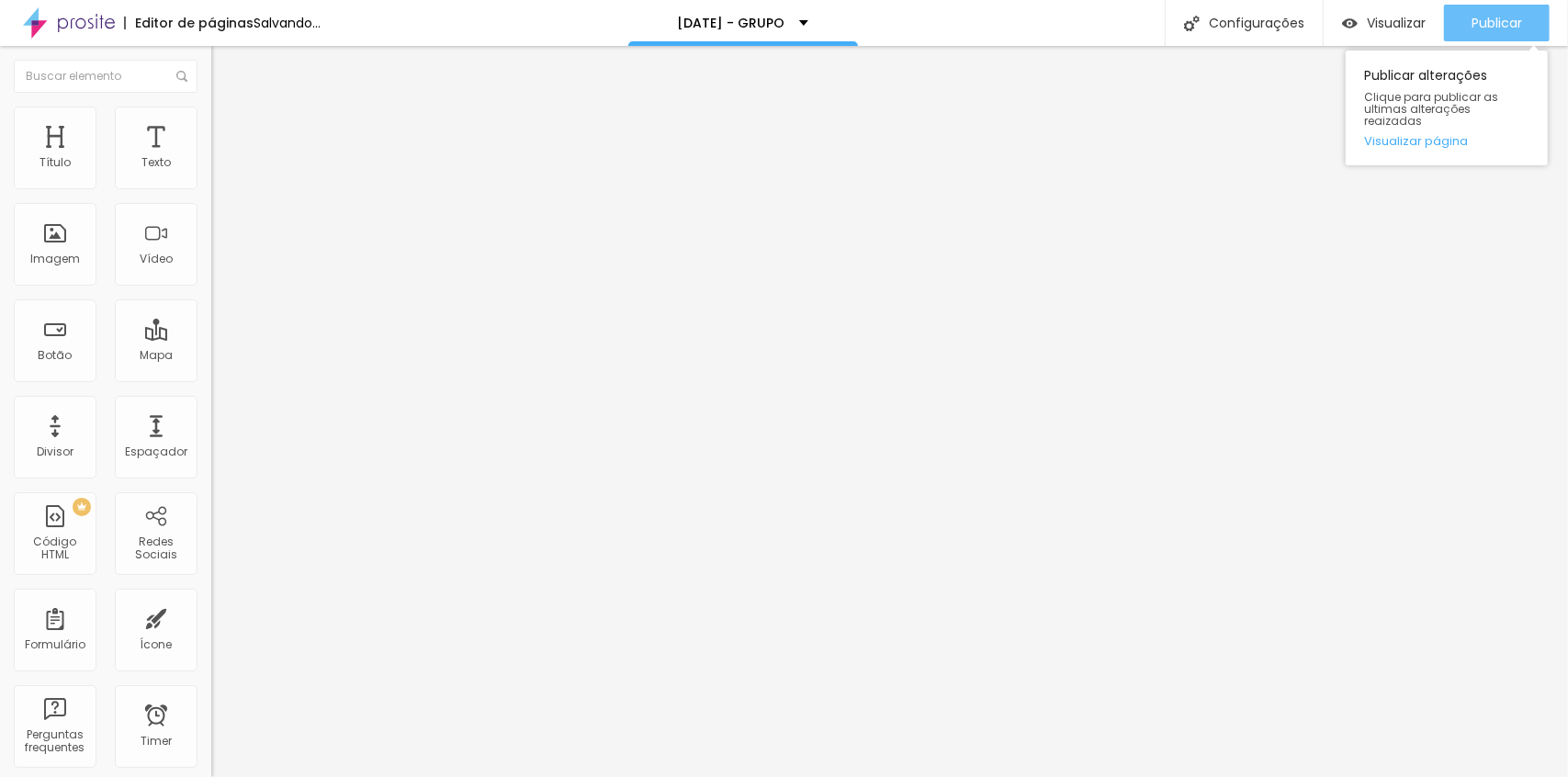
click at [1504, 11] on div "Publicar" at bounding box center [1497, 23] width 50 height 37
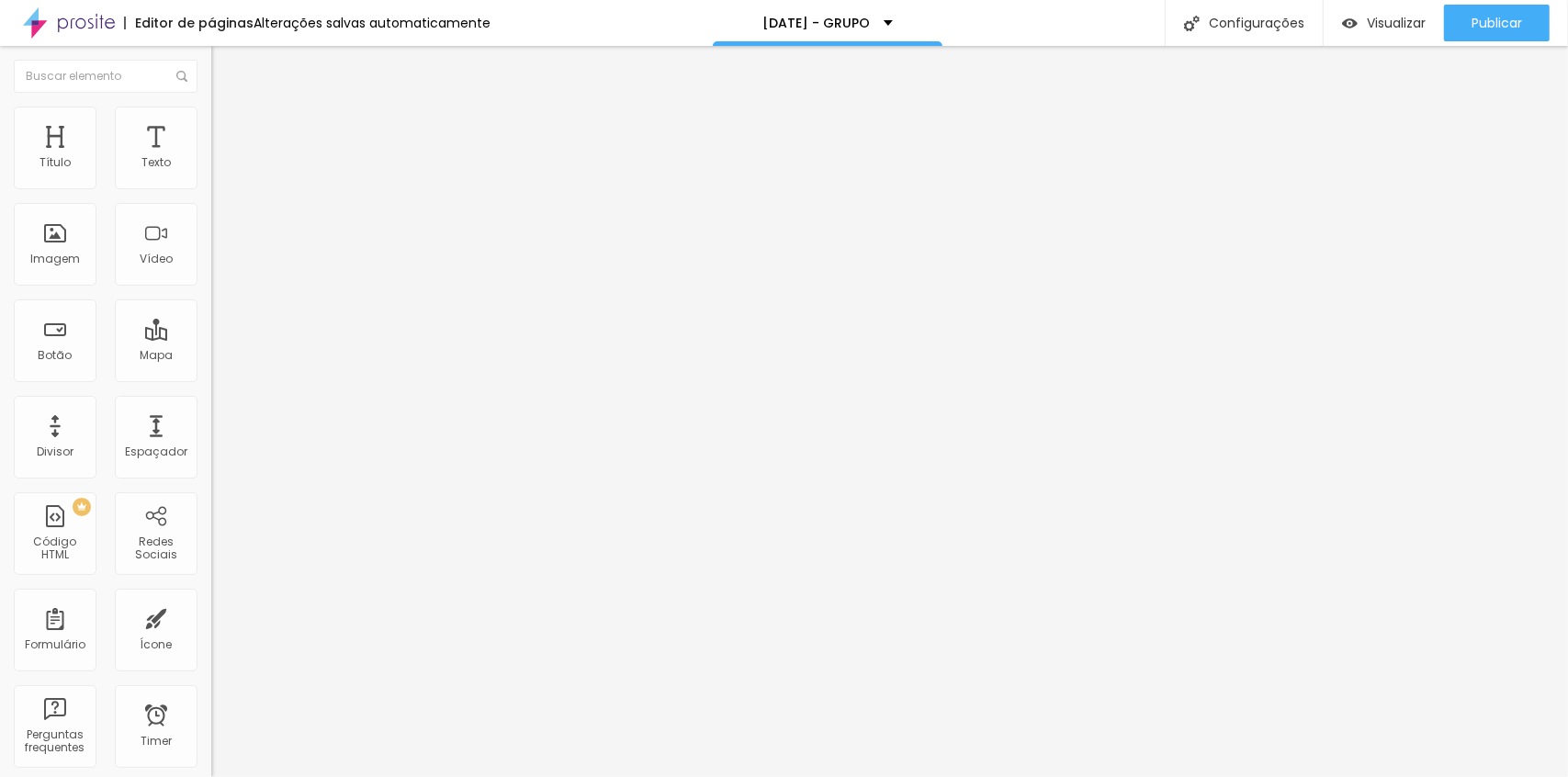
click at [227, 126] on span "Estilo" at bounding box center [241, 119] width 29 height 16
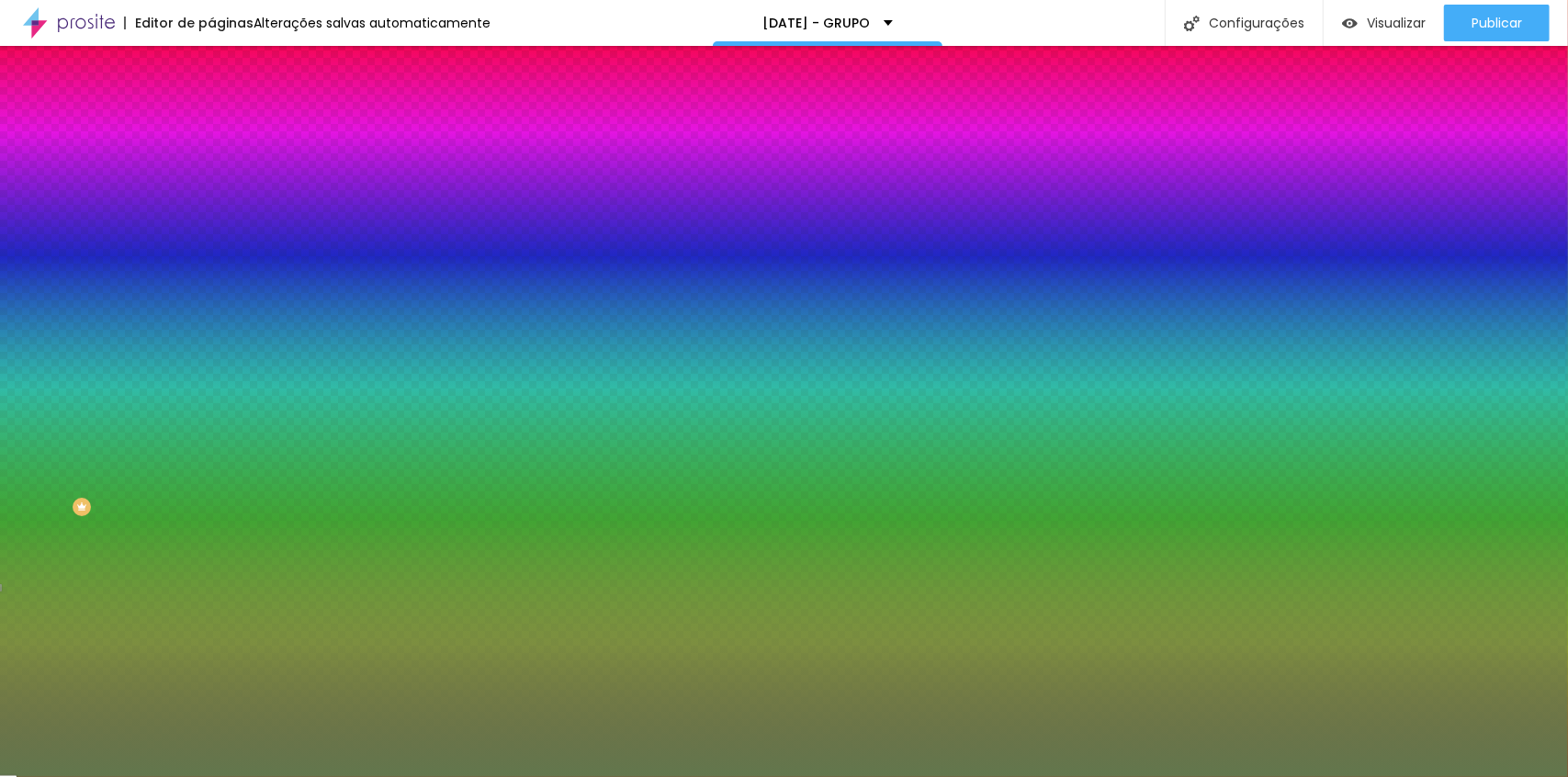
click at [212, 140] on li "Avançado" at bounding box center [317, 135] width 212 height 19
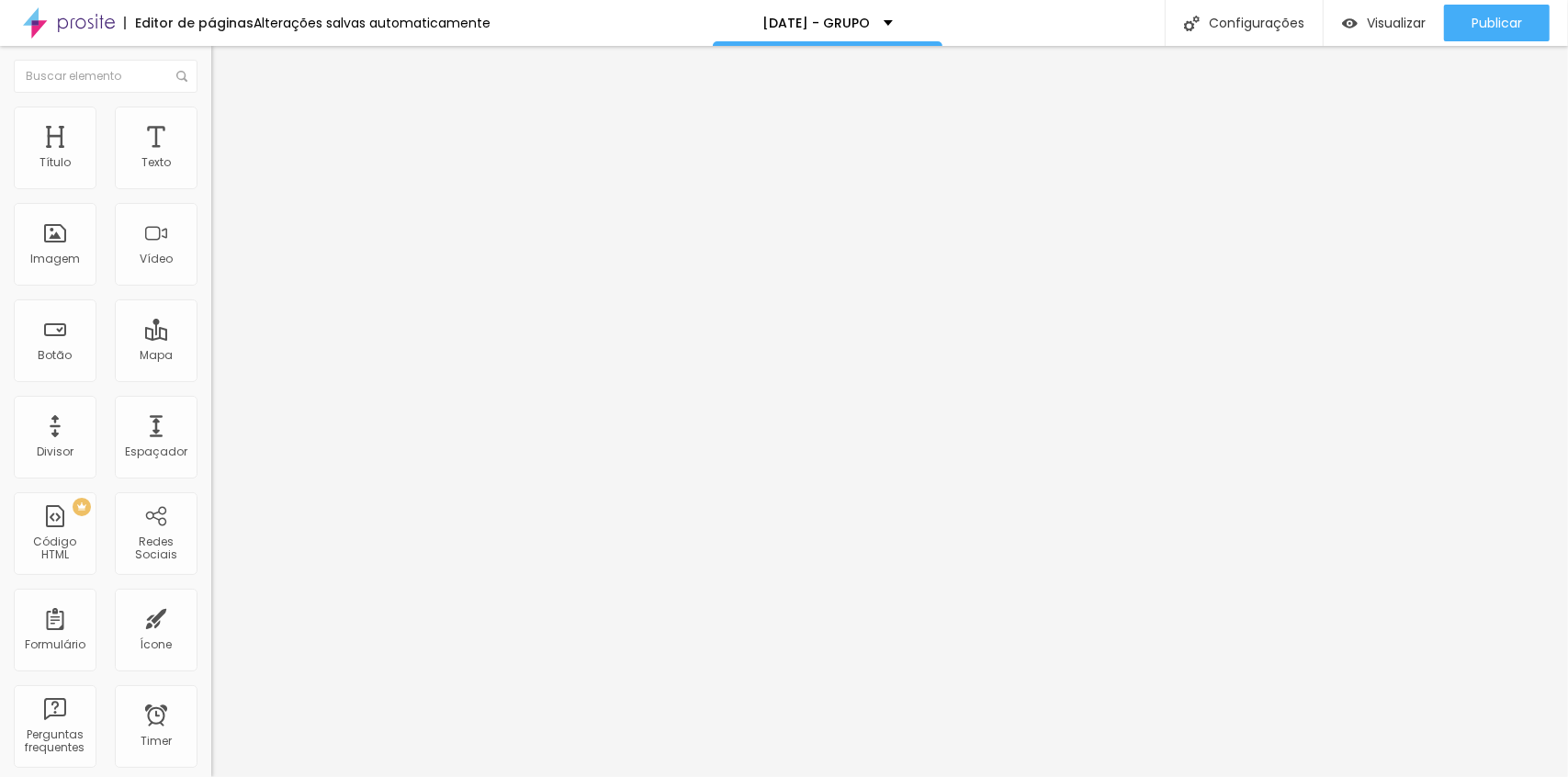
click at [212, 776] on div at bounding box center [317, 790] width 212 height 0
click at [1484, 24] on span "Publicar" at bounding box center [1497, 23] width 50 height 15
click at [212, 123] on li "Estilo" at bounding box center [317, 116] width 212 height 19
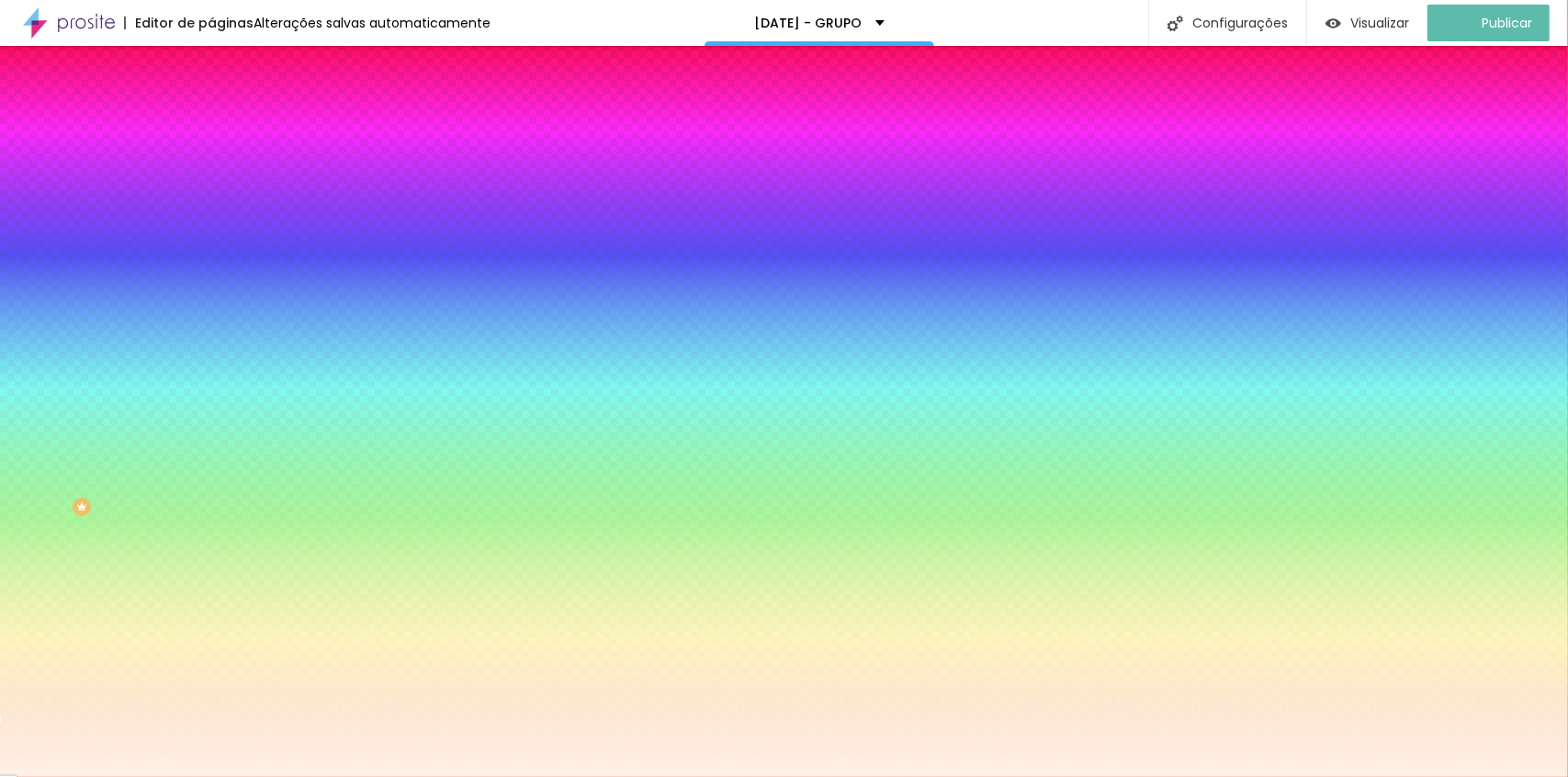
click at [212, 125] on li "Avançado" at bounding box center [317, 135] width 212 height 19
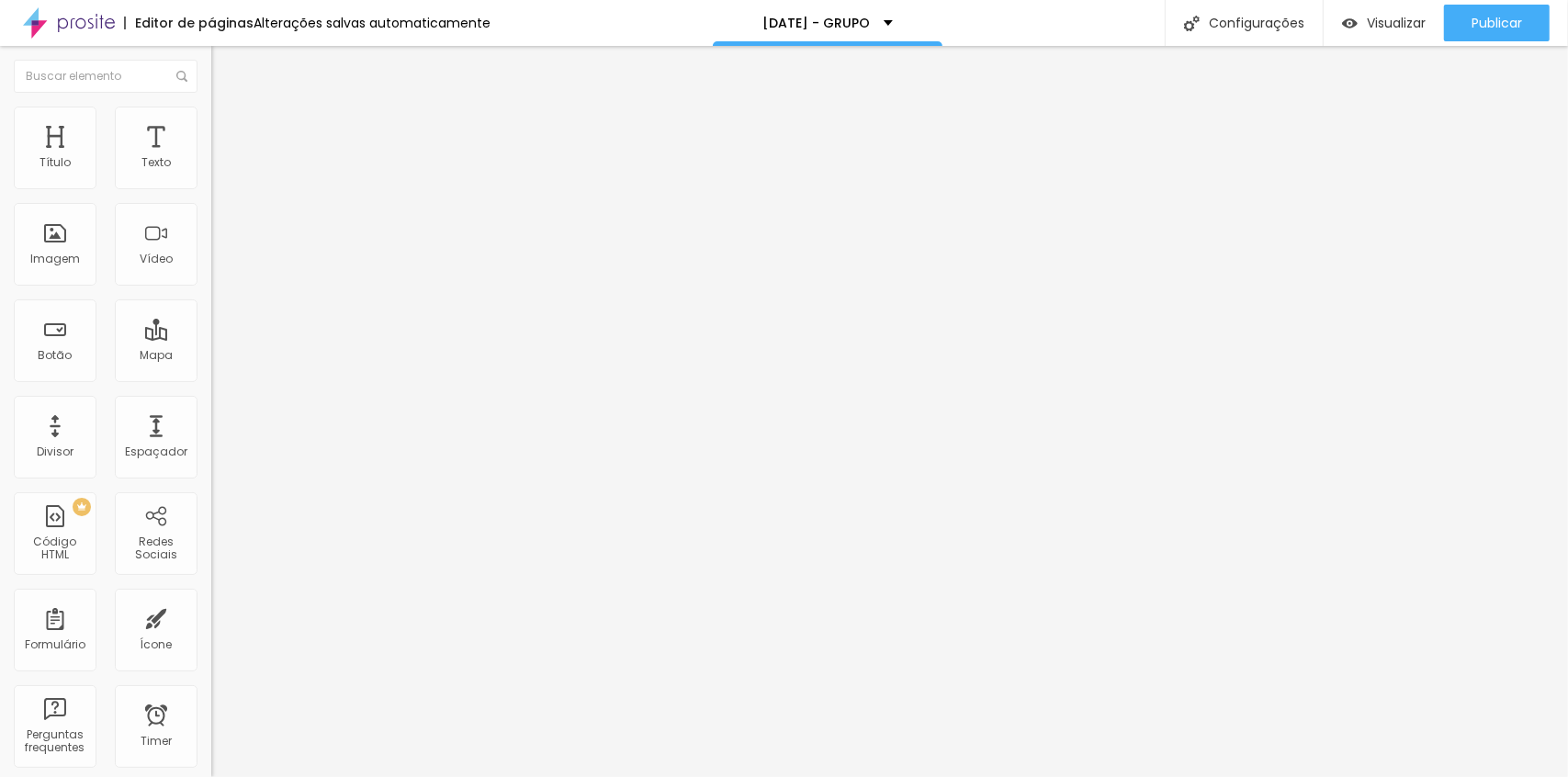
click at [227, 132] on span "Avançado" at bounding box center [257, 137] width 60 height 16
click at [212, 776] on div at bounding box center [317, 790] width 212 height 0
drag, startPoint x: 184, startPoint y: 441, endPoint x: 199, endPoint y: 433, distance: 17.0
click at [1471, 32] on div "Publicar" at bounding box center [1497, 23] width 50 height 37
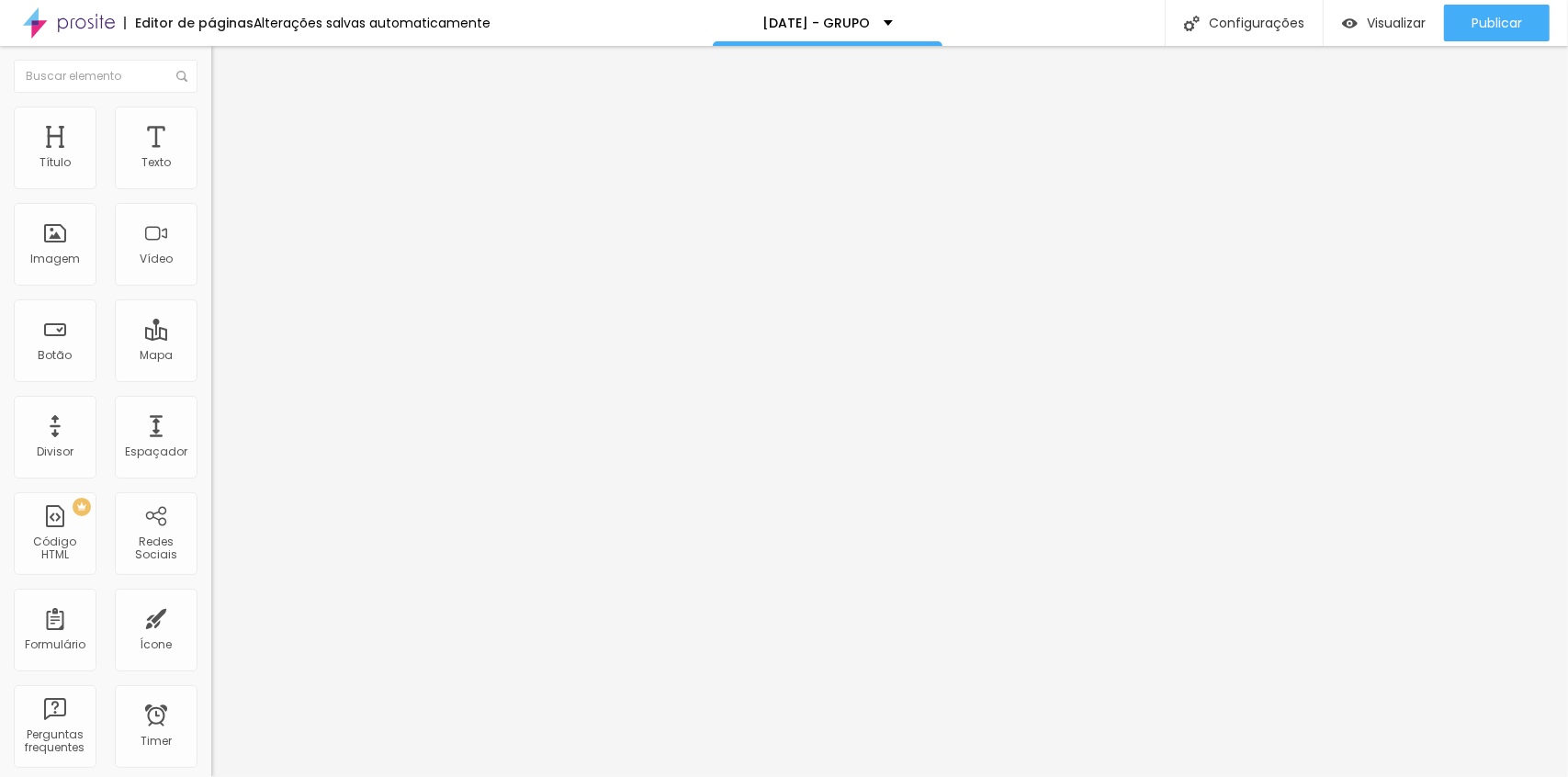
click at [212, 123] on li "Avançado" at bounding box center [317, 116] width 212 height 19
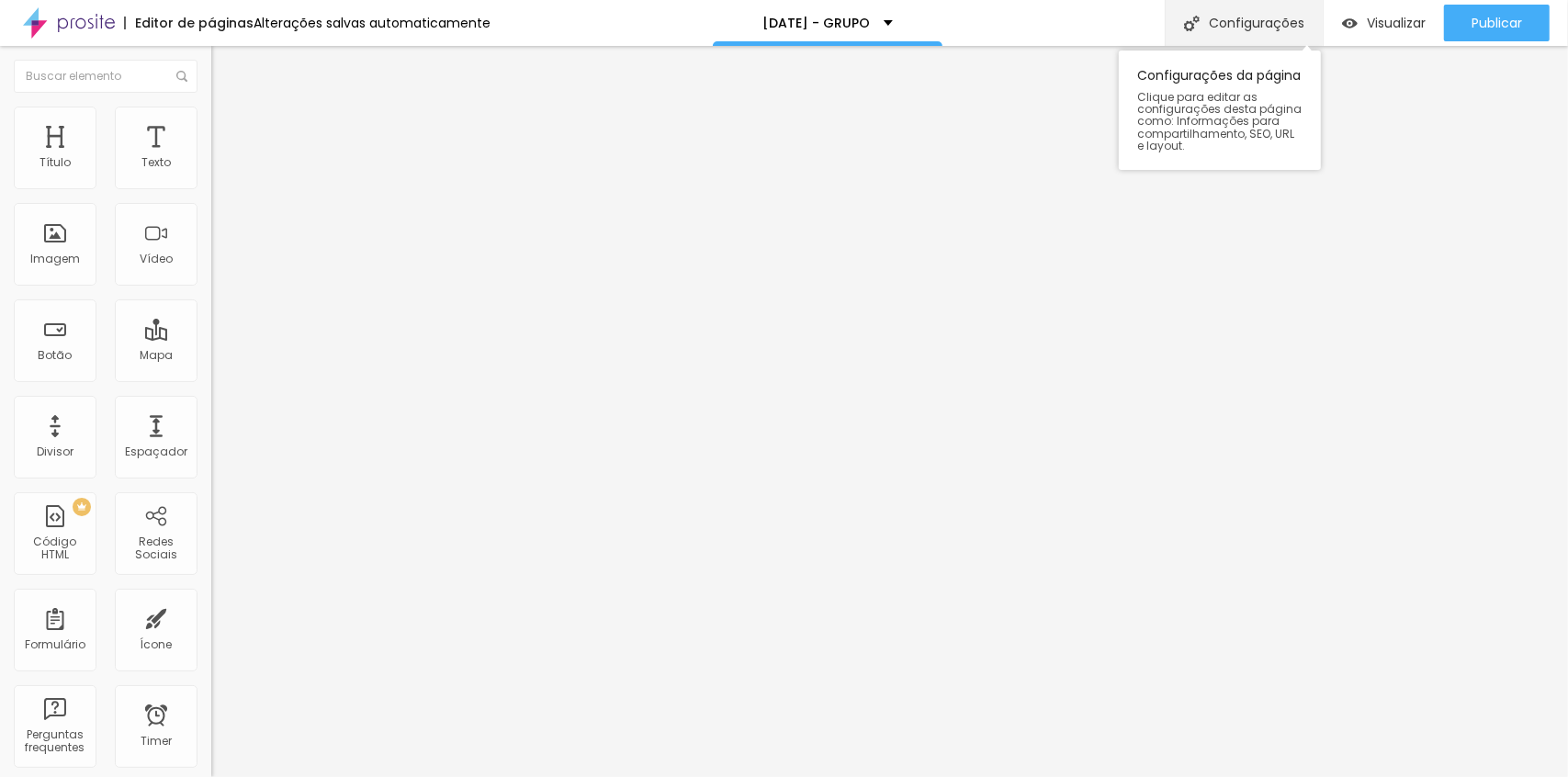
click at [1226, 26] on div "Configurações" at bounding box center [1244, 22] width 158 height 45
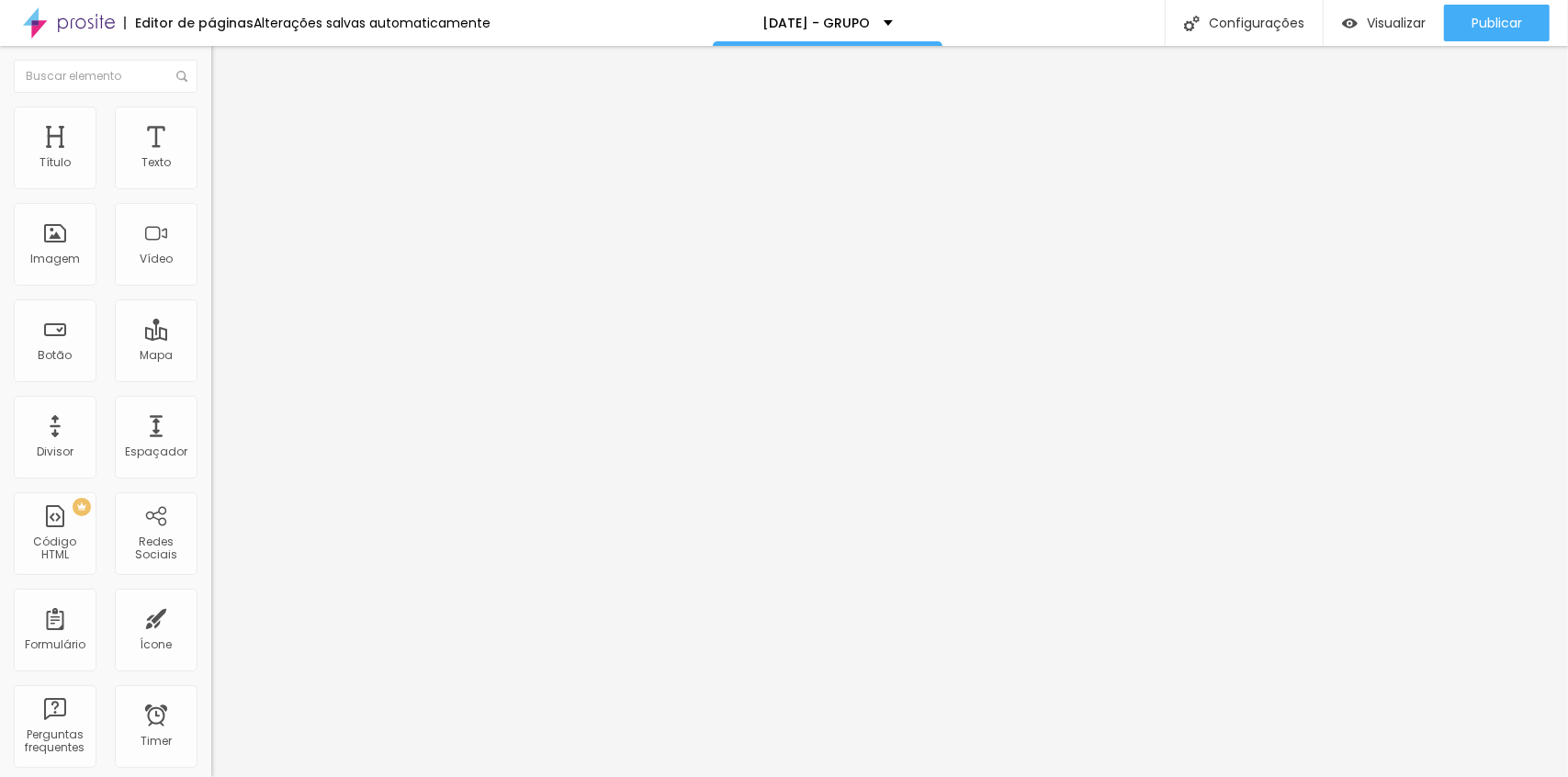
click at [212, 265] on div "<!-- ✨ Flocos e estrelas douradas --> < div class = "snow-wrapper" > <!-- 48 el…" at bounding box center [527, 224] width 632 height 128
click at [1516, 18] on span "Publicar" at bounding box center [1497, 23] width 50 height 15
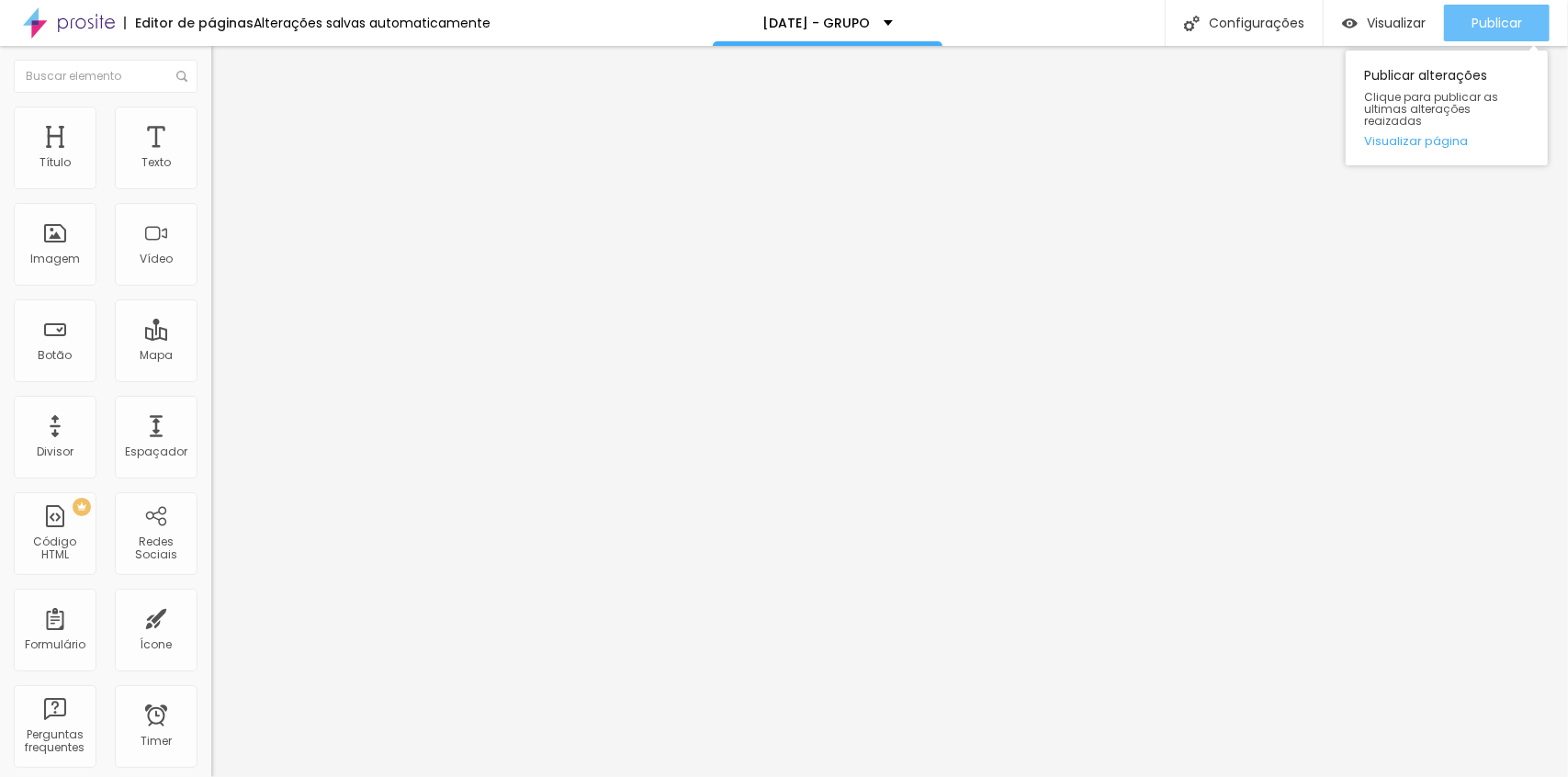
click at [1496, 13] on div "Publicar" at bounding box center [1497, 23] width 50 height 37
click at [212, 275] on div "<!-- ✨ Flocos e estrelas douradas --> < div class = "snow-wrapper" > <!-- 48 el…" at bounding box center [527, 224] width 632 height 128
click at [212, 519] on div "Editar Código HTML Conteúdo Avançado Código HTML 5080 caracteres <!-- ✨ Flocos …" at bounding box center [317, 411] width 212 height 732
click at [212, 578] on div "Editar Código HTML Conteúdo Avançado Código HTML 5080 caracteres <!-- ✨ Flocos …" at bounding box center [317, 411] width 212 height 732
drag, startPoint x: 83, startPoint y: 396, endPoint x: 83, endPoint y: 423, distance: 27.0
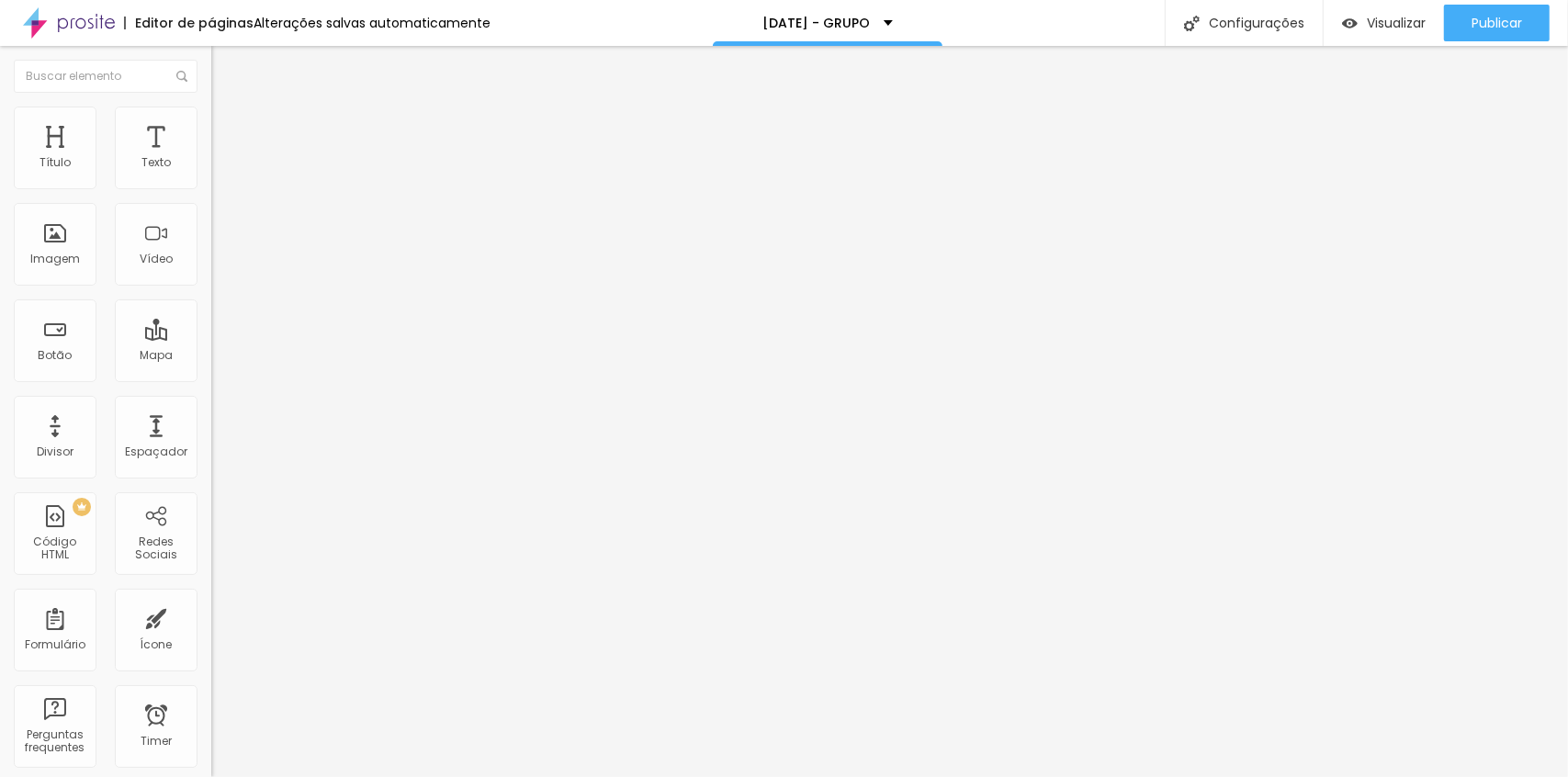
click at [212, 395] on div "Editar Código HTML Conteúdo Avançado Código HTML 5080 caracteres <!-- ✨ Flocos …" at bounding box center [317, 411] width 212 height 732
drag, startPoint x: 113, startPoint y: 512, endPoint x: 83, endPoint y: 276, distance: 237.9
click at [212, 503] on div "Editar Código HTML Conteúdo Avançado Código HTML 5080 caracteres <!-- ✨ Flocos …" at bounding box center [317, 411] width 212 height 732
click at [225, 60] on img "button" at bounding box center [232, 67] width 15 height 15
click at [1465, 135] on link "Visualizar página" at bounding box center [1446, 140] width 165 height 12
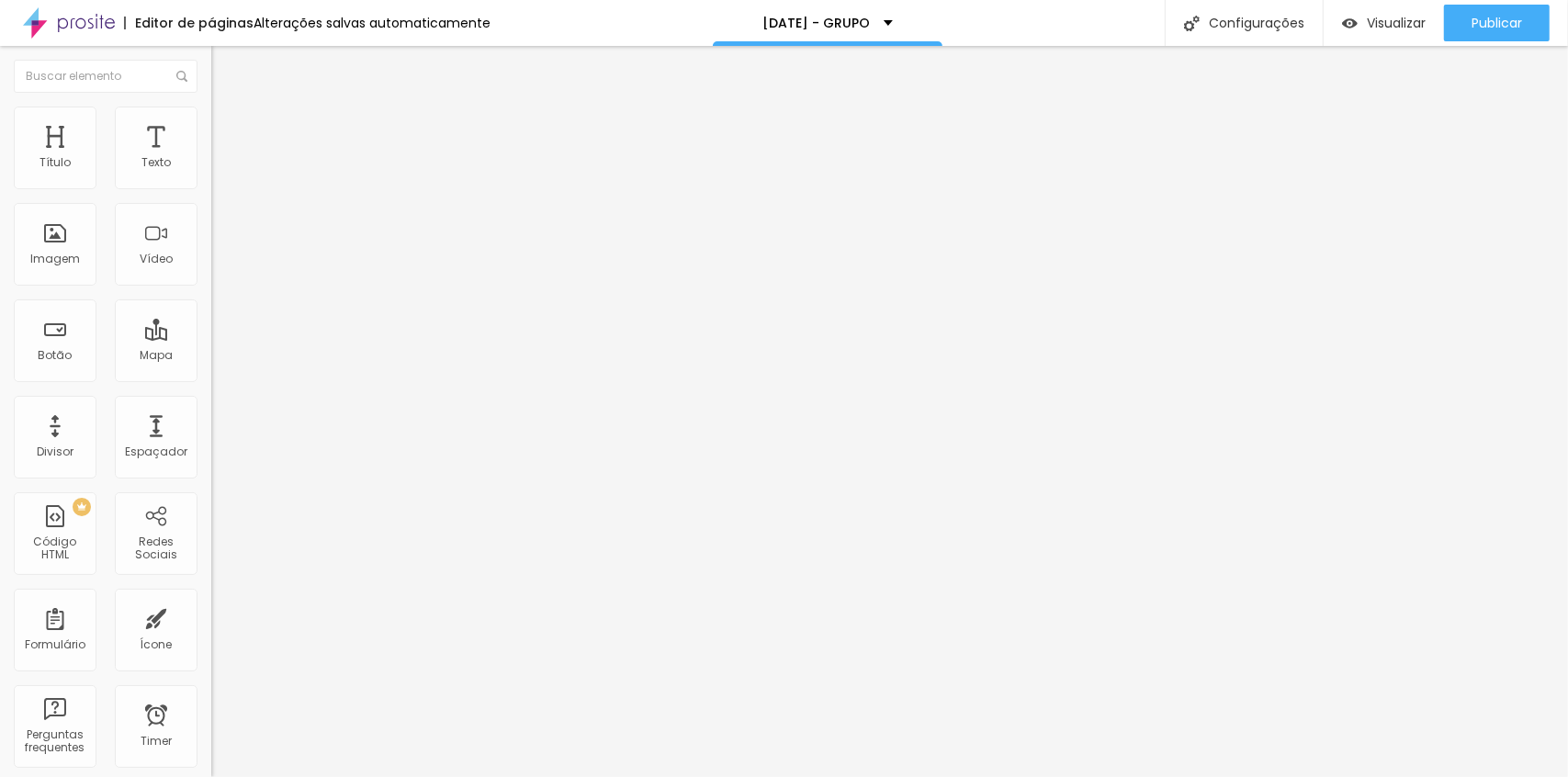
click at [212, 125] on li "Avançado" at bounding box center [317, 135] width 212 height 19
click at [212, 776] on div at bounding box center [317, 790] width 212 height 0
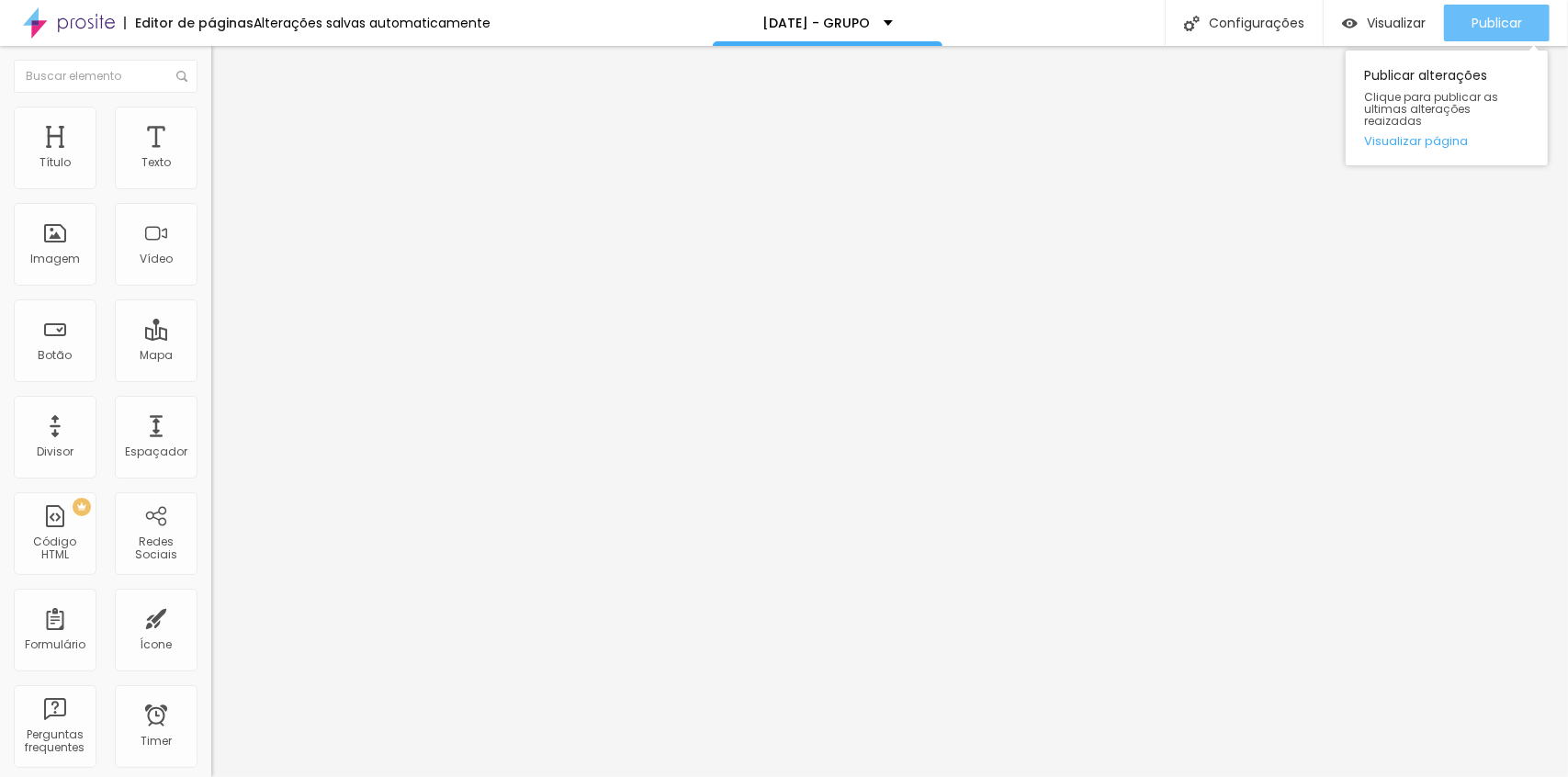
click at [1513, 27] on span "Publicar" at bounding box center [1497, 23] width 50 height 15
click at [212, 125] on li "Avançado" at bounding box center [317, 135] width 212 height 19
click at [1480, 33] on div "Publicar" at bounding box center [1497, 23] width 50 height 37
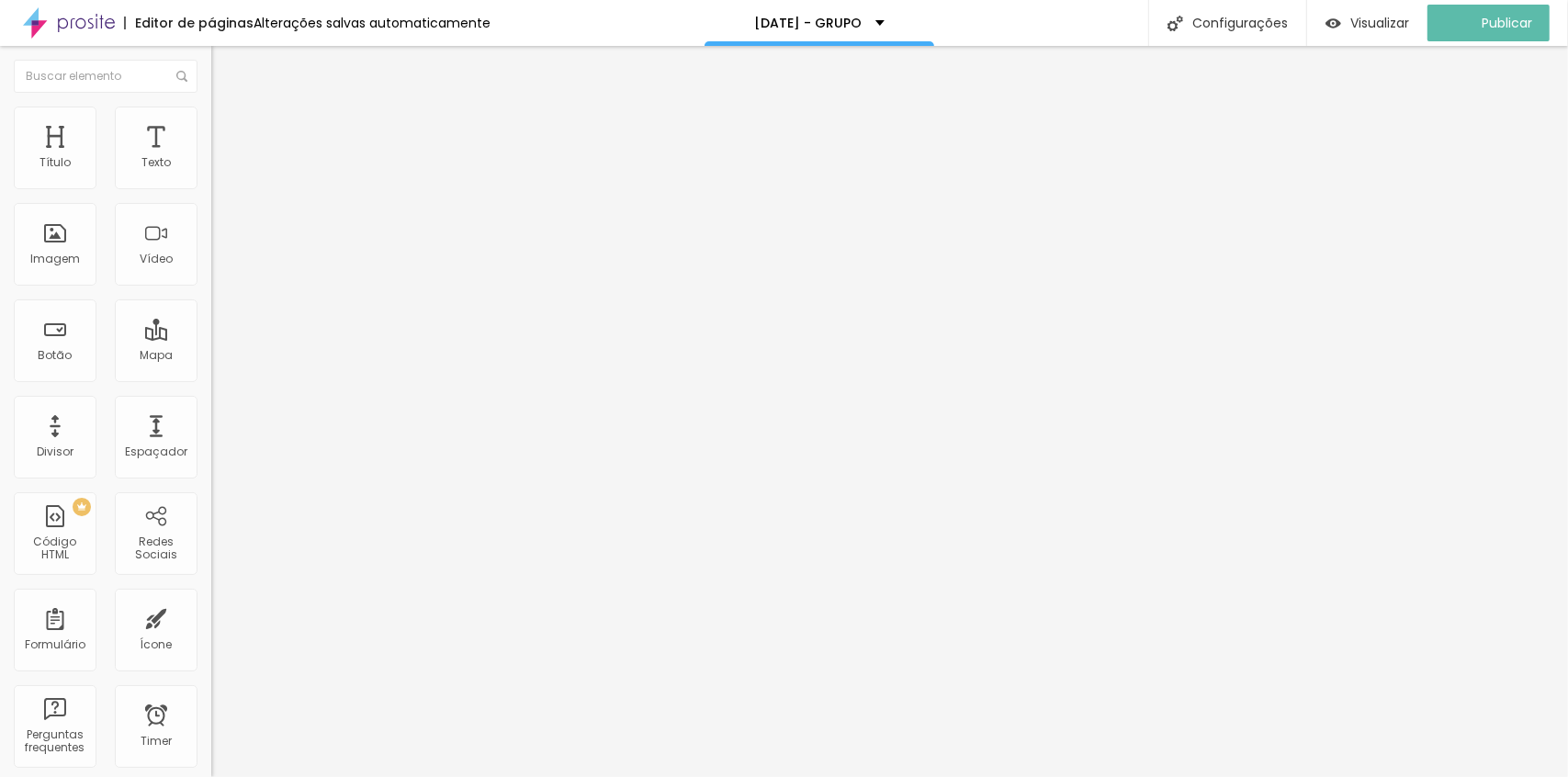
click at [227, 123] on span "Estilo" at bounding box center [241, 119] width 29 height 16
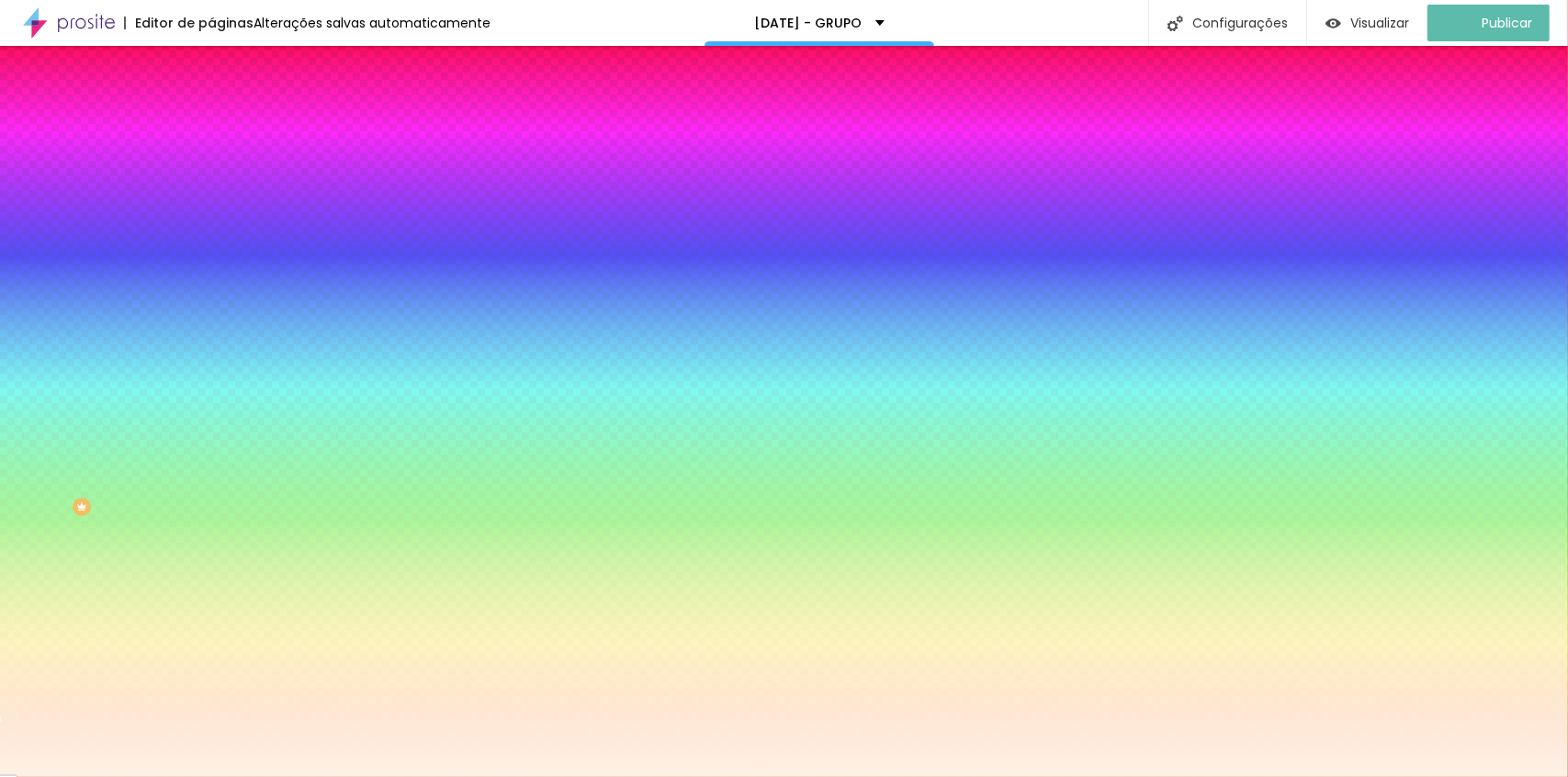
click at [227, 130] on span "Avançado" at bounding box center [257, 137] width 60 height 16
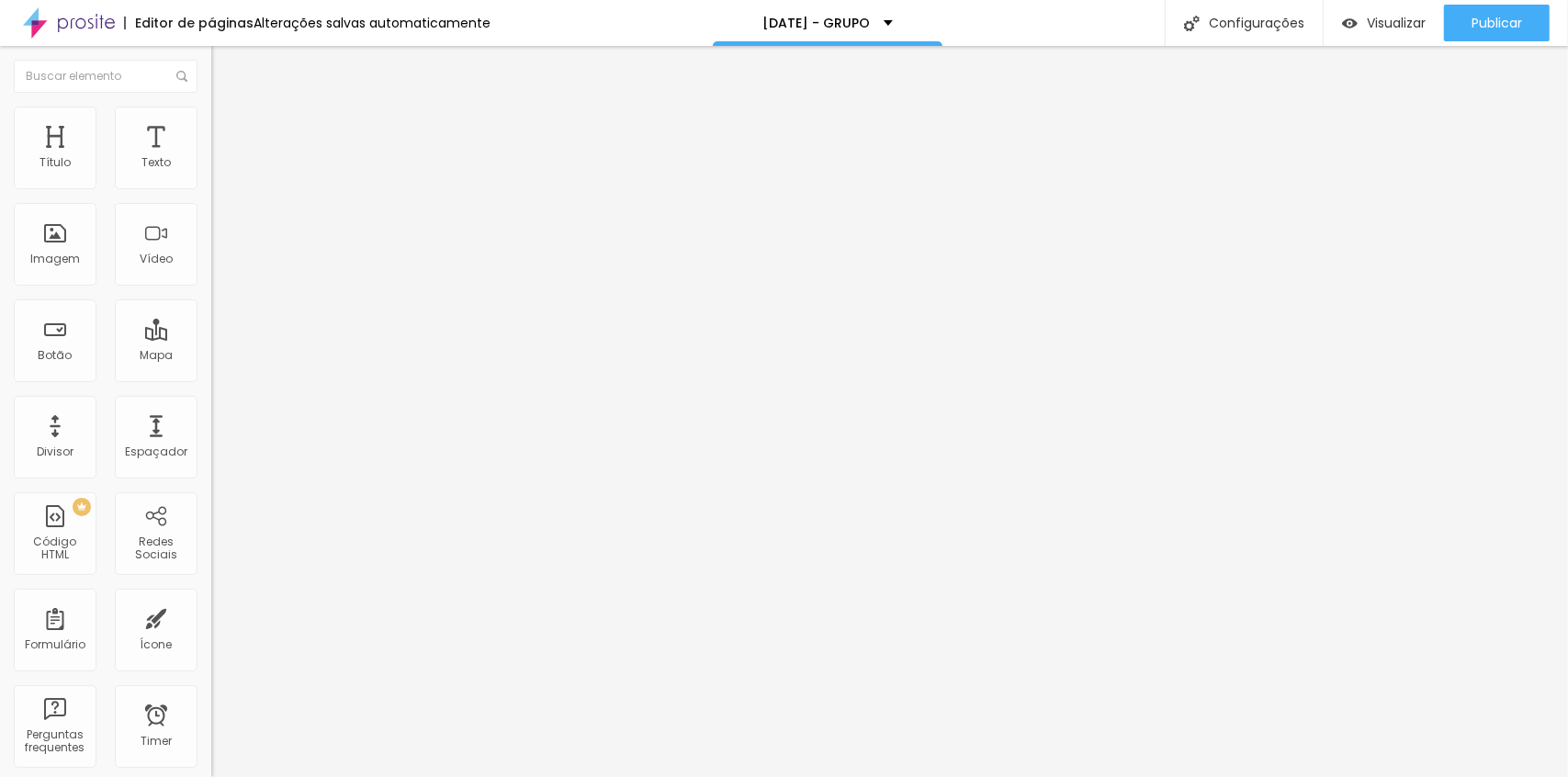
click at [212, 176] on button "button" at bounding box center [225, 166] width 26 height 19
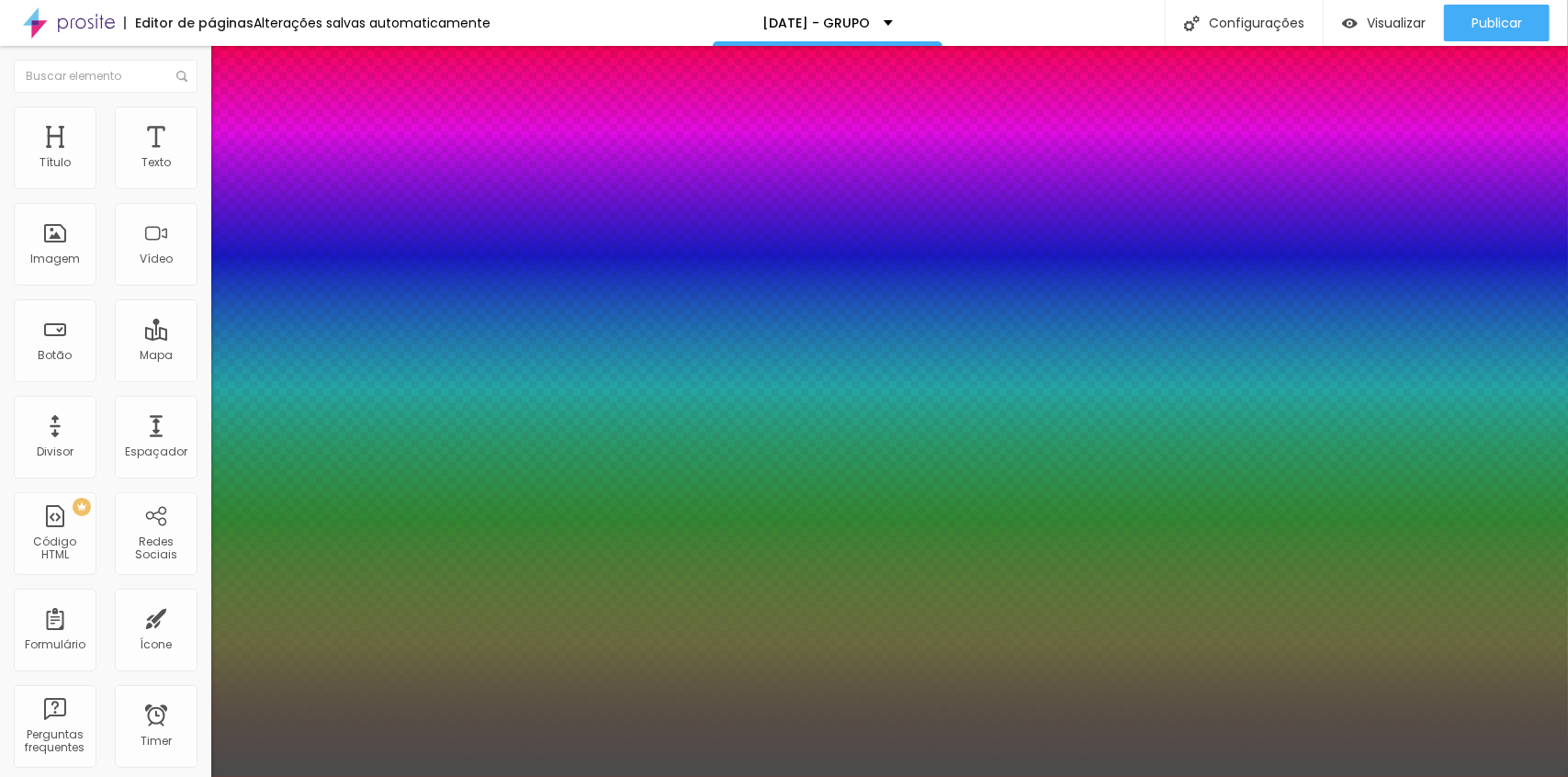
click at [881, 776] on div at bounding box center [784, 777] width 1568 height 0
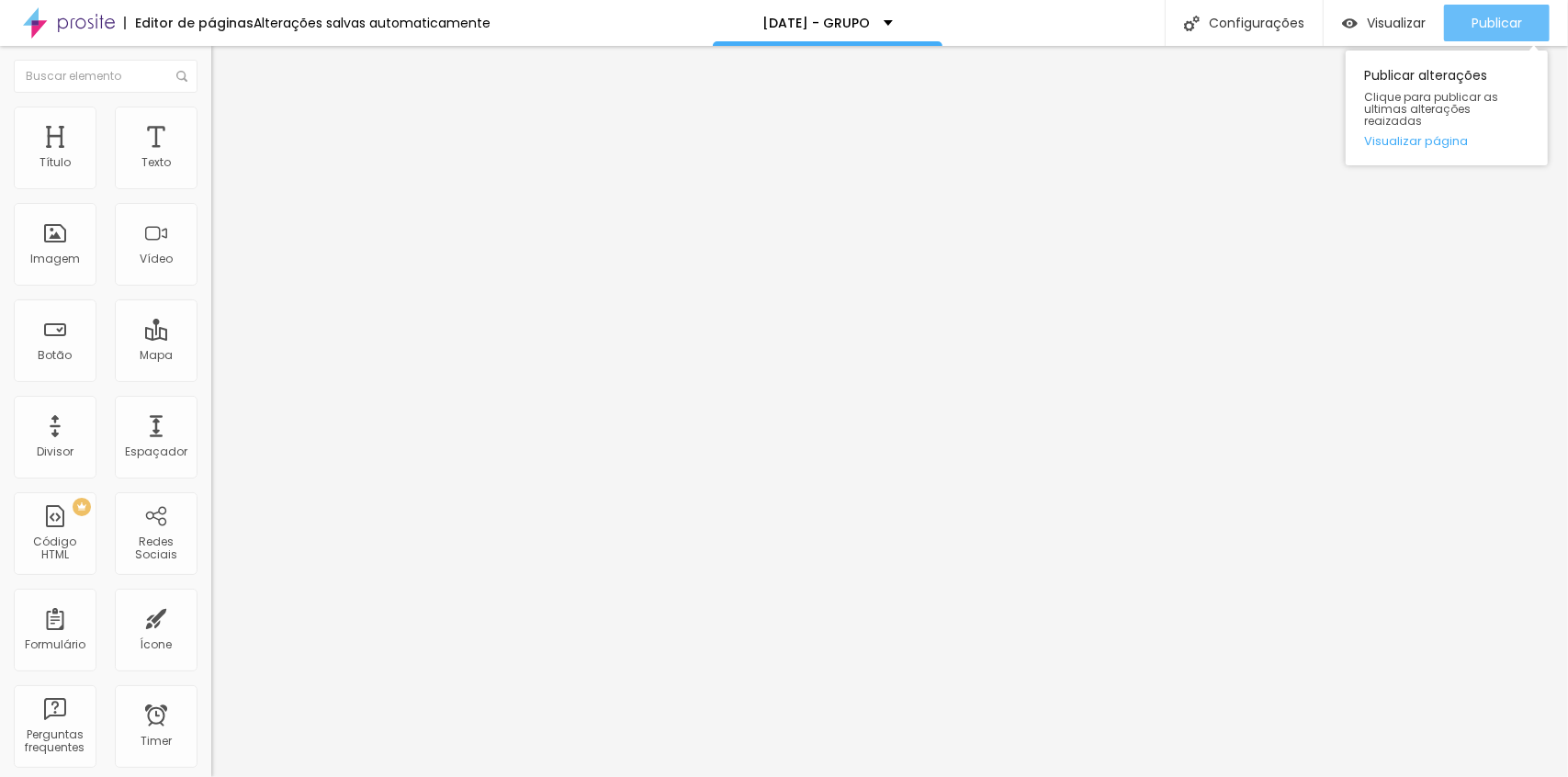
click at [1475, 22] on span "Publicar" at bounding box center [1497, 23] width 50 height 15
click at [1484, 27] on span "Publicar" at bounding box center [1497, 23] width 50 height 15
click at [218, 171] on icon "button" at bounding box center [224, 165] width 11 height 11
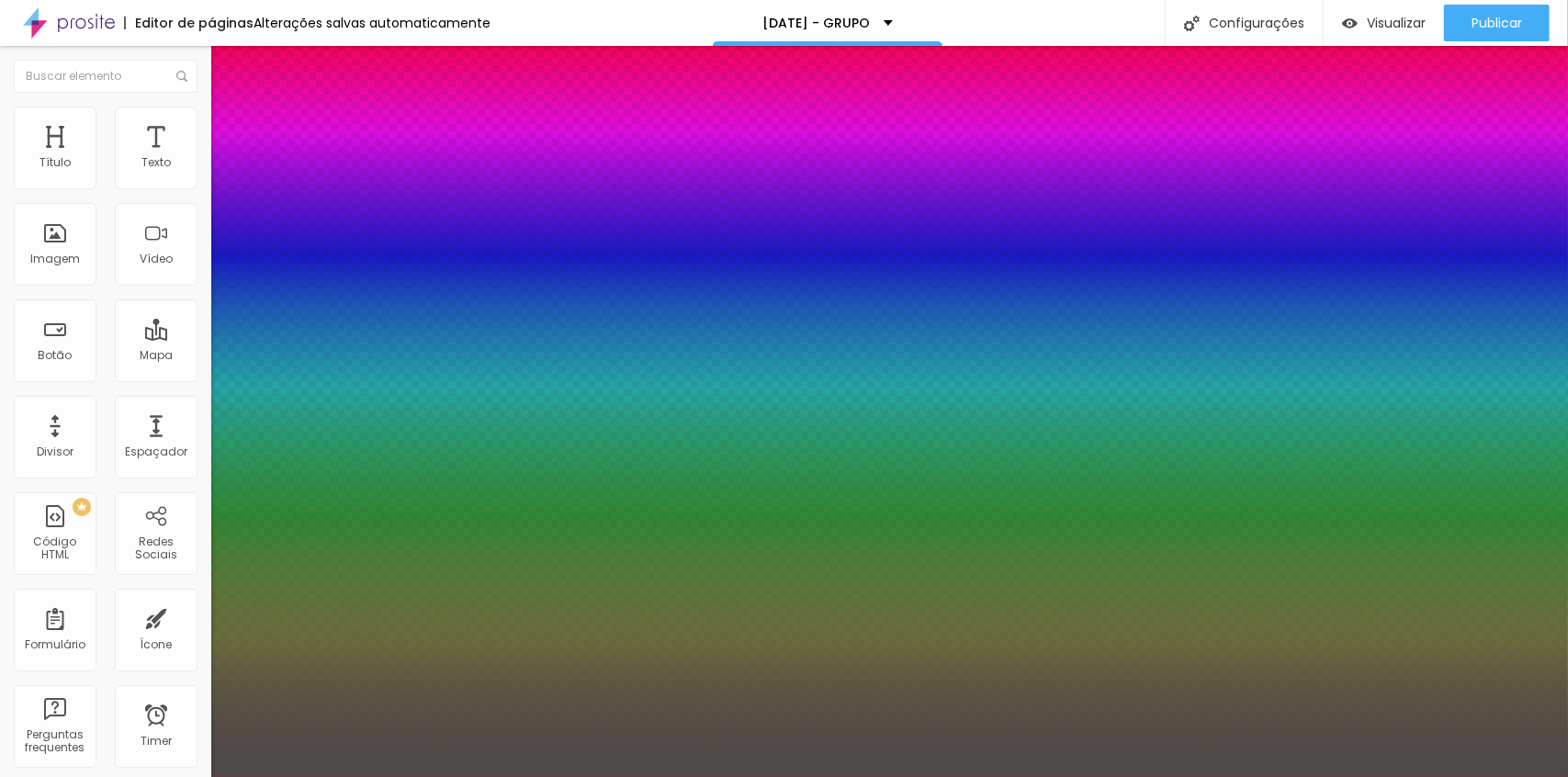
click at [1479, 776] on div at bounding box center [784, 777] width 1568 height 0
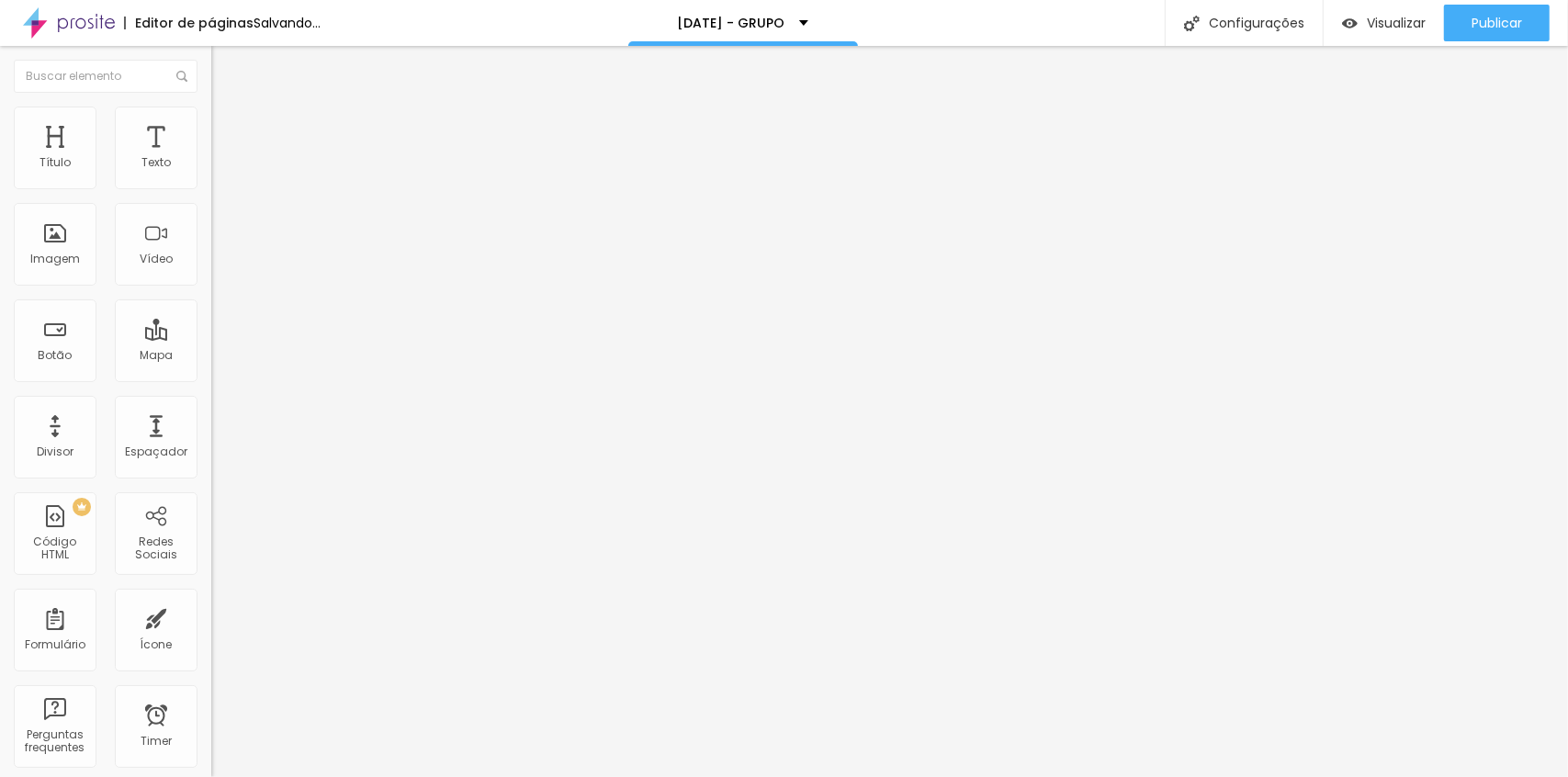
click at [1479, 24] on span "Publicar" at bounding box center [1497, 23] width 50 height 15
click at [212, 176] on button "button" at bounding box center [225, 166] width 26 height 19
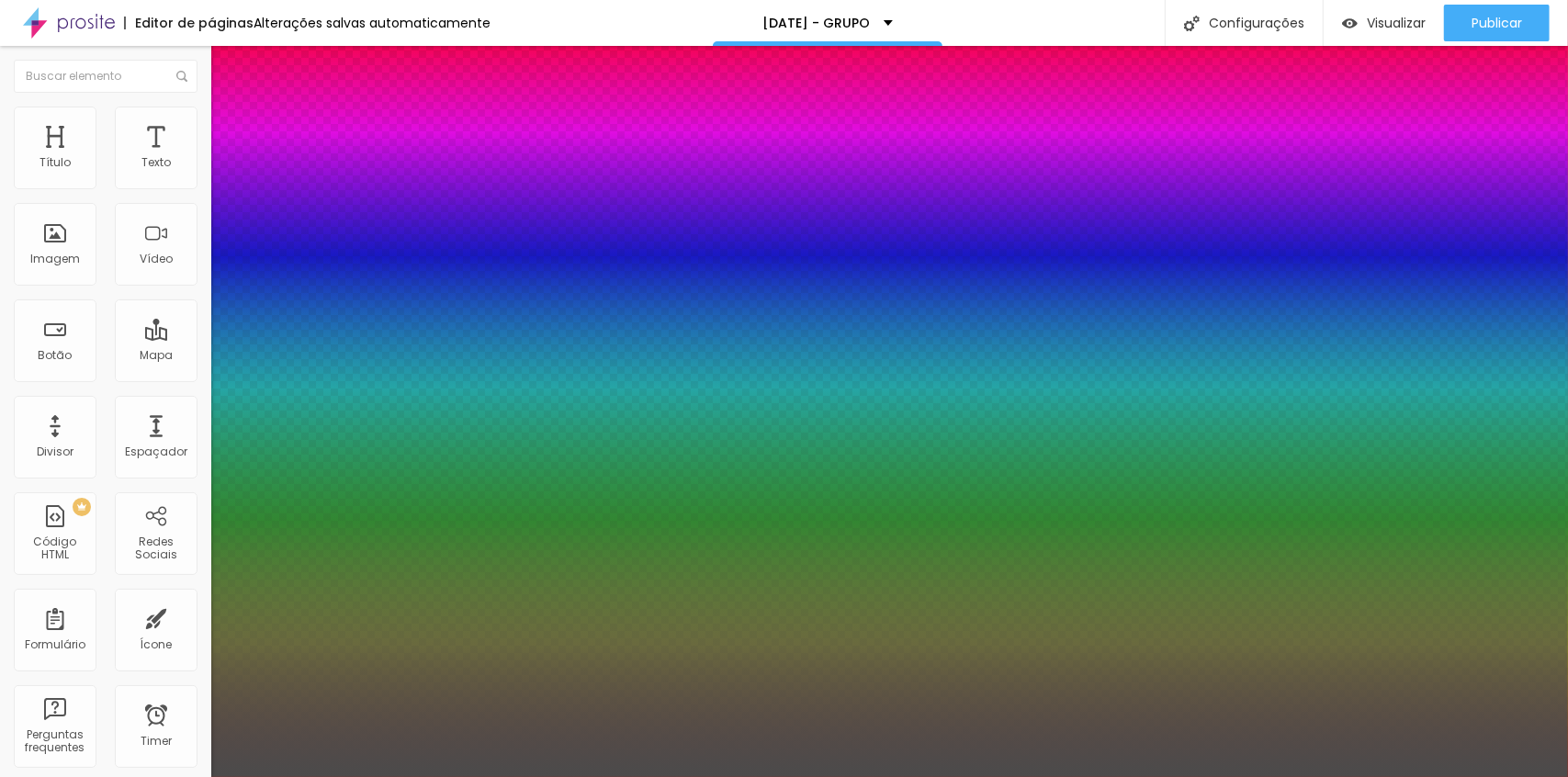
click at [547, 776] on div at bounding box center [784, 777] width 1568 height 0
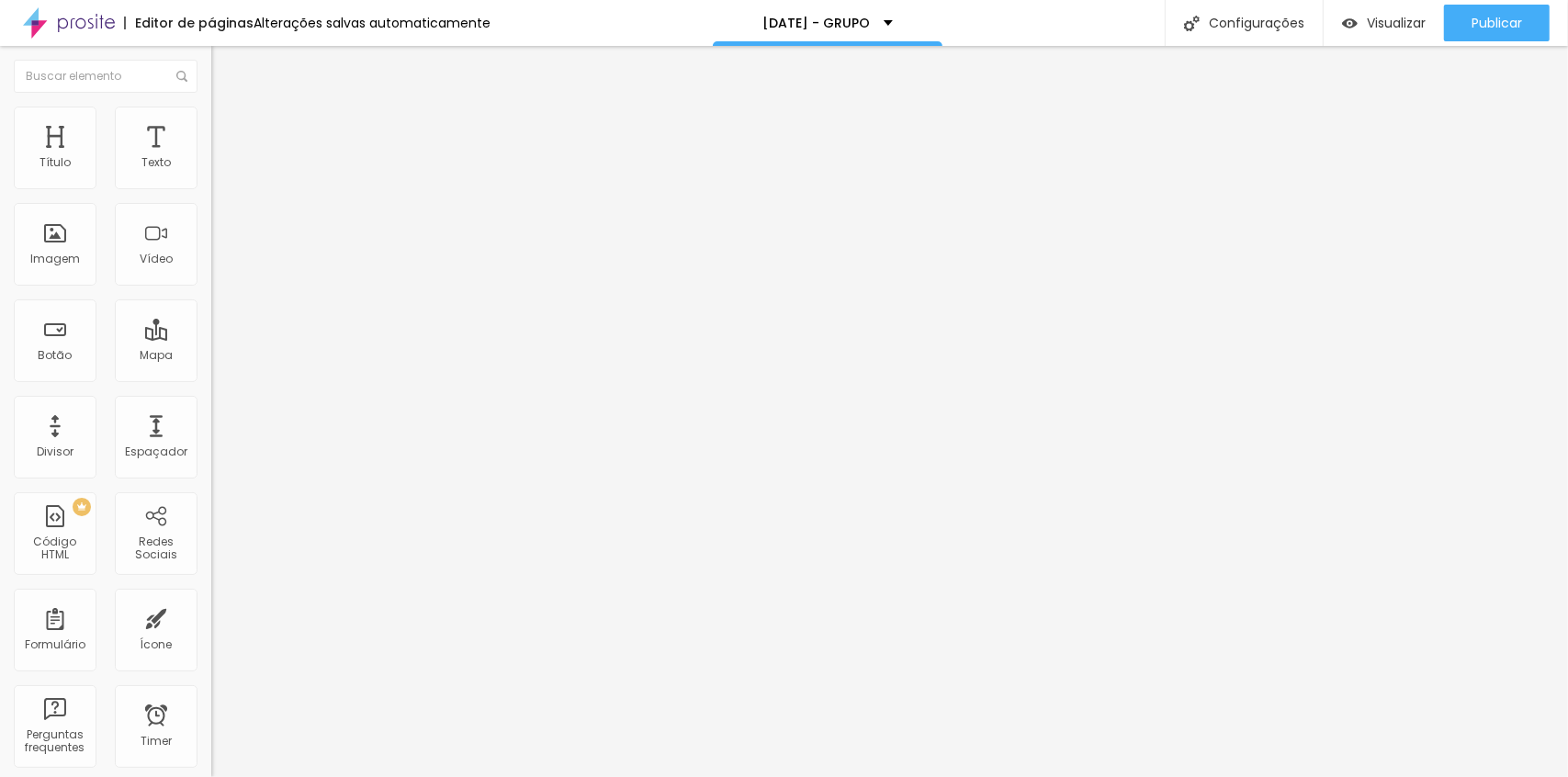
click at [212, 105] on ul "Conteúdo Estilo Avançado" at bounding box center [317, 115] width 212 height 55
click at [212, 119] on li "Estilo" at bounding box center [317, 116] width 212 height 19
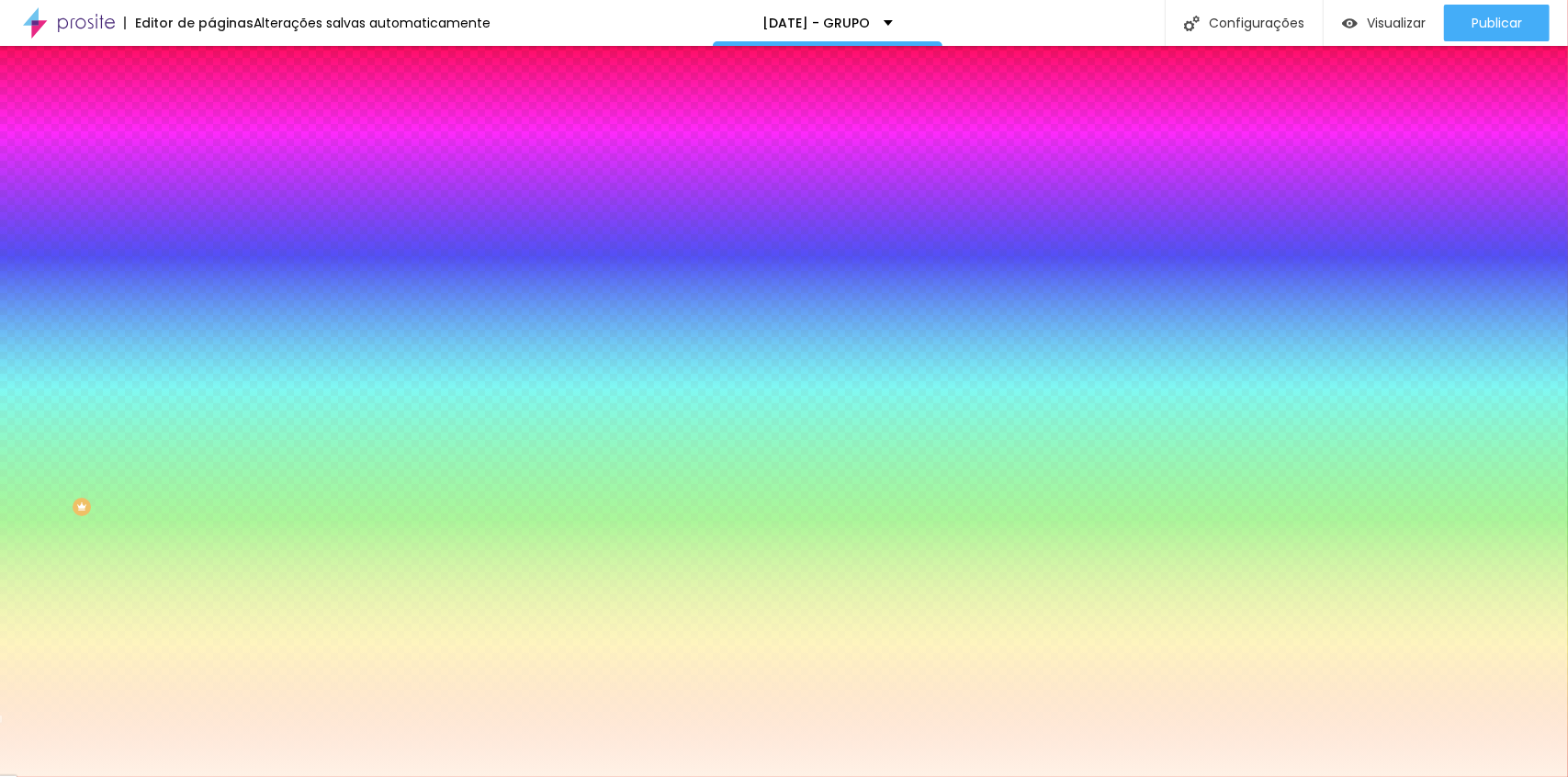
click at [227, 130] on span "Avançado" at bounding box center [257, 137] width 60 height 16
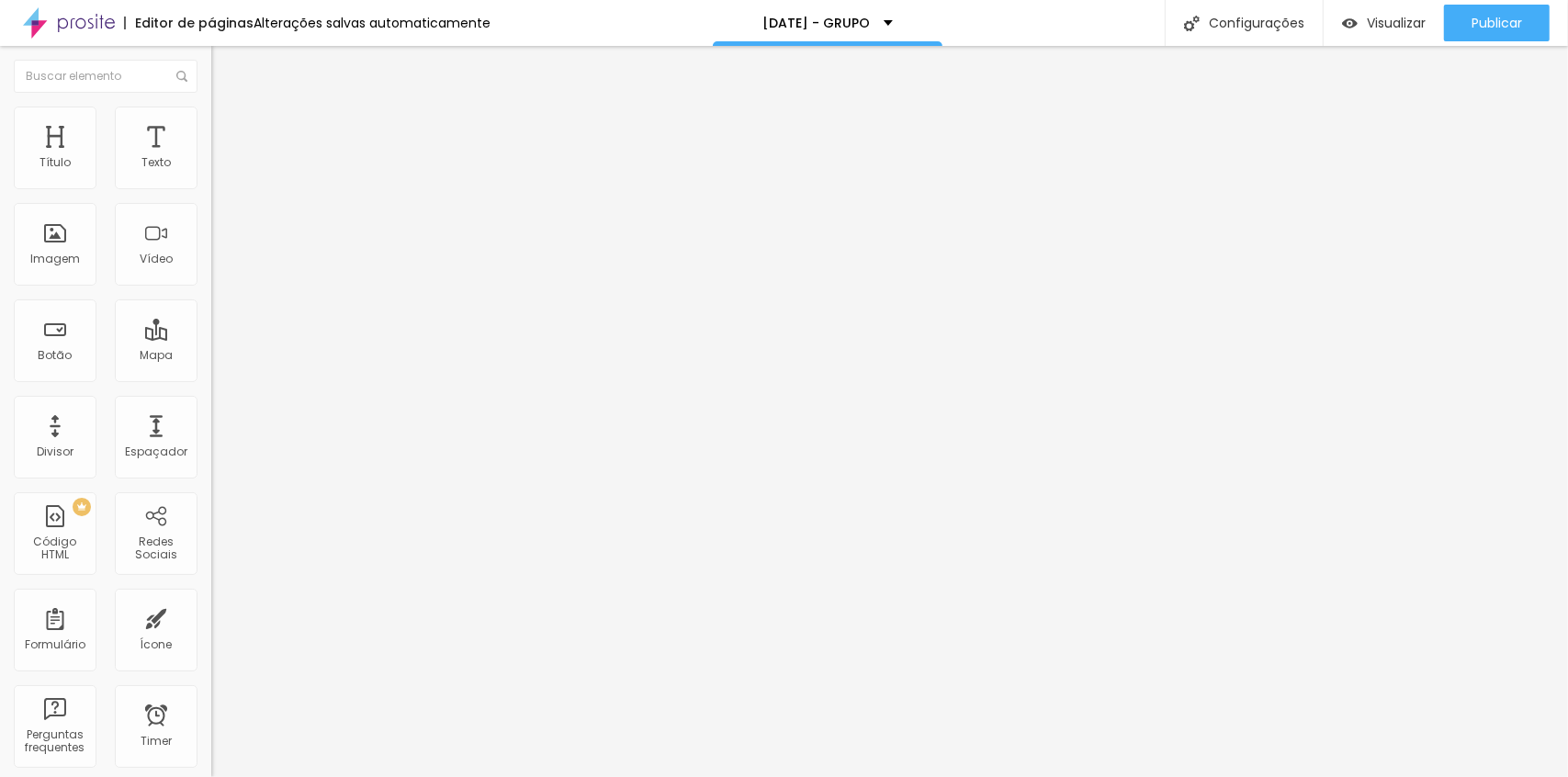
click at [212, 356] on input "range" at bounding box center [271, 364] width 119 height 15
click at [1497, 19] on span "Publicar" at bounding box center [1497, 23] width 50 height 15
